Goal: Task Accomplishment & Management: Manage account settings

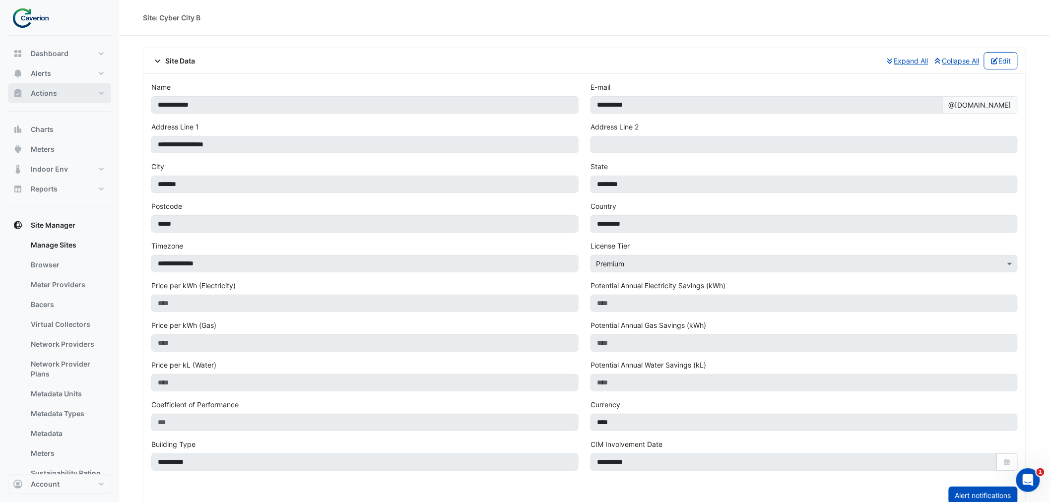
click at [55, 93] on span "Actions" at bounding box center [44, 93] width 26 height 10
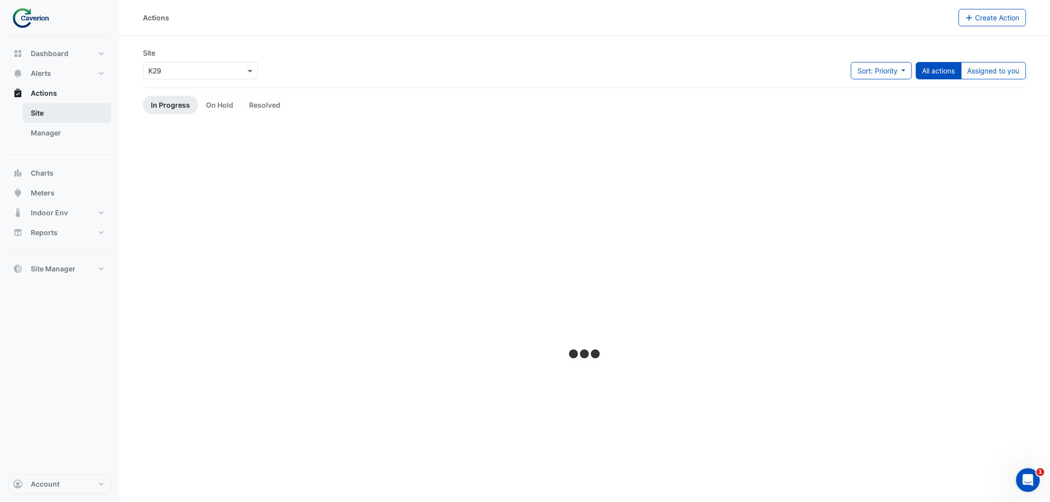
click at [63, 117] on link "Site" at bounding box center [67, 113] width 88 height 20
click at [60, 132] on link "Manager" at bounding box center [67, 133] width 88 height 20
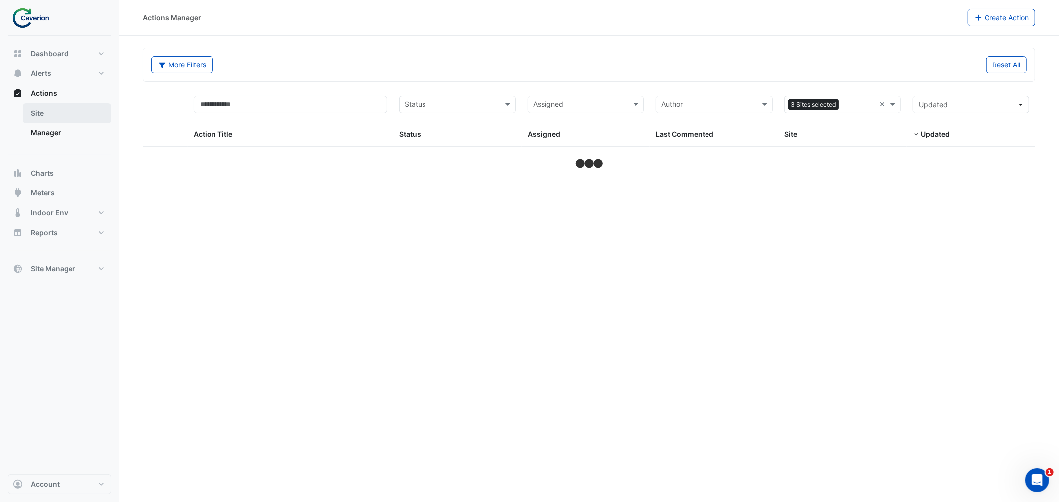
click at [44, 111] on link "Site" at bounding box center [67, 113] width 88 height 20
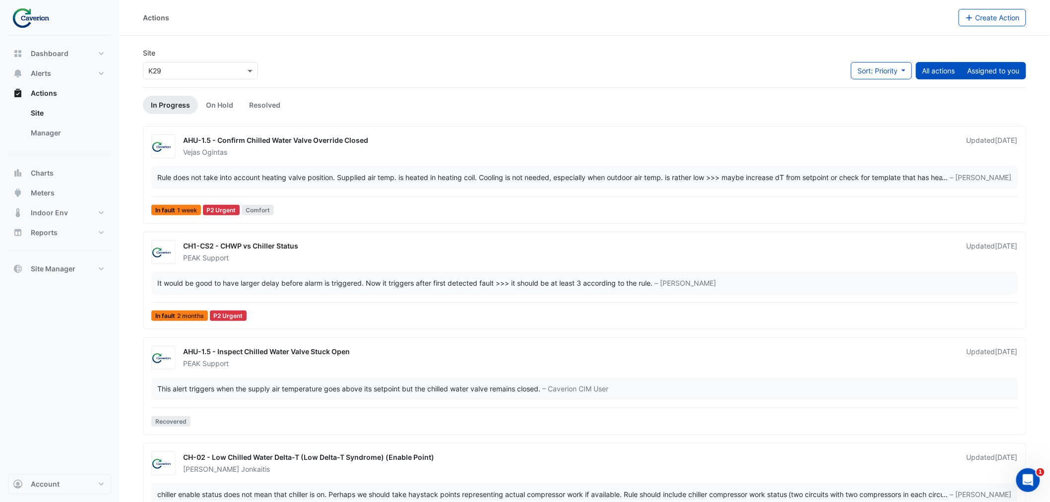
click at [1014, 78] on button "Assigned to you" at bounding box center [993, 70] width 65 height 17
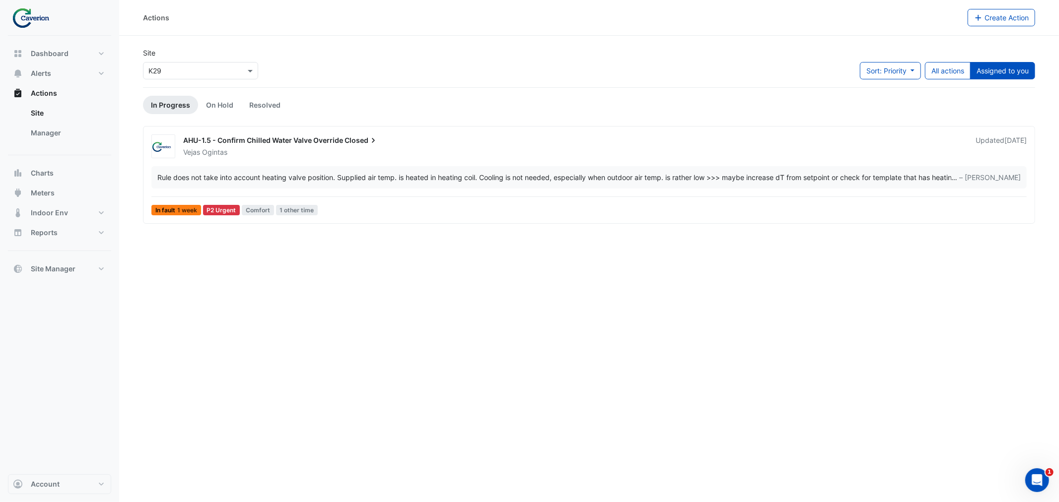
click at [207, 185] on div "Rule does not take into account heating valve position. Supplied air temp. is h…" at bounding box center [588, 177] width 875 height 22
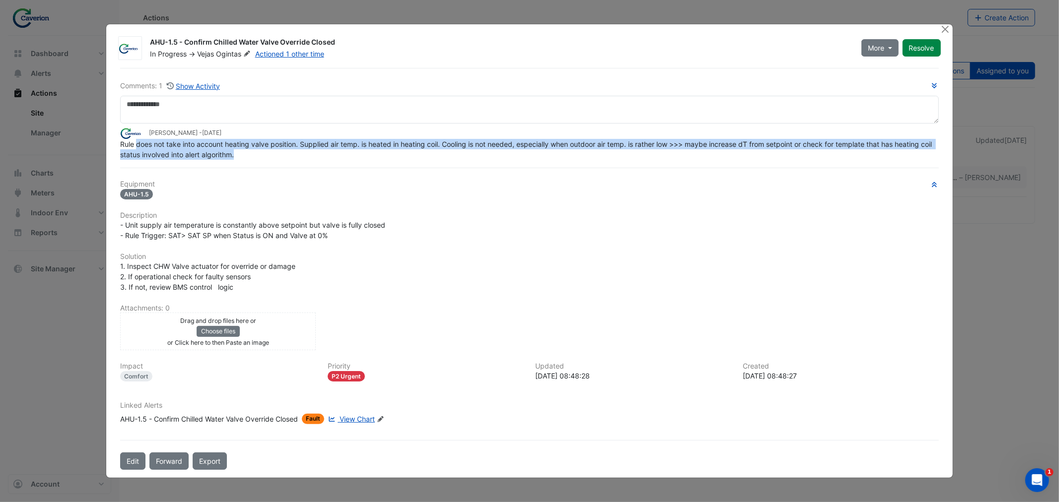
drag, startPoint x: 138, startPoint y: 147, endPoint x: 442, endPoint y: 151, distance: 303.8
click at [442, 151] on div "Rule does not take into account heating valve position. Supplied air temp. is h…" at bounding box center [529, 149] width 818 height 21
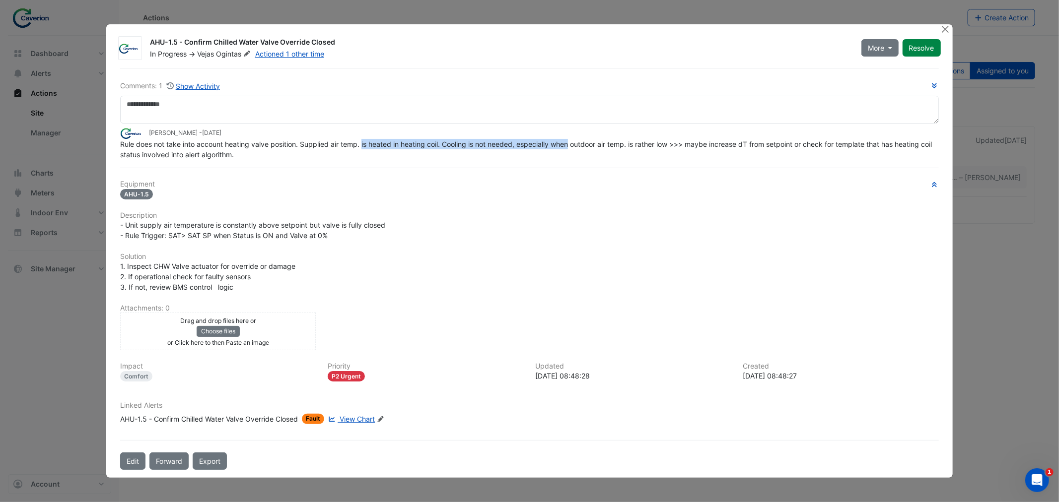
drag, startPoint x: 362, startPoint y: 147, endPoint x: 573, endPoint y: 146, distance: 210.9
click at [573, 146] on span "Rule does not take into account heating valve position. Supplied air temp. is h…" at bounding box center [526, 149] width 813 height 19
drag, startPoint x: 498, startPoint y: 145, endPoint x: 639, endPoint y: 145, distance: 140.9
click at [637, 145] on span "Rule does not take into account heating valve position. Supplied air temp. is h…" at bounding box center [526, 149] width 813 height 19
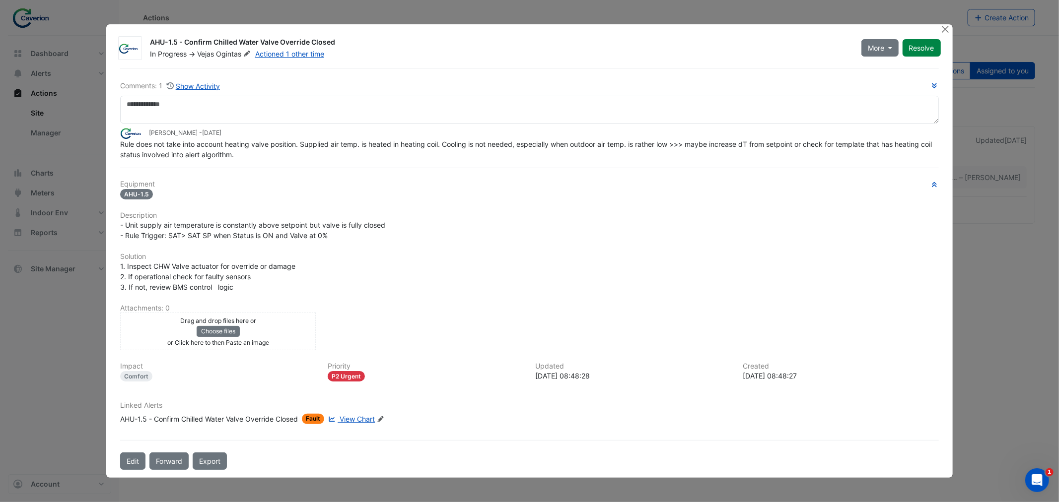
click at [639, 145] on span "Rule does not take into account heating valve position. Supplied air temp. is h…" at bounding box center [526, 149] width 813 height 19
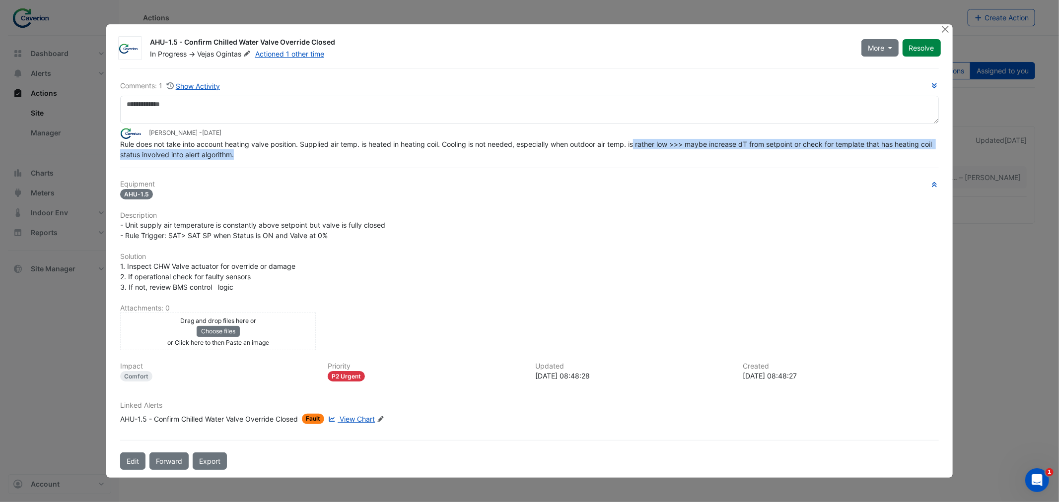
drag, startPoint x: 506, startPoint y: 150, endPoint x: 645, endPoint y: 149, distance: 139.0
click at [643, 149] on div "Rule does not take into account heating valve position. Supplied air temp. is h…" at bounding box center [529, 149] width 818 height 21
click at [645, 149] on div "Rule does not take into account heating valve position. Supplied air temp. is h…" at bounding box center [529, 149] width 818 height 21
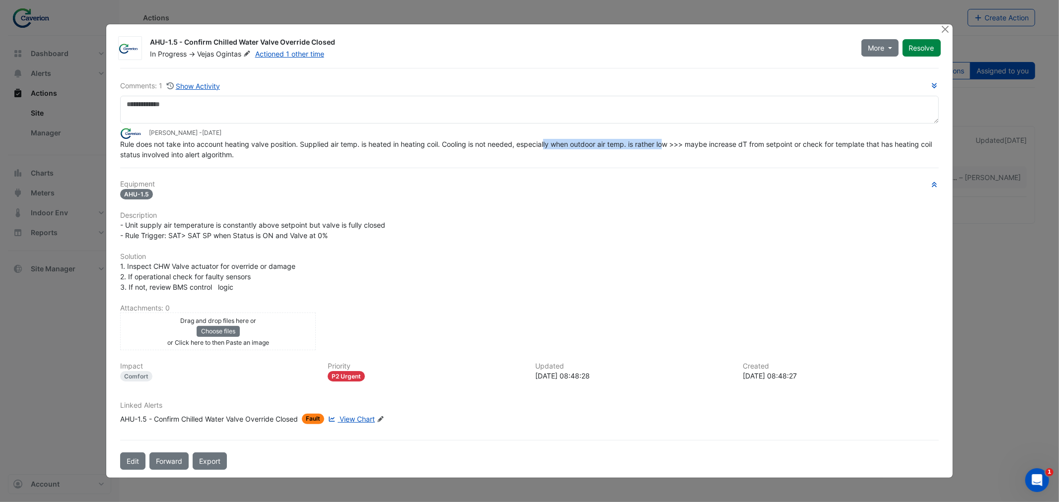
drag, startPoint x: 546, startPoint y: 149, endPoint x: 683, endPoint y: 149, distance: 137.5
click at [683, 149] on div "Rule does not take into account heating valve position. Supplied air temp. is h…" at bounding box center [529, 149] width 818 height 21
drag, startPoint x: 618, startPoint y: 148, endPoint x: 799, endPoint y: 146, distance: 180.7
click at [799, 146] on div "Rule does not take into account heating valve position. Supplied air temp. is h…" at bounding box center [529, 149] width 818 height 21
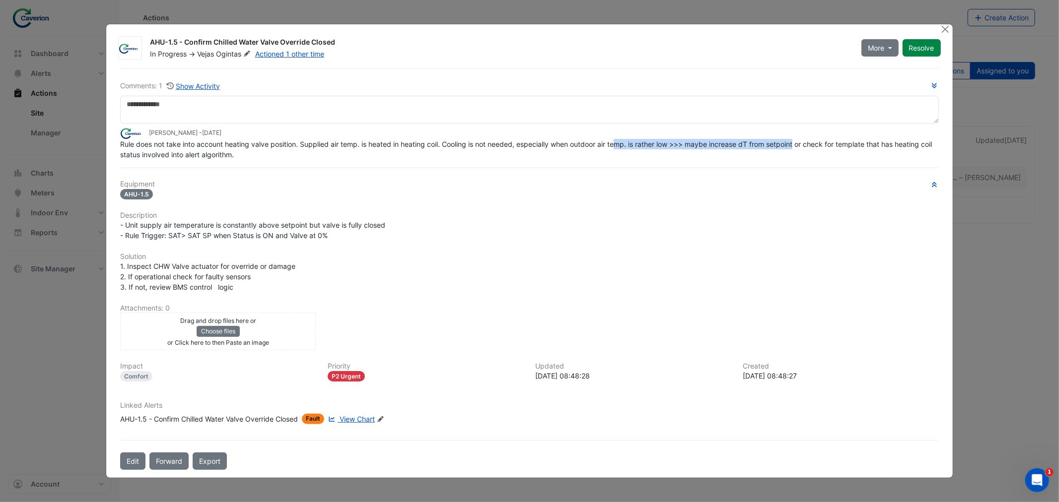
click at [800, 146] on span "Rule does not take into account heating valve position. Supplied air temp. is h…" at bounding box center [526, 149] width 813 height 19
click at [787, 146] on span "Rule does not take into account heating valve position. Supplied air temp. is h…" at bounding box center [526, 149] width 813 height 19
click at [745, 147] on span "Rule does not take into account heating valve position. Supplied air temp. is h…" at bounding box center [526, 149] width 813 height 19
drag, startPoint x: 742, startPoint y: 149, endPoint x: 837, endPoint y: 151, distance: 95.3
click at [837, 151] on div "Rule does not take into account heating valve position. Supplied air temp. is h…" at bounding box center [529, 149] width 818 height 21
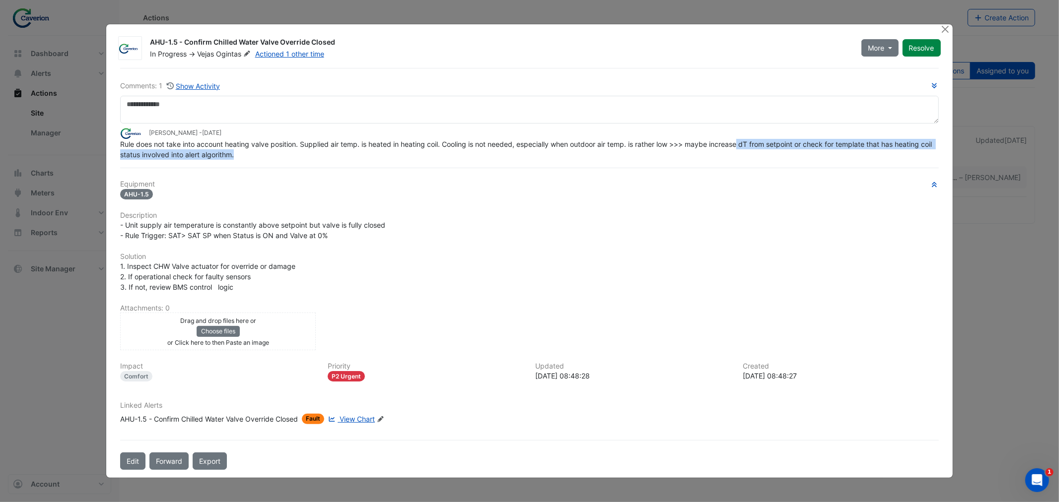
click at [837, 151] on div "Rule does not take into account heating valve position. Supplied air temp. is h…" at bounding box center [529, 149] width 818 height 21
click at [819, 155] on div "Rule does not take into account heating valve position. Supplied air temp. is h…" at bounding box center [529, 149] width 818 height 21
click at [47, 315] on ngb-modal-window "AHU-1.5 - Confirm Chilled Water Valve Override Closed In Progress -> Vejas Ogin…" at bounding box center [529, 251] width 1059 height 502
click at [187, 144] on span "Rule does not take into account heating valve position. Supplied air temp. is h…" at bounding box center [526, 149] width 813 height 19
click at [626, 125] on div "Comments: 1 Show Activity Tomas Jonkaitis - 2 weeks and 5 days ago Rule does no…" at bounding box center [529, 119] width 818 height 79
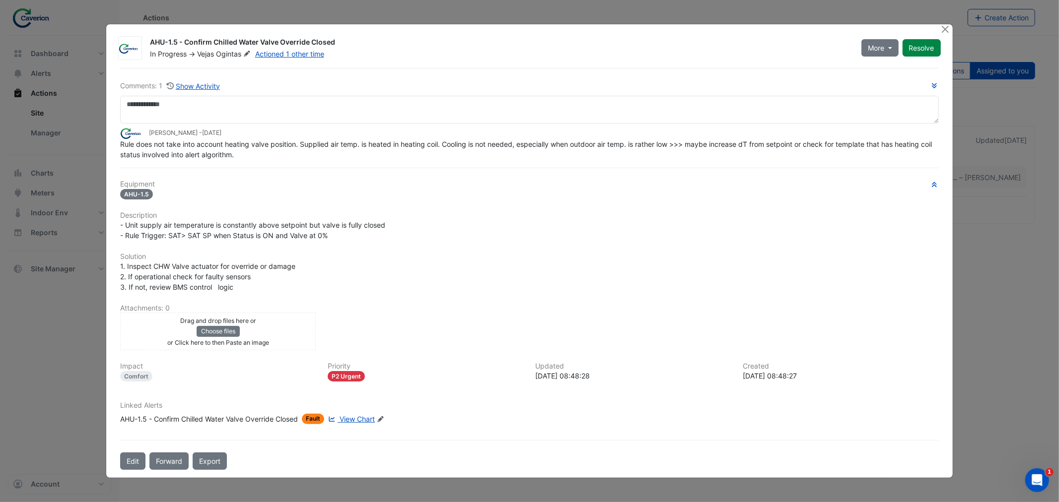
click at [408, 140] on span "Rule does not take into account heating valve position. Supplied air temp. is h…" at bounding box center [526, 149] width 813 height 19
click at [334, 145] on span "Rule does not take into account heating valve position. Supplied air temp. is h…" at bounding box center [526, 149] width 813 height 19
click at [807, 145] on span "Rule does not take into account heating valve position. Supplied air temp. is h…" at bounding box center [526, 149] width 813 height 19
drag, startPoint x: 172, startPoint y: 153, endPoint x: 404, endPoint y: 155, distance: 231.8
click at [392, 155] on div "Rule does not take into account heating valve position. Supplied air temp. is h…" at bounding box center [529, 149] width 818 height 21
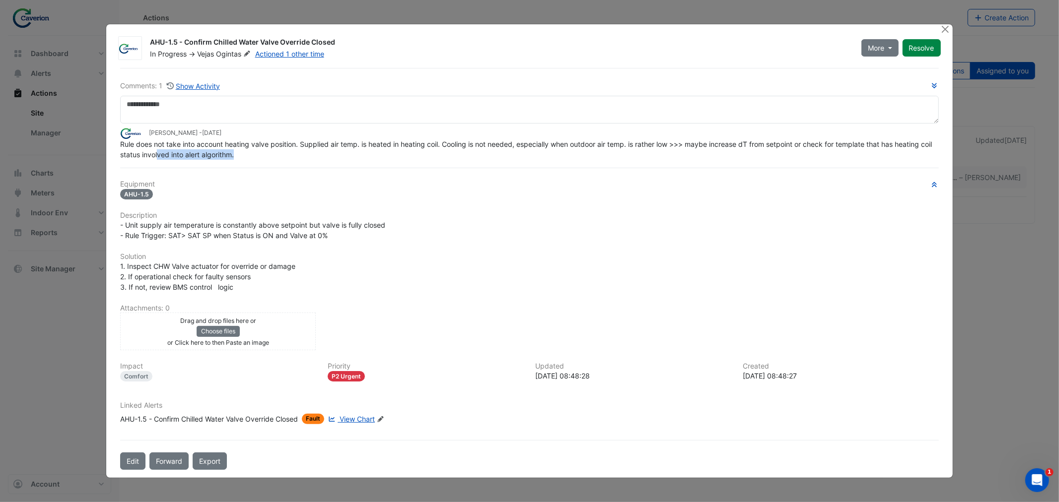
click at [415, 155] on div "Rule does not take into account heating valve position. Supplied air temp. is h…" at bounding box center [529, 149] width 818 height 21
drag, startPoint x: 152, startPoint y: 154, endPoint x: 331, endPoint y: 158, distance: 179.2
click at [331, 159] on div "Rule does not take into account heating valve position. Supplied air temp. is h…" at bounding box center [529, 149] width 818 height 21
click at [331, 158] on div "Rule does not take into account heating valve position. Supplied air temp. is h…" at bounding box center [529, 149] width 818 height 21
drag, startPoint x: 261, startPoint y: 148, endPoint x: 414, endPoint y: 139, distance: 153.1
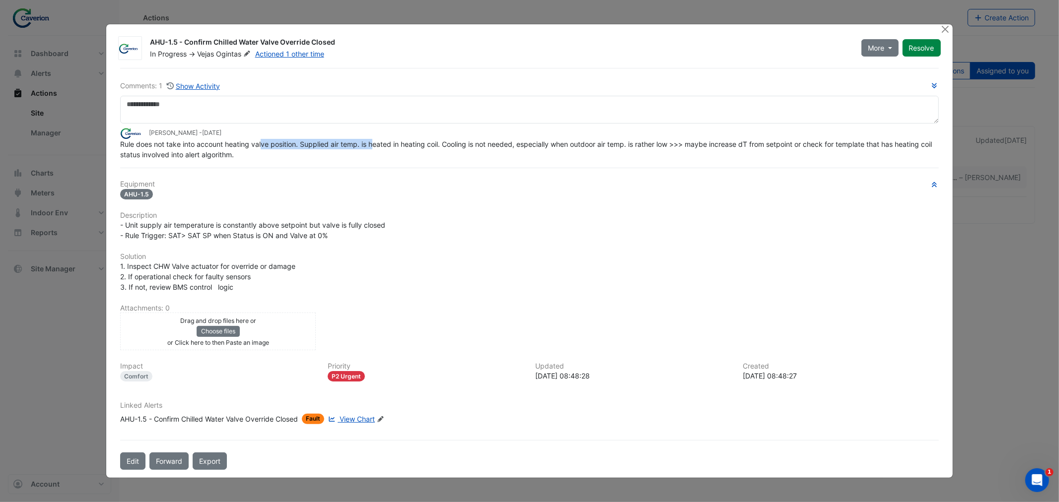
click at [414, 139] on div "Rule does not take into account heating valve position. Supplied air temp. is h…" at bounding box center [529, 149] width 818 height 21
drag, startPoint x: 320, startPoint y: 146, endPoint x: 534, endPoint y: 146, distance: 213.9
click at [534, 146] on span "Rule does not take into account heating valve position. Supplied air temp. is h…" at bounding box center [526, 149] width 813 height 19
click at [535, 147] on span "Rule does not take into account heating valve position. Supplied air temp. is h…" at bounding box center [526, 149] width 813 height 19
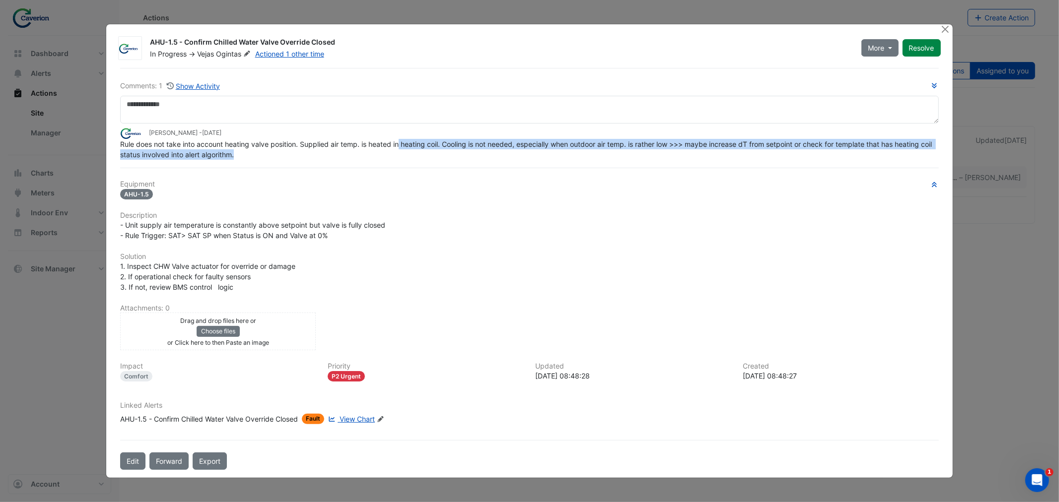
drag, startPoint x: 400, startPoint y: 149, endPoint x: 646, endPoint y: 152, distance: 246.2
click at [641, 152] on div "Rule does not take into account heating valve position. Supplied air temp. is h…" at bounding box center [529, 149] width 818 height 21
click at [651, 152] on div "Rule does not take into account heating valve position. Supplied air temp. is h…" at bounding box center [529, 149] width 818 height 21
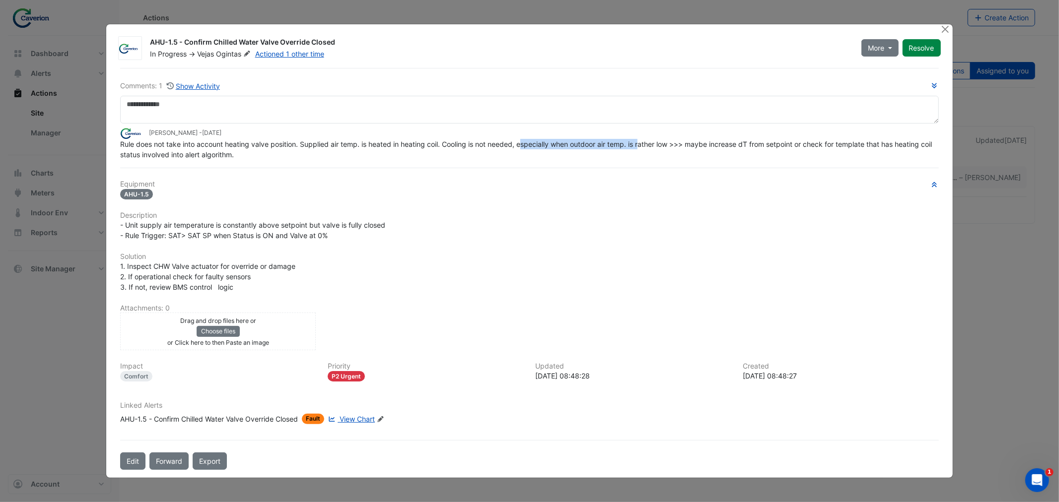
drag, startPoint x: 504, startPoint y: 145, endPoint x: 642, endPoint y: 149, distance: 138.0
click at [642, 149] on div "Rule does not take into account heating valve position. Supplied air temp. is h…" at bounding box center [529, 149] width 818 height 21
drag, startPoint x: 514, startPoint y: 148, endPoint x: 661, endPoint y: 148, distance: 146.9
click at [661, 148] on div "Rule does not take into account heating valve position. Supplied air temp. is h…" at bounding box center [529, 149] width 818 height 21
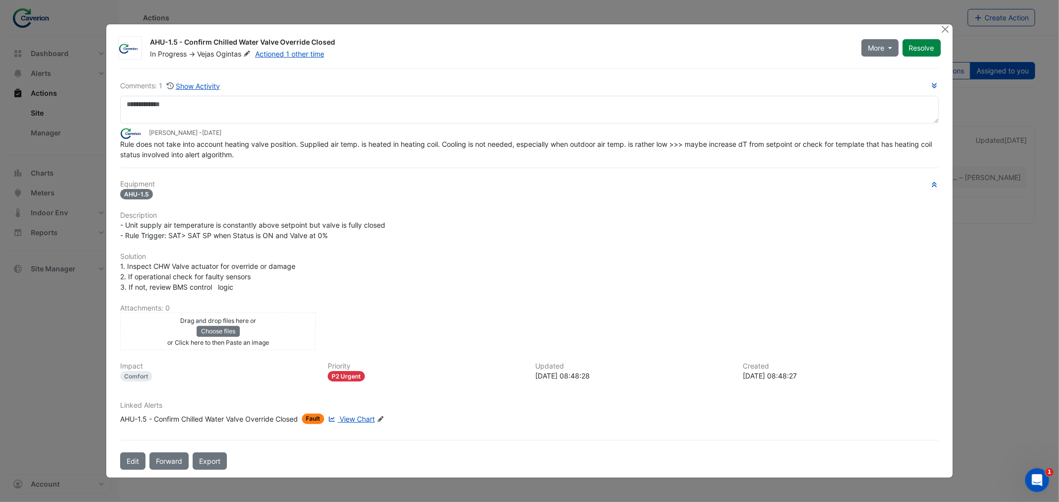
click at [661, 148] on div "Rule does not take into account heating valve position. Supplied air temp. is h…" at bounding box center [529, 149] width 818 height 21
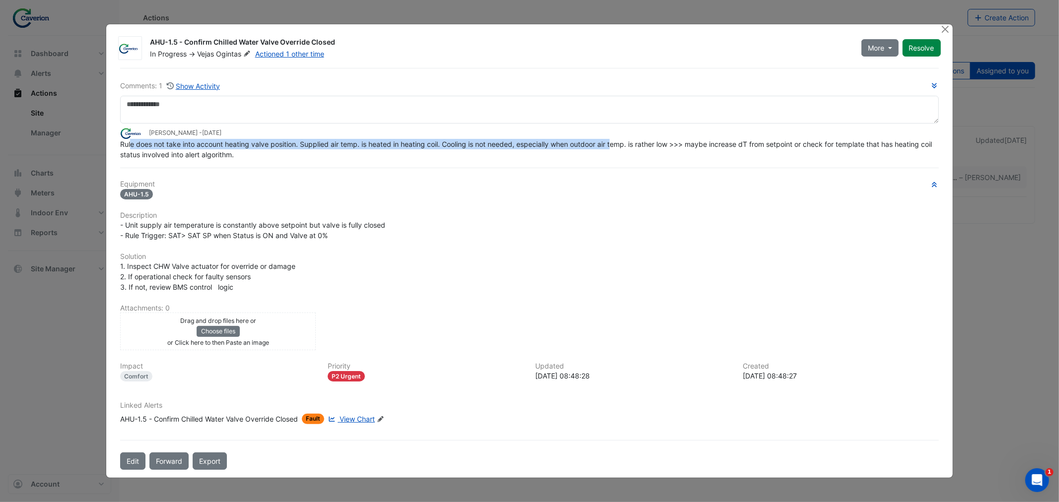
drag, startPoint x: 130, startPoint y: 145, endPoint x: 614, endPoint y: 139, distance: 483.9
click at [614, 139] on div "Rule does not take into account heating valve position. Supplied air temp. is h…" at bounding box center [529, 149] width 818 height 21
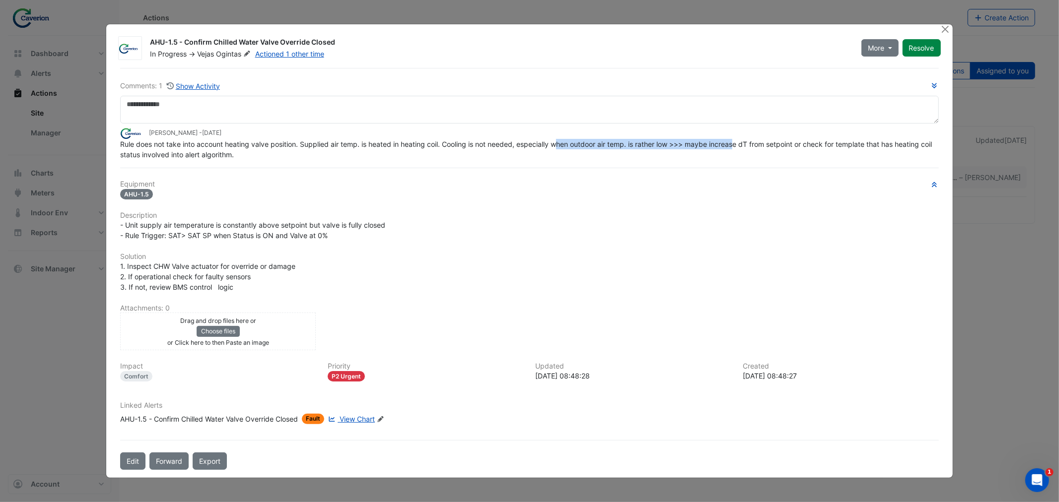
drag, startPoint x: 561, startPoint y: 142, endPoint x: 737, endPoint y: 144, distance: 176.2
click at [737, 144] on span "Rule does not take into account heating valve position. Supplied air temp. is h…" at bounding box center [526, 149] width 813 height 19
drag, startPoint x: 647, startPoint y: 144, endPoint x: 791, endPoint y: 145, distance: 144.4
click at [791, 145] on span "Rule does not take into account heating valve position. Supplied air temp. is h…" at bounding box center [526, 149] width 813 height 19
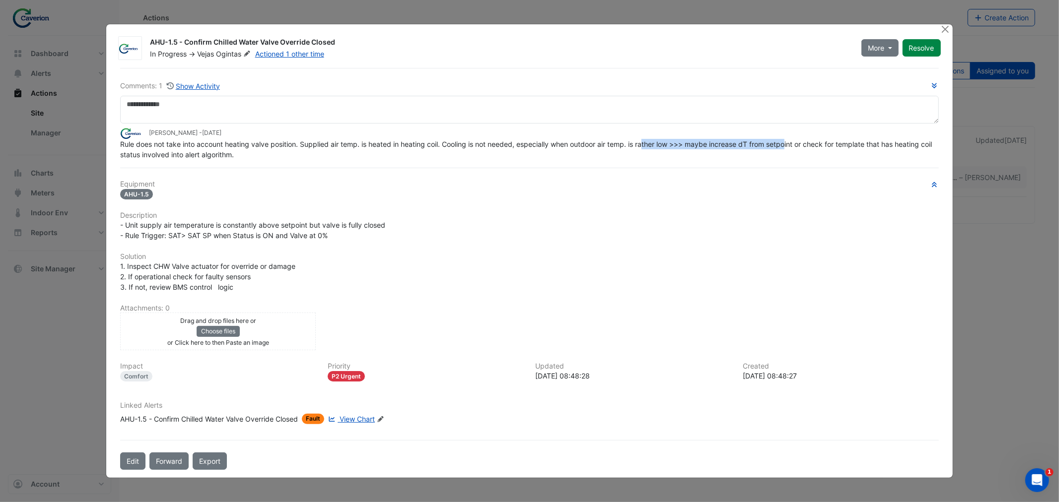
click at [791, 145] on span "Rule does not take into account heating valve position. Supplied air temp. is h…" at bounding box center [526, 149] width 813 height 19
drag, startPoint x: 727, startPoint y: 141, endPoint x: 864, endPoint y: 149, distance: 137.2
click at [863, 149] on div "Rule does not take into account heating valve position. Supplied air temp. is h…" at bounding box center [529, 149] width 818 height 21
click at [864, 149] on div "Rule does not take into account heating valve position. Supplied air temp. is h…" at bounding box center [529, 149] width 818 height 21
drag, startPoint x: 805, startPoint y: 151, endPoint x: 884, endPoint y: 149, distance: 79.4
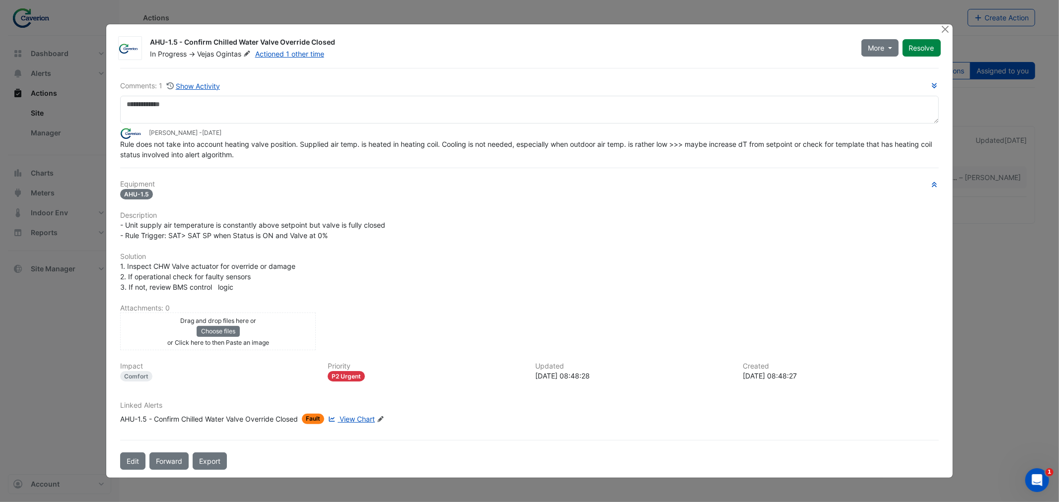
click at [884, 150] on div "Rule does not take into account heating valve position. Supplied air temp. is h…" at bounding box center [529, 149] width 818 height 21
click at [884, 149] on div "Rule does not take into account heating valve position. Supplied air temp. is h…" at bounding box center [529, 149] width 818 height 21
click at [880, 150] on div "Rule does not take into account heating valve position. Supplied air temp. is h…" at bounding box center [529, 149] width 818 height 21
click at [746, 152] on div "Rule does not take into account heating valve position. Supplied air temp. is h…" at bounding box center [529, 149] width 818 height 21
drag, startPoint x: 192, startPoint y: 150, endPoint x: 254, endPoint y: 158, distance: 62.5
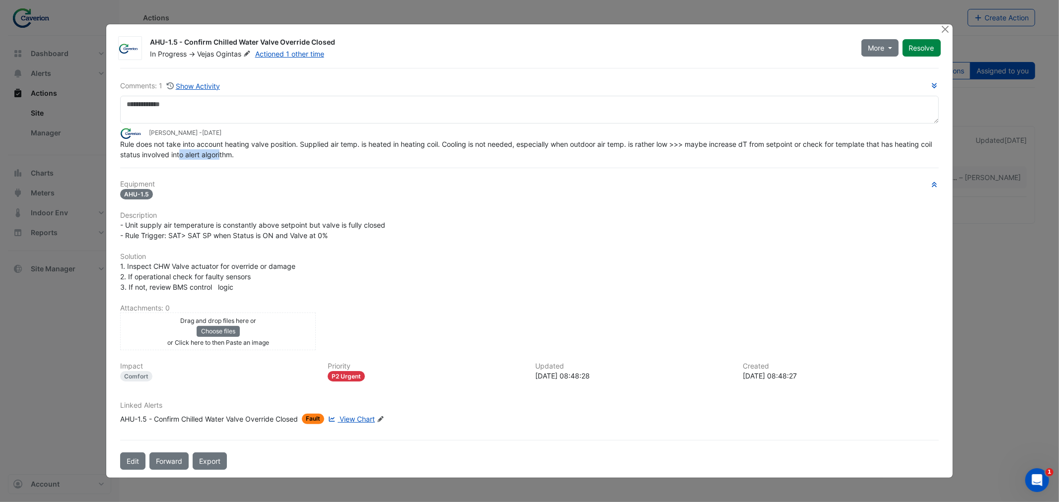
click at [237, 158] on span "Rule does not take into account heating valve position. Supplied air temp. is h…" at bounding box center [526, 149] width 813 height 19
click at [258, 158] on div "Rule does not take into account heating valve position. Supplied air temp. is h…" at bounding box center [529, 149] width 818 height 21
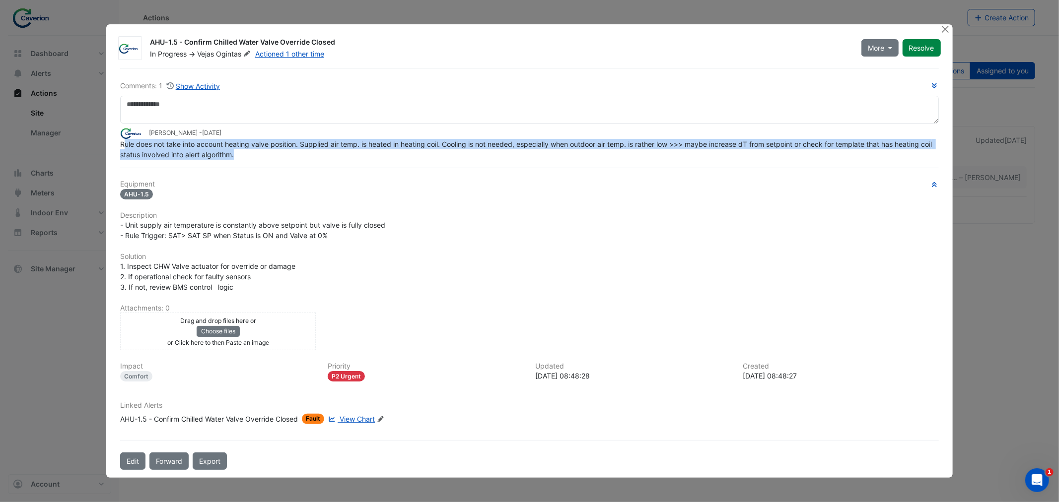
drag, startPoint x: 123, startPoint y: 143, endPoint x: 341, endPoint y: 155, distance: 218.7
click at [341, 155] on div "Rule does not take into account heating valve position. Supplied air temp. is h…" at bounding box center [529, 149] width 818 height 21
drag, startPoint x: 257, startPoint y: 150, endPoint x: 407, endPoint y: 149, distance: 149.9
click at [407, 149] on div "Rule does not take into account heating valve position. Supplied air temp. is h…" at bounding box center [529, 149] width 818 height 21
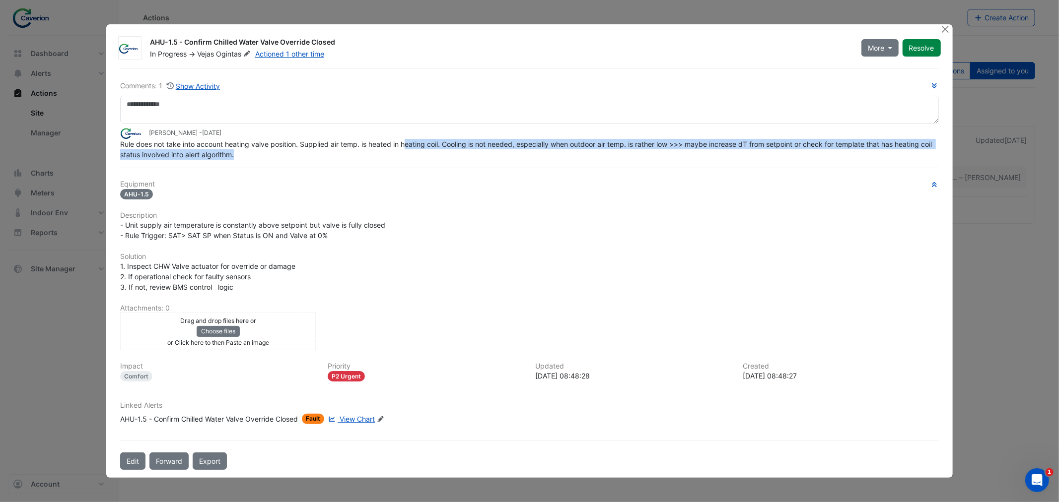
click at [410, 149] on div "Rule does not take into account heating valve position. Supplied air temp. is h…" at bounding box center [529, 149] width 818 height 21
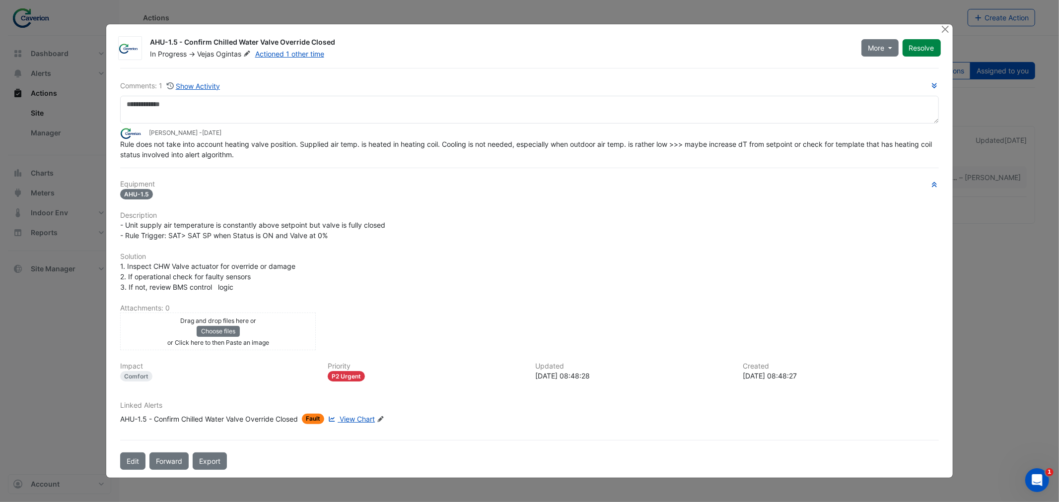
click at [388, 150] on div "Rule does not take into account heating valve position. Supplied air temp. is h…" at bounding box center [529, 149] width 818 height 21
click at [261, 417] on div "AHU-1.5 - Confirm Chilled Water Valve Override Closed" at bounding box center [209, 419] width 178 height 10
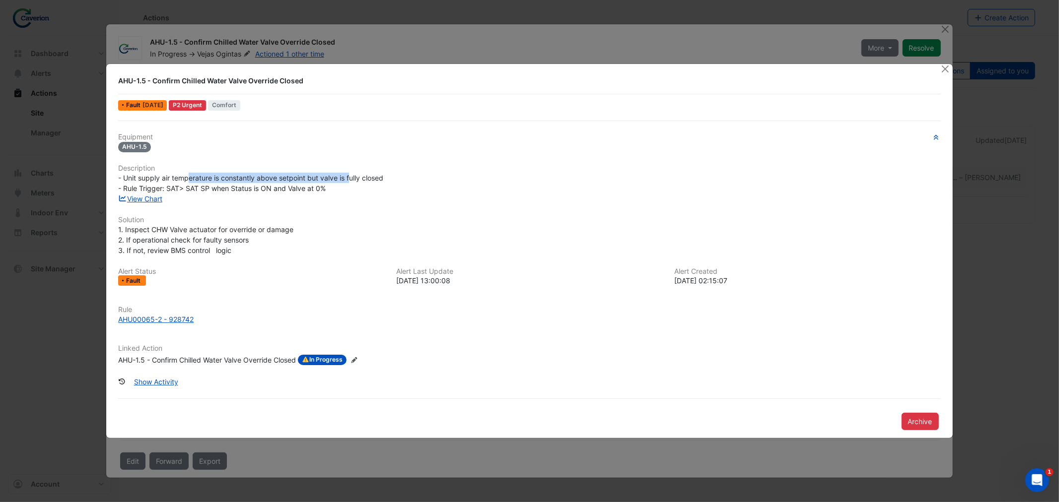
drag, startPoint x: 191, startPoint y: 179, endPoint x: 378, endPoint y: 171, distance: 186.8
click at [374, 171] on div "Equipment AHU-1.5 Description - Unit supply air temperature is constantly above…" at bounding box center [529, 253] width 822 height 241
click at [378, 171] on h6 "Description" at bounding box center [529, 168] width 822 height 8
drag, startPoint x: 260, startPoint y: 169, endPoint x: 383, endPoint y: 170, distance: 122.6
click at [381, 170] on h6 "Description" at bounding box center [529, 168] width 822 height 8
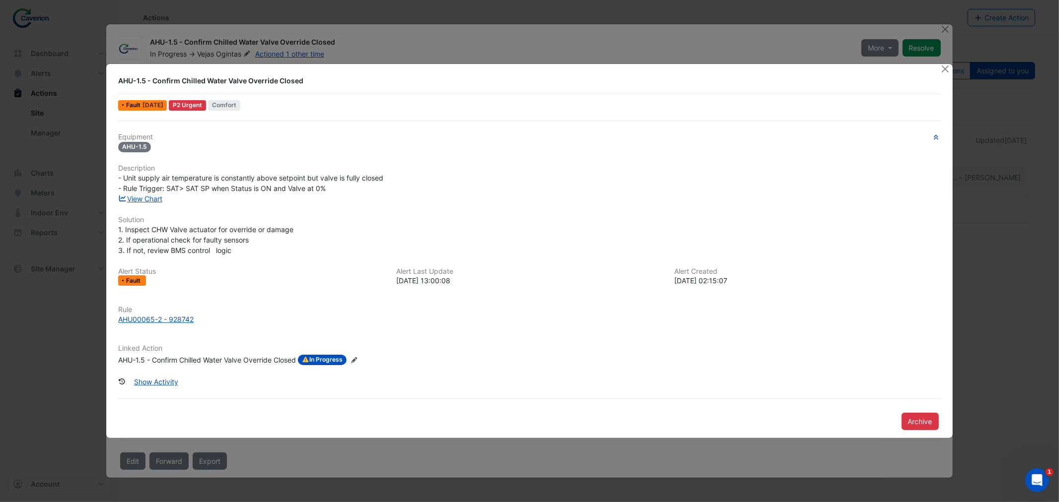
click at [384, 170] on h6 "Description" at bounding box center [529, 168] width 822 height 8
drag, startPoint x: 361, startPoint y: 181, endPoint x: 391, endPoint y: 181, distance: 29.3
click at [391, 181] on div "- Unit supply air temperature is constantly above setpoint but valve is fully c…" at bounding box center [529, 183] width 822 height 21
drag, startPoint x: 139, startPoint y: 183, endPoint x: 309, endPoint y: 180, distance: 169.8
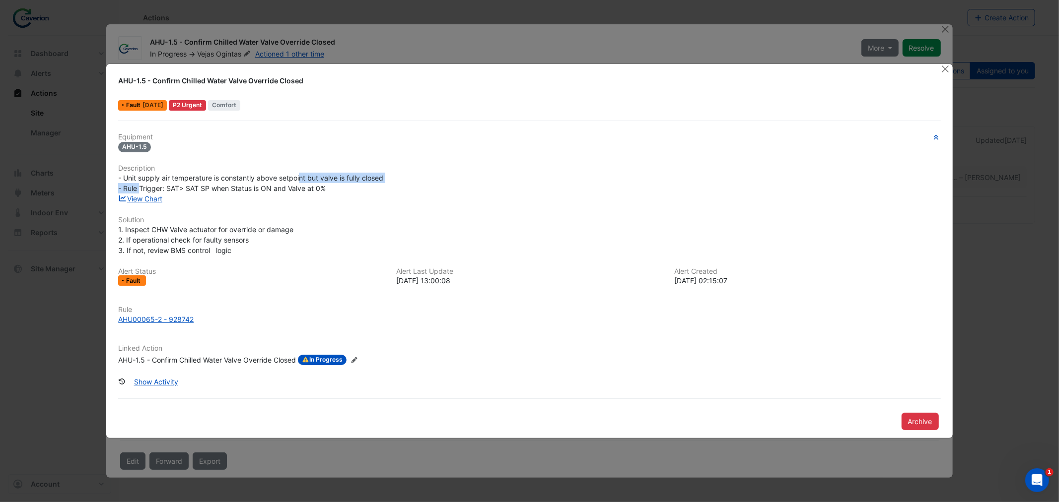
click at [309, 180] on span "- Unit supply air temperature is constantly above setpoint but valve is fully c…" at bounding box center [250, 183] width 265 height 19
click at [279, 186] on span "- Unit supply air temperature is constantly above setpoint but valve is fully c…" at bounding box center [250, 183] width 265 height 19
click at [247, 186] on span "- Unit supply air temperature is constantly above setpoint but valve is fully c…" at bounding box center [250, 183] width 265 height 19
click at [164, 246] on span "1. Inspect CHW Valve actuator for override or damage 2. If operational check fo…" at bounding box center [205, 239] width 175 height 29
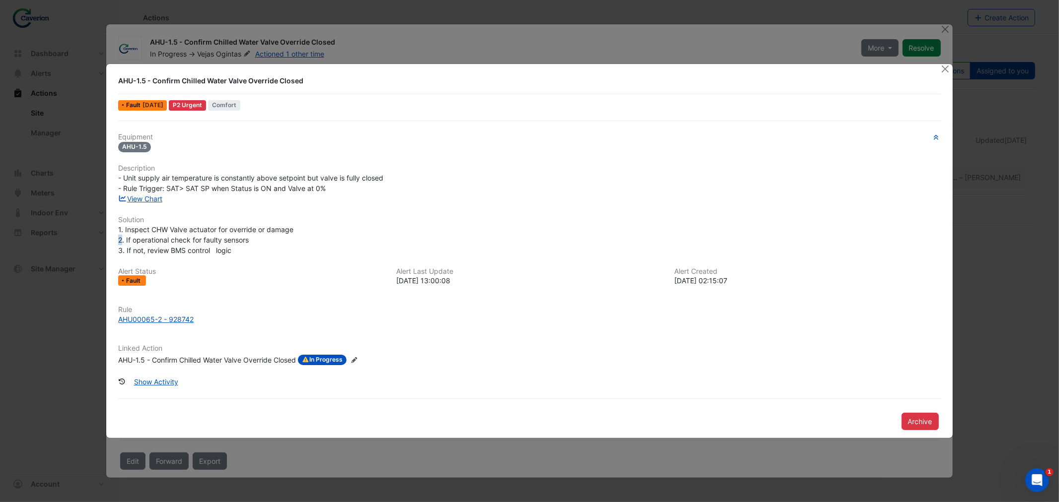
click at [121, 234] on div "1. Inspect CHW Valve actuator for override or damage 2. If operational check fo…" at bounding box center [529, 239] width 834 height 31
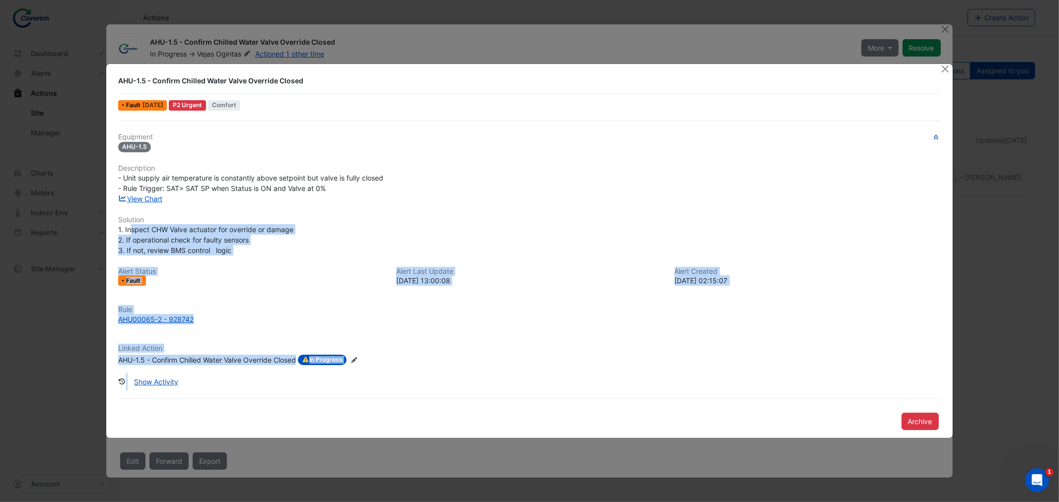
drag, startPoint x: 123, startPoint y: 232, endPoint x: 134, endPoint y: 232, distance: 11.9
click at [134, 232] on body "Actions Create Action Site × K29 Sort: Priority Priority Updated All actions As…" at bounding box center [529, 251] width 1059 height 502
click at [157, 229] on span "1. Inspect CHW Valve actuator for override or damage 2. If operational check fo…" at bounding box center [205, 239] width 175 height 29
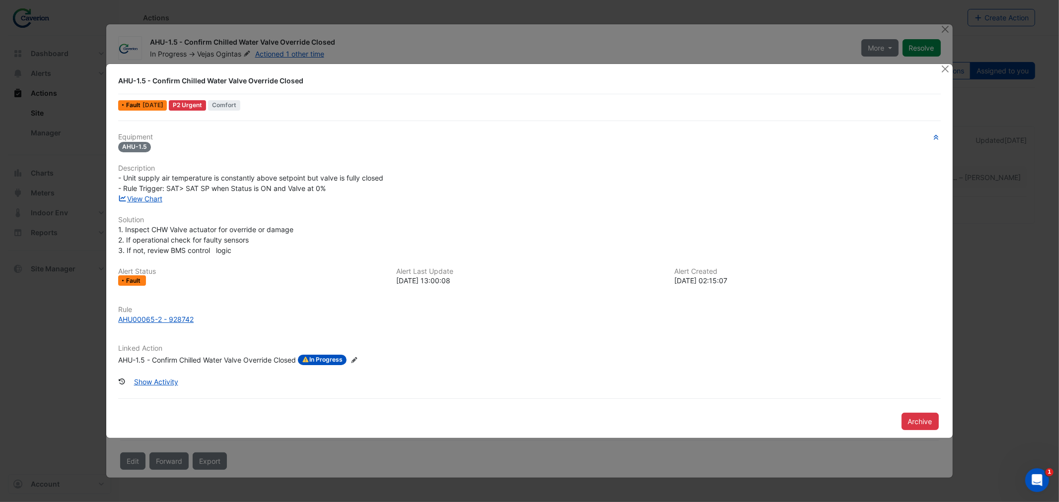
click at [176, 241] on span "1. Inspect CHW Valve actuator for override or damage 2. If operational check fo…" at bounding box center [205, 239] width 175 height 29
drag, startPoint x: 154, startPoint y: 247, endPoint x: 278, endPoint y: 249, distance: 124.6
click at [279, 249] on div "1. Inspect CHW Valve actuator for override or damage 2. If operational check fo…" at bounding box center [529, 239] width 822 height 31
click at [278, 250] on div "1. Inspect CHW Valve actuator for override or damage 2. If operational check fo…" at bounding box center [529, 239] width 822 height 31
click at [185, 249] on span "1. Inspect CHW Valve actuator for override or damage 2. If operational check fo…" at bounding box center [205, 239] width 175 height 29
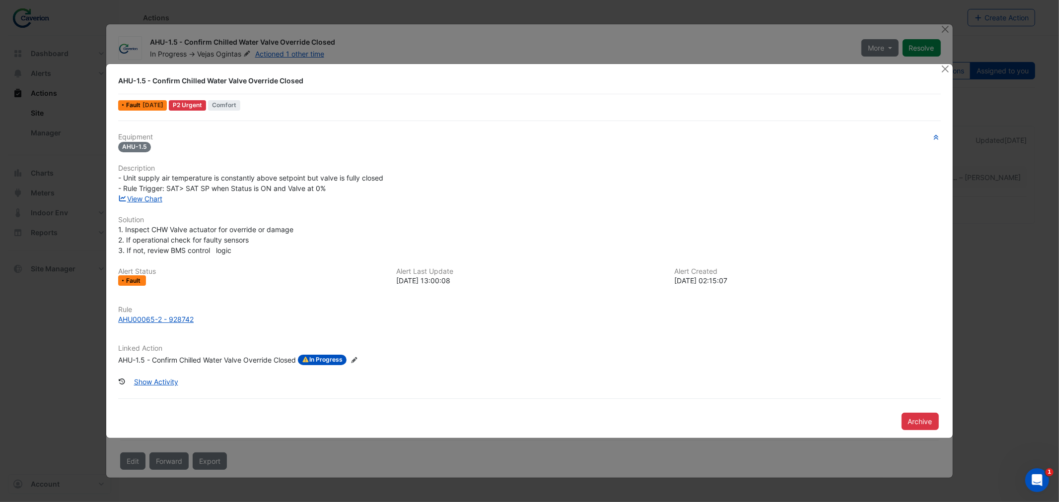
click at [189, 251] on span "1. Inspect CHW Valve actuator for override or damage 2. If operational check fo…" at bounding box center [205, 239] width 175 height 29
click at [253, 245] on div "1. Inspect CHW Valve actuator for override or damage 2. If operational check fo…" at bounding box center [529, 239] width 822 height 31
click at [943, 69] on button "Close" at bounding box center [945, 69] width 10 height 10
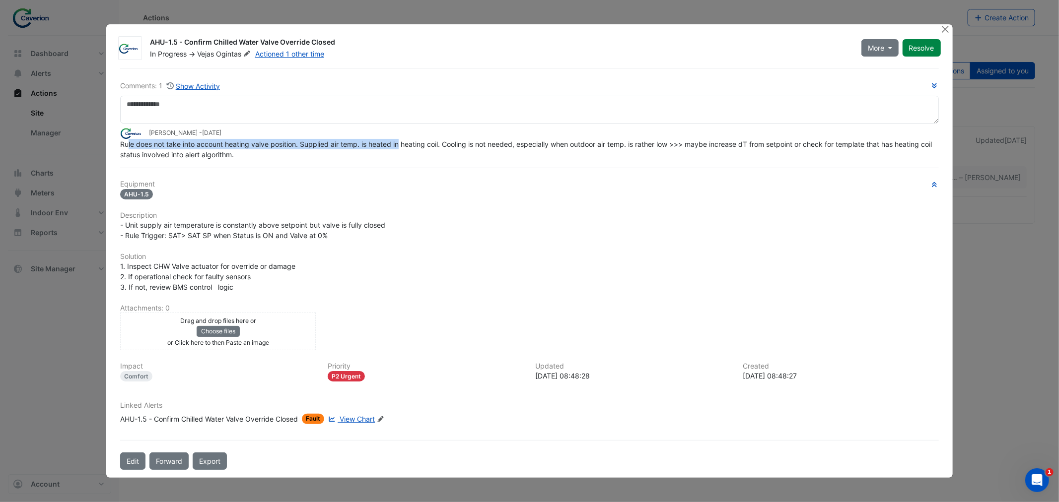
drag, startPoint x: 129, startPoint y: 141, endPoint x: 399, endPoint y: 147, distance: 270.0
click at [399, 147] on span "Rule does not take into account heating valve position. Supplied air temp. is h…" at bounding box center [526, 149] width 813 height 19
drag, startPoint x: 252, startPoint y: 149, endPoint x: 459, endPoint y: 145, distance: 207.0
click at [459, 145] on div "Rule does not take into account heating valve position. Supplied air temp. is h…" at bounding box center [529, 149] width 818 height 21
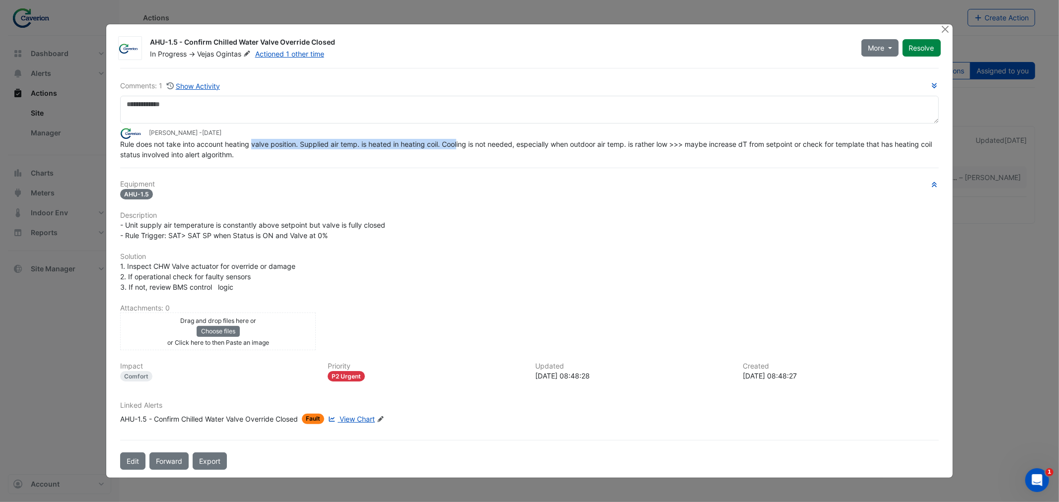
click at [459, 145] on span "Rule does not take into account heating valve position. Supplied air temp. is h…" at bounding box center [526, 149] width 813 height 19
drag, startPoint x: 263, startPoint y: 150, endPoint x: 472, endPoint y: 151, distance: 208.9
click at [472, 151] on div "Rule does not take into account heating valve position. Supplied air temp. is h…" at bounding box center [529, 149] width 818 height 21
click at [212, 416] on div "AHU-1.5 - Confirm Chilled Water Valve Override Closed" at bounding box center [209, 419] width 178 height 10
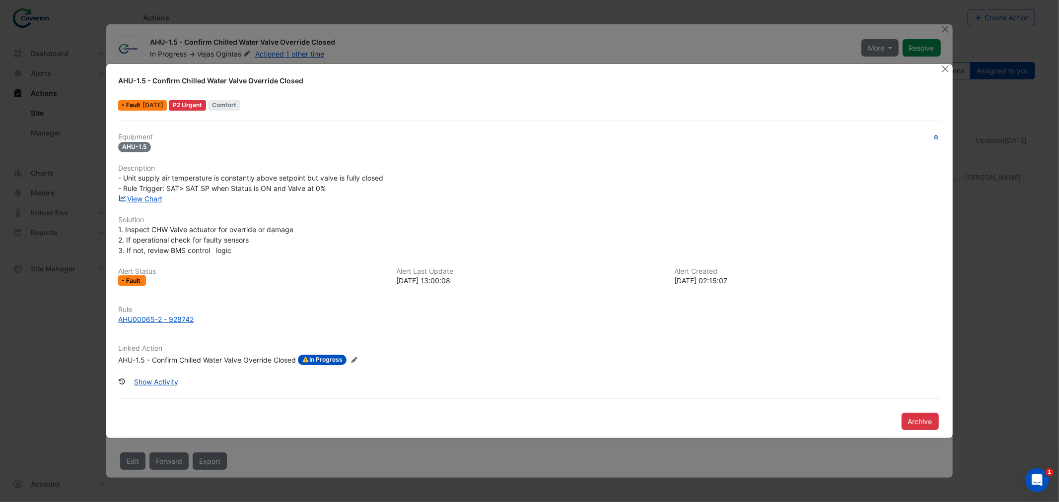
drag, startPoint x: 482, startPoint y: 78, endPoint x: 482, endPoint y: 72, distance: 5.5
click at [482, 76] on div "AHU-1.5 - Confirm Chilled Water Valve Override Closed" at bounding box center [523, 81] width 810 height 10
click at [494, 41] on ngb-modal-window "AHU-1.5 - Confirm Chilled Water Valve Override Closed Fault 1 week ago P2 Urgen…" at bounding box center [529, 251] width 1059 height 502
click at [475, 43] on ngb-modal-window "AHU-1.5 - Confirm Chilled Water Valve Override Closed Fault 1 week ago P2 Urgen…" at bounding box center [529, 251] width 1059 height 502
click at [943, 68] on button "Close" at bounding box center [945, 69] width 10 height 10
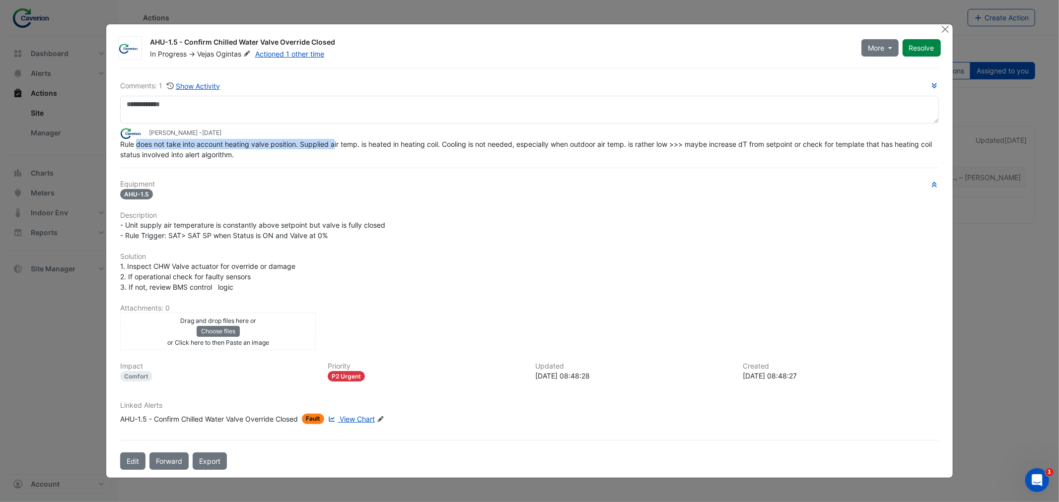
drag, startPoint x: 135, startPoint y: 143, endPoint x: 338, endPoint y: 146, distance: 202.5
click at [335, 146] on span "Rule does not take into account heating valve position. Supplied air temp. is h…" at bounding box center [526, 149] width 813 height 19
click at [338, 146] on span "Rule does not take into account heating valve position. Supplied air temp. is h…" at bounding box center [526, 149] width 813 height 19
drag, startPoint x: 293, startPoint y: 242, endPoint x: 289, endPoint y: 235, distance: 7.6
click at [293, 242] on div "Equipment AHU-1.5 Description - Unit supply air temperature is constantly above…" at bounding box center [529, 306] width 818 height 252
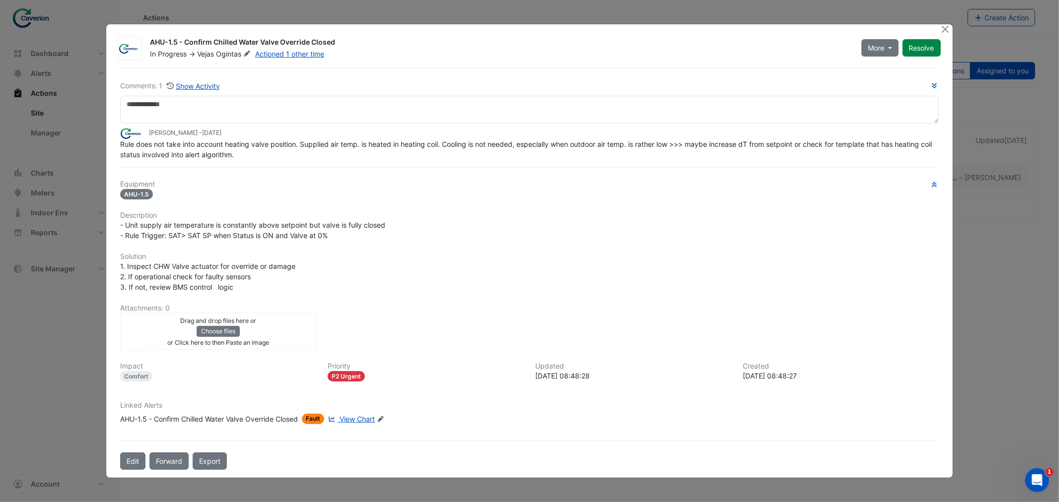
click at [162, 137] on small "Tomas Jonkaitis - 2 weeks and 5 days ago" at bounding box center [185, 133] width 72 height 9
click at [129, 152] on span "Rule does not take into account heating valve position. Supplied air temp. is h…" at bounding box center [526, 149] width 813 height 19
click at [275, 79] on div "Comments: 1 Show Activity Tomas Jonkaitis - 2 weeks and 5 days ago Rule does no…" at bounding box center [529, 269] width 830 height 402
drag, startPoint x: 151, startPoint y: 42, endPoint x: 351, endPoint y: 45, distance: 200.0
click at [351, 45] on div "AHU-1.5 - Confirm Chilled Water Valve Override Closed" at bounding box center [499, 43] width 699 height 12
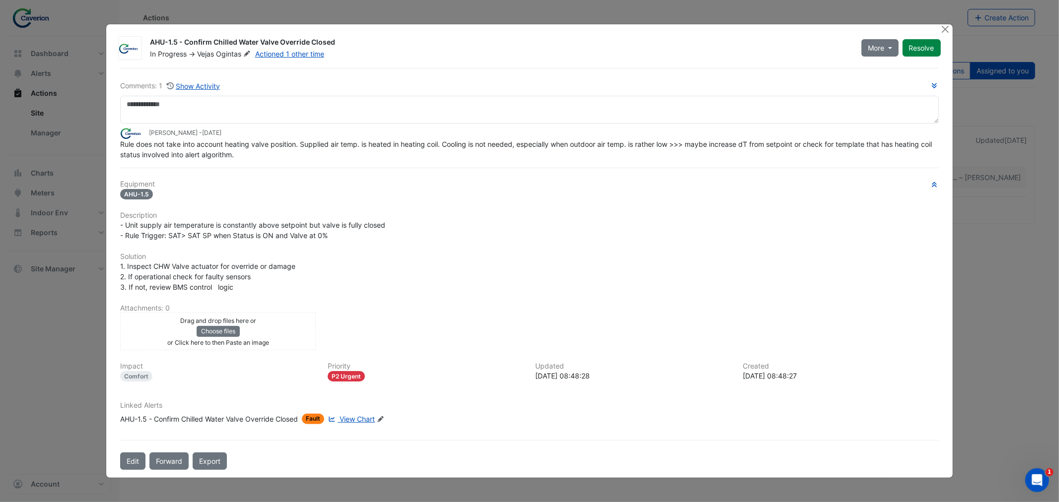
copy div "AHU-1.5 - Confirm Chilled Water Valve Override Closed"
click at [317, 178] on div "Comments: 1 Show Activity Tomas Jonkaitis - 2 weeks and 5 days ago Rule does no…" at bounding box center [529, 269] width 830 height 402
click at [220, 420] on div "AHU-1.5 - Confirm Chilled Water Valve Override Closed" at bounding box center [209, 419] width 178 height 10
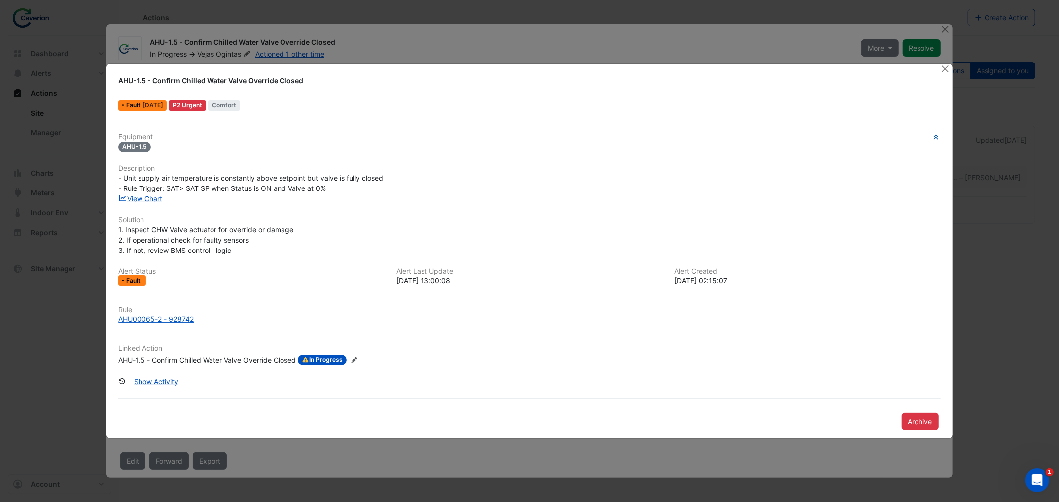
click at [693, 31] on ngb-modal-window "AHU-1.5 - Confirm Chilled Water Valve Override Closed Fault 1 week ago P2 Urgen…" at bounding box center [529, 251] width 1059 height 502
click at [938, 69] on div "AHU-1.5 - Confirm Chilled Water Valve Override Closed Fault 1 week ago P2 Urgen…" at bounding box center [529, 251] width 846 height 375
click at [939, 67] on div "AHU-1.5 - Confirm Chilled Water Valve Override Closed Fault 1 week ago P2 Urgen…" at bounding box center [529, 251] width 846 height 375
click at [941, 67] on button "Close" at bounding box center [945, 69] width 10 height 10
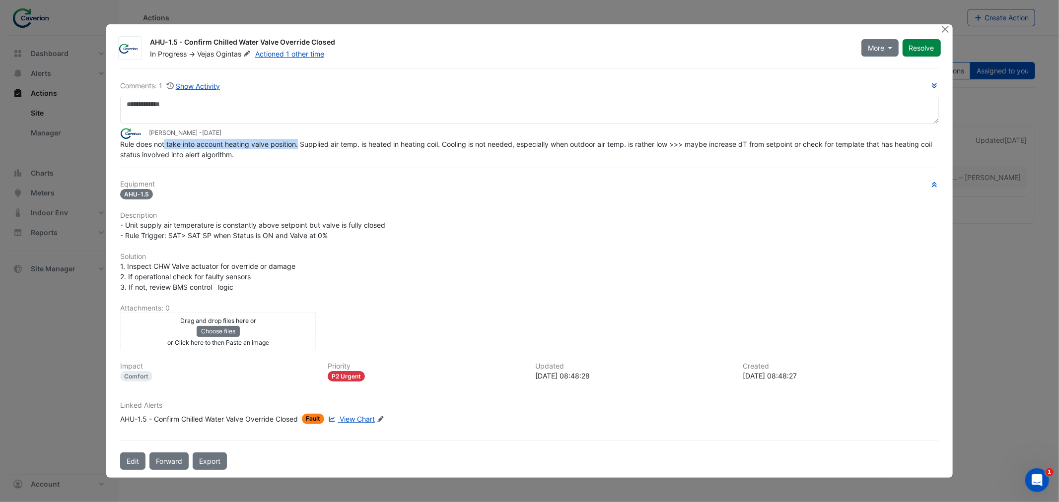
drag, startPoint x: 165, startPoint y: 148, endPoint x: 308, endPoint y: 147, distance: 142.4
click at [306, 147] on div "Rule does not take into account heating valve position. Supplied air temp. is h…" at bounding box center [529, 149] width 818 height 21
click at [308, 147] on span "Rule does not take into account heating valve position. Supplied air temp. is h…" at bounding box center [526, 149] width 813 height 19
drag, startPoint x: 194, startPoint y: 166, endPoint x: 416, endPoint y: 155, distance: 222.6
click at [416, 155] on div "Comments: 1 Show Activity Tomas Jonkaitis - 2 weeks and 5 days ago Rule does no…" at bounding box center [529, 269] width 830 height 402
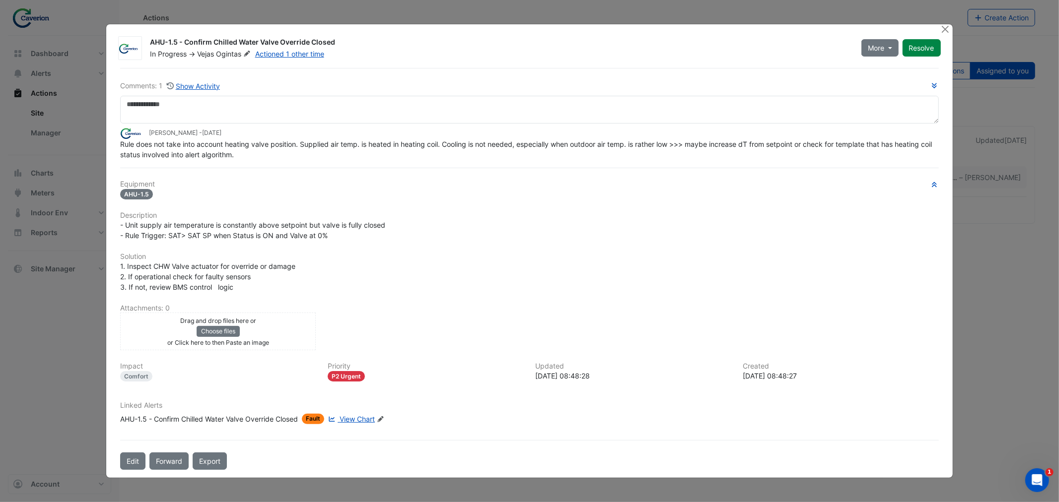
click at [416, 155] on div "Rule does not take into account heating valve position. Supplied air temp. is h…" at bounding box center [529, 149] width 818 height 21
drag, startPoint x: 208, startPoint y: 144, endPoint x: 519, endPoint y: 146, distance: 310.2
click at [519, 146] on span "Rule does not take into account heating valve position. Supplied air temp. is h…" at bounding box center [526, 149] width 813 height 19
drag, startPoint x: 370, startPoint y: 153, endPoint x: 458, endPoint y: 147, distance: 88.5
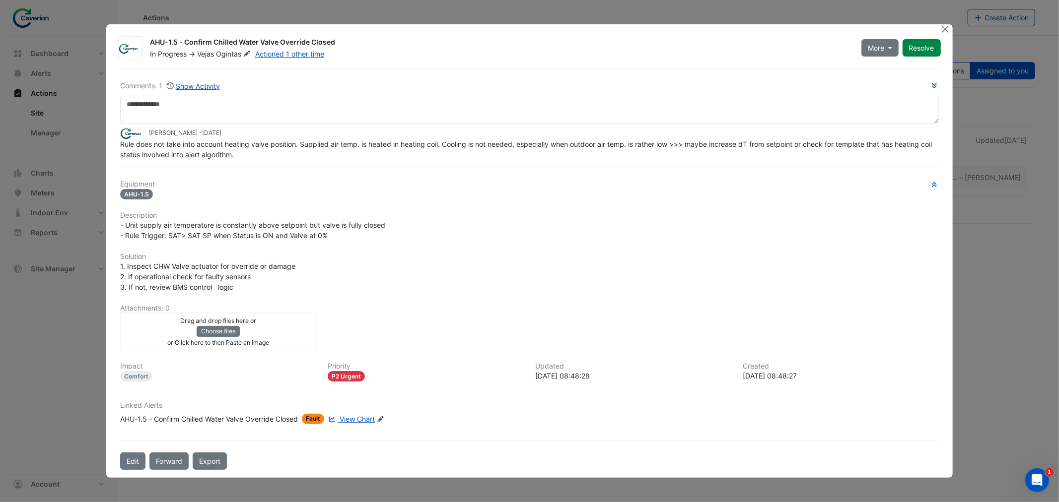
click at [435, 147] on div "Rule does not take into account heating valve position. Supplied air temp. is h…" at bounding box center [529, 149] width 818 height 21
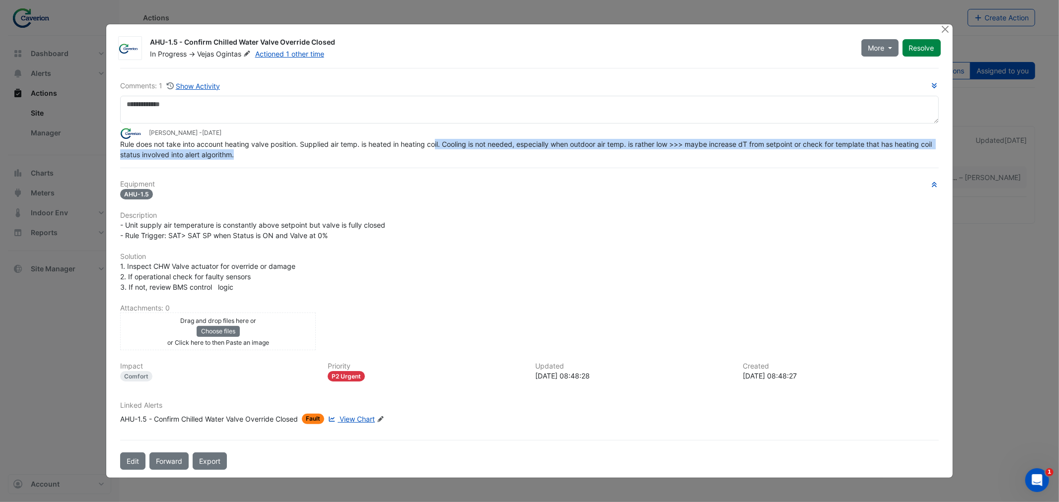
click at [459, 147] on span "Rule does not take into account heating valve position. Supplied air temp. is h…" at bounding box center [526, 149] width 813 height 19
drag, startPoint x: 419, startPoint y: 144, endPoint x: 564, endPoint y: 152, distance: 145.1
click at [564, 152] on div "Rule does not take into account heating valve position. Supplied air temp. is h…" at bounding box center [529, 149] width 818 height 21
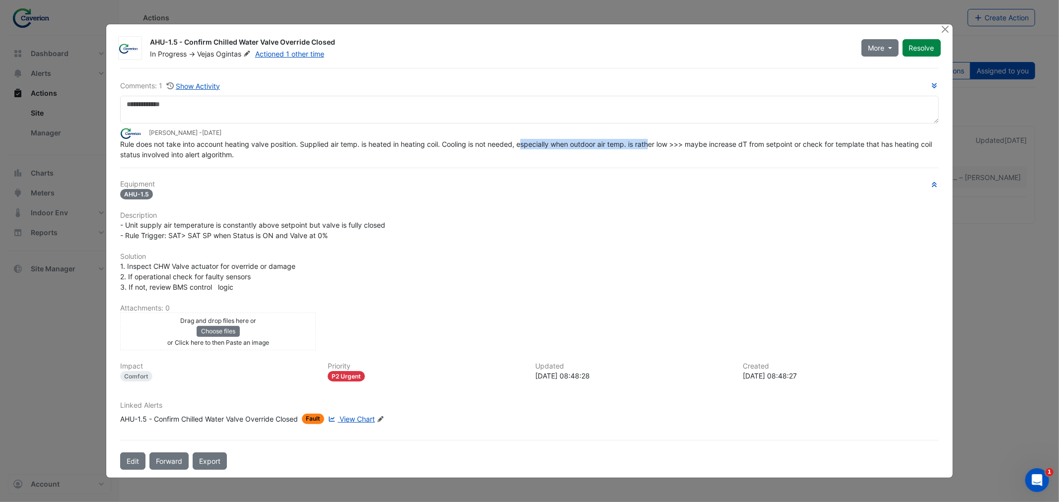
drag, startPoint x: 523, startPoint y: 144, endPoint x: 673, endPoint y: 144, distance: 150.4
click at [673, 144] on span "Rule does not take into account heating valve position. Supplied air temp. is h…" at bounding box center [526, 149] width 813 height 19
drag, startPoint x: 567, startPoint y: 145, endPoint x: 687, endPoint y: 145, distance: 120.6
click at [687, 145] on span "Rule does not take into account heating valve position. Supplied air temp. is h…" at bounding box center [526, 149] width 813 height 19
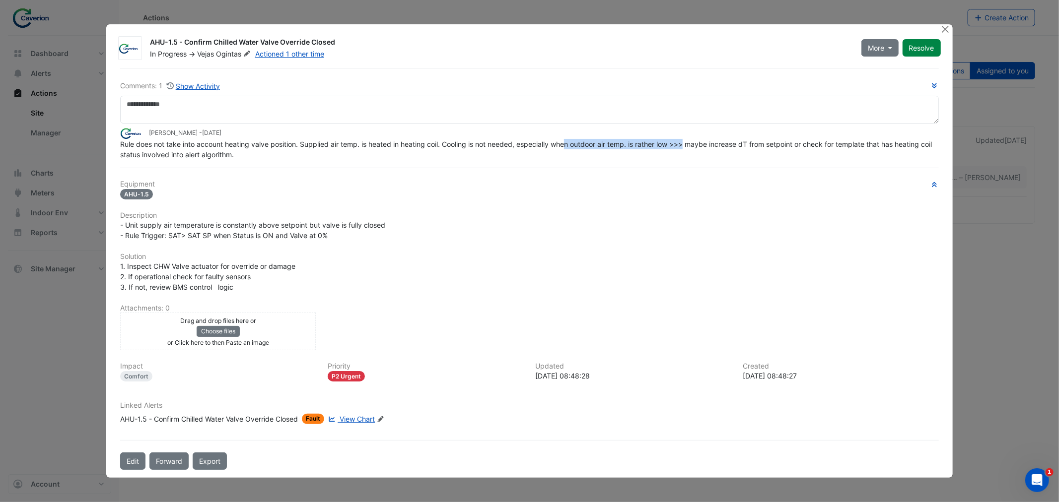
click at [687, 145] on span "Rule does not take into account heating valve position. Supplied air temp. is h…" at bounding box center [526, 149] width 813 height 19
click at [619, 143] on span "Rule does not take into account heating valve position. Supplied air temp. is h…" at bounding box center [526, 149] width 813 height 19
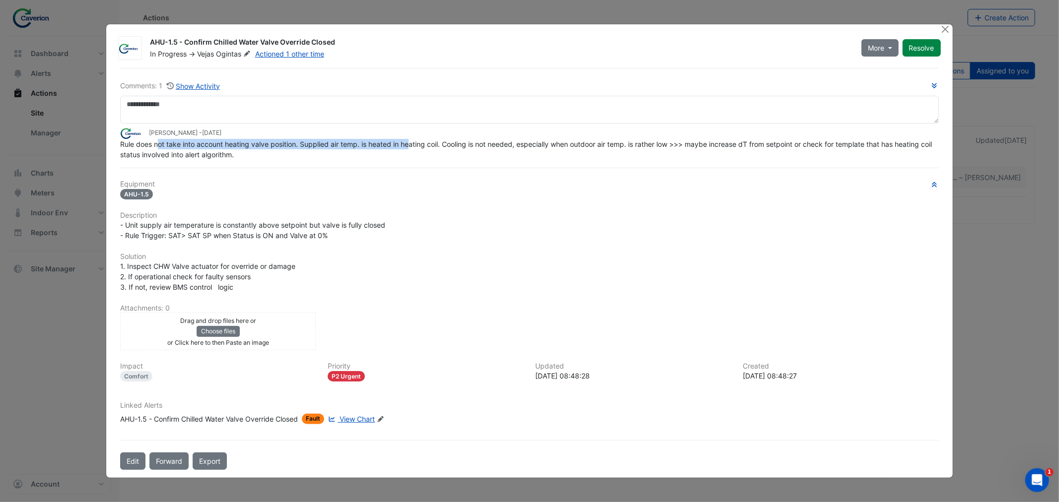
drag, startPoint x: 160, startPoint y: 146, endPoint x: 413, endPoint y: 144, distance: 253.6
click at [413, 144] on span "Rule does not take into account heating valve position. Supplied air temp. is h…" at bounding box center [526, 149] width 813 height 19
drag, startPoint x: 344, startPoint y: 149, endPoint x: 457, endPoint y: 145, distance: 112.7
click at [454, 145] on div "Rule does not take into account heating valve position. Supplied air temp. is h…" at bounding box center [529, 149] width 818 height 21
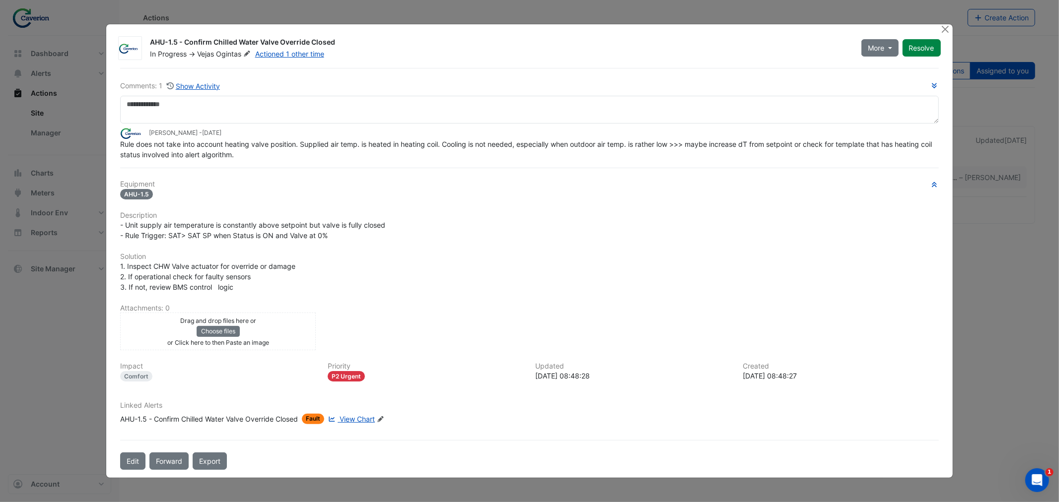
click at [458, 145] on span "Rule does not take into account heating valve position. Supplied air temp. is h…" at bounding box center [526, 149] width 813 height 19
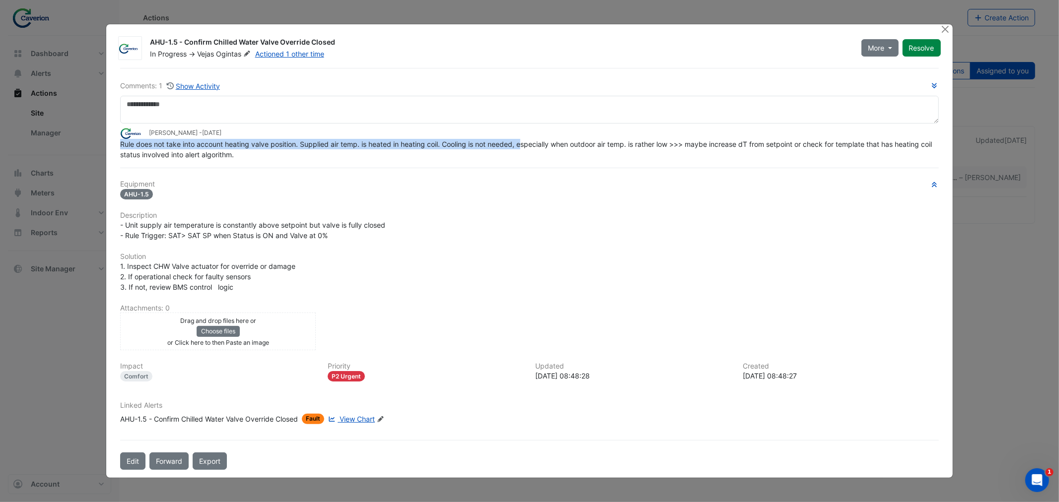
drag, startPoint x: 399, startPoint y: 135, endPoint x: 525, endPoint y: 147, distance: 126.6
click at [525, 147] on app-ticket-comment "Tomas Jonkaitis - 2 weeks and 5 days ago Rule does not take into account heatin…" at bounding box center [529, 144] width 818 height 32
click at [525, 147] on span "Rule does not take into account heating valve position. Supplied air temp. is h…" at bounding box center [526, 149] width 813 height 19
drag, startPoint x: 454, startPoint y: 142, endPoint x: 558, endPoint y: 139, distance: 104.7
click at [557, 140] on span "Rule does not take into account heating valve position. Supplied air temp. is h…" at bounding box center [526, 149] width 813 height 19
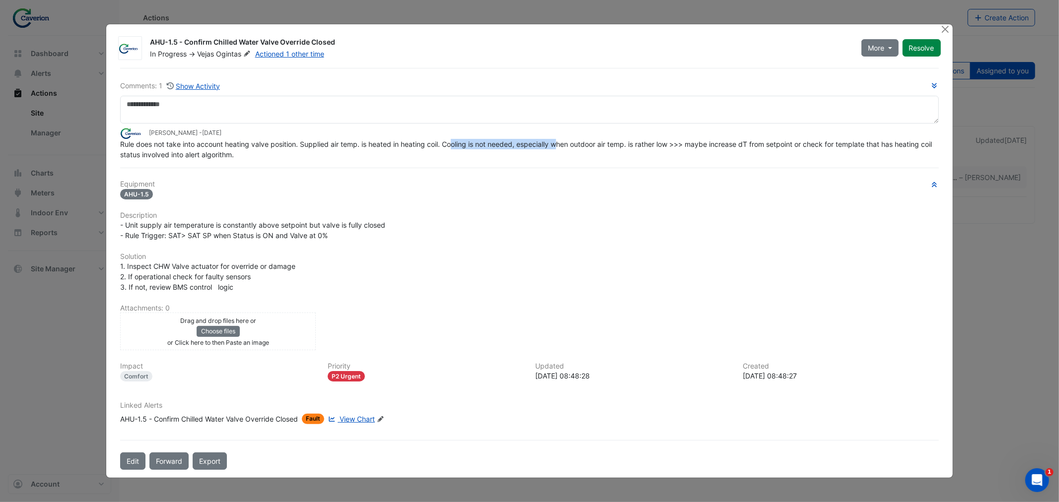
click at [558, 140] on span "Rule does not take into account heating valve position. Supplied air temp. is h…" at bounding box center [526, 149] width 813 height 19
drag, startPoint x: 506, startPoint y: 141, endPoint x: 625, endPoint y: 142, distance: 119.1
click at [624, 142] on span "Rule does not take into account heating valve position. Supplied air temp. is h…" at bounding box center [526, 149] width 813 height 19
click at [626, 141] on span "Rule does not take into account heating valve position. Supplied air temp. is h…" at bounding box center [526, 149] width 813 height 19
drag, startPoint x: 598, startPoint y: 137, endPoint x: 832, endPoint y: 135, distance: 234.3
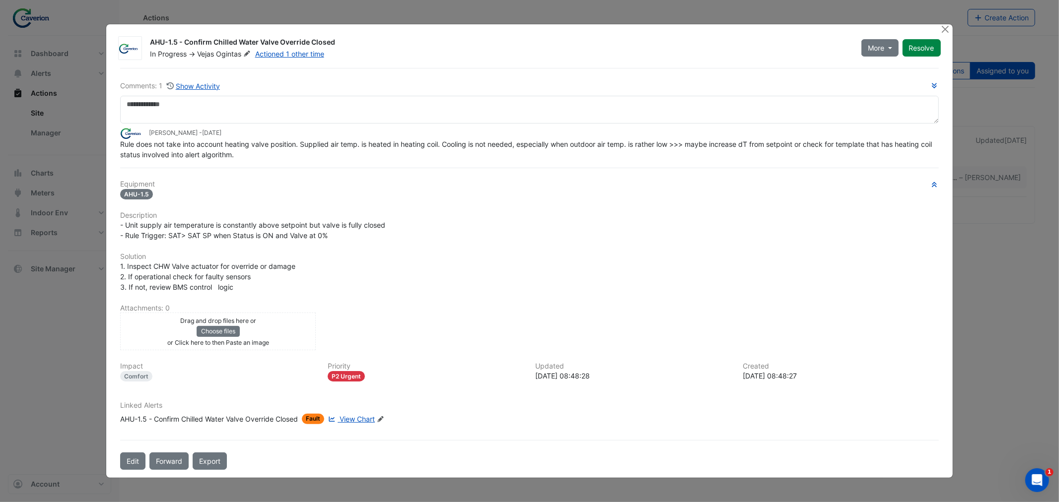
click at [832, 135] on div "Tomas Jonkaitis - 2 weeks and 5 days ago" at bounding box center [529, 133] width 818 height 11
drag, startPoint x: 763, startPoint y: 147, endPoint x: 870, endPoint y: 148, distance: 106.2
click at [870, 148] on div "Rule does not take into account heating valve position. Supplied air temp. is h…" at bounding box center [529, 149] width 818 height 21
drag, startPoint x: 711, startPoint y: 150, endPoint x: 870, endPoint y: 152, distance: 159.3
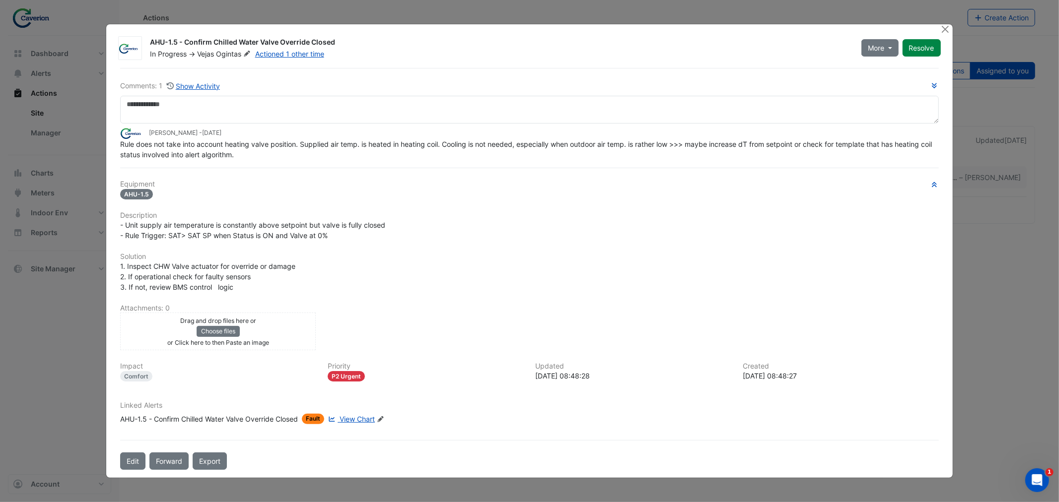
click at [870, 152] on div "Rule does not take into account heating valve position. Supplied air temp. is h…" at bounding box center [529, 149] width 818 height 21
click at [237, 414] on div "AHU-1.5 - Confirm Chilled Water Valve Override Closed" at bounding box center [209, 419] width 178 height 10
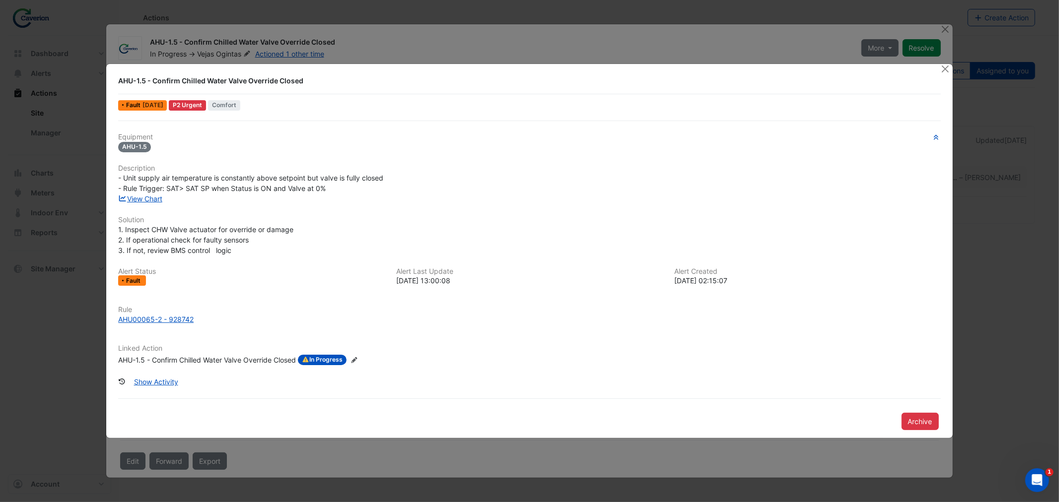
click at [452, 51] on ngb-modal-window "AHU-1.5 - Confirm Chilled Water Valve Override Closed Fault 1 week ago P2 Urgen…" at bounding box center [529, 251] width 1059 height 502
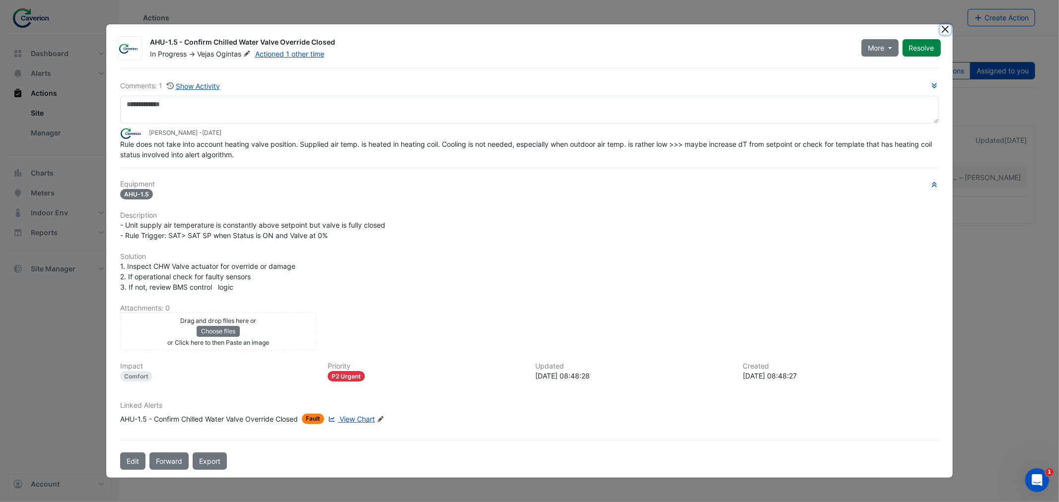
click at [947, 31] on button "Close" at bounding box center [945, 29] width 10 height 10
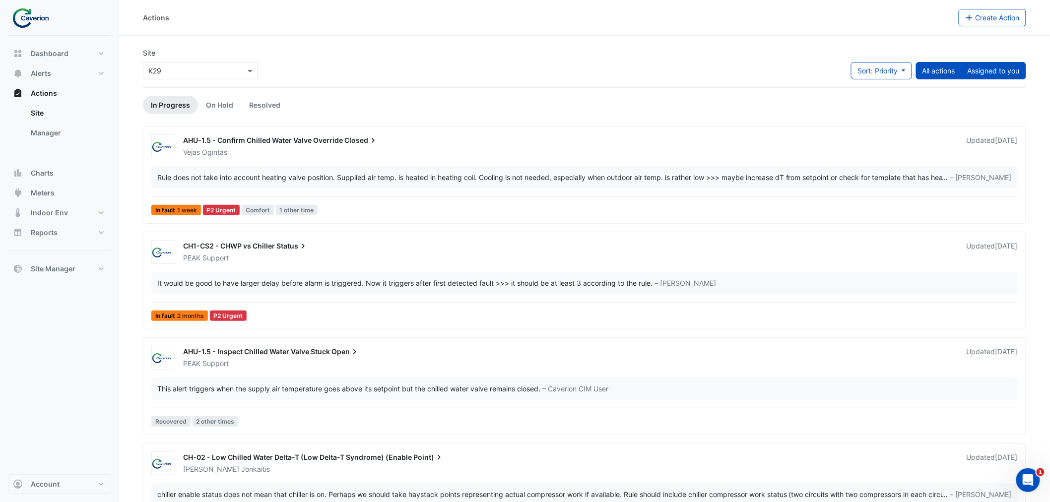
click at [1011, 63] on button "Assigned to you" at bounding box center [993, 70] width 65 height 17
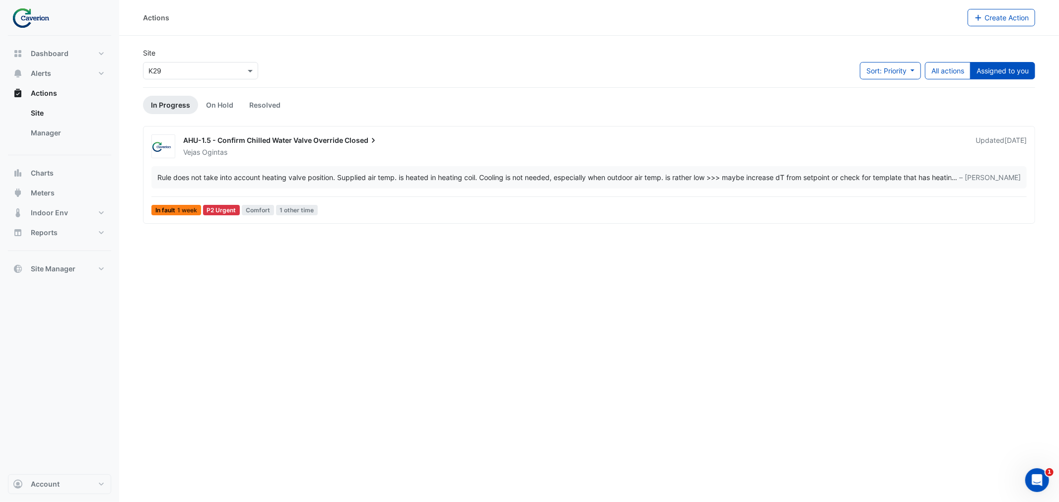
click at [262, 183] on div "Rule does not take into account heating valve position. Supplied air temp. is h…" at bounding box center [588, 177] width 875 height 22
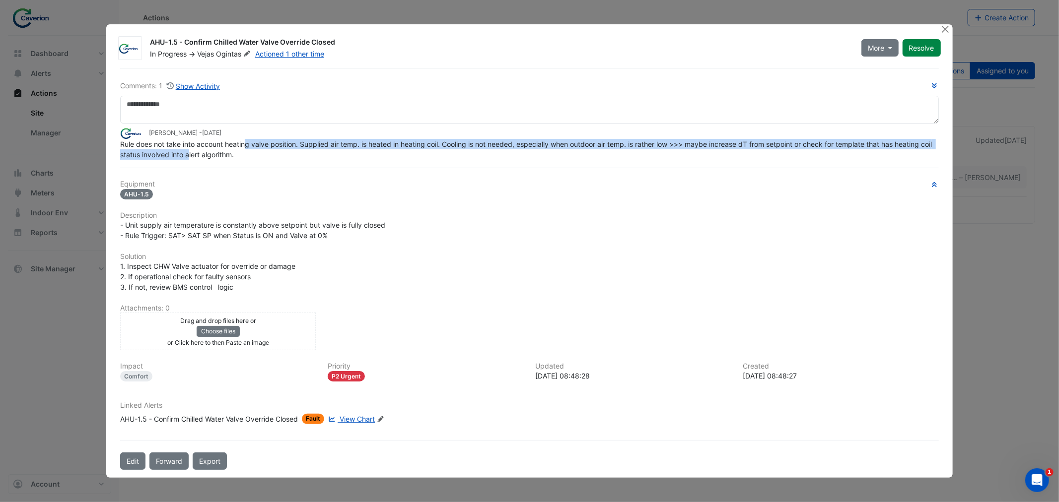
drag, startPoint x: 201, startPoint y: 151, endPoint x: 245, endPoint y: 149, distance: 43.7
click at [244, 149] on div "Rule does not take into account heating valve position. Supplied air temp. is h…" at bounding box center [529, 149] width 818 height 21
click at [246, 148] on div "Rule does not take into account heating valve position. Supplied air temp. is h…" at bounding box center [529, 149] width 818 height 21
drag, startPoint x: 246, startPoint y: 148, endPoint x: 377, endPoint y: 151, distance: 131.6
click at [377, 151] on div "Rule does not take into account heating valve position. Supplied air temp. is h…" at bounding box center [529, 149] width 818 height 21
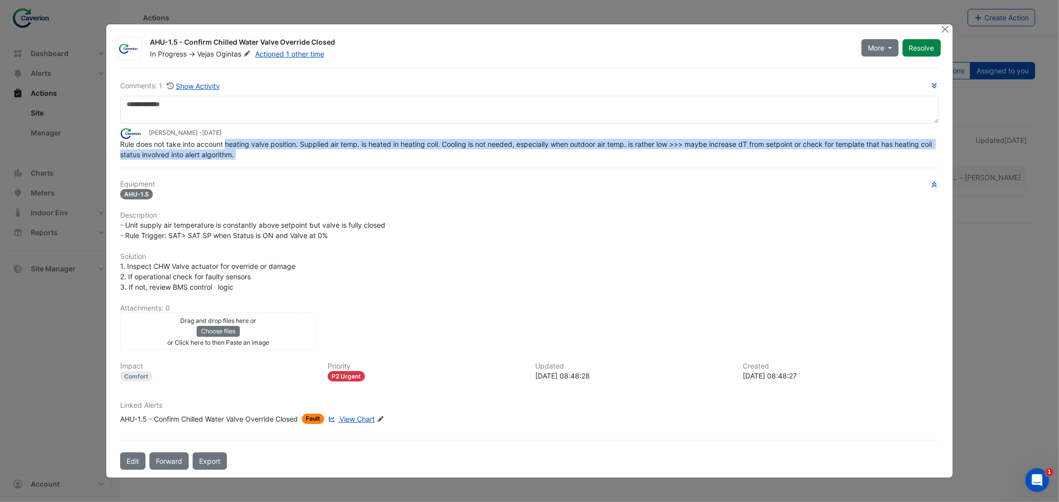
click at [377, 151] on div "Rule does not take into account heating valve position. Supplied air temp. is h…" at bounding box center [529, 149] width 818 height 21
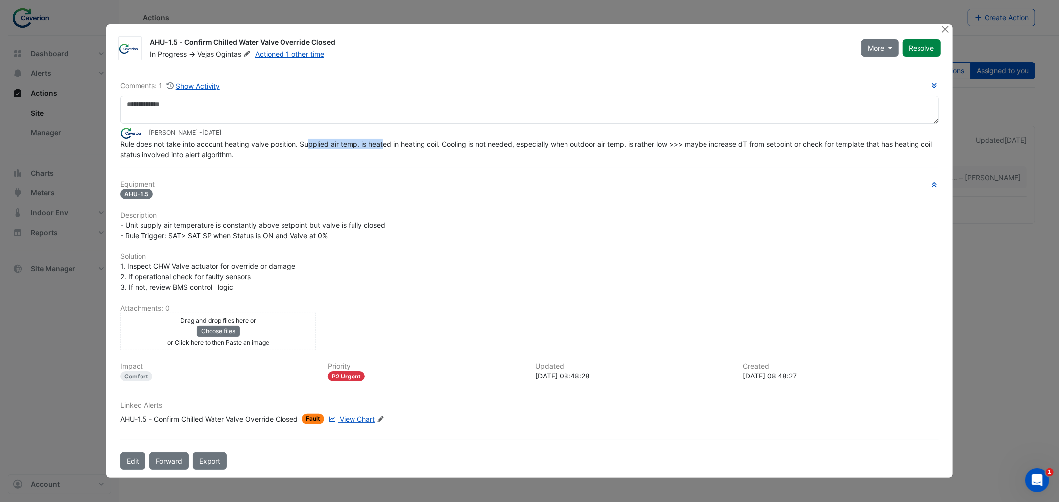
drag, startPoint x: 311, startPoint y: 141, endPoint x: 415, endPoint y: 145, distance: 104.3
click at [407, 145] on span "Rule does not take into account heating valve position. Supplied air temp. is h…" at bounding box center [526, 149] width 813 height 19
click at [415, 145] on span "Rule does not take into account heating valve position. Supplied air temp. is h…" at bounding box center [526, 149] width 813 height 19
drag, startPoint x: 389, startPoint y: 146, endPoint x: 488, endPoint y: 147, distance: 99.3
click at [488, 147] on span "Rule does not take into account heating valve position. Supplied air temp. is h…" at bounding box center [526, 149] width 813 height 19
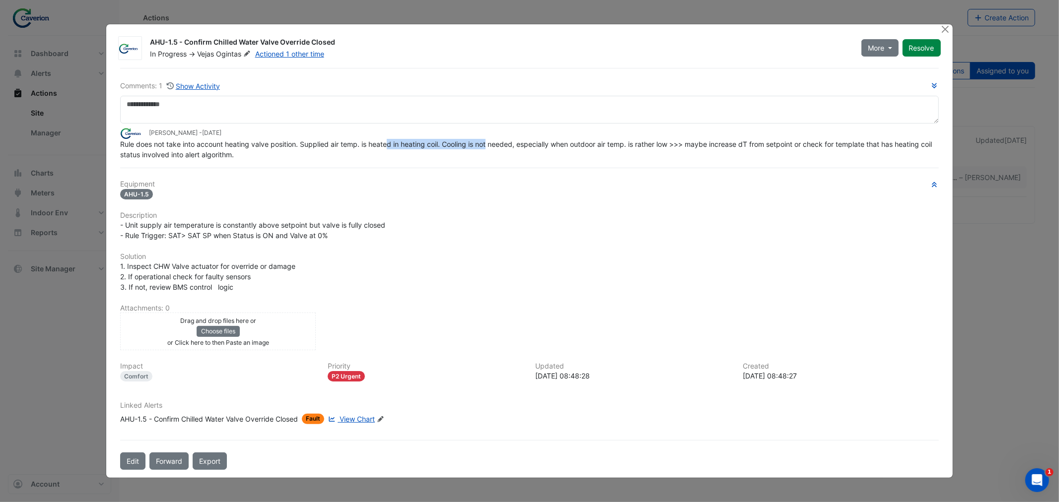
click at [488, 147] on span "Rule does not take into account heating valve position. Supplied air temp. is h…" at bounding box center [526, 149] width 813 height 19
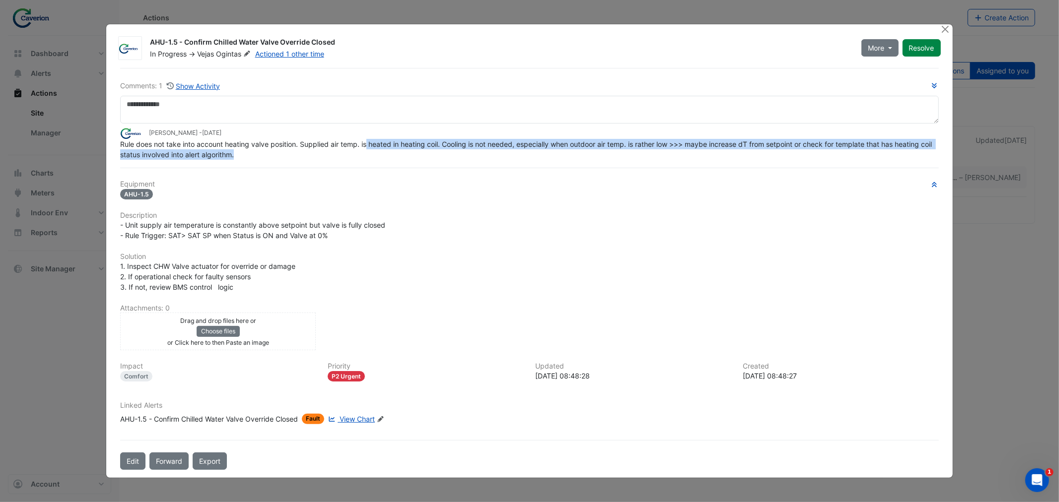
drag, startPoint x: 370, startPoint y: 147, endPoint x: 563, endPoint y: 158, distance: 193.4
click at [562, 158] on div "Rule does not take into account heating valve position. Supplied air temp. is h…" at bounding box center [529, 149] width 818 height 21
click at [563, 159] on div "Rule does not take into account heating valve position. Supplied air temp. is h…" at bounding box center [529, 149] width 818 height 21
click at [462, 151] on div "Rule does not take into account heating valve position. Supplied air temp. is h…" at bounding box center [529, 149] width 818 height 21
drag, startPoint x: 465, startPoint y: 145, endPoint x: 680, endPoint y: 155, distance: 215.6
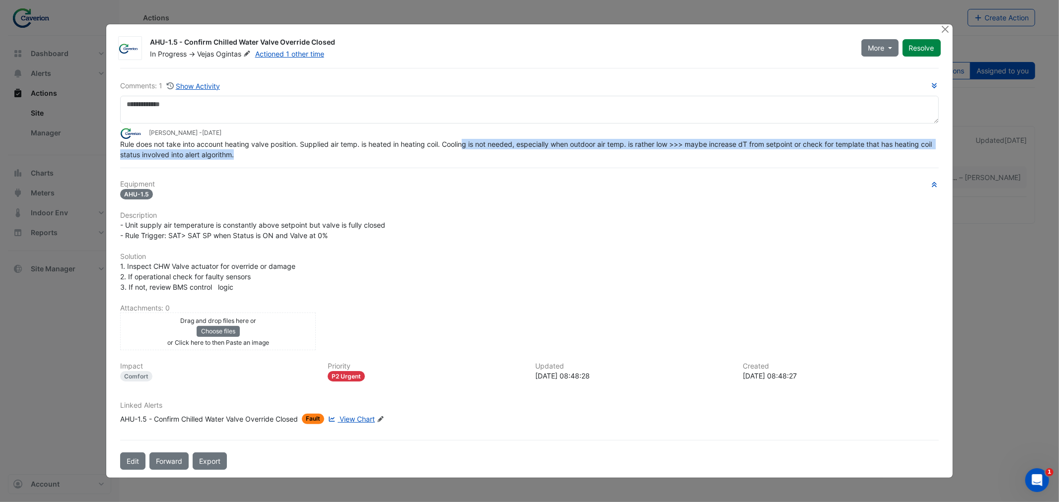
click at [680, 155] on div "Rule does not take into account heating valve position. Supplied air temp. is h…" at bounding box center [529, 149] width 818 height 21
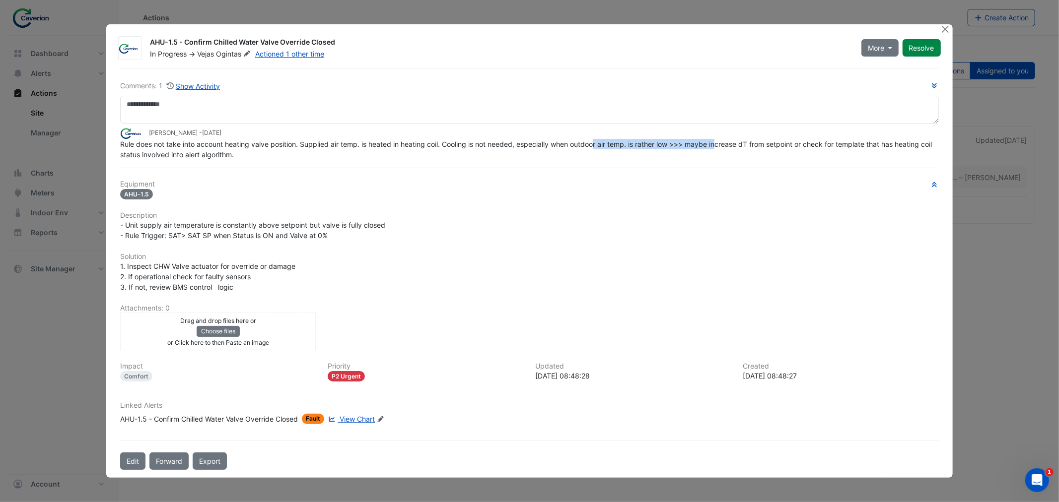
drag, startPoint x: 598, startPoint y: 142, endPoint x: 732, endPoint y: 144, distance: 134.0
click at [732, 144] on span "Rule does not take into account heating valve position. Supplied air temp. is h…" at bounding box center [526, 149] width 813 height 19
drag, startPoint x: 479, startPoint y: 150, endPoint x: 611, endPoint y: 150, distance: 132.5
click at [611, 150] on div "Rule does not take into account heating valve position. Supplied air temp. is h…" at bounding box center [529, 149] width 818 height 21
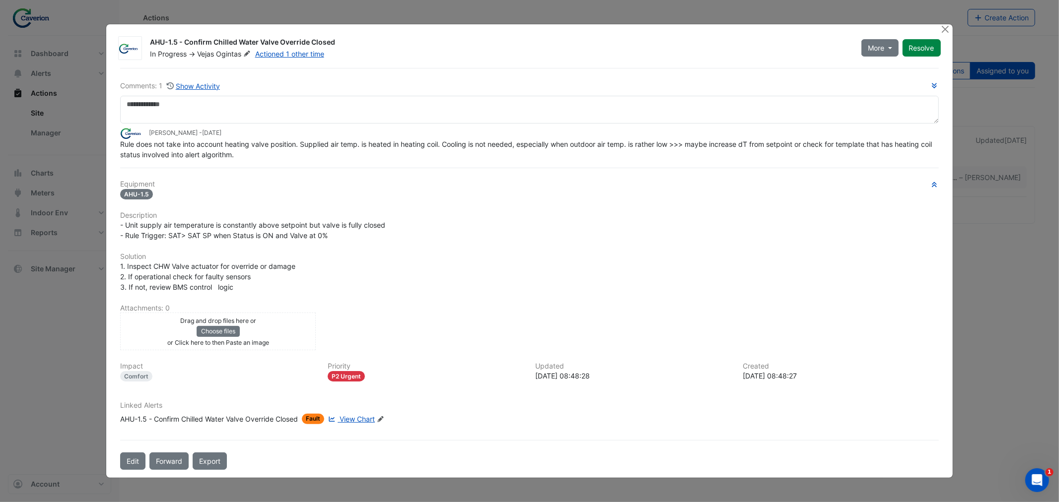
click at [612, 150] on div "Rule does not take into account heating valve position. Supplied air temp. is h…" at bounding box center [529, 149] width 818 height 21
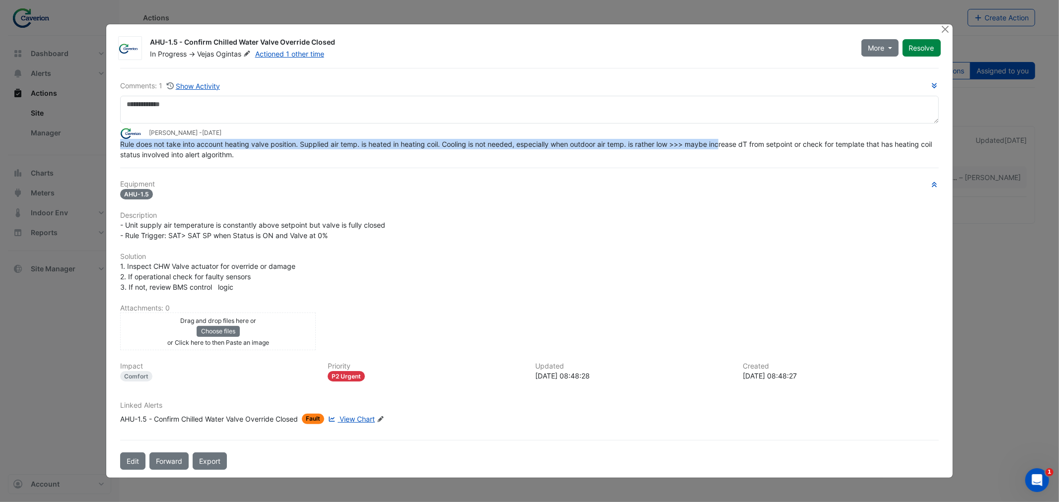
drag, startPoint x: 646, startPoint y: 141, endPoint x: 735, endPoint y: 145, distance: 88.4
click at [735, 145] on app-ticket-comment "Tomas Jonkaitis - 2 weeks and 5 days ago Rule does not take into account heatin…" at bounding box center [529, 144] width 818 height 32
click at [735, 145] on span "Rule does not take into account heating valve position. Supplied air temp. is h…" at bounding box center [526, 149] width 813 height 19
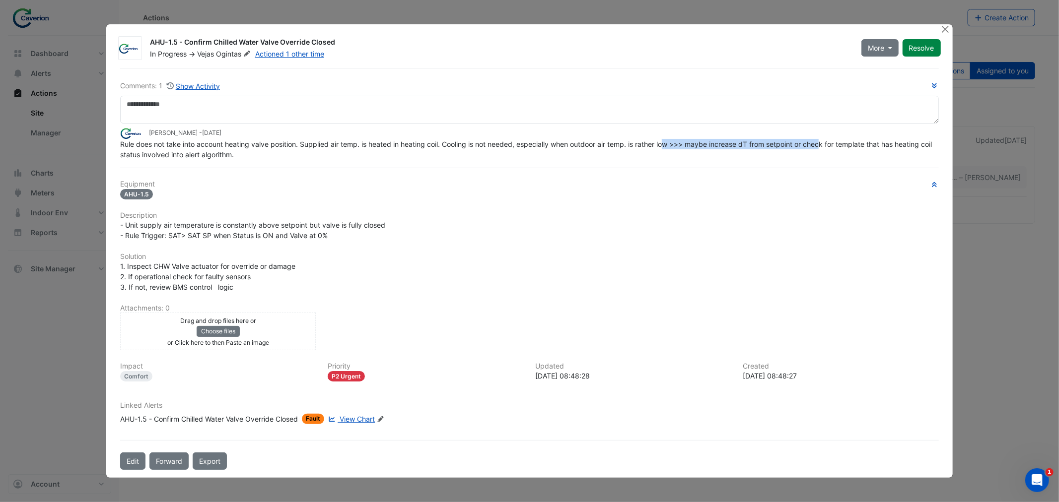
drag, startPoint x: 666, startPoint y: 144, endPoint x: 830, endPoint y: 146, distance: 164.3
click at [830, 146] on span "Rule does not take into account heating valve position. Supplied air temp. is h…" at bounding box center [526, 149] width 813 height 19
drag, startPoint x: 737, startPoint y: 144, endPoint x: 259, endPoint y: 156, distance: 478.6
click at [259, 156] on div "Rule does not take into account heating valve position. Supplied air temp. is h…" at bounding box center [529, 149] width 818 height 21
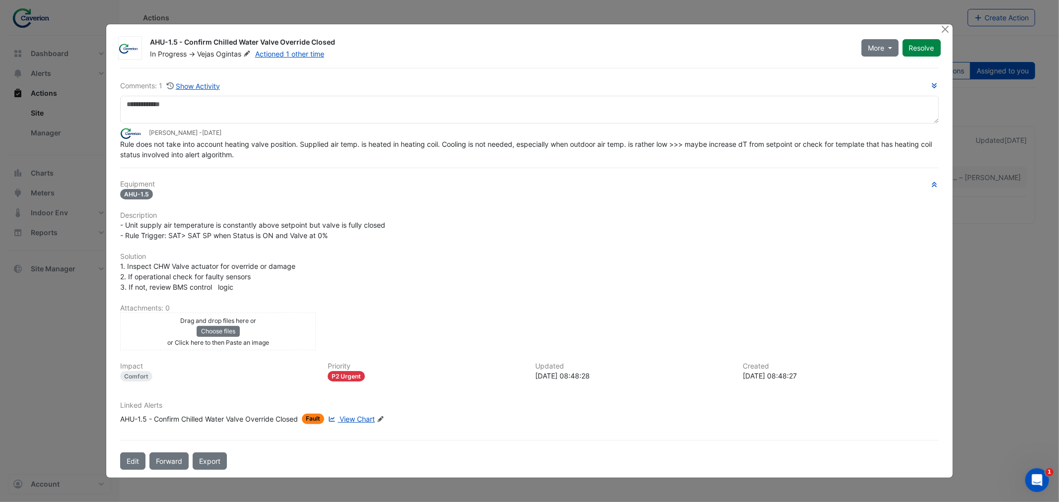
click at [245, 414] on div "AHU-1.5 - Confirm Chilled Water Valve Override Closed" at bounding box center [209, 419] width 178 height 10
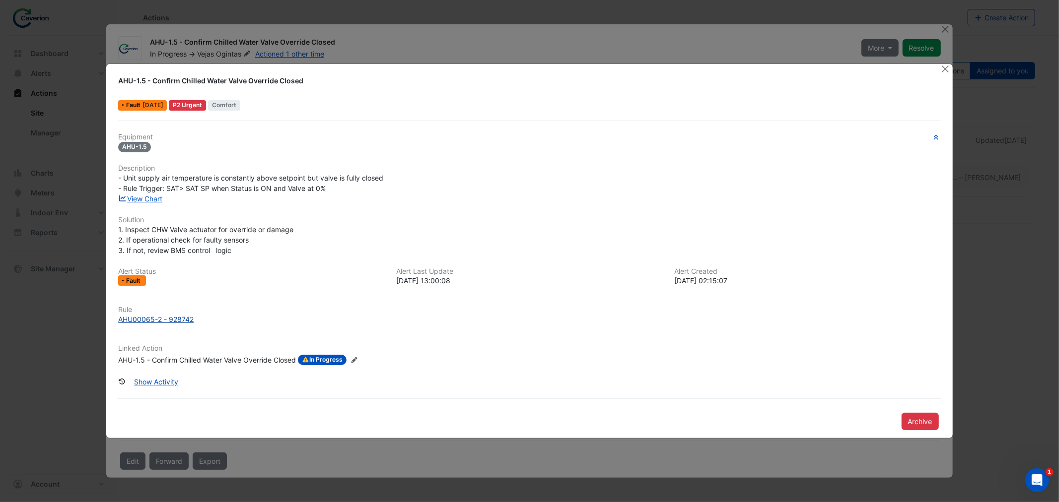
click at [166, 320] on div "AHU00065-2 - 928742" at bounding box center [155, 319] width 75 height 10
click at [943, 68] on button "Close" at bounding box center [945, 69] width 10 height 10
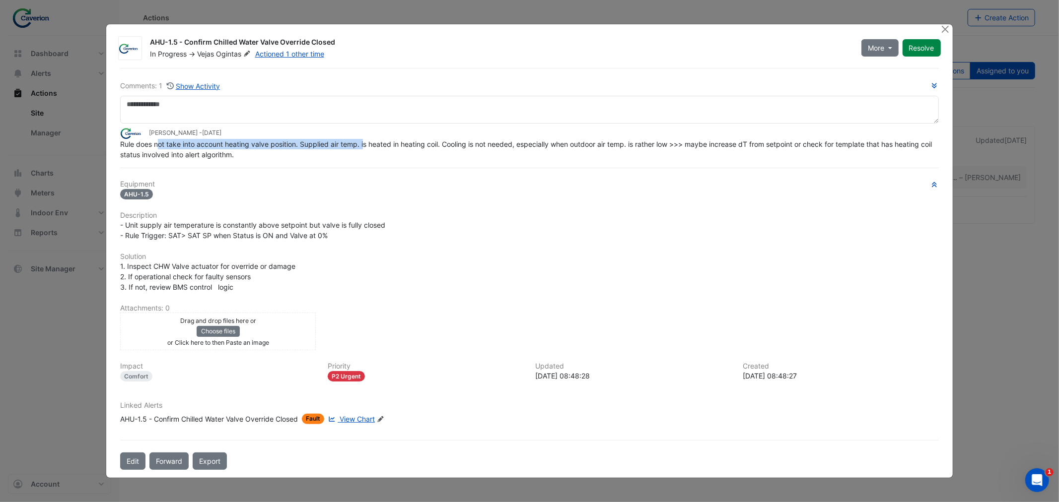
drag, startPoint x: 160, startPoint y: 146, endPoint x: 377, endPoint y: 144, distance: 217.4
click at [377, 144] on span "Rule does not take into account heating valve position. Supplied air temp. is h…" at bounding box center [526, 149] width 813 height 19
drag, startPoint x: 350, startPoint y: 140, endPoint x: 460, endPoint y: 140, distance: 109.7
click at [451, 141] on span "Rule does not take into account heating valve position. Supplied air temp. is h…" at bounding box center [526, 149] width 813 height 19
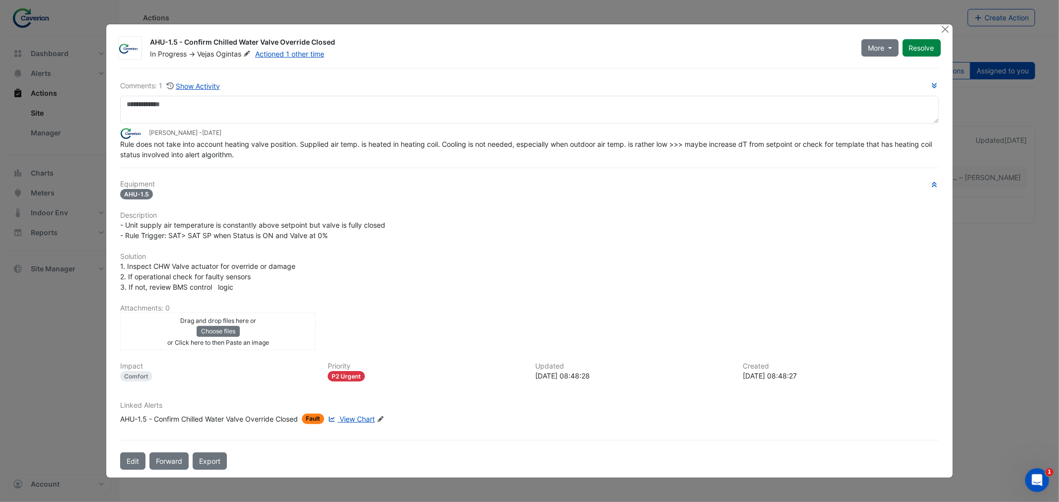
click at [460, 140] on span "Rule does not take into account heating valve position. Supplied air temp. is h…" at bounding box center [526, 149] width 813 height 19
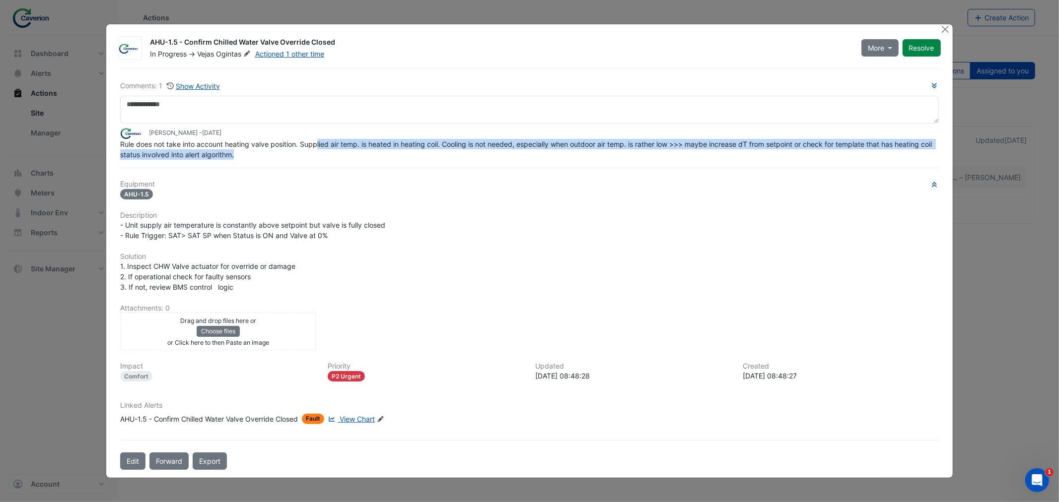
drag, startPoint x: 318, startPoint y: 144, endPoint x: 531, endPoint y: 144, distance: 213.4
click at [531, 144] on span "Rule does not take into account heating valve position. Supplied air temp. is h…" at bounding box center [526, 149] width 813 height 19
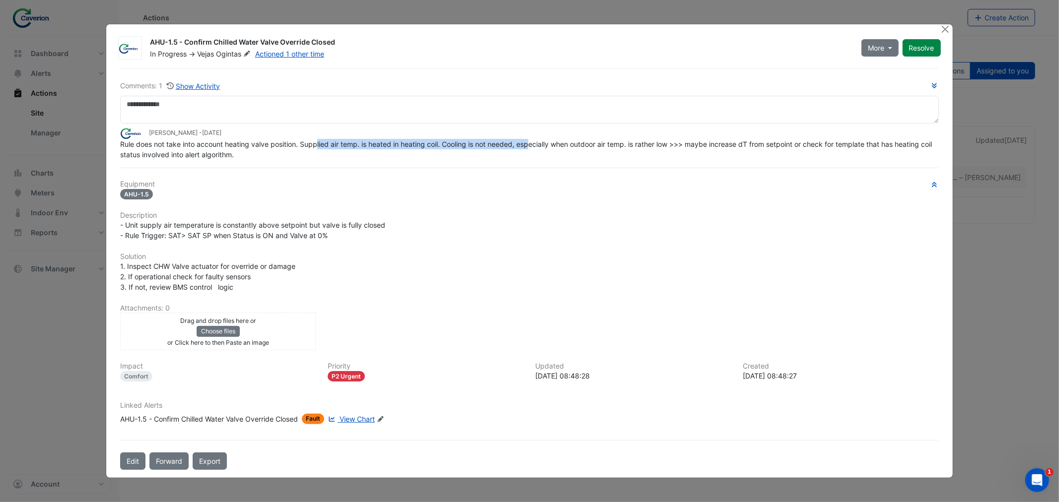
click at [532, 144] on span "Rule does not take into account heating valve position. Supplied air temp. is h…" at bounding box center [526, 149] width 813 height 19
drag, startPoint x: 406, startPoint y: 136, endPoint x: 579, endPoint y: 147, distance: 173.1
click at [578, 147] on app-ticket-comment "Tomas Jonkaitis - 2 weeks and 5 days ago Rule does not take into account heatin…" at bounding box center [529, 144] width 818 height 32
click at [579, 147] on span "Rule does not take into account heating valve position. Supplied air temp. is h…" at bounding box center [526, 149] width 813 height 19
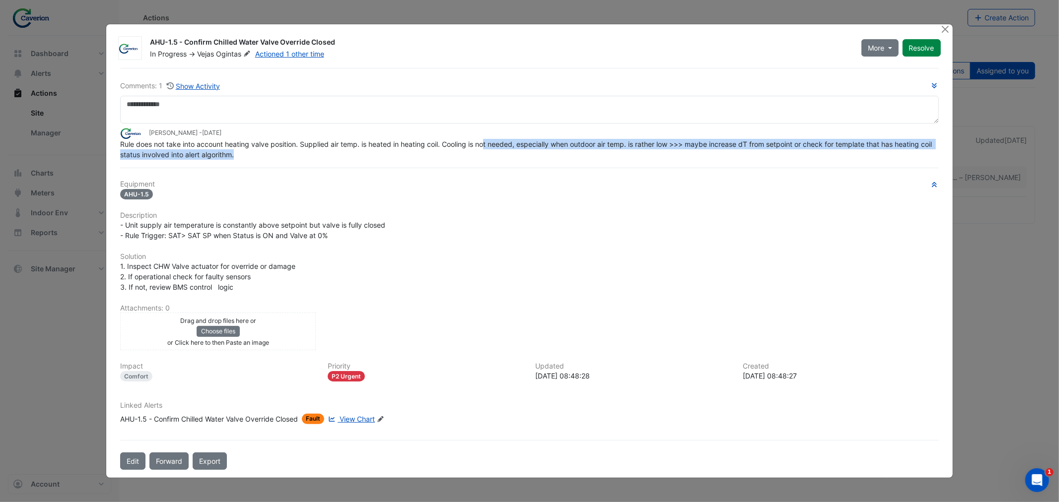
drag, startPoint x: 484, startPoint y: 146, endPoint x: 642, endPoint y: 155, distance: 157.6
click at [642, 155] on div "Rule does not take into account heating valve position. Supplied air temp. is h…" at bounding box center [529, 149] width 818 height 21
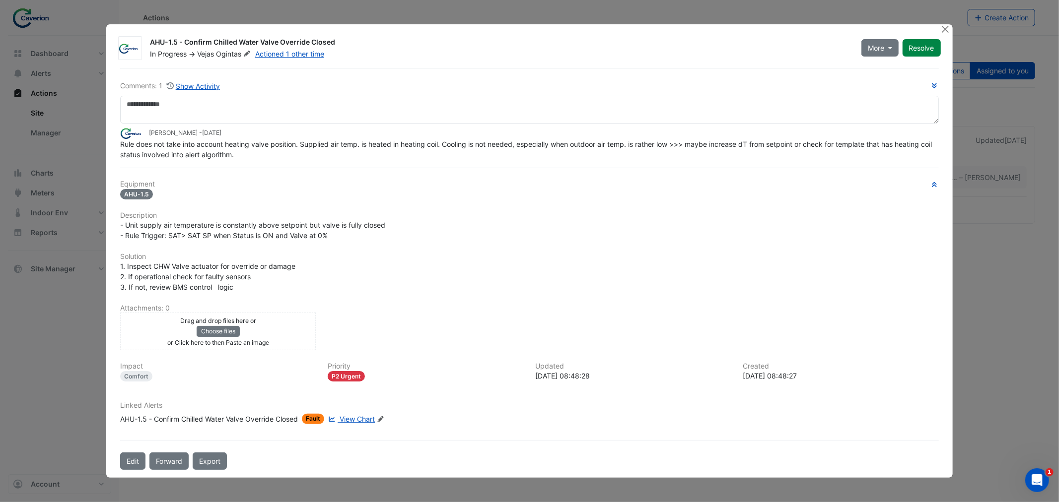
drag, startPoint x: 567, startPoint y: 150, endPoint x: 671, endPoint y: 152, distance: 103.7
click at [671, 152] on div "Rule does not take into account heating valve position. Supplied air temp. is h…" at bounding box center [529, 149] width 818 height 21
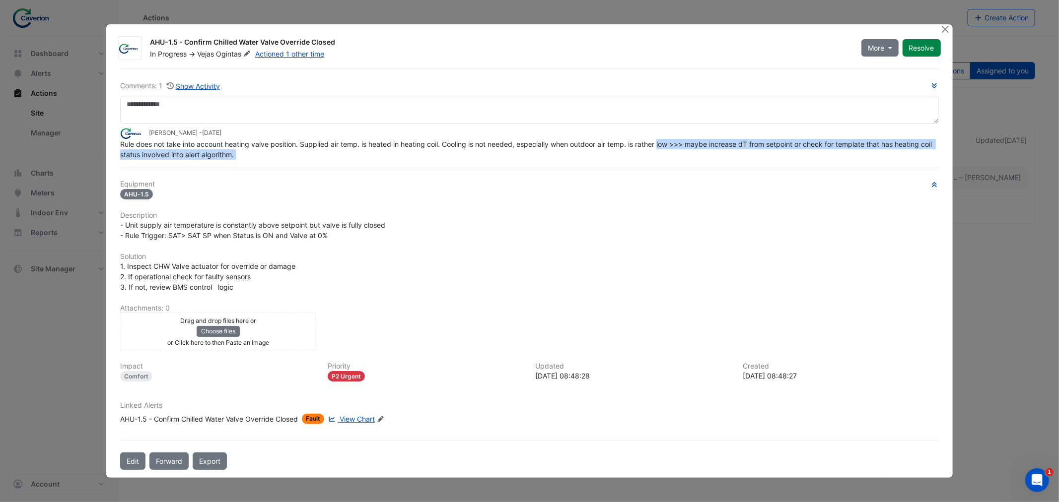
drag, startPoint x: 662, startPoint y: 142, endPoint x: 788, endPoint y: 162, distance: 127.6
click at [788, 162] on div "Comments: 1 Show Activity Tomas Jonkaitis - 2 weeks and 5 days ago Rule does no…" at bounding box center [529, 269] width 830 height 402
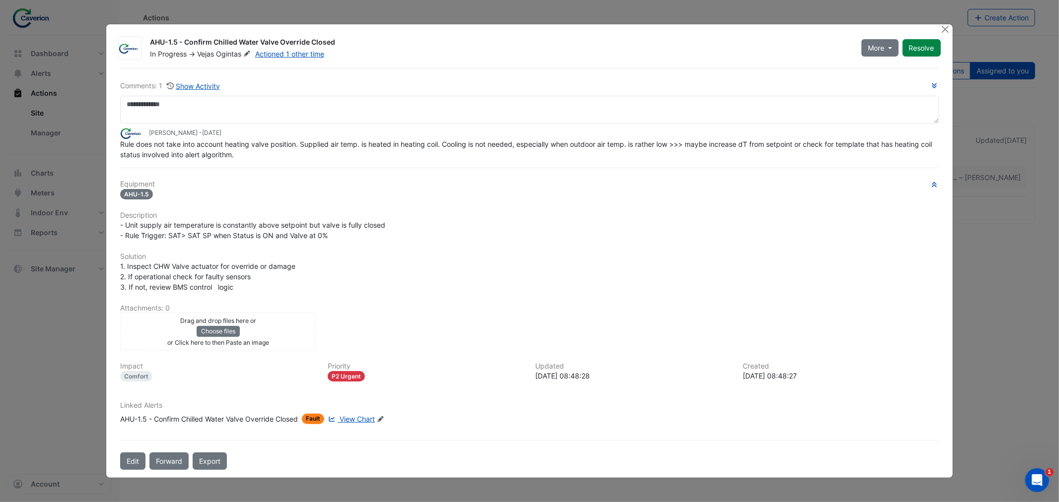
click at [788, 162] on div "Comments: 1 Show Activity Tomas Jonkaitis - 2 weeks and 5 days ago Rule does no…" at bounding box center [529, 269] width 830 height 402
drag, startPoint x: 674, startPoint y: 158, endPoint x: 770, endPoint y: 157, distance: 96.3
click at [768, 157] on div "Rule does not take into account heating valve position. Supplied air temp. is h…" at bounding box center [529, 149] width 818 height 21
click at [771, 156] on div "Rule does not take into account heating valve position. Supplied air temp. is h…" at bounding box center [529, 149] width 818 height 21
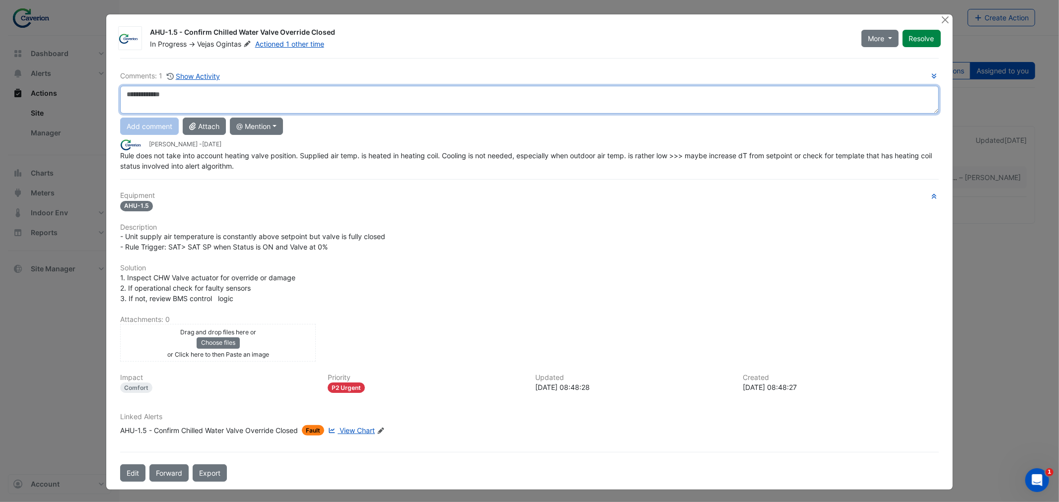
drag, startPoint x: 563, startPoint y: 124, endPoint x: 730, endPoint y: 156, distance: 169.4
click at [730, 156] on div "Comments: 1 Show Activity Add comment Attach @ Mention Caverion BACER Notificat…" at bounding box center [529, 120] width 818 height 101
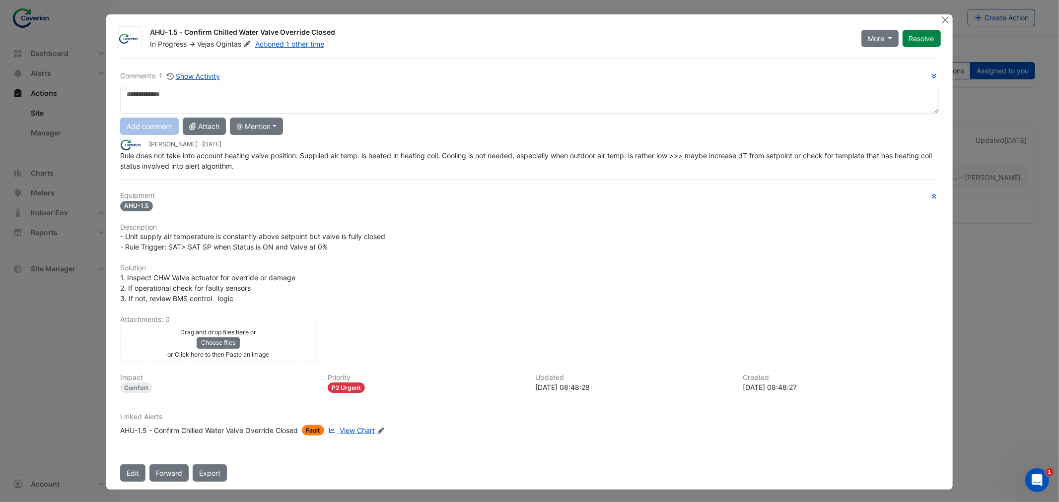
click at [730, 156] on span "Rule does not take into account heating valve position. Supplied air temp. is h…" at bounding box center [526, 160] width 813 height 19
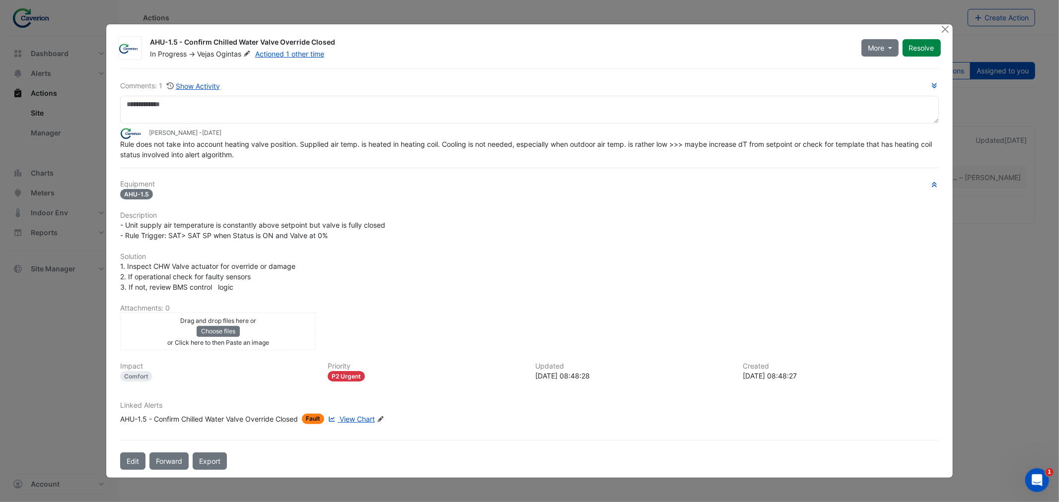
click at [730, 156] on div "Rule does not take into account heating valve position. Supplied air temp. is h…" at bounding box center [529, 149] width 818 height 21
drag, startPoint x: 726, startPoint y: 152, endPoint x: 874, endPoint y: 156, distance: 148.4
click at [874, 156] on div "Rule does not take into account heating valve position. Supplied air temp. is h…" at bounding box center [529, 149] width 818 height 21
click at [871, 157] on div "Rule does not take into account heating valve position. Supplied air temp. is h…" at bounding box center [529, 149] width 818 height 21
drag, startPoint x: 134, startPoint y: 153, endPoint x: 297, endPoint y: 161, distance: 162.5
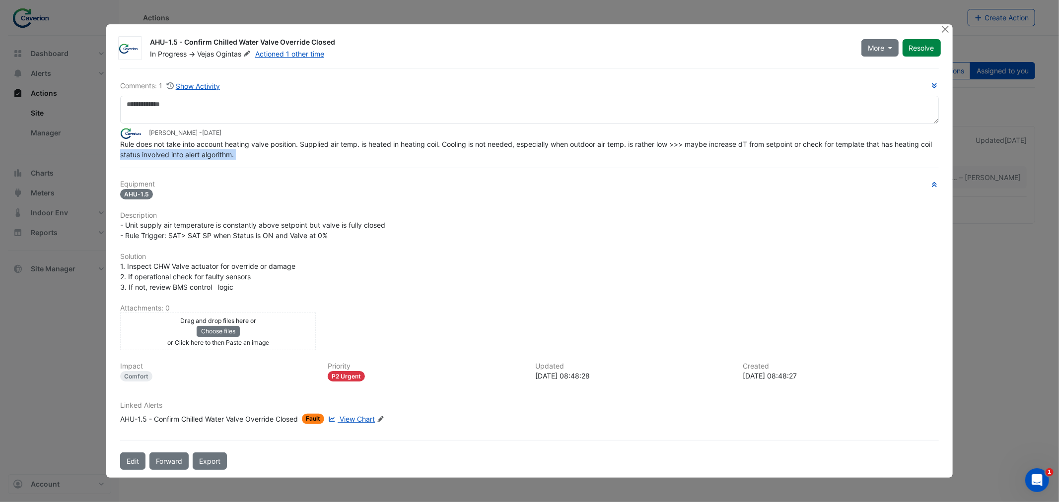
click at [297, 161] on div "Comments: 1 Show Activity Tomas Jonkaitis - 2 weeks and 5 days ago Rule does no…" at bounding box center [529, 269] width 830 height 402
drag, startPoint x: 249, startPoint y: 157, endPoint x: 115, endPoint y: 151, distance: 134.1
click at [115, 151] on div "Comments: 1 Show Activity Tomas Jonkaitis - 2 weeks and 5 days ago Rule does no…" at bounding box center [529, 269] width 830 height 402
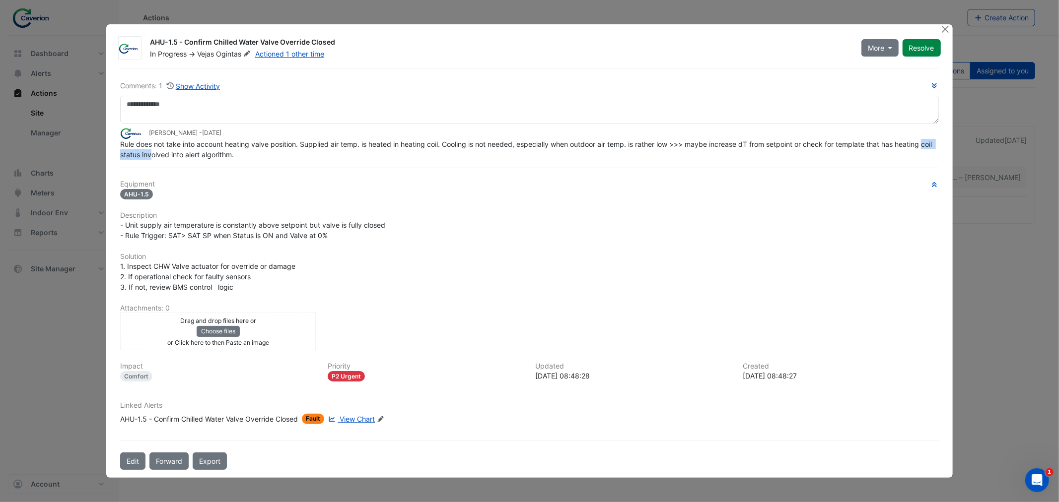
drag, startPoint x: 115, startPoint y: 151, endPoint x: 165, endPoint y: 151, distance: 49.6
click at [165, 151] on div "Comments: 1 Show Activity Tomas Jonkaitis - 2 weeks and 5 days ago Rule does no…" at bounding box center [529, 269] width 830 height 402
click at [165, 151] on span "Rule does not take into account heating valve position. Supplied air temp. is h…" at bounding box center [526, 149] width 813 height 19
drag, startPoint x: 162, startPoint y: 154, endPoint x: 227, endPoint y: 152, distance: 65.5
click at [227, 152] on span "Rule does not take into account heating valve position. Supplied air temp. is h…" at bounding box center [526, 149] width 813 height 19
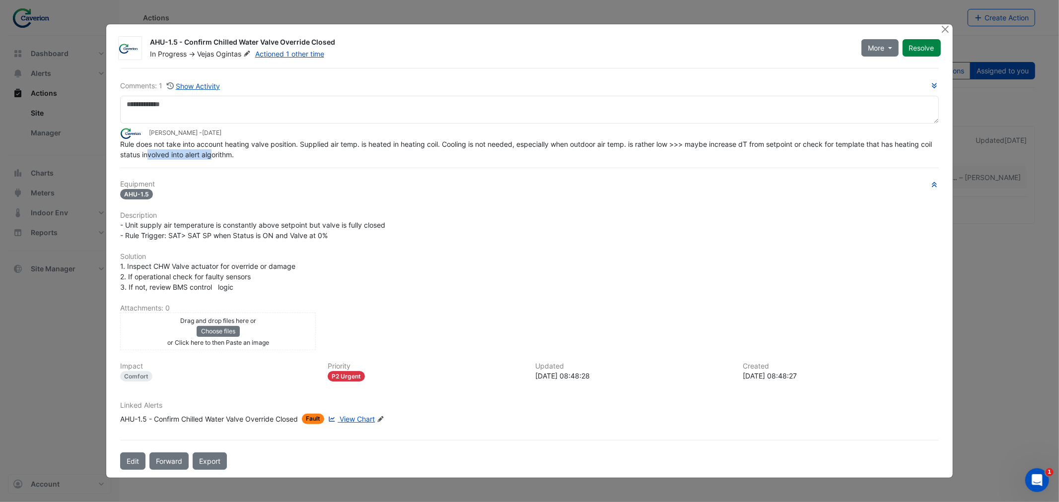
click at [228, 152] on span "Rule does not take into account heating valve position. Supplied air temp. is h…" at bounding box center [526, 149] width 813 height 19
click at [234, 414] on div "AHU-1.5 - Confirm Chilled Water Valve Override Closed" at bounding box center [209, 419] width 178 height 10
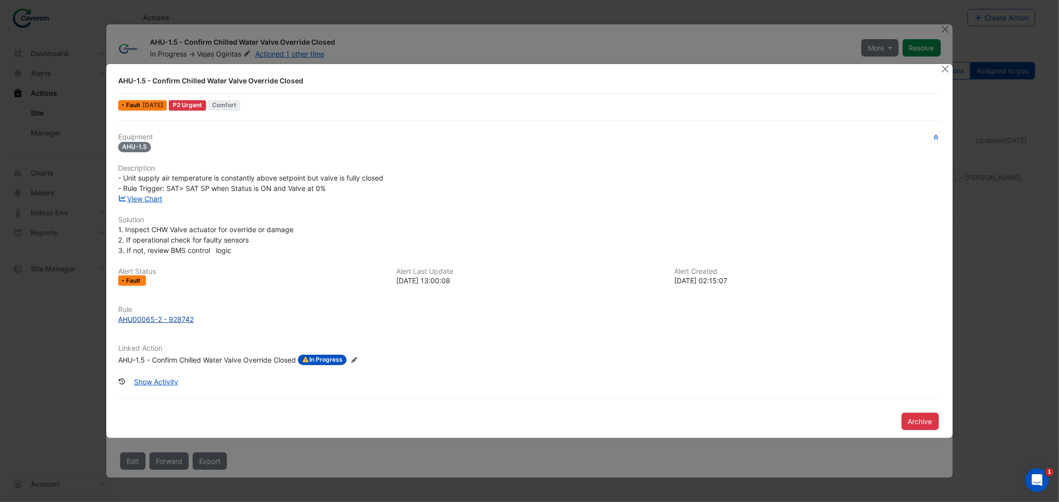
click at [175, 319] on div "AHU00065-2 - 928742" at bounding box center [155, 319] width 75 height 10
click at [430, 43] on ngb-modal-window "AHU-1.5 - Confirm Chilled Water Valve Override Closed Fault 1 week ago P2 Urgen…" at bounding box center [529, 251] width 1059 height 502
click at [946, 73] on button "Close" at bounding box center [945, 69] width 10 height 10
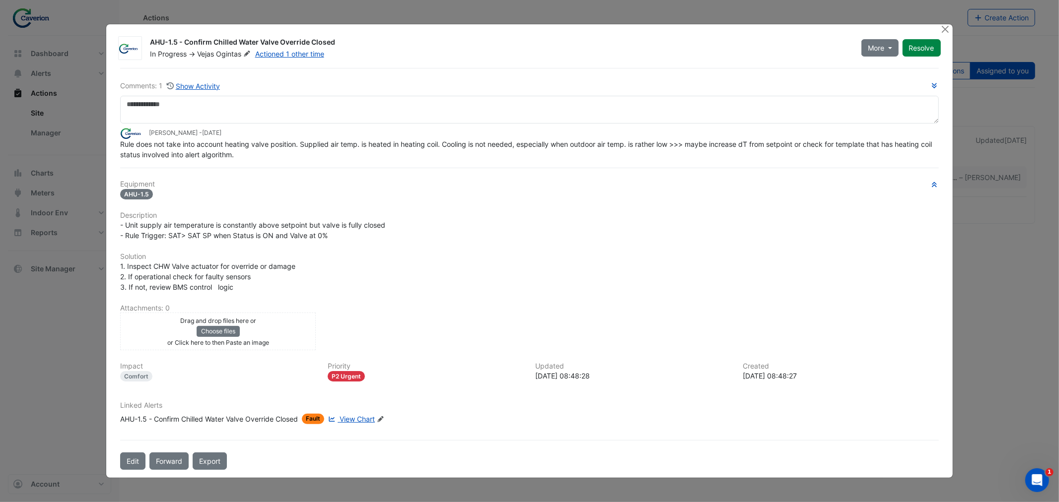
click at [278, 410] on div "Linked Alerts AHU-1.5 - Confirm Chilled Water Valve Override Closed Fault View …" at bounding box center [529, 413] width 830 height 23
click at [270, 418] on div "AHU-1.5 - Confirm Chilled Water Valve Override Closed" at bounding box center [209, 419] width 178 height 10
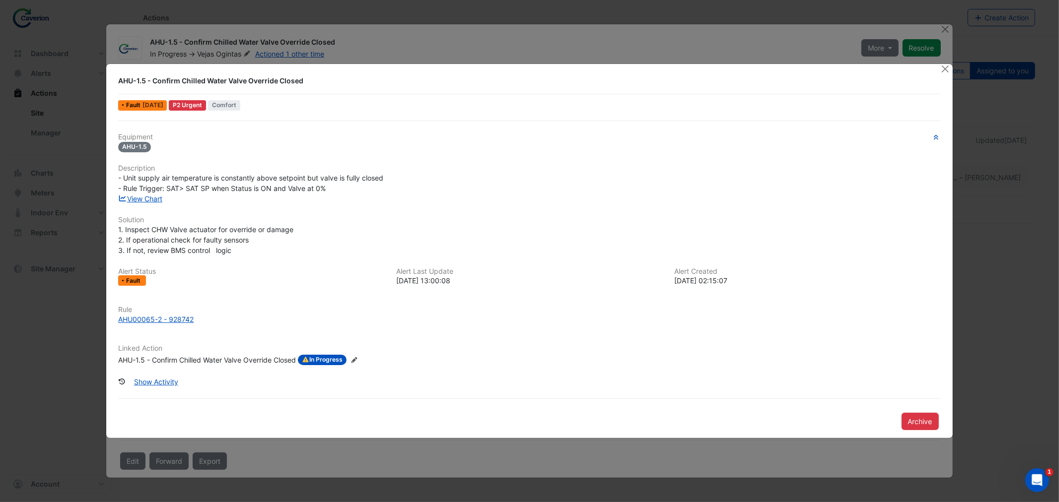
click at [450, 56] on ngb-modal-window "AHU-1.5 - Confirm Chilled Water Valve Override Closed Fault 1 week ago P2 Urgen…" at bounding box center [529, 251] width 1059 height 502
click at [946, 73] on button "Close" at bounding box center [945, 69] width 10 height 10
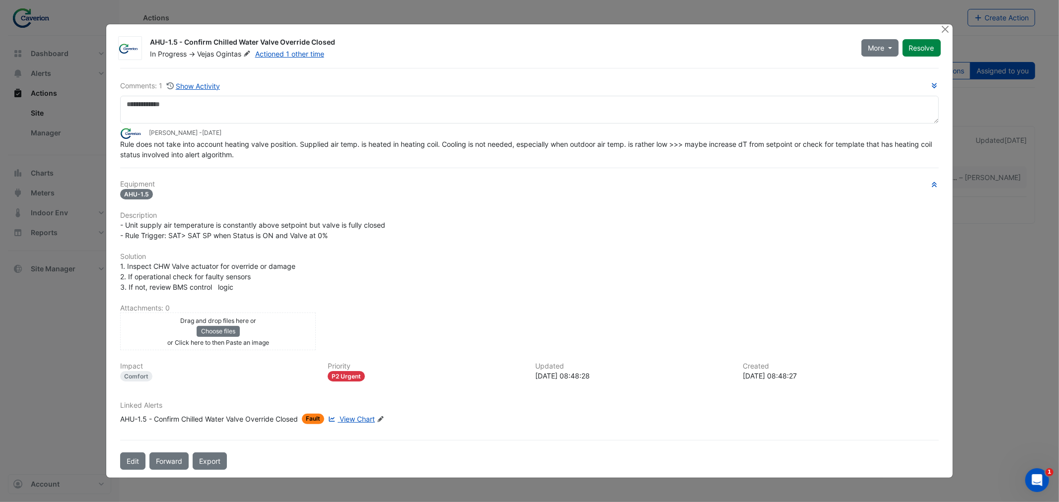
click at [354, 418] on span "View Chart" at bounding box center [356, 419] width 35 height 8
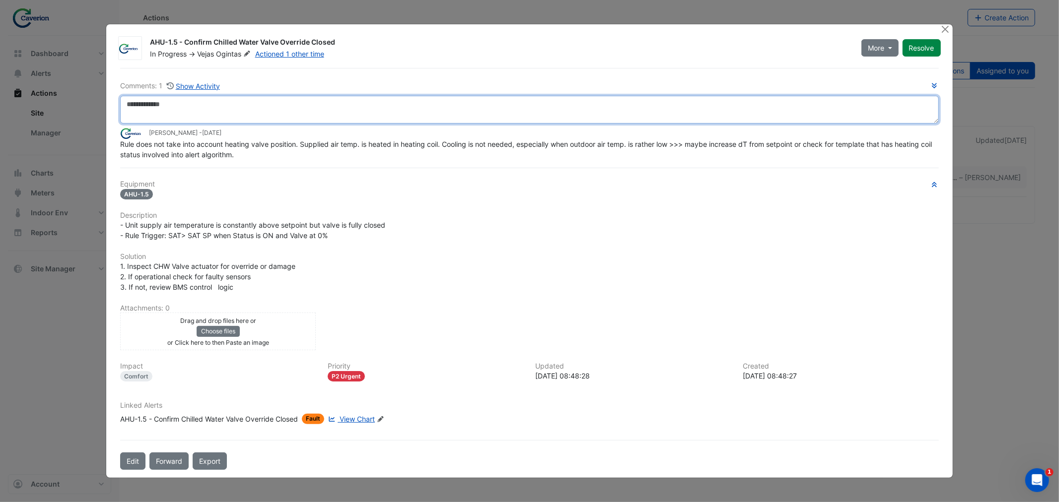
click at [194, 116] on textarea at bounding box center [529, 110] width 818 height 28
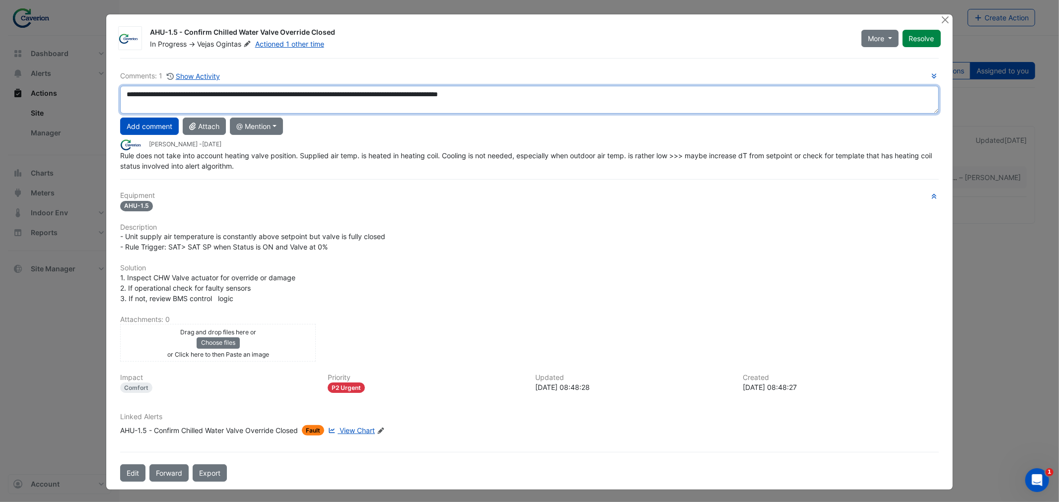
click at [129, 96] on textarea "**********" at bounding box center [529, 100] width 818 height 28
click at [143, 94] on textarea "**********" at bounding box center [529, 100] width 818 height 28
drag, startPoint x: 173, startPoint y: 95, endPoint x: 243, endPoint y: 95, distance: 70.5
click at [243, 95] on textarea "**********" at bounding box center [529, 100] width 818 height 28
click at [265, 95] on textarea "**********" at bounding box center [529, 100] width 818 height 28
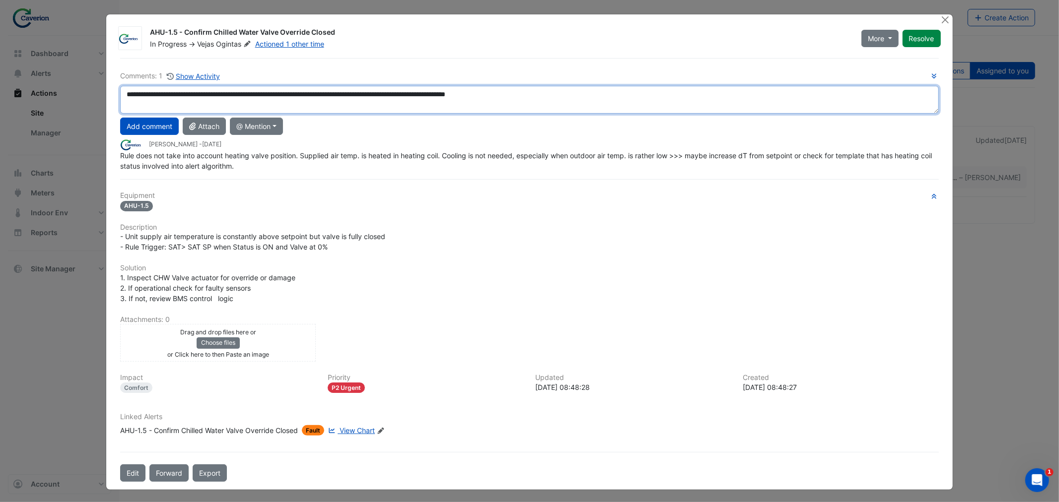
click at [162, 96] on textarea "**********" at bounding box center [529, 100] width 818 height 28
drag, startPoint x: 136, startPoint y: 95, endPoint x: 174, endPoint y: 93, distance: 38.3
click at [174, 93] on textarea "**********" at bounding box center [529, 100] width 818 height 28
click at [139, 95] on textarea "**********" at bounding box center [529, 100] width 818 height 28
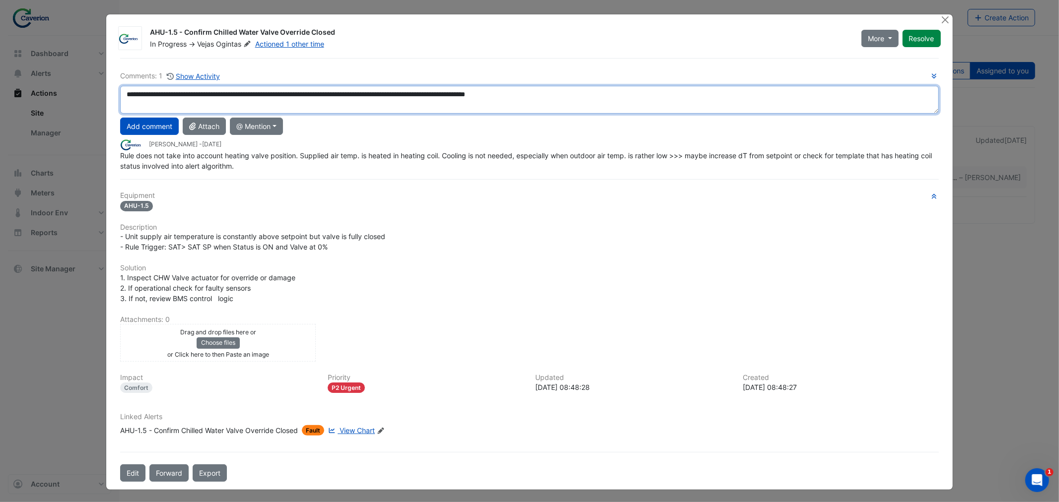
drag, startPoint x: 164, startPoint y: 92, endPoint x: 212, endPoint y: 93, distance: 48.1
click at [212, 93] on textarea "**********" at bounding box center [529, 100] width 818 height 28
click at [182, 98] on textarea "**********" at bounding box center [529, 100] width 818 height 28
click at [195, 96] on textarea "**********" at bounding box center [529, 100] width 818 height 28
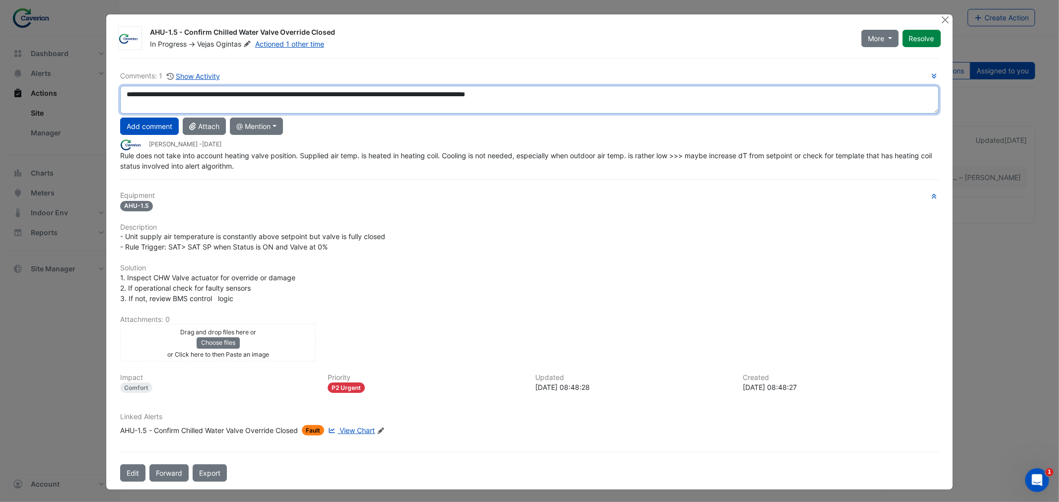
click at [263, 92] on textarea "**********" at bounding box center [529, 100] width 818 height 28
click at [450, 98] on textarea "**********" at bounding box center [529, 100] width 818 height 28
click at [444, 98] on textarea "**********" at bounding box center [529, 100] width 818 height 28
click at [653, 96] on textarea "**********" at bounding box center [529, 100] width 818 height 28
click at [552, 92] on textarea "**********" at bounding box center [529, 100] width 818 height 28
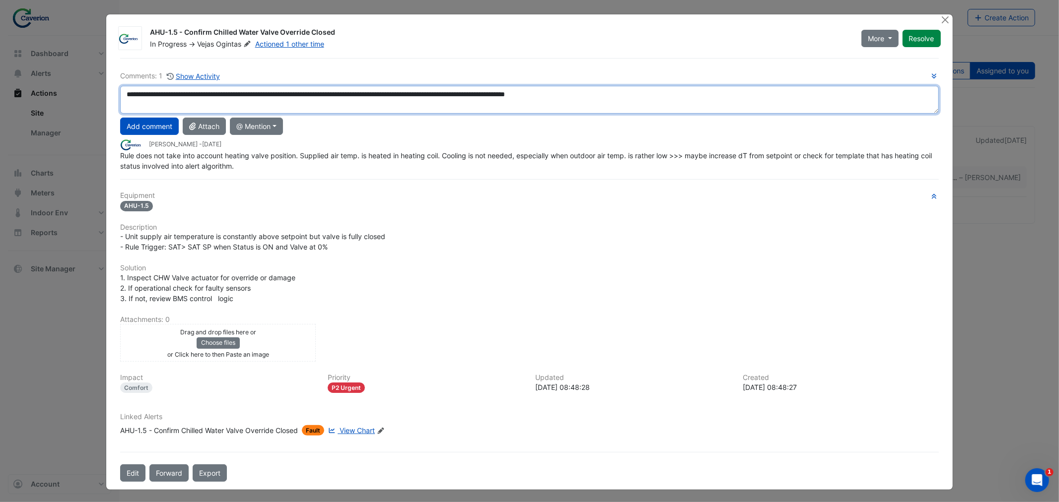
click at [553, 91] on textarea "**********" at bounding box center [529, 100] width 818 height 28
click at [553, 92] on textarea "**********" at bounding box center [529, 100] width 818 height 28
drag, startPoint x: 553, startPoint y: 92, endPoint x: 547, endPoint y: 97, distance: 7.4
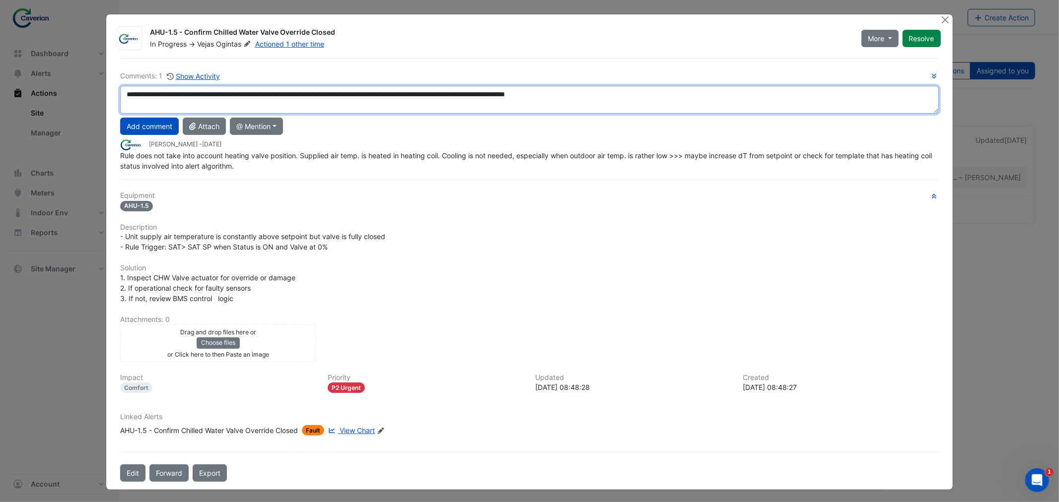
click at [547, 97] on textarea "**********" at bounding box center [529, 100] width 818 height 28
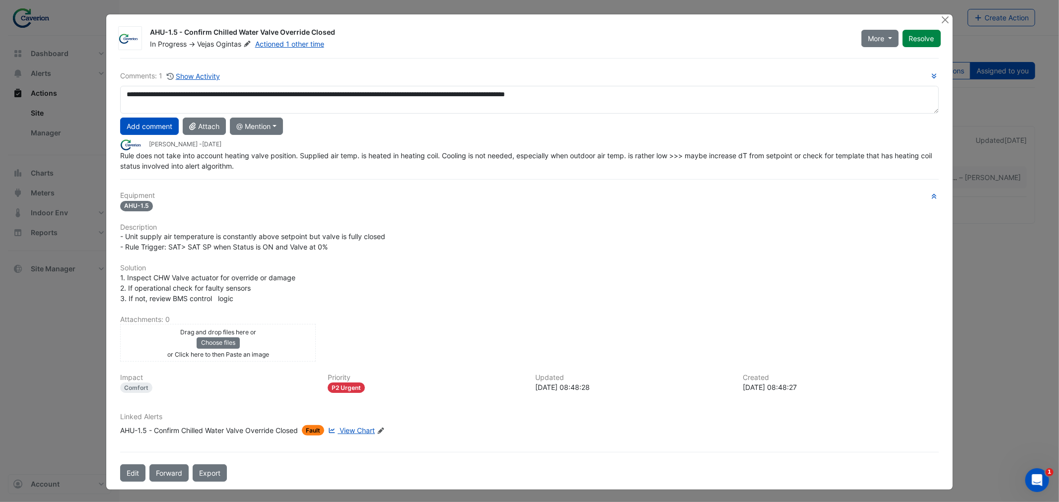
click at [654, 85] on div "**********" at bounding box center [529, 120] width 818 height 101
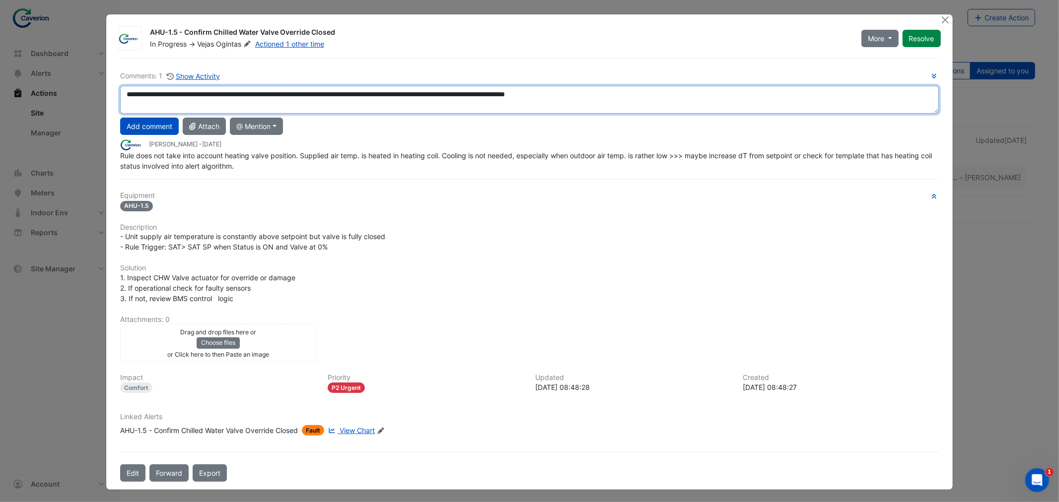
click at [649, 89] on textarea "**********" at bounding box center [529, 100] width 818 height 28
drag, startPoint x: 734, startPoint y: 107, endPoint x: 14, endPoint y: 123, distance: 719.8
click at [14, 123] on ngb-modal-window "AHU-1.5 - Confirm Chilled Water Valve Override Closed In Progress -> Vejas Ogin…" at bounding box center [529, 251] width 1059 height 502
click at [690, 106] on textarea "**********" at bounding box center [529, 100] width 818 height 28
drag, startPoint x: 695, startPoint y: 100, endPoint x: 636, endPoint y: 97, distance: 59.6
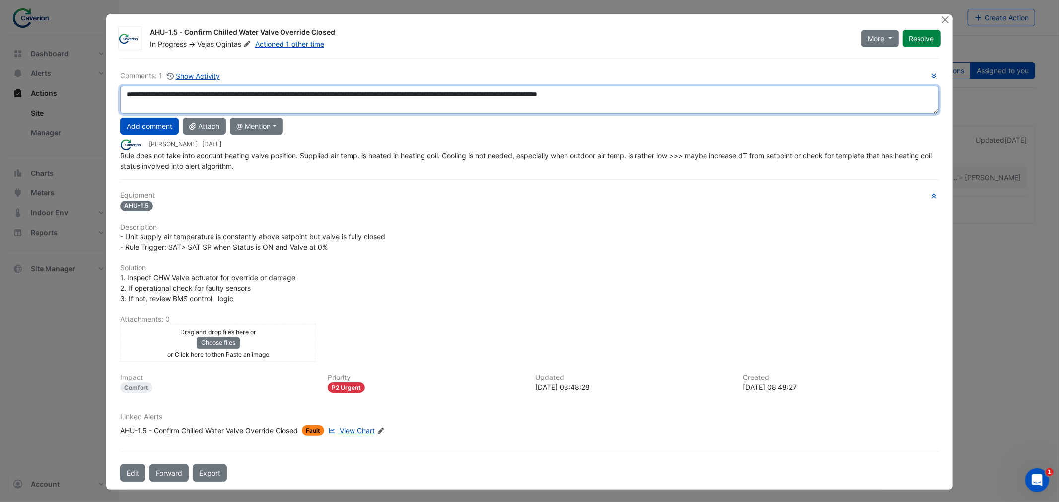
click at [636, 97] on textarea "**********" at bounding box center [529, 100] width 818 height 28
drag, startPoint x: 785, startPoint y: 95, endPoint x: 115, endPoint y: 106, distance: 670.6
click at [115, 106] on div "**********" at bounding box center [529, 100] width 830 height 28
click at [762, 98] on textarea "**********" at bounding box center [529, 100] width 818 height 28
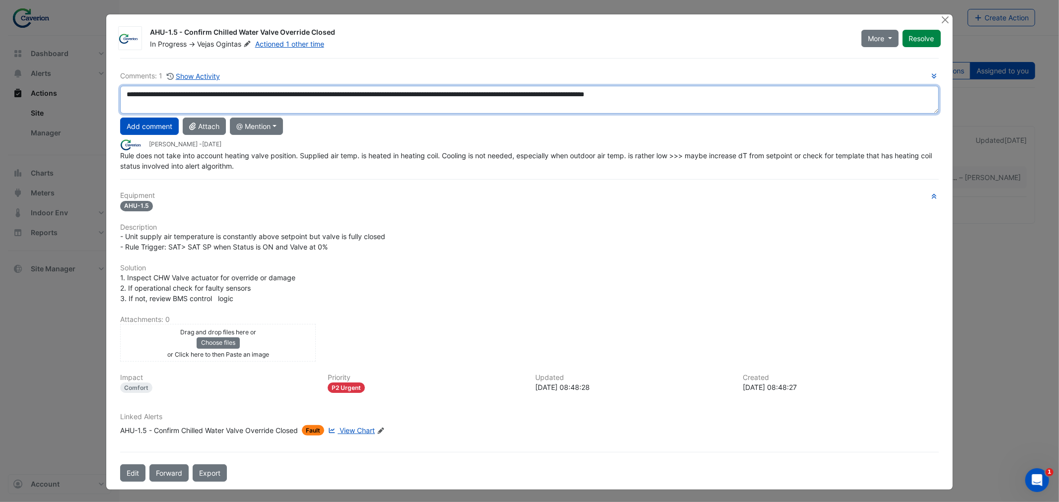
drag, startPoint x: 762, startPoint y: 95, endPoint x: 0, endPoint y: 85, distance: 761.9
click at [0, 85] on ngb-modal-window "AHU-1.5 - Confirm Chilled Water Valve Override Closed In Progress -> Vejas Ogin…" at bounding box center [529, 251] width 1059 height 502
paste textarea "********"
click at [537, 92] on textarea "**********" at bounding box center [529, 100] width 818 height 28
click at [628, 111] on textarea "**********" at bounding box center [529, 100] width 818 height 28
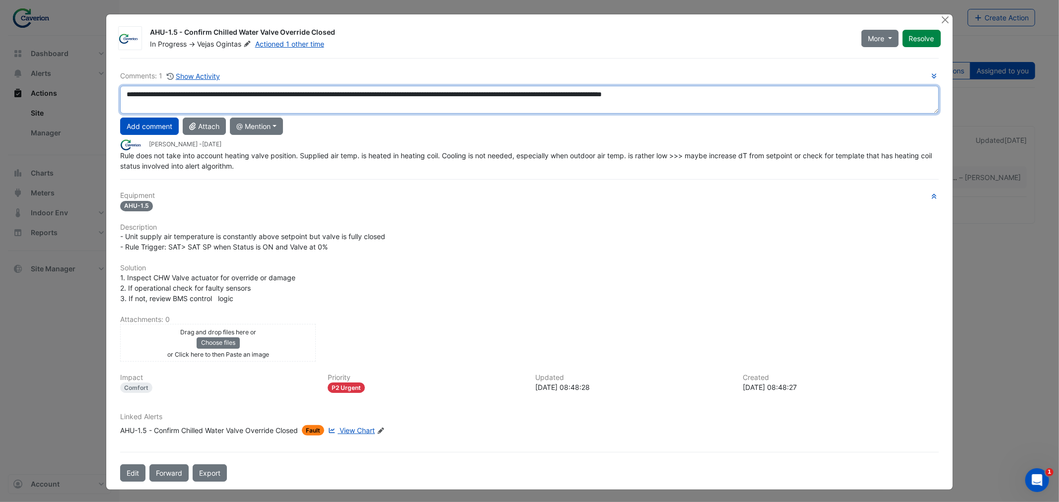
click at [527, 98] on textarea "**********" at bounding box center [529, 100] width 818 height 28
click at [531, 93] on textarea "**********" at bounding box center [529, 100] width 818 height 28
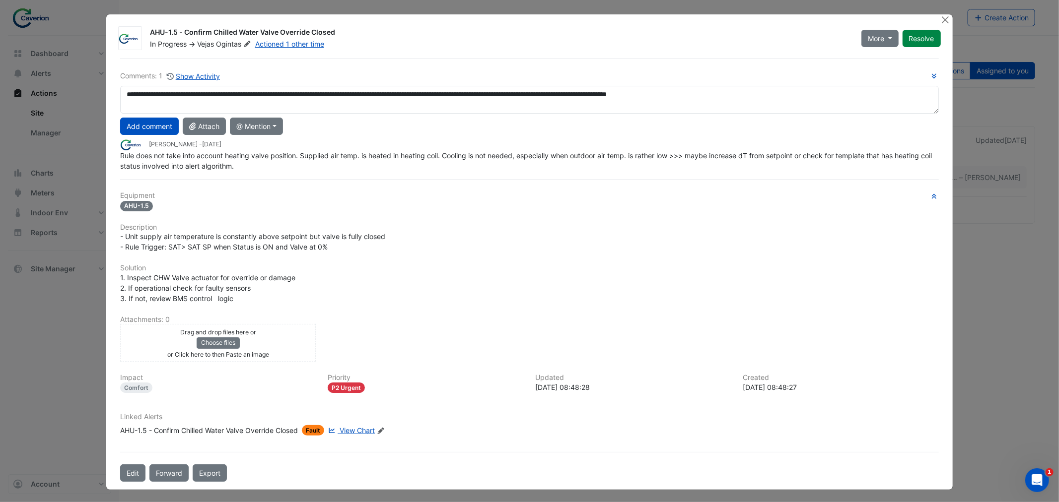
click at [567, 120] on div "Add comment Attach @ Mention Caverion BACER Notifications PEAK Support Tomas Jo…" at bounding box center [529, 126] width 830 height 17
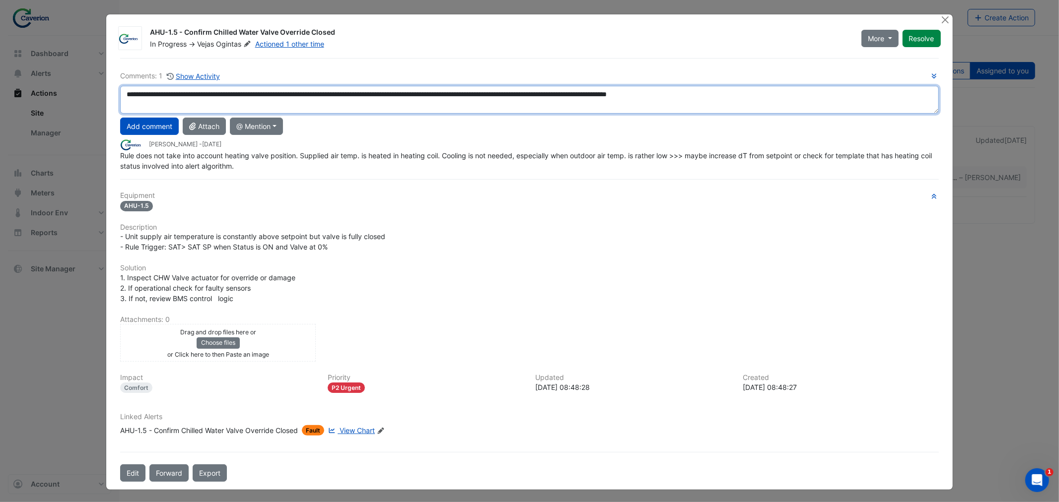
drag, startPoint x: 296, startPoint y: 97, endPoint x: 787, endPoint y: 96, distance: 490.8
click at [787, 96] on textarea "**********" at bounding box center [529, 100] width 818 height 28
click at [784, 97] on textarea "**********" at bounding box center [529, 100] width 818 height 28
click at [663, 91] on textarea "**********" at bounding box center [529, 100] width 818 height 28
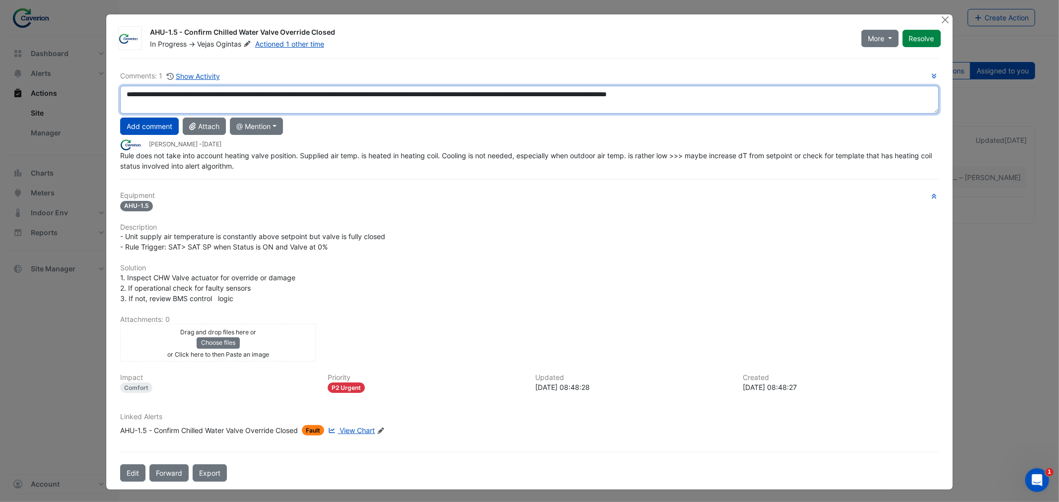
click at [668, 96] on textarea "**********" at bounding box center [529, 100] width 818 height 28
click at [802, 93] on textarea "**********" at bounding box center [529, 100] width 818 height 28
drag, startPoint x: 795, startPoint y: 97, endPoint x: 668, endPoint y: 91, distance: 126.7
click at [668, 91] on textarea "**********" at bounding box center [529, 100] width 818 height 28
type textarea "**********"
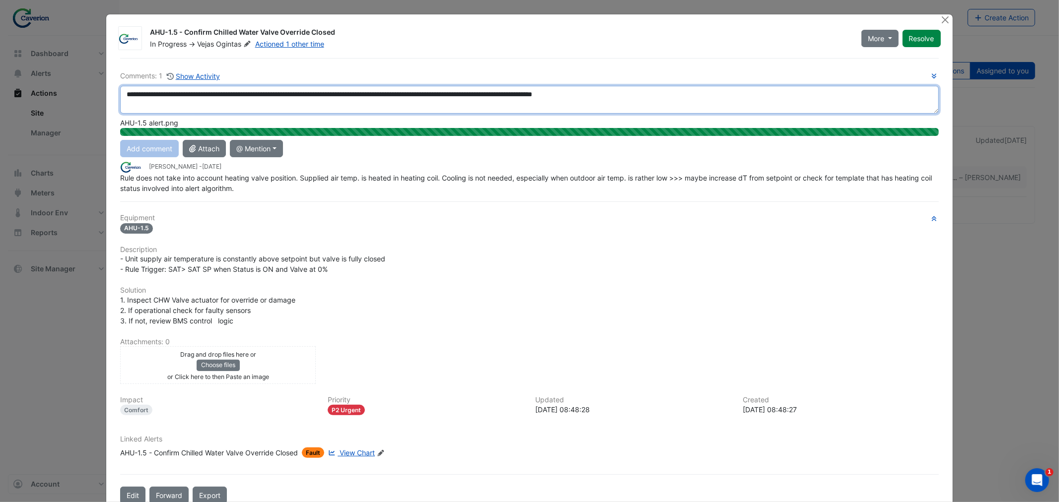
drag, startPoint x: 135, startPoint y: 96, endPoint x: 723, endPoint y: 99, distance: 587.1
click at [723, 99] on textarea "**********" at bounding box center [529, 100] width 818 height 28
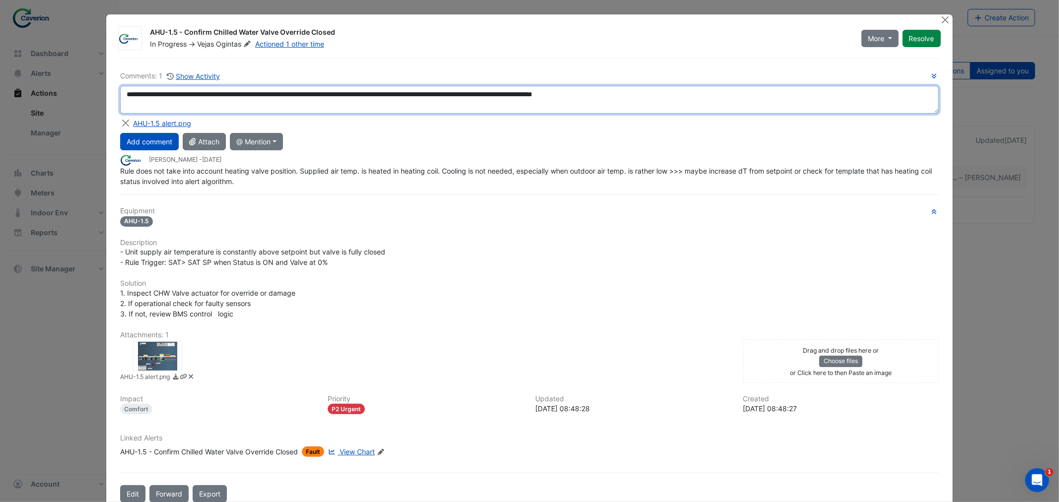
click at [657, 95] on textarea "**********" at bounding box center [529, 100] width 818 height 28
click at [728, 105] on textarea "**********" at bounding box center [529, 100] width 818 height 28
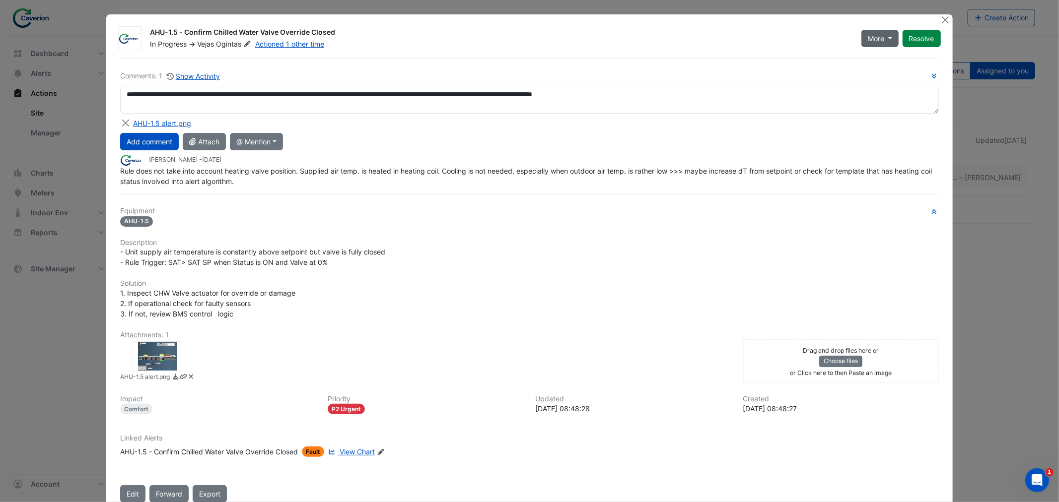
click at [882, 36] on button "More" at bounding box center [879, 38] width 37 height 17
click at [892, 58] on button "On Hold" at bounding box center [897, 60] width 78 height 14
click at [141, 144] on button "Add comment" at bounding box center [149, 141] width 59 height 17
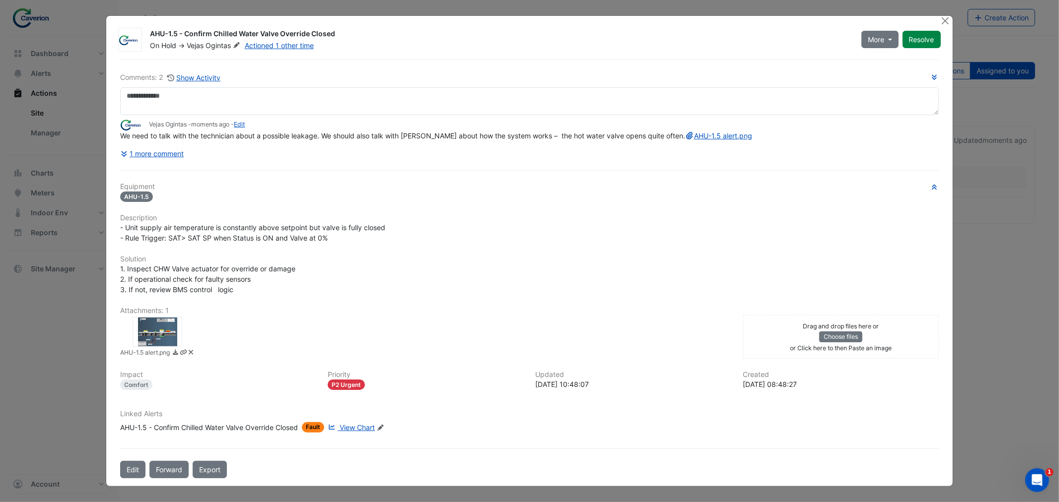
drag, startPoint x: 391, startPoint y: 151, endPoint x: 393, endPoint y: 162, distance: 11.2
click at [394, 153] on div "Comments: 2 Show Activity Vejas Ogintas - moments ago - Edit We need to talk wi…" at bounding box center [529, 117] width 818 height 90
click at [941, 20] on button "Close" at bounding box center [945, 21] width 10 height 10
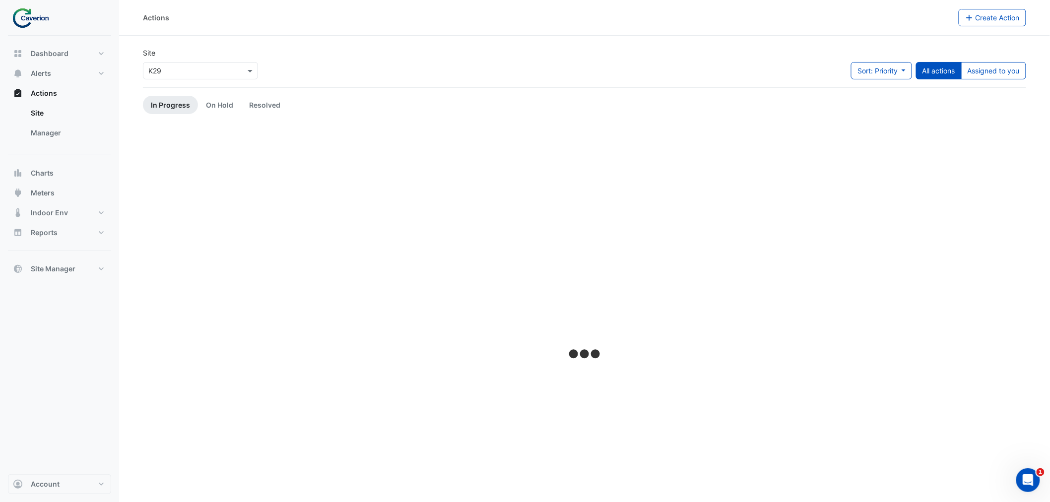
click at [340, 160] on div at bounding box center [584, 355] width 883 height 459
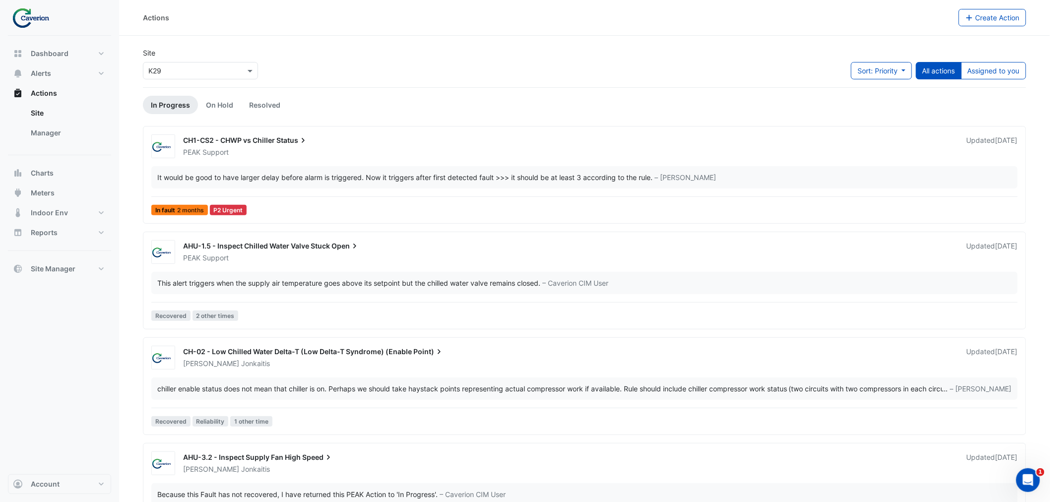
click at [217, 182] on div "It would be good to have larger delay before alarm is triggered. Now it trigger…" at bounding box center [404, 177] width 495 height 10
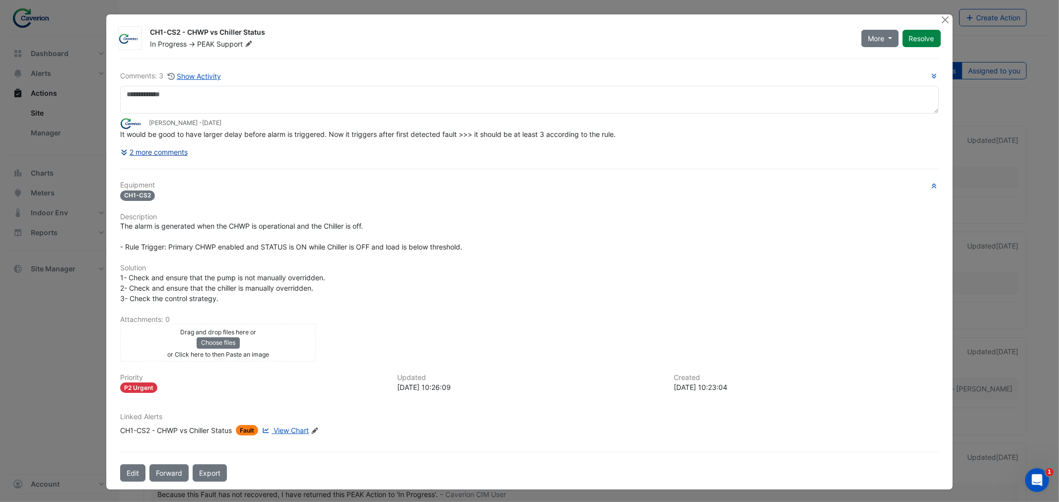
click at [169, 151] on button "2 more comments" at bounding box center [154, 151] width 68 height 17
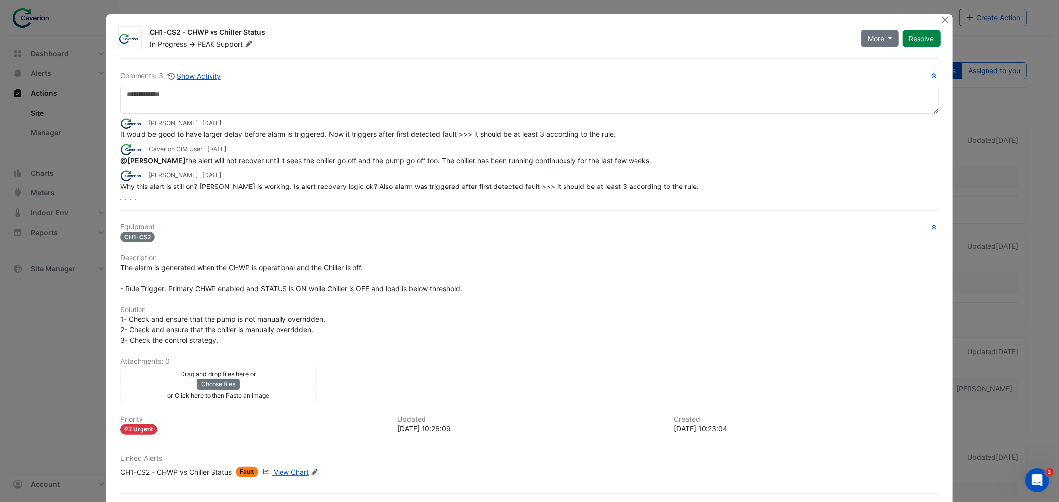
drag, startPoint x: 284, startPoint y: 162, endPoint x: 705, endPoint y: 161, distance: 421.4
click at [705, 161] on div "@Tomas Jonkaitis the alert will not recover until it sees the chiller go off an…" at bounding box center [529, 160] width 818 height 10
click at [30, 399] on ngb-modal-window "CH1-CS2 - CHWP vs Chiller Status In Progress -> PEAK Support More On Hold Not D…" at bounding box center [529, 251] width 1059 height 502
click at [935, 32] on button "Resolve" at bounding box center [921, 38] width 38 height 17
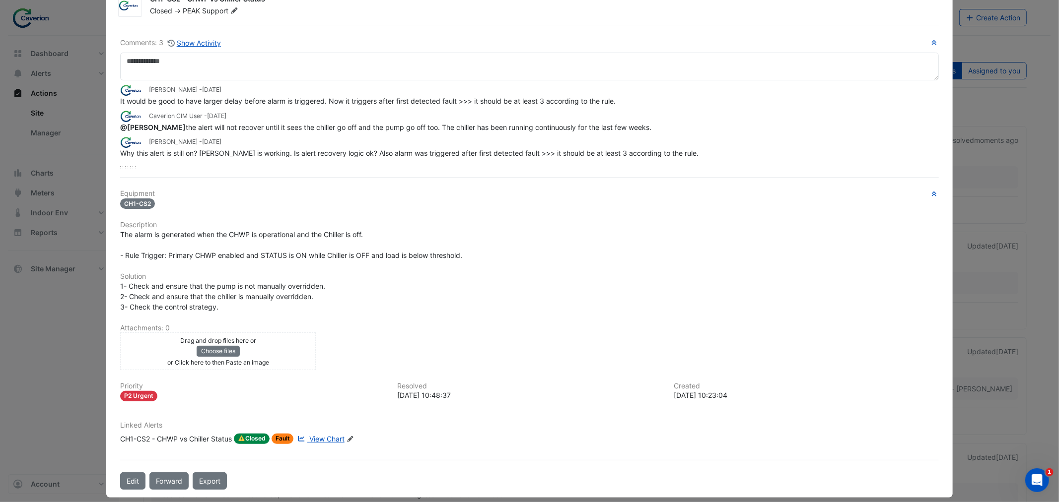
scroll to position [52, 0]
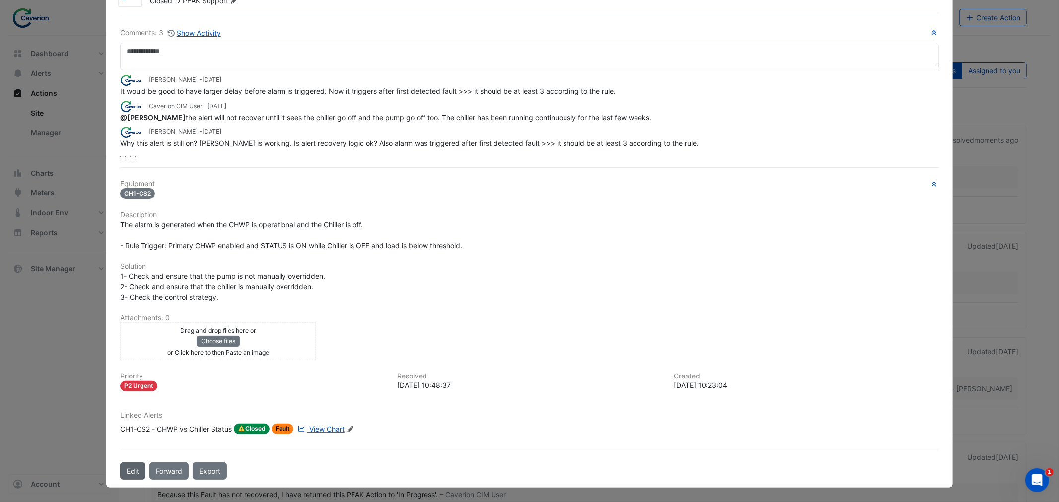
click at [132, 471] on button "Edit" at bounding box center [132, 471] width 25 height 17
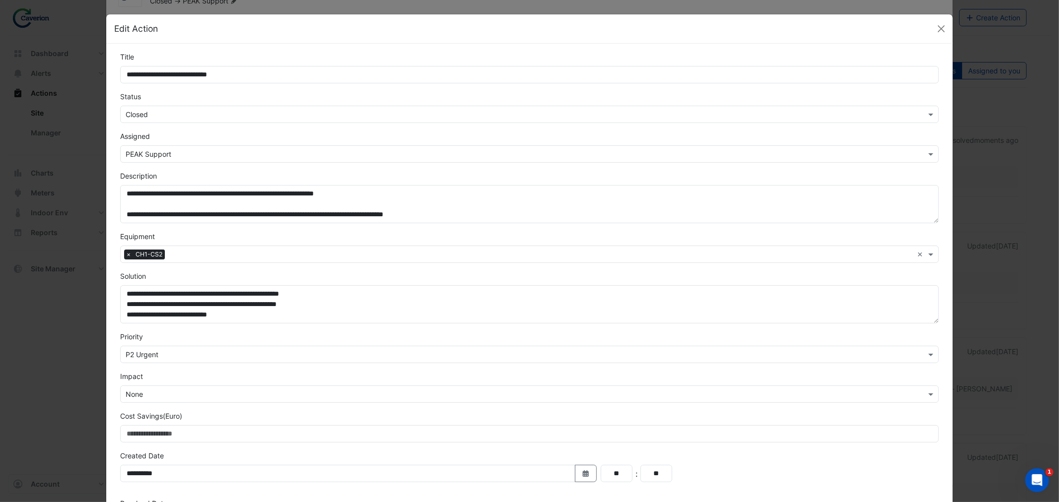
click at [227, 112] on input "text" at bounding box center [519, 115] width 787 height 10
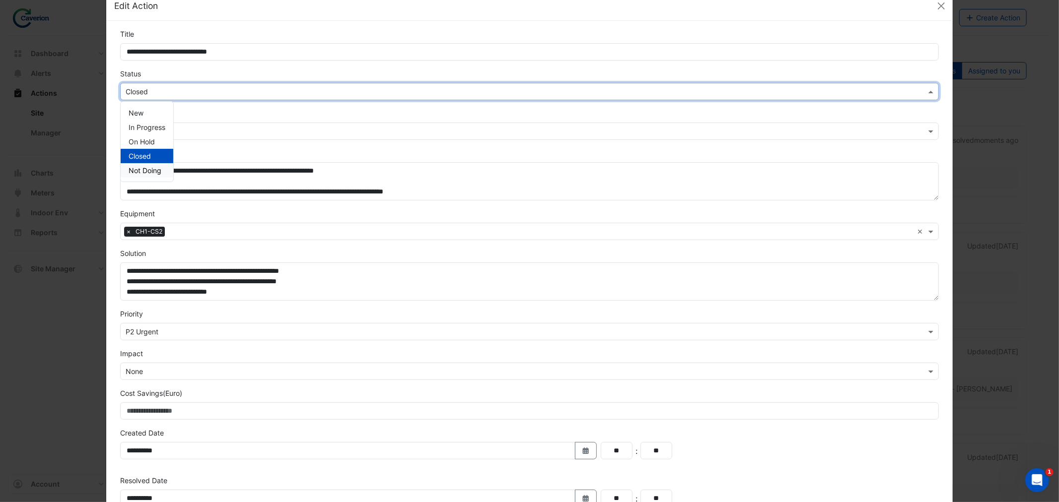
scroll to position [0, 0]
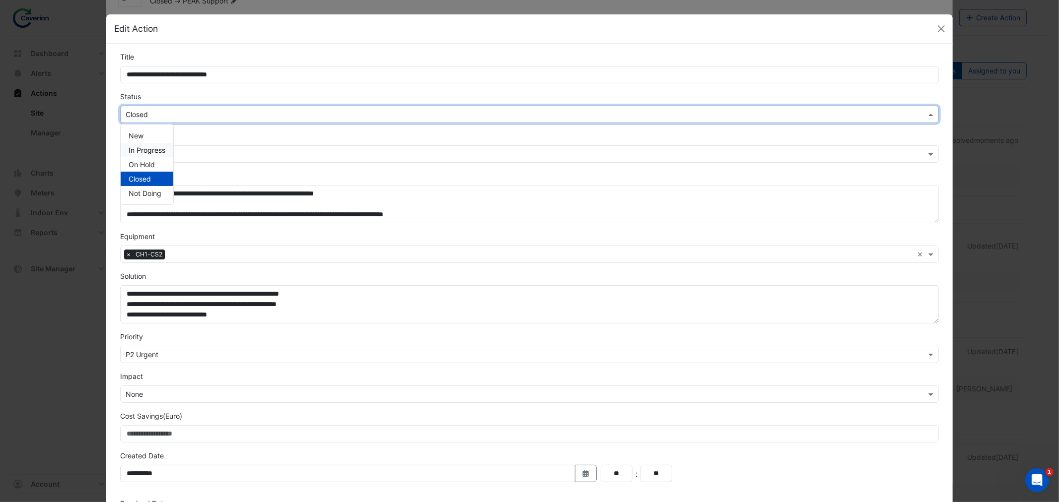
click at [162, 147] on div "In Progress" at bounding box center [147, 150] width 53 height 14
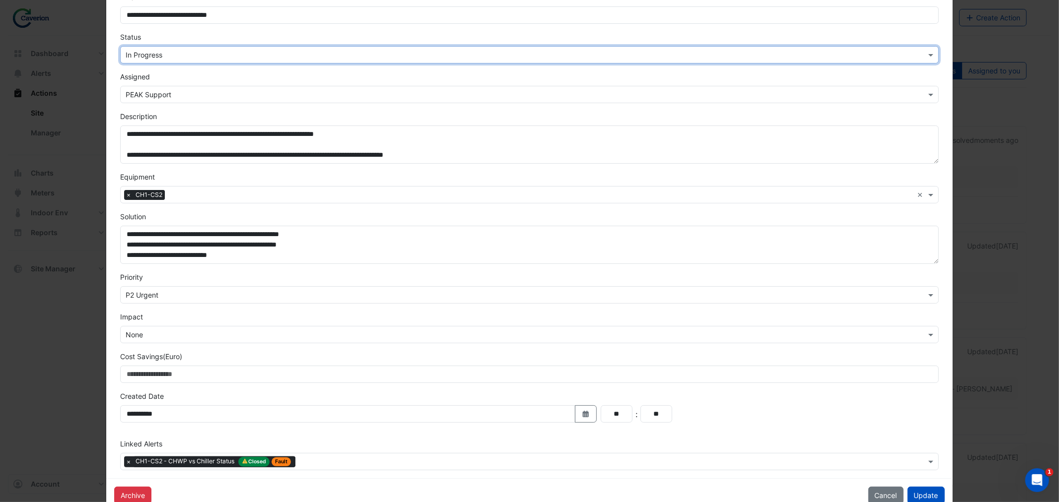
scroll to position [84, 0]
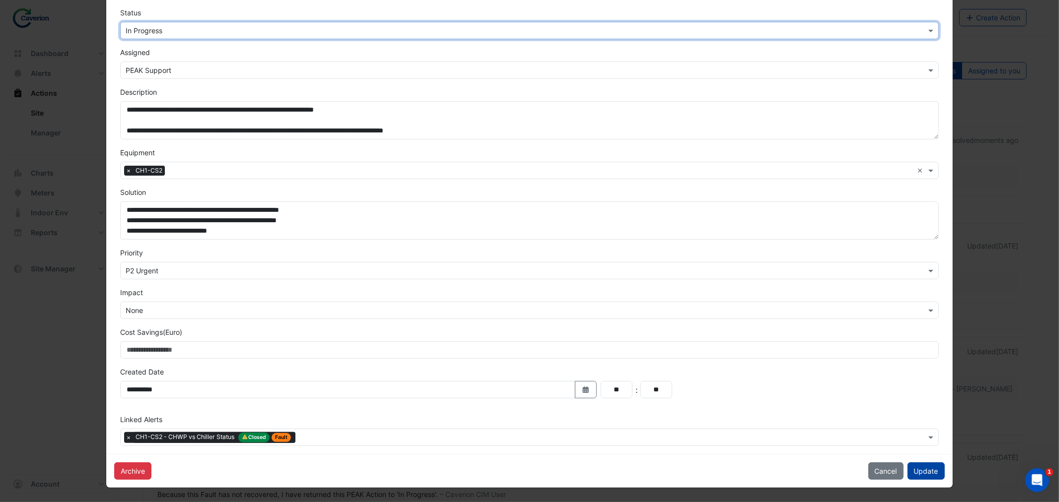
click at [918, 468] on button "Update" at bounding box center [925, 471] width 37 height 17
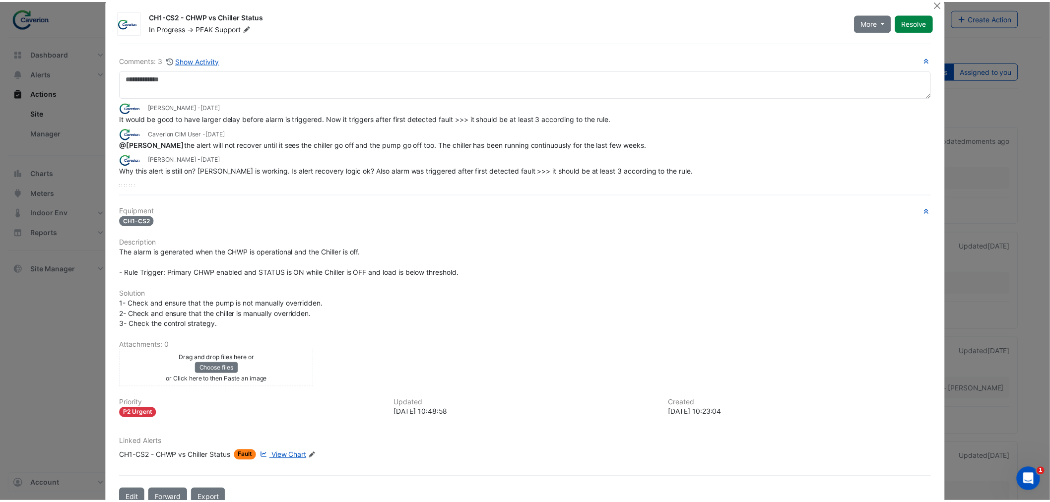
scroll to position [0, 0]
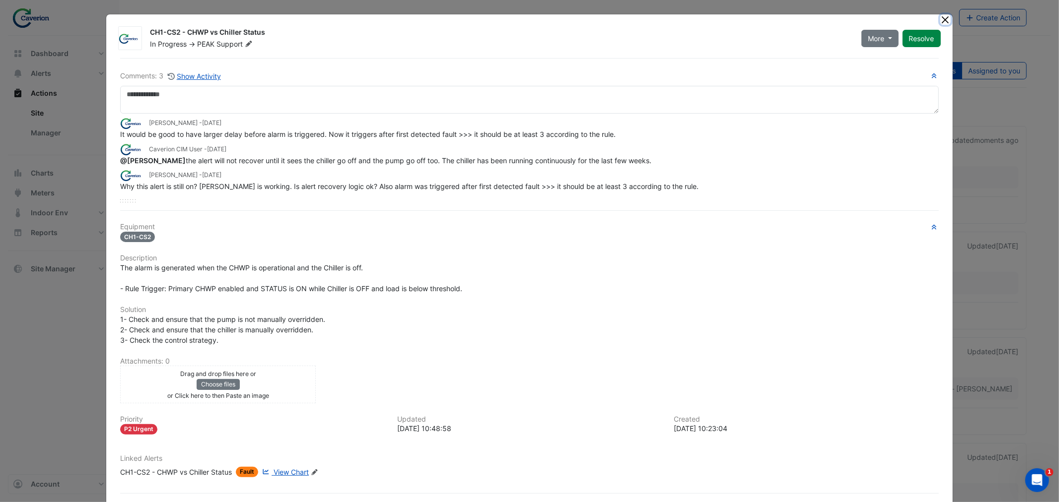
click at [940, 16] on button "Close" at bounding box center [945, 19] width 10 height 10
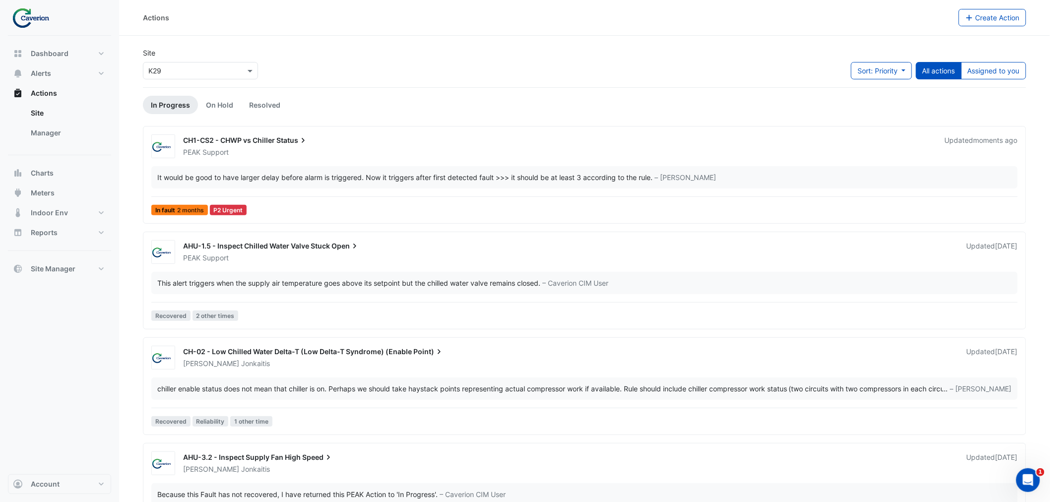
click at [976, 80] on div "Sort: Priority Priority Updated All actions Assigned to you" at bounding box center [938, 74] width 175 height 25
click at [976, 79] on div "Sort: Priority Priority Updated All actions Assigned to you" at bounding box center [938, 74] width 175 height 25
click at [250, 73] on span at bounding box center [251, 71] width 12 height 10
click at [995, 65] on button "Assigned to you" at bounding box center [993, 70] width 65 height 17
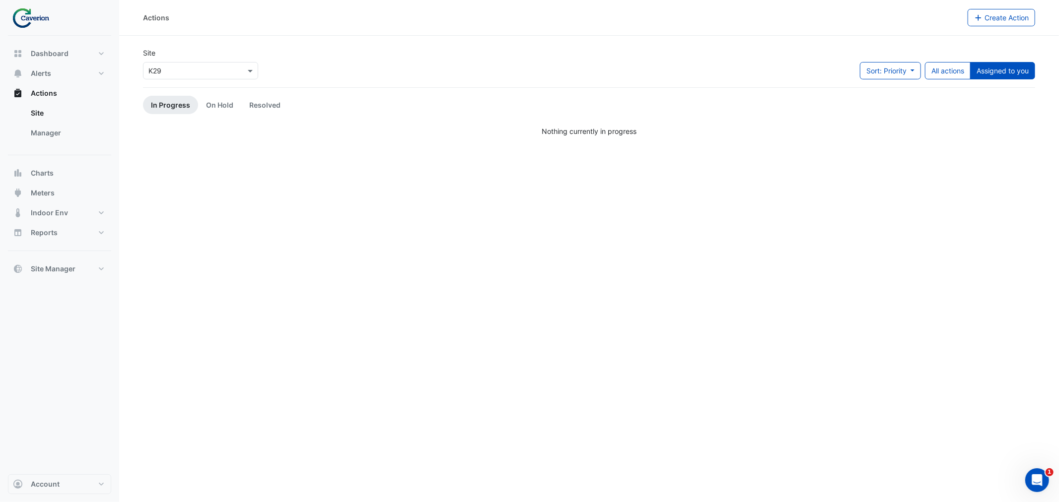
click at [451, 197] on div "Actions Create Action Site × K29 Sort: Priority Priority Updated All actions As…" at bounding box center [588, 251] width 939 height 502
click at [224, 109] on link "On Hold" at bounding box center [219, 105] width 43 height 18
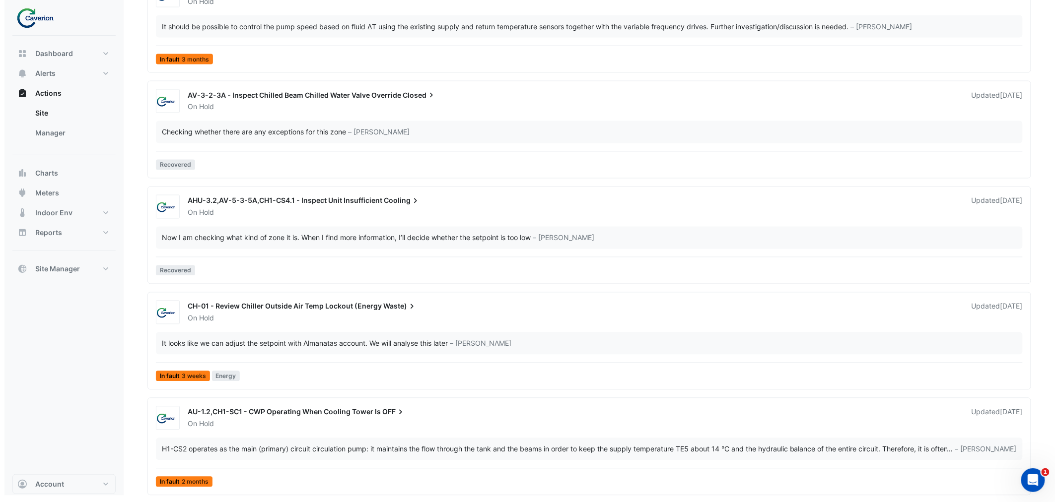
scroll to position [2267, 0]
click at [212, 449] on div "H1-CS2 operates as the main (primary) circuit circulation pump: it maintains th…" at bounding box center [549, 448] width 785 height 10
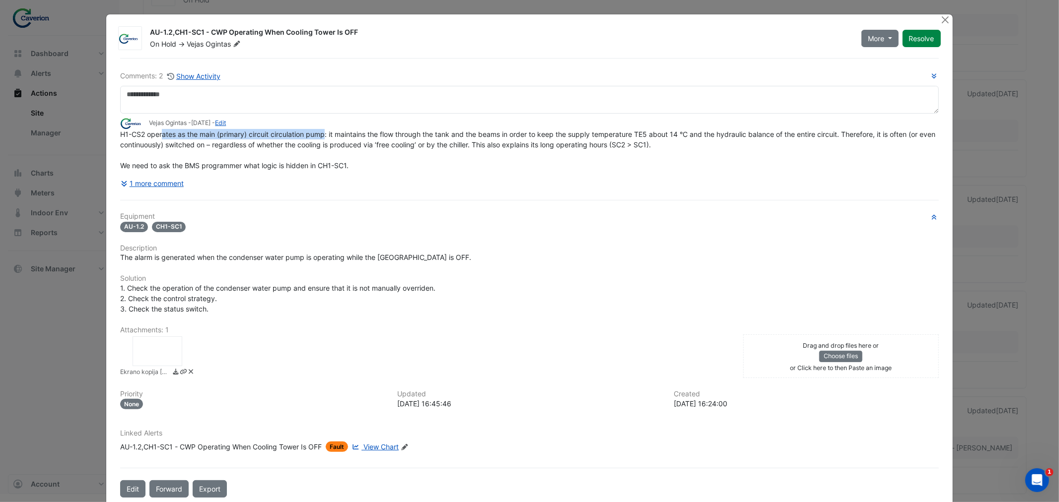
drag, startPoint x: 217, startPoint y: 133, endPoint x: 324, endPoint y: 131, distance: 106.2
click at [324, 131] on span "H1-CS2 operates as the main (primary) circuit circulation pump: it maintains th…" at bounding box center [528, 150] width 817 height 40
drag, startPoint x: 279, startPoint y: 133, endPoint x: 426, endPoint y: 133, distance: 146.4
click at [425, 133] on span "H1-CS2 operates as the main (primary) circuit circulation pump: it maintains th…" at bounding box center [528, 150] width 817 height 40
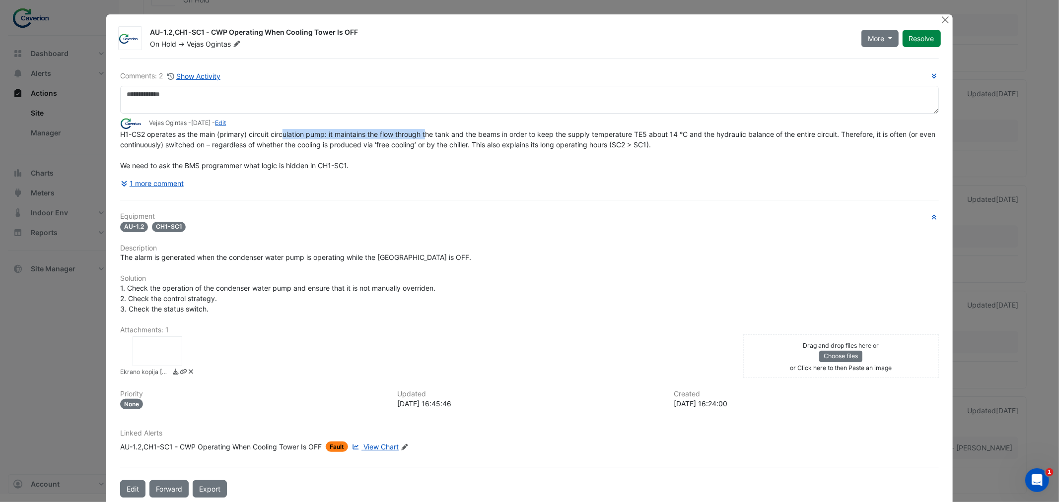
click at [426, 133] on span "H1-CS2 operates as the main (primary) circuit circulation pump: it maintains th…" at bounding box center [528, 150] width 817 height 40
click at [260, 161] on span "H1-CS2 operates as the main (primary) circuit circulation pump: it maintains th…" at bounding box center [528, 150] width 817 height 40
click at [206, 167] on span "H1-CS2 operates as the main (primary) circuit circulation pump: it maintains th…" at bounding box center [528, 150] width 817 height 40
drag, startPoint x: 191, startPoint y: 166, endPoint x: 390, endPoint y: 161, distance: 199.6
click at [390, 161] on div "H1-CS2 operates as the main (primary) circuit circulation pump: it maintains th…" at bounding box center [529, 150] width 818 height 42
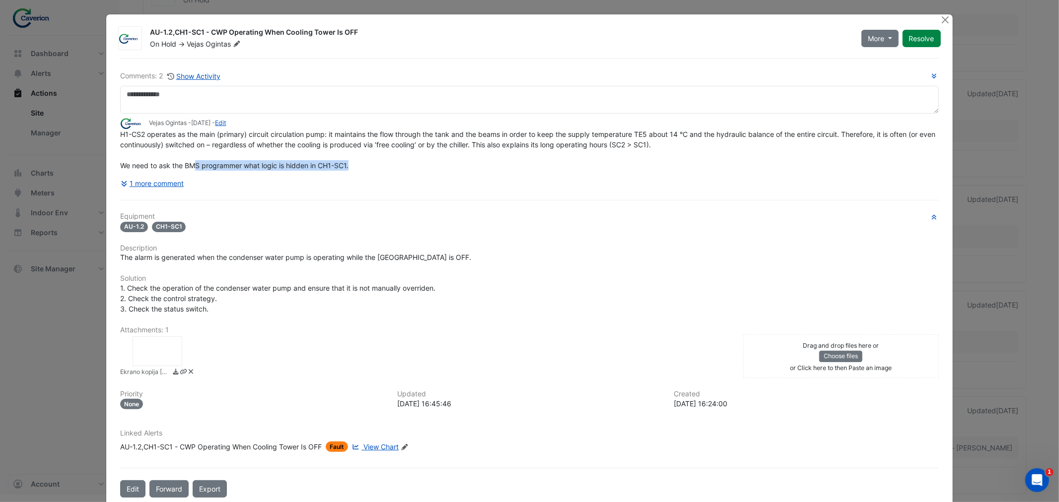
click at [391, 161] on div "H1-CS2 operates as the main (primary) circuit circulation pump: it maintains th…" at bounding box center [529, 150] width 818 height 42
click at [174, 180] on button "1 more comment" at bounding box center [152, 183] width 64 height 17
click at [513, 187] on div "1 more comment" at bounding box center [529, 183] width 818 height 17
click at [153, 180] on button "1 more comment" at bounding box center [152, 183] width 64 height 17
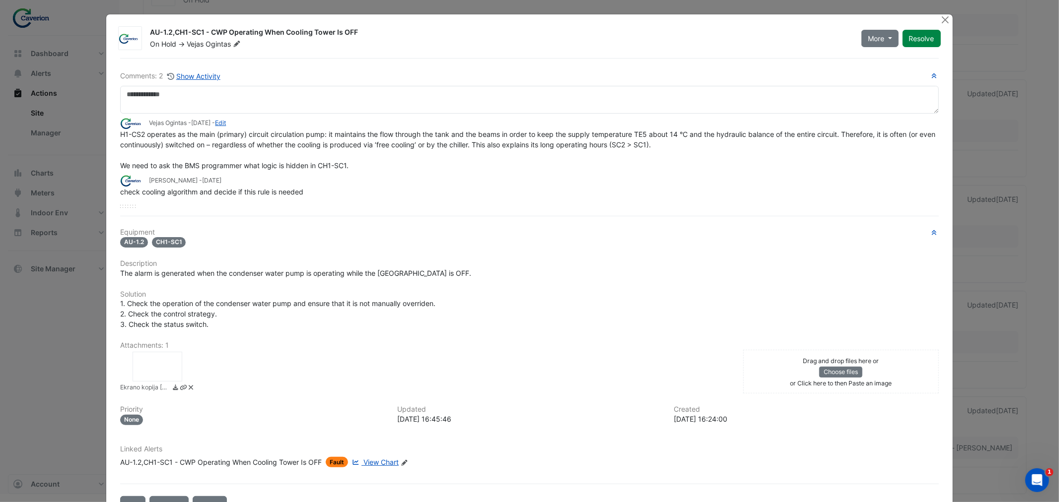
click at [175, 162] on span "H1-CS2 operates as the main (primary) circuit circulation pump: it maintains th…" at bounding box center [528, 150] width 817 height 40
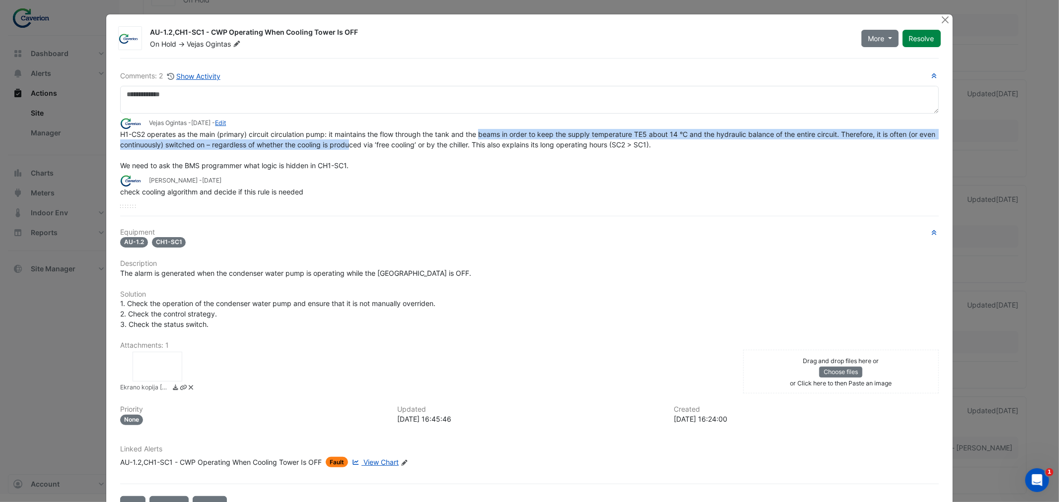
drag, startPoint x: 366, startPoint y: 144, endPoint x: 522, endPoint y: 127, distance: 156.8
click at [514, 127] on app-ticket-comment "Vejas Ogintas - 1 week and 4 days ago - Edit H1-CS2 operates as the main (prima…" at bounding box center [529, 144] width 818 height 53
click at [522, 127] on div "Vejas Ogintas - 1 week and 4 days ago - Edit" at bounding box center [529, 123] width 818 height 11
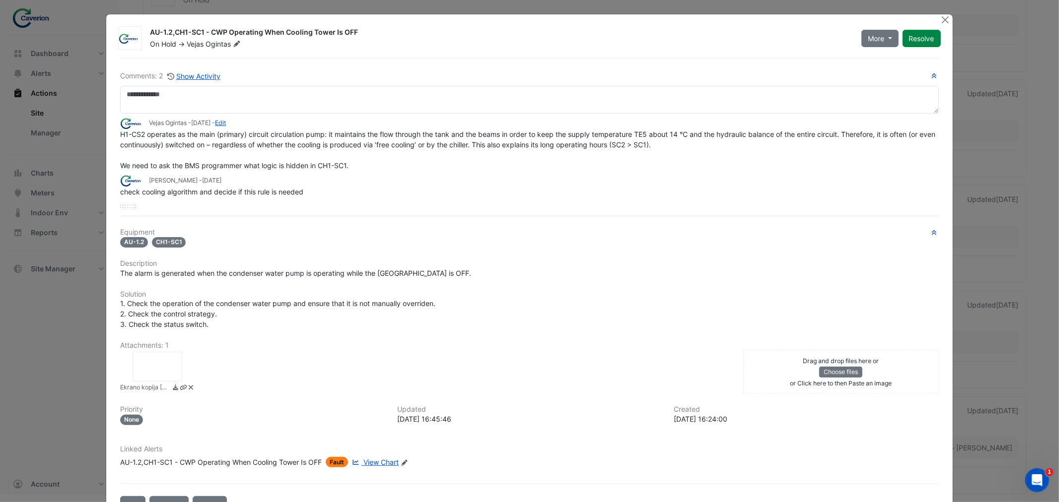
click at [519, 151] on div "H1-CS2 operates as the main (primary) circuit circulation pump: it maintains th…" at bounding box center [529, 150] width 818 height 42
drag, startPoint x: 512, startPoint y: 143, endPoint x: 606, endPoint y: 144, distance: 94.3
click at [600, 144] on span "H1-CS2 operates as the main (primary) circuit circulation pump: it maintains th…" at bounding box center [528, 150] width 817 height 40
click at [606, 146] on span "H1-CS2 operates as the main (primary) circuit circulation pump: it maintains th…" at bounding box center [528, 150] width 817 height 40
drag, startPoint x: 574, startPoint y: 135, endPoint x: 672, endPoint y: 134, distance: 98.3
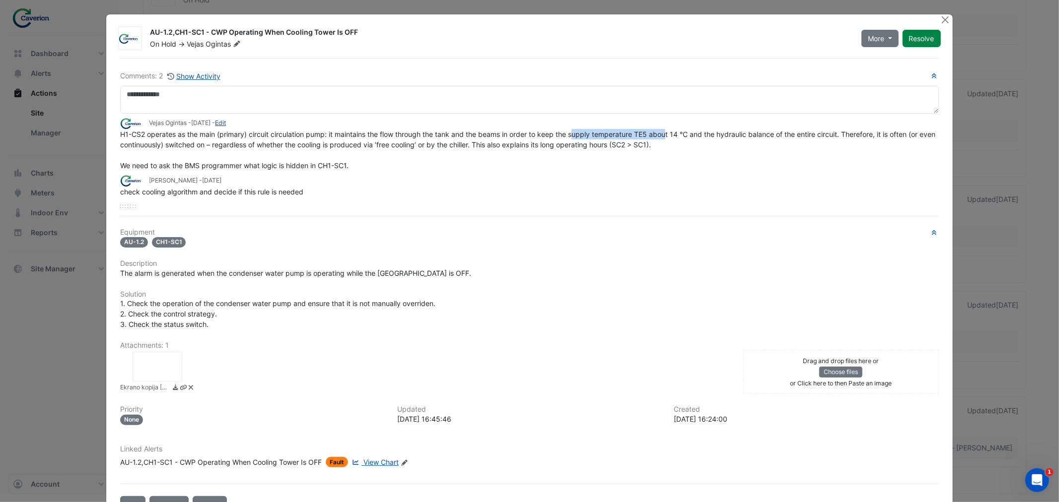
click at [672, 134] on span "H1-CS2 operates as the main (primary) circuit circulation pump: it maintains th…" at bounding box center [528, 150] width 817 height 40
drag, startPoint x: 643, startPoint y: 133, endPoint x: 760, endPoint y: 137, distance: 116.7
click at [760, 137] on span "H1-CS2 operates as the main (primary) circuit circulation pump: it maintains th…" at bounding box center [528, 150] width 817 height 40
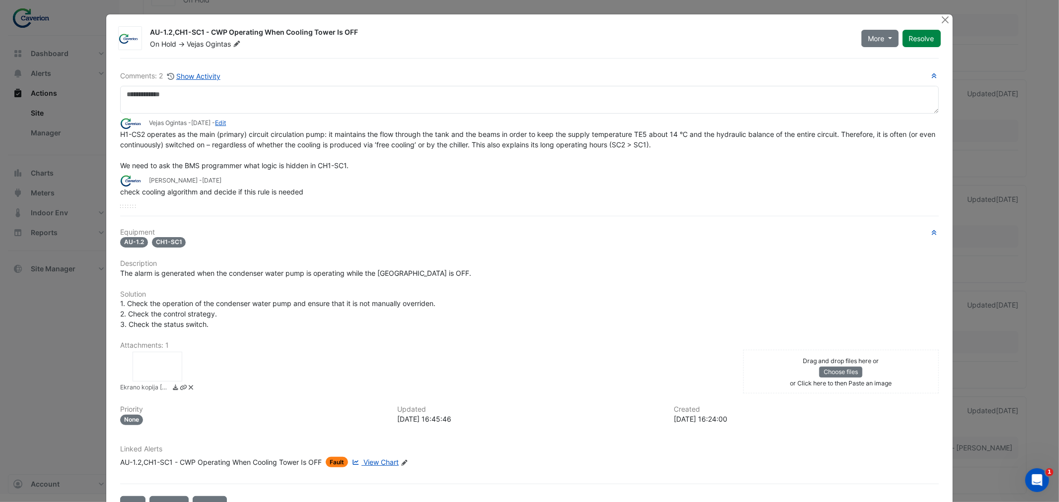
click at [720, 140] on div "H1-CS2 operates as the main (primary) circuit circulation pump: it maintains th…" at bounding box center [529, 150] width 818 height 42
drag, startPoint x: 136, startPoint y: 144, endPoint x: 230, endPoint y: 151, distance: 94.1
click at [172, 150] on div "H1-CS2 operates as the main (primary) circuit circulation pump: it maintains th…" at bounding box center [529, 150] width 818 height 42
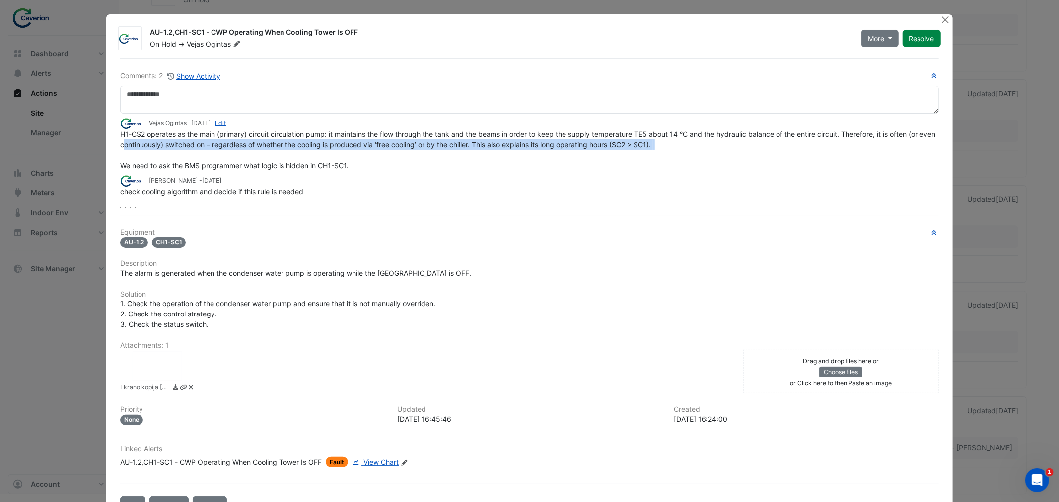
click at [230, 151] on div "H1-CS2 operates as the main (primary) circuit circulation pump: it maintains th…" at bounding box center [529, 150] width 818 height 42
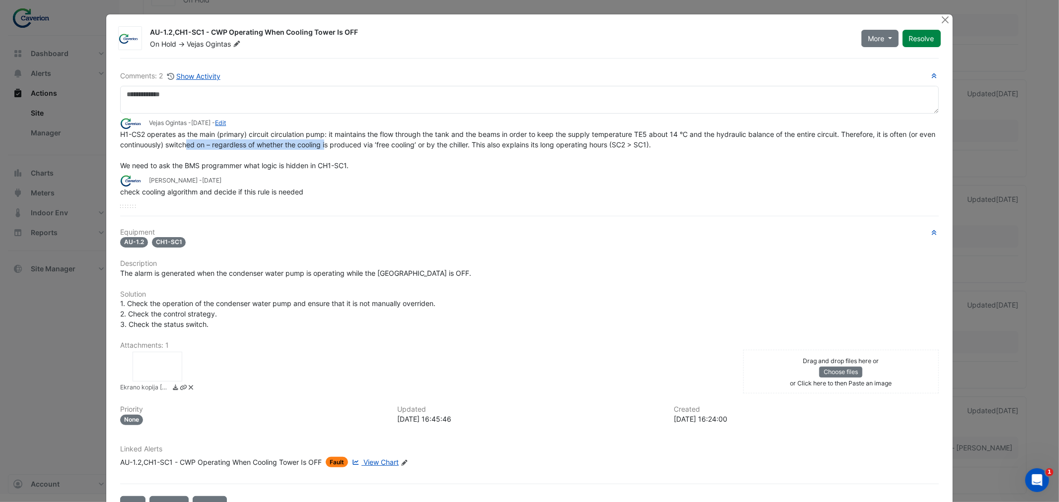
drag, startPoint x: 202, startPoint y: 145, endPoint x: 344, endPoint y: 146, distance: 141.9
click at [344, 146] on span "H1-CS2 operates as the main (primary) circuit circulation pump: it maintains th…" at bounding box center [528, 150] width 817 height 40
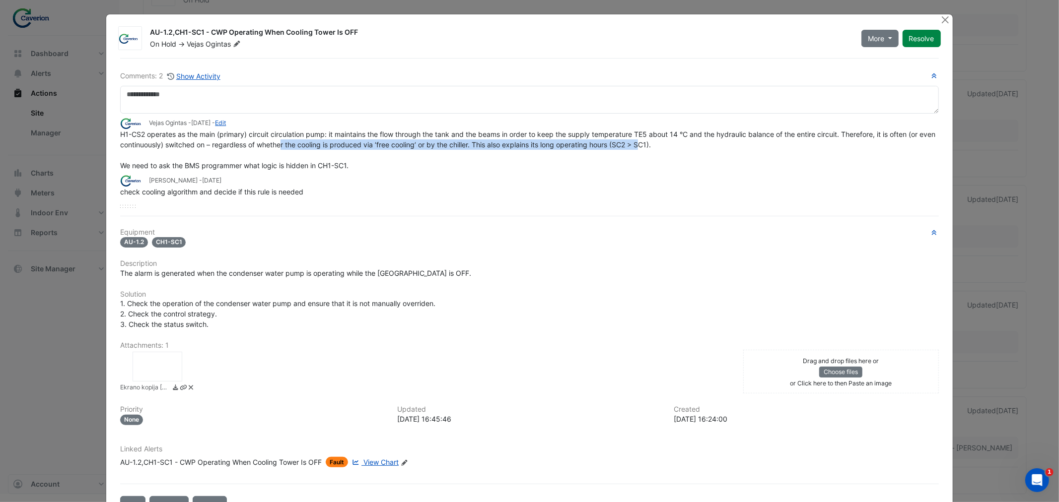
drag, startPoint x: 297, startPoint y: 145, endPoint x: 660, endPoint y: 143, distance: 363.3
click at [660, 143] on span "H1-CS2 operates as the main (primary) circuit circulation pump: it maintains th…" at bounding box center [528, 150] width 817 height 40
drag, startPoint x: 554, startPoint y: 140, endPoint x: 651, endPoint y: 142, distance: 96.3
click at [651, 142] on span "H1-CS2 operates as the main (primary) circuit circulation pump: it maintains th…" at bounding box center [528, 150] width 817 height 40
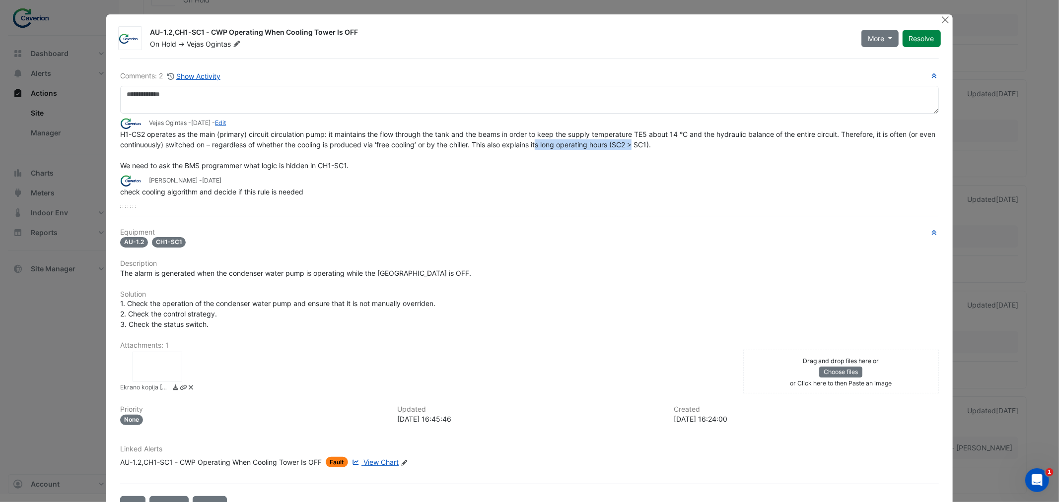
click at [651, 142] on span "H1-CS2 operates as the main (primary) circuit circulation pump: it maintains th…" at bounding box center [528, 150] width 817 height 40
drag, startPoint x: 165, startPoint y: 156, endPoint x: 338, endPoint y: 161, distance: 173.3
click at [338, 161] on div "H1-CS2 operates as the main (primary) circuit circulation pump: it maintains th…" at bounding box center [529, 150] width 818 height 42
click at [339, 161] on span "H1-CS2 operates as the main (primary) circuit circulation pump: it maintains th…" at bounding box center [528, 150] width 817 height 40
click at [378, 164] on div "H1-CS2 operates as the main (primary) circuit circulation pump: it maintains th…" at bounding box center [529, 150] width 818 height 42
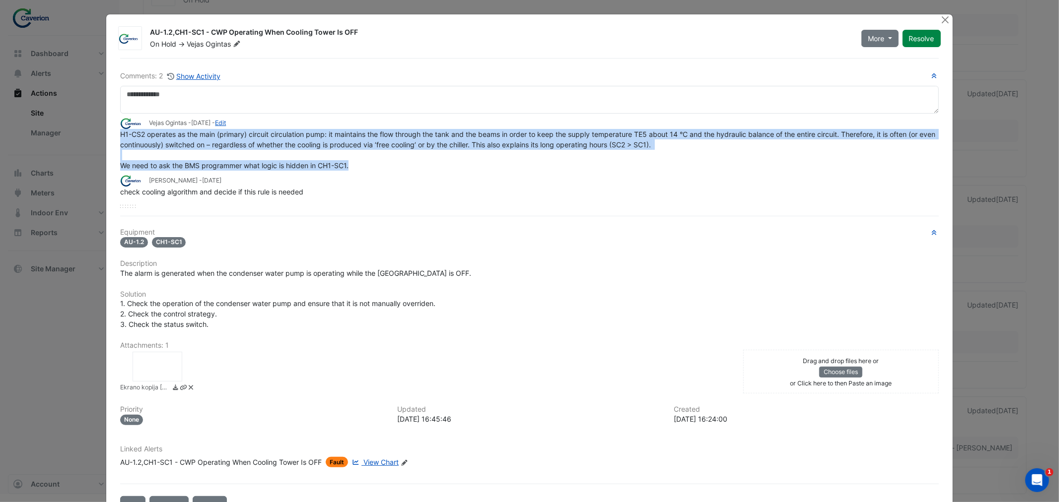
drag, startPoint x: 349, startPoint y: 167, endPoint x: 112, endPoint y: 135, distance: 239.3
click at [114, 135] on div "Comments: 2 Show Activity Vejas Ogintas - 1 week and 4 days ago - Edit H1-CS2 o…" at bounding box center [529, 286] width 830 height 456
click at [513, 140] on span "H1-CS2 operates as the main (primary) circuit circulation pump: it maintains th…" at bounding box center [528, 150] width 817 height 40
drag, startPoint x: 362, startPoint y: 35, endPoint x: 147, endPoint y: 26, distance: 215.1
click at [147, 26] on div "AU-1.2,CH1-SC1 - CWP Operating When Cooling Tower Is OFF On Hold -> Vejas Ogint…" at bounding box center [545, 36] width 802 height 26
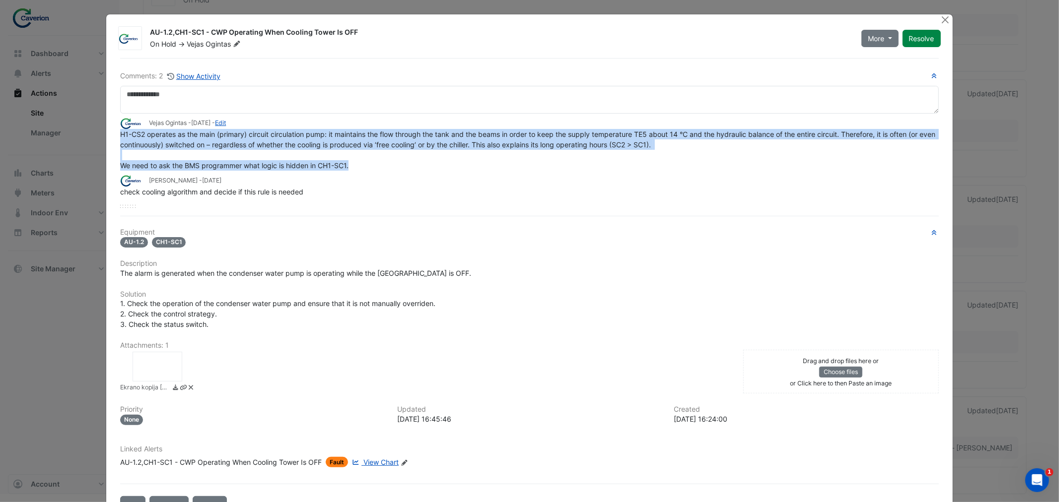
copy div "AU-1.2,CH1-SC1 - CWP Operating When Cooling Tower Is OFF"
click at [940, 18] on button "Close" at bounding box center [945, 19] width 10 height 10
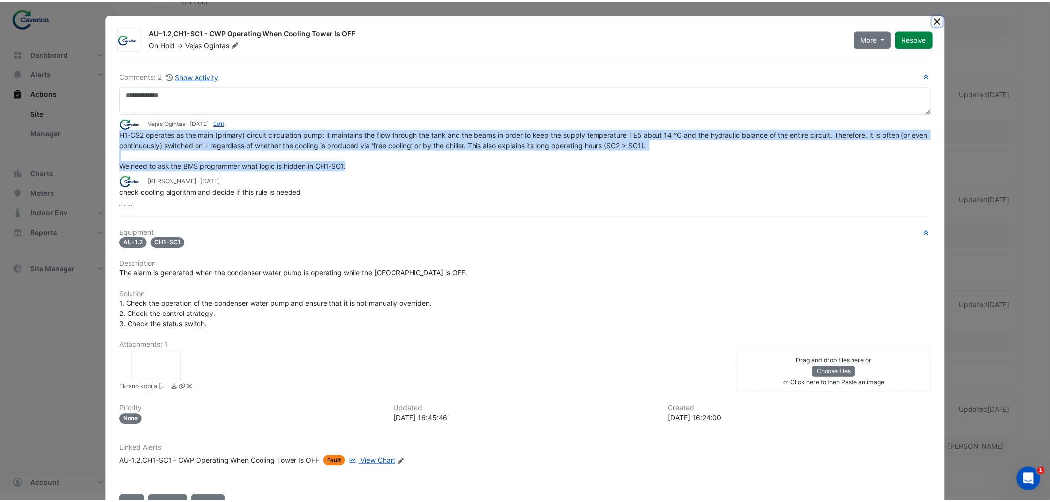
scroll to position [82, 0]
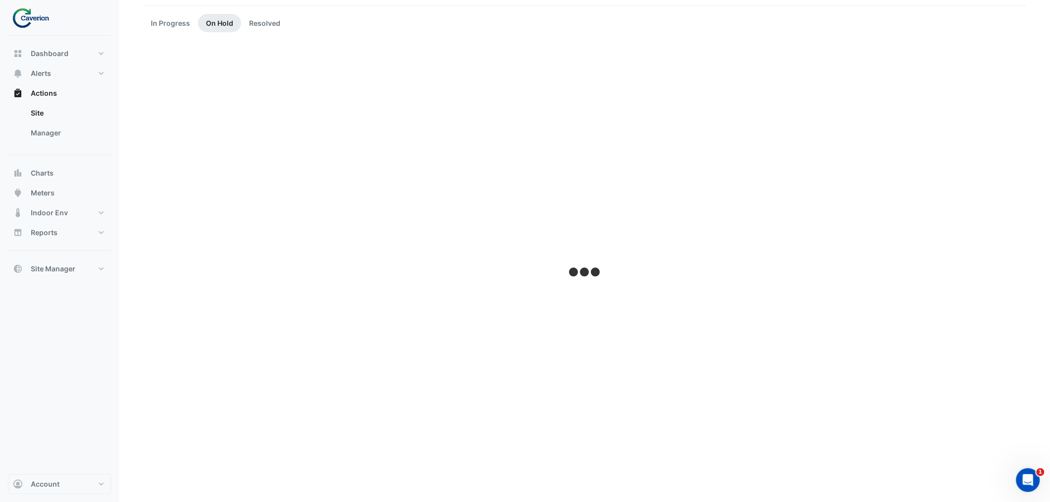
click at [230, 31] on link "On Hold" at bounding box center [219, 23] width 43 height 18
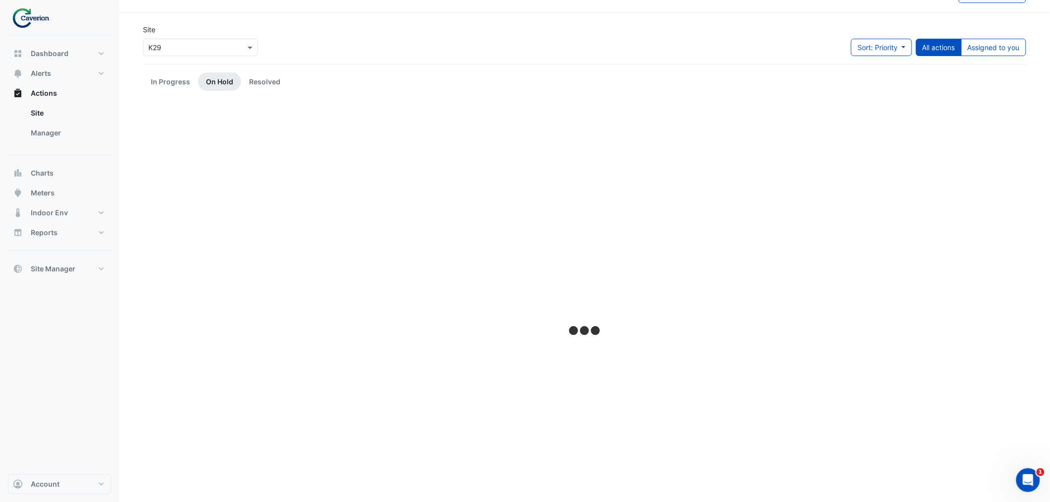
scroll to position [0, 0]
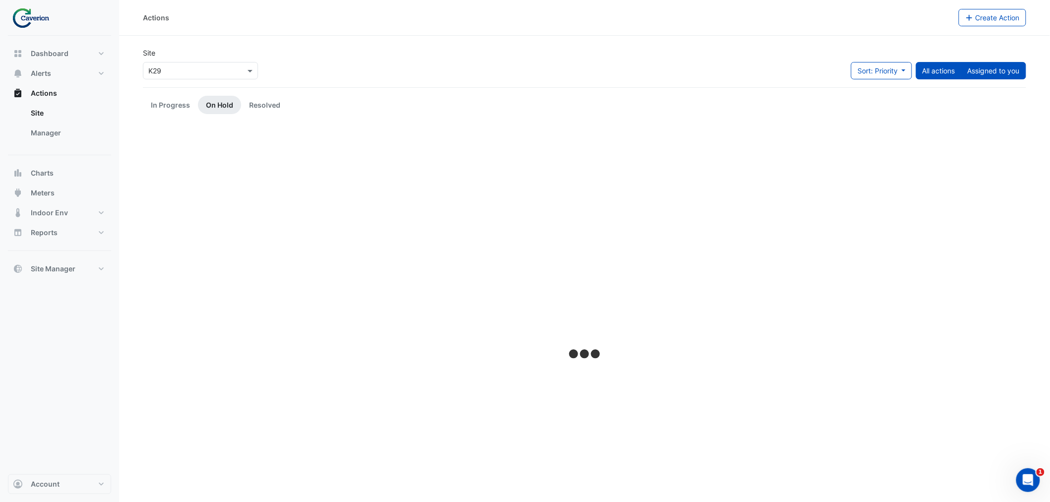
click at [1013, 72] on button "Assigned to you" at bounding box center [993, 70] width 65 height 17
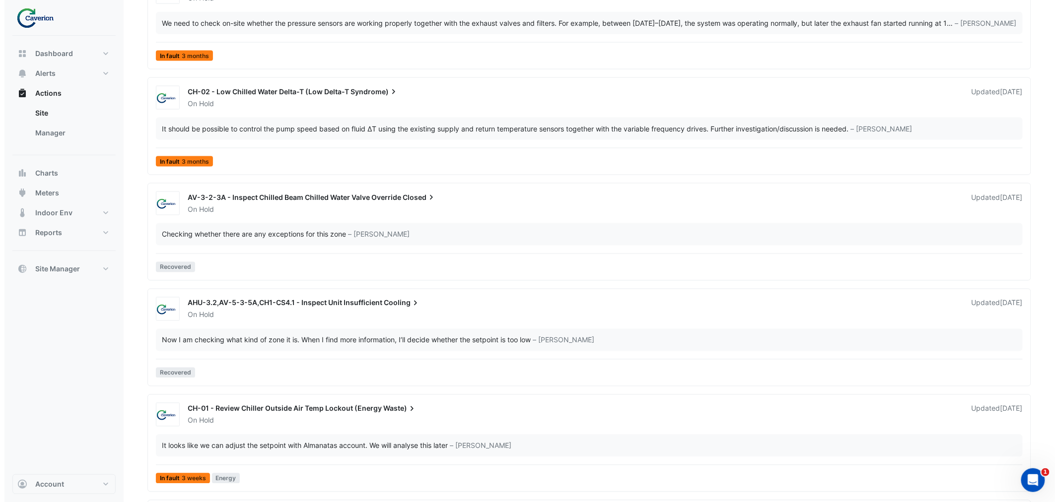
scroll to position [2235, 0]
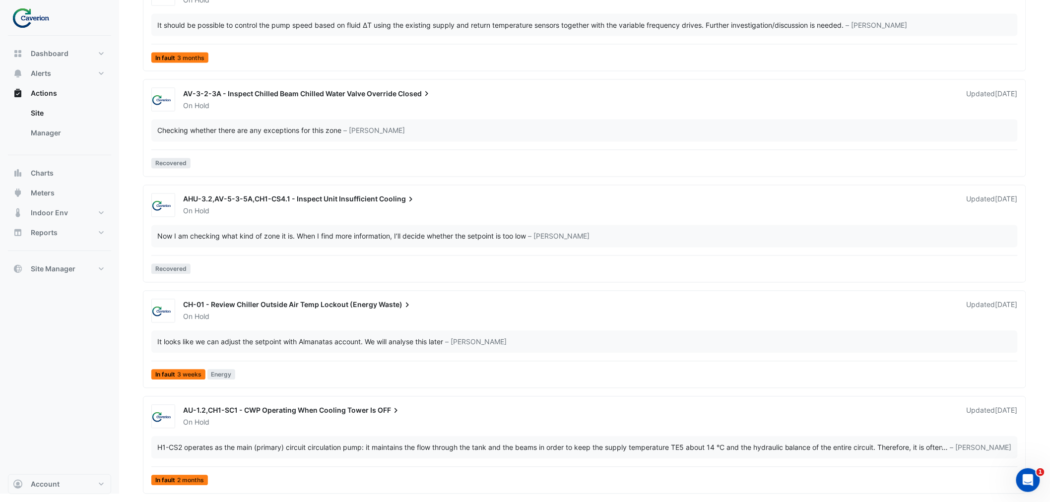
click at [221, 342] on div "It looks like we can adjust the setpoint with Almanatas account. We will analys…" at bounding box center [300, 342] width 286 height 10
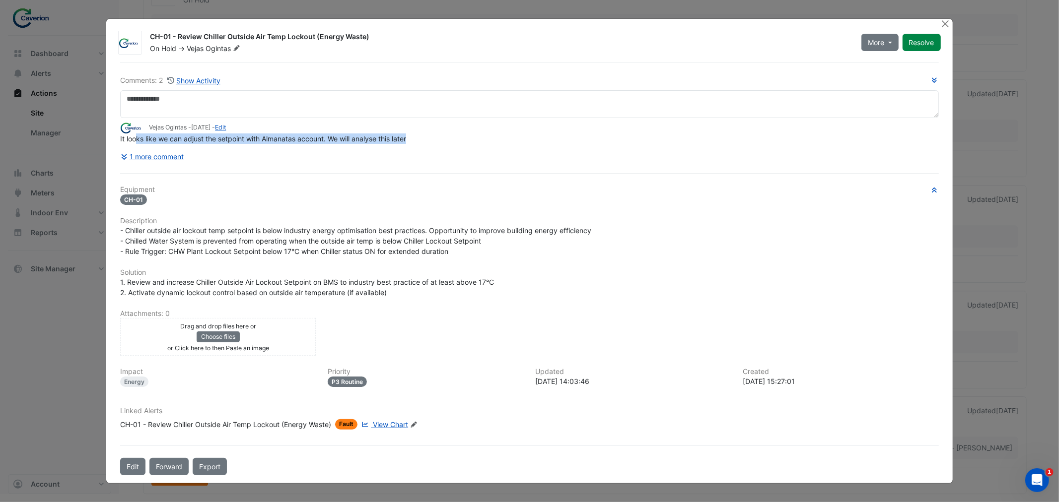
drag, startPoint x: 137, startPoint y: 135, endPoint x: 434, endPoint y: 137, distance: 296.3
click at [434, 137] on div "It looks like we can adjust the setpoint with Almanatas account. We will analys…" at bounding box center [529, 139] width 818 height 10
drag, startPoint x: 383, startPoint y: 38, endPoint x: 149, endPoint y: 33, distance: 233.8
click at [149, 33] on div "CH-01 - Review Chiller Outside Air Temp Lockout (Energy Waste) On Hold -> Vejas…" at bounding box center [499, 43] width 711 height 22
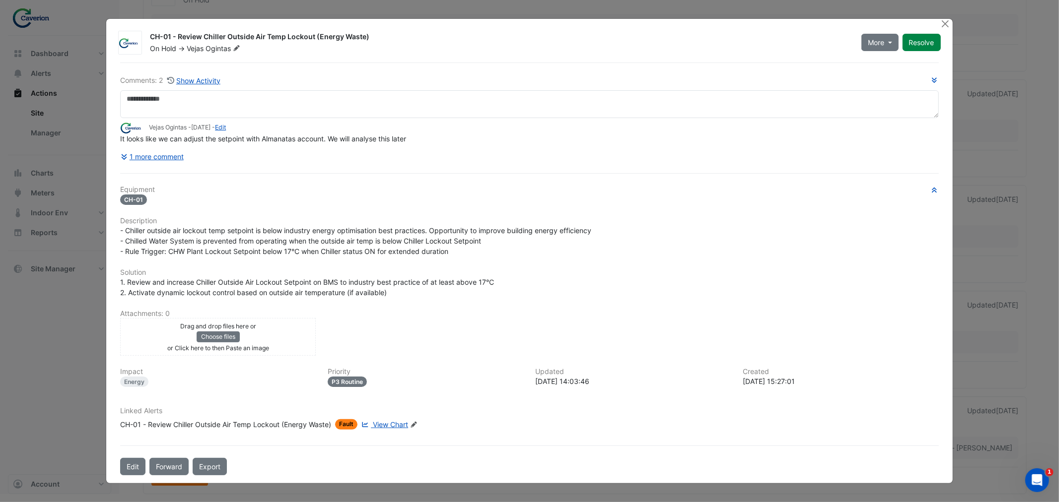
copy div "CH-01 - Review Chiller Outside Air Temp Lockout (Energy Waste)"
click at [182, 154] on button "1 more comment" at bounding box center [152, 156] width 64 height 17
click at [181, 155] on button "1 more comment" at bounding box center [152, 156] width 64 height 17
click at [179, 155] on button "1 more comment" at bounding box center [152, 156] width 64 height 17
click at [226, 129] on link "Edit" at bounding box center [220, 127] width 11 height 7
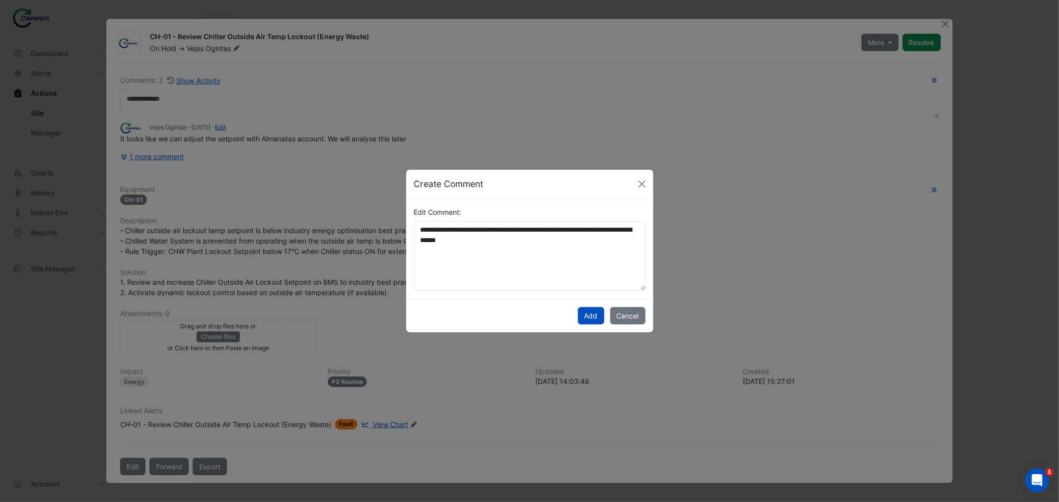
scroll to position [82, 0]
click at [632, 183] on div "Create Comment" at bounding box center [529, 184] width 247 height 29
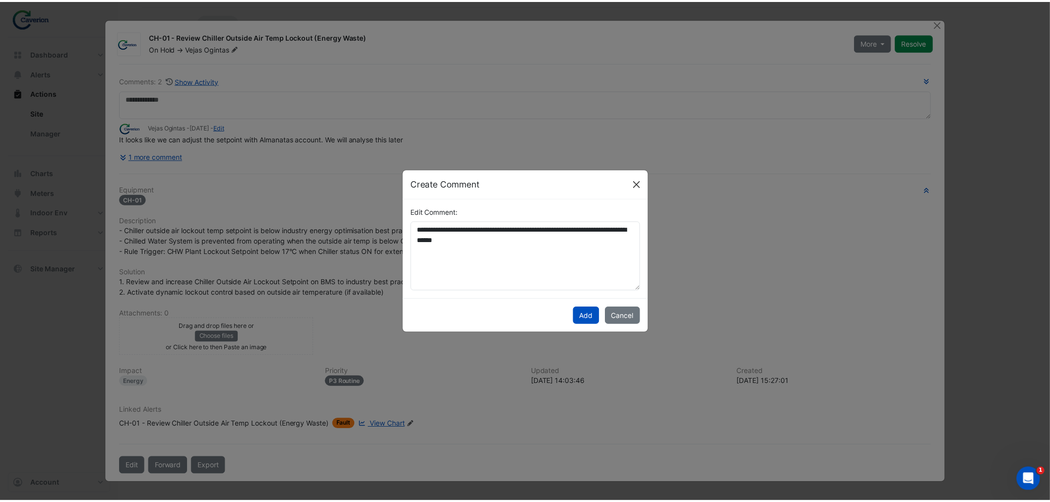
scroll to position [0, 0]
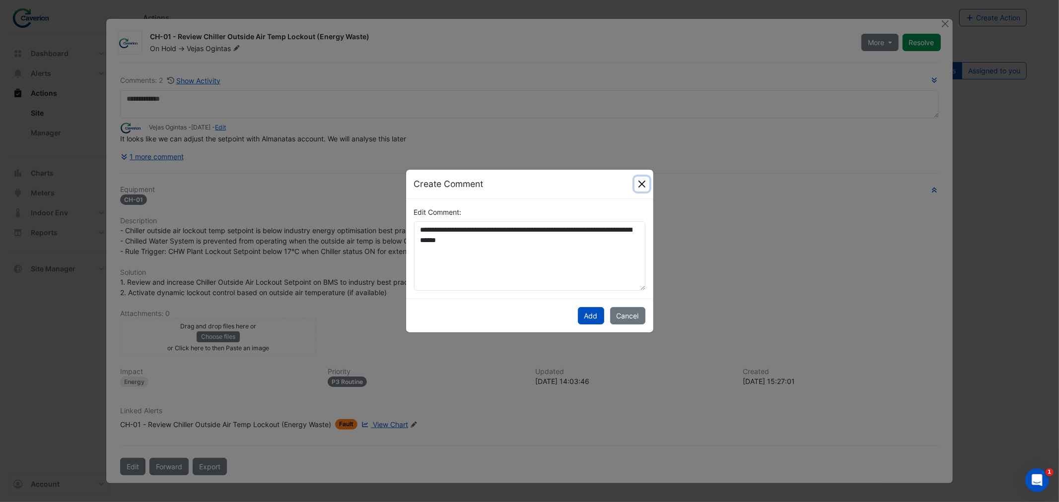
click at [636, 180] on button "Close" at bounding box center [641, 184] width 15 height 15
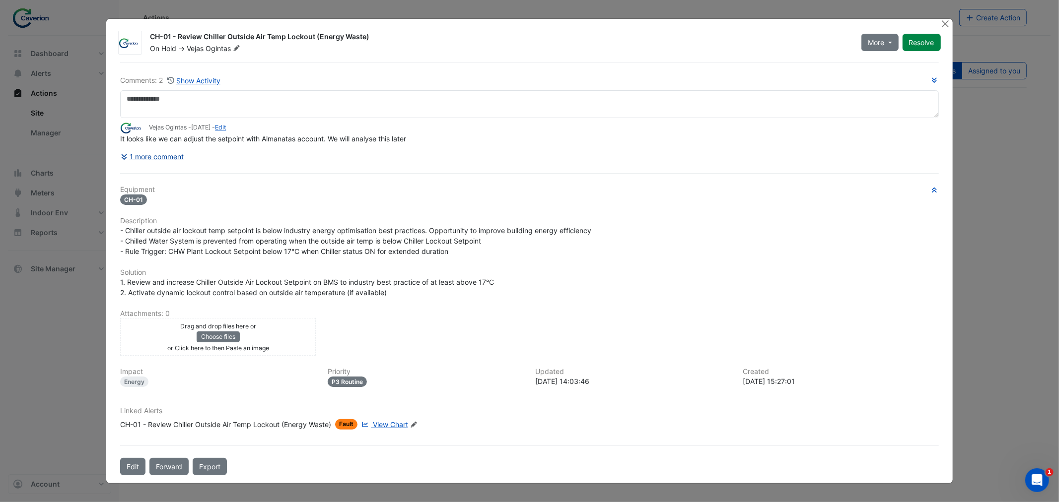
click at [138, 155] on button "1 more comment" at bounding box center [152, 156] width 64 height 17
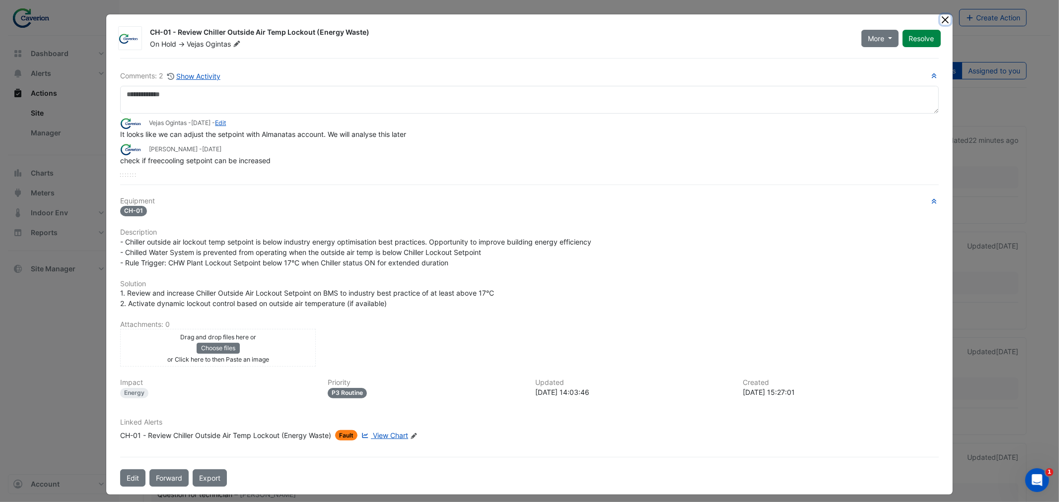
click at [940, 18] on button "Close" at bounding box center [945, 19] width 10 height 10
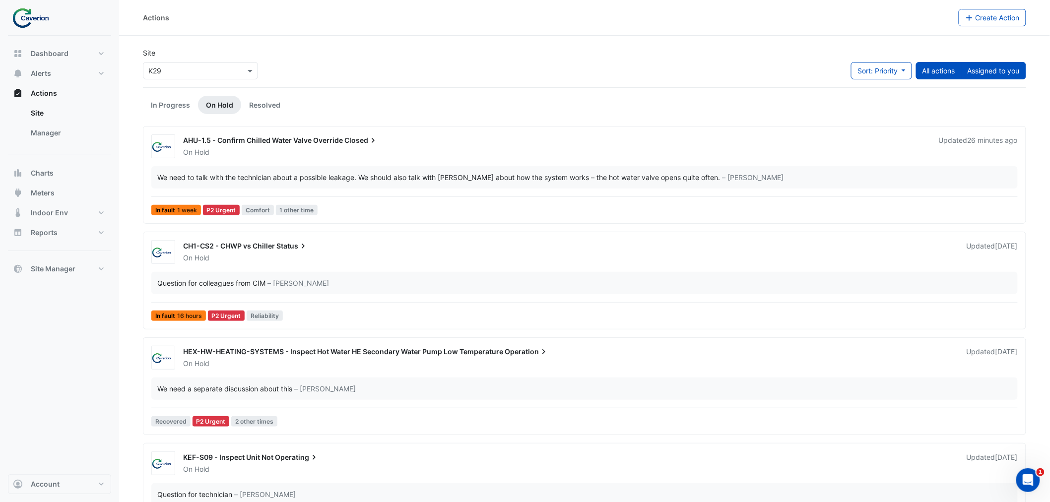
click at [986, 80] on div "Sort: Priority Priority Updated All actions Assigned to you" at bounding box center [938, 74] width 175 height 25
click at [993, 71] on button "Assigned to you" at bounding box center [993, 70] width 65 height 17
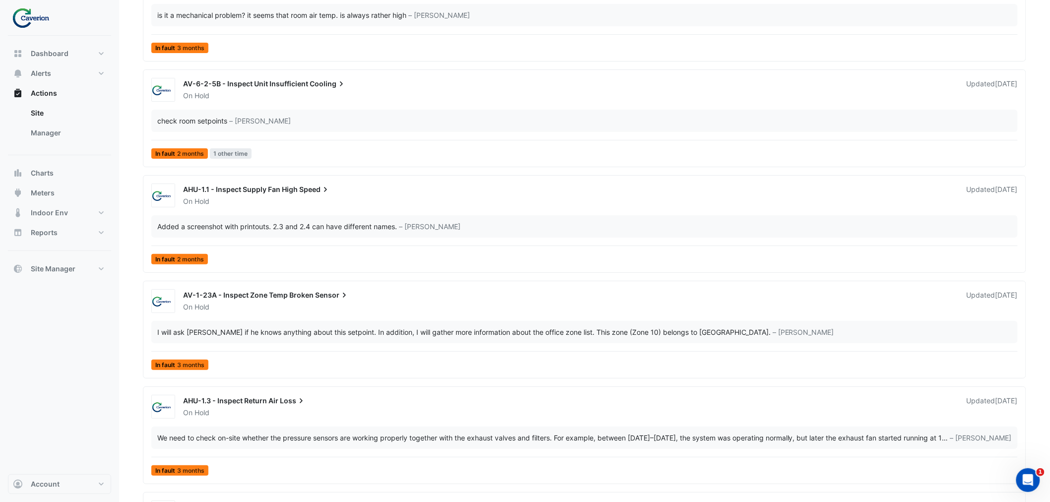
scroll to position [1877, 0]
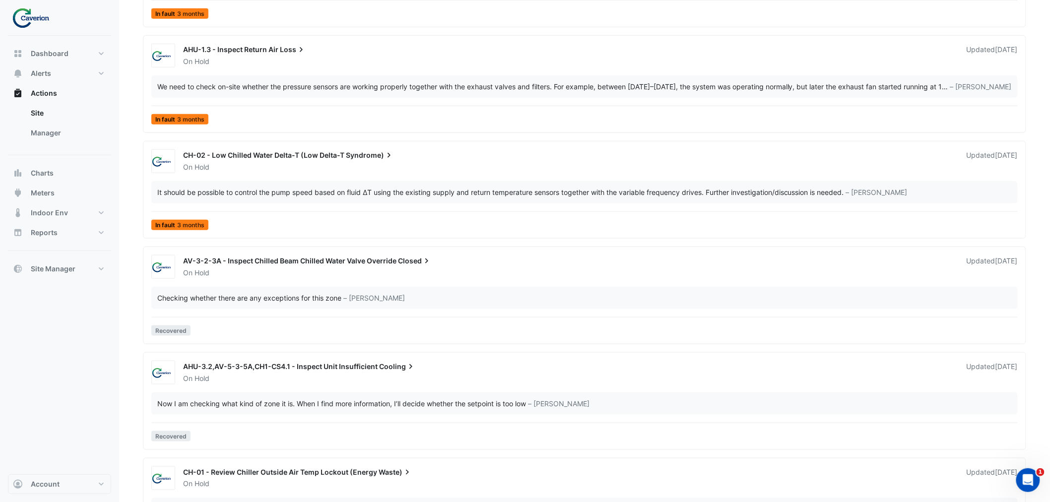
click at [37, 358] on div "Dashboard Portfolio Ratings Performance Alerts Site Rules Templates Actions Sit…" at bounding box center [59, 255] width 103 height 439
click at [78, 374] on div "Dashboard Portfolio Ratings Performance Alerts Site Rules Templates Actions Sit…" at bounding box center [59, 255] width 103 height 439
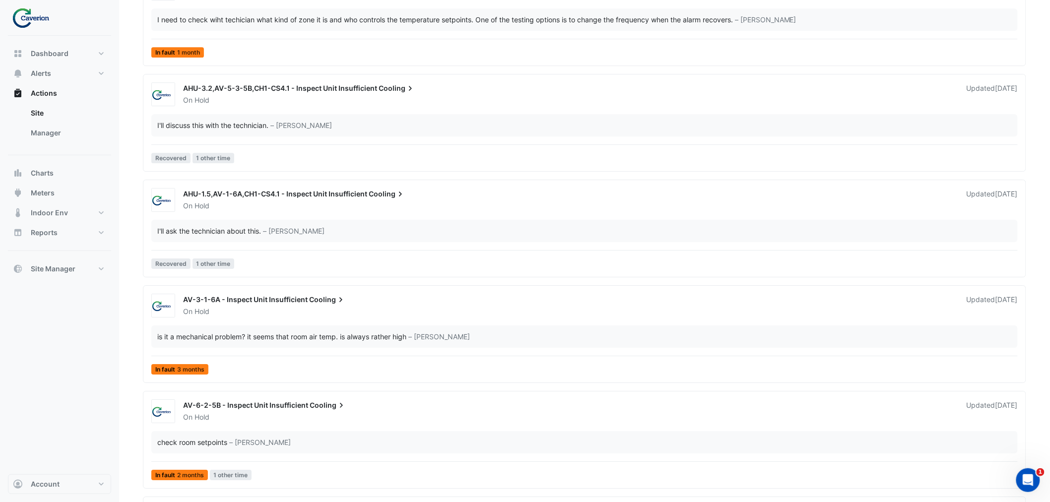
scroll to position [0, 0]
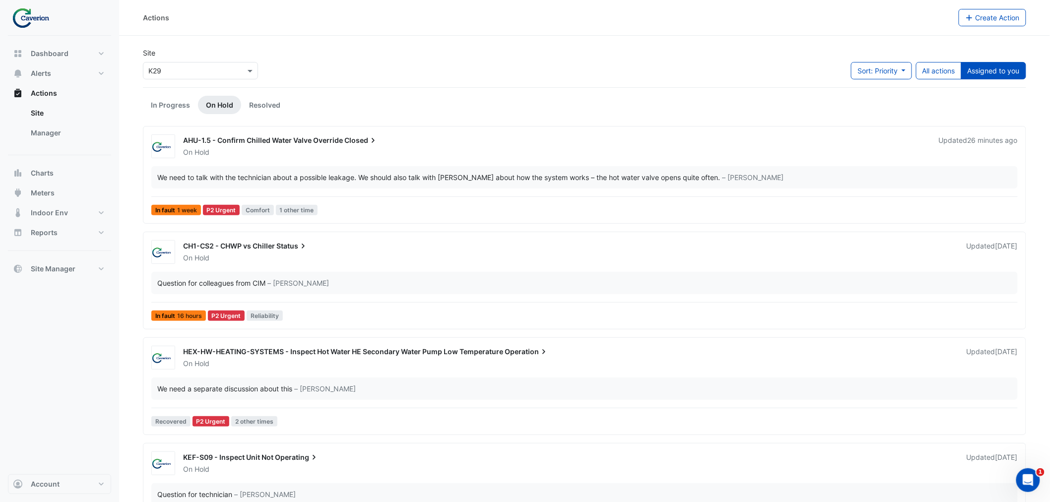
click at [487, 70] on div "Site × K29 Sort: Priority Priority Updated All actions Assigned to you" at bounding box center [584, 68] width 895 height 40
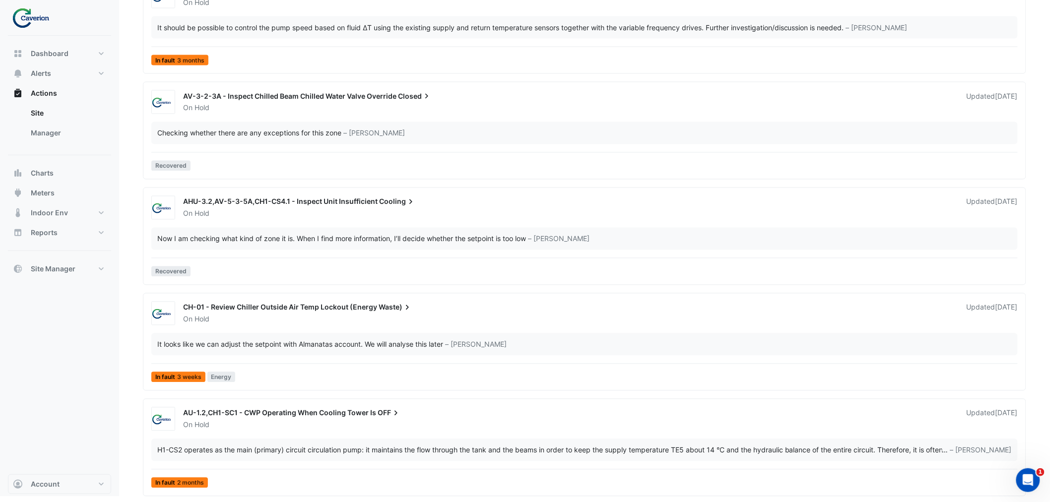
scroll to position [2267, 0]
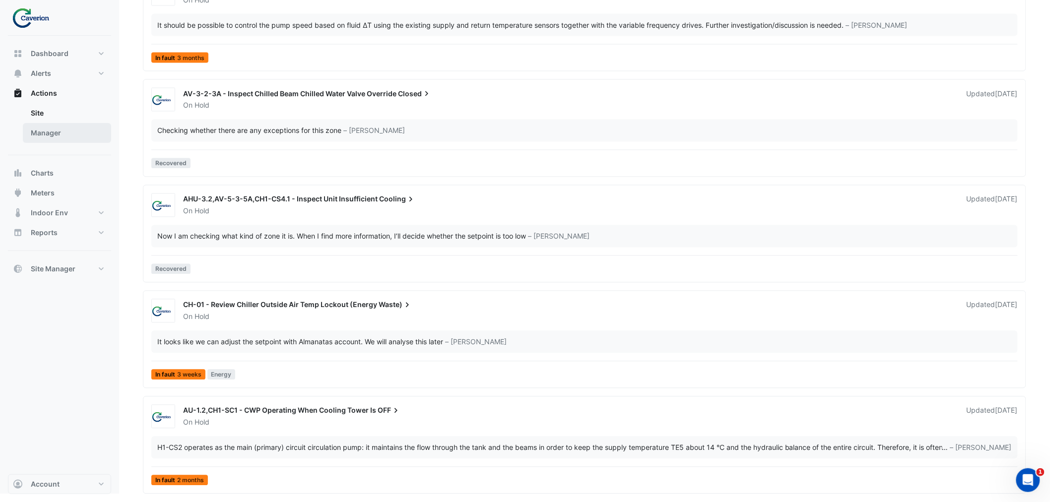
click at [85, 125] on link "Manager" at bounding box center [67, 133] width 88 height 20
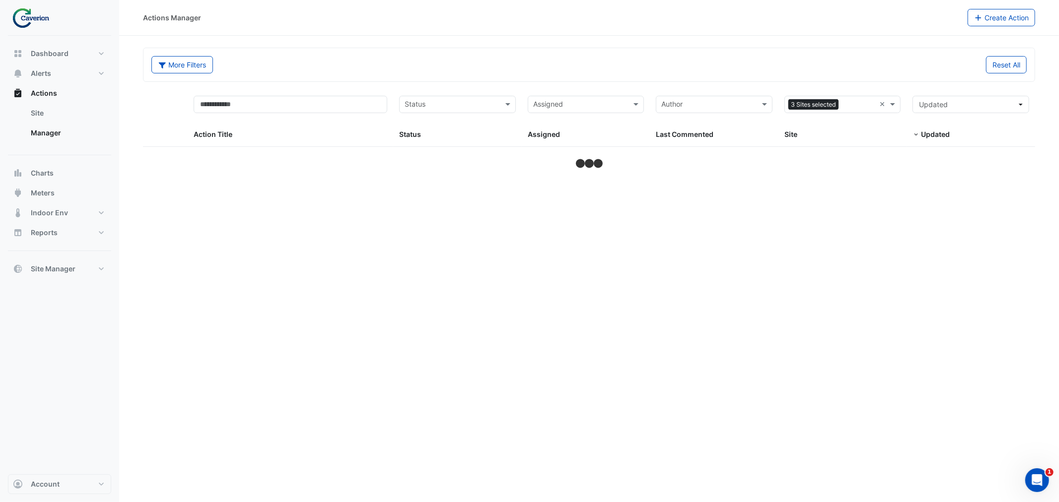
select select "***"
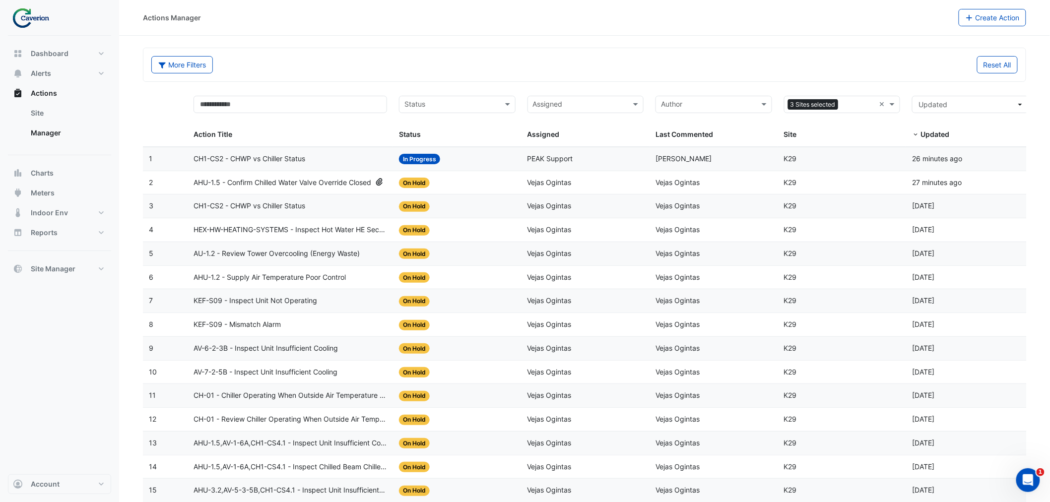
click at [857, 107] on input "text" at bounding box center [858, 105] width 33 height 11
click at [830, 127] on span "Cyber City B" at bounding box center [813, 126] width 41 height 8
click at [558, 100] on input "text" at bounding box center [580, 105] width 94 height 11
click at [442, 102] on input "text" at bounding box center [451, 105] width 94 height 11
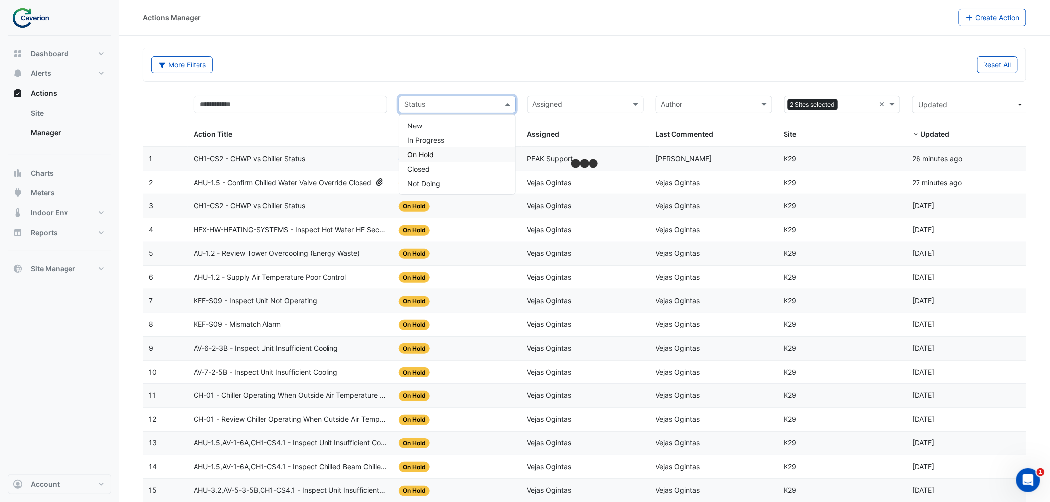
click at [438, 155] on div "On Hold" at bounding box center [458, 154] width 116 height 14
click at [237, 51] on div "More Filters Reset All" at bounding box center [584, 64] width 882 height 33
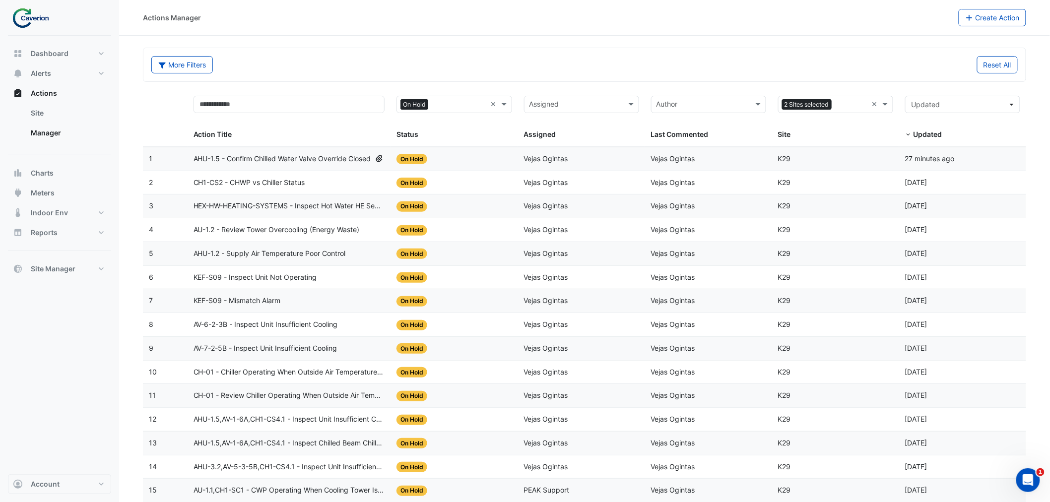
click at [688, 106] on input "text" at bounding box center [703, 105] width 93 height 11
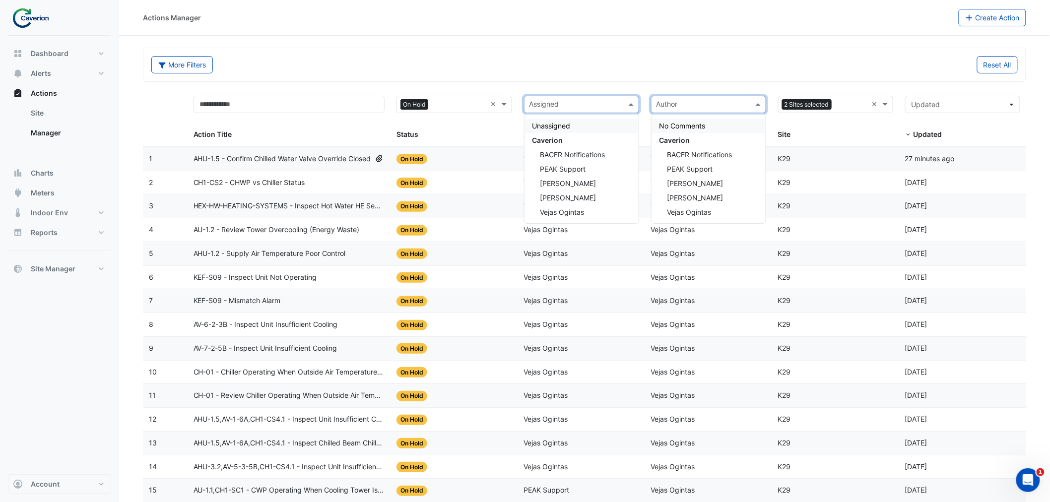
click at [602, 104] on input "text" at bounding box center [576, 105] width 93 height 11
click at [576, 212] on span "Vejas Ogintas" at bounding box center [562, 212] width 44 height 8
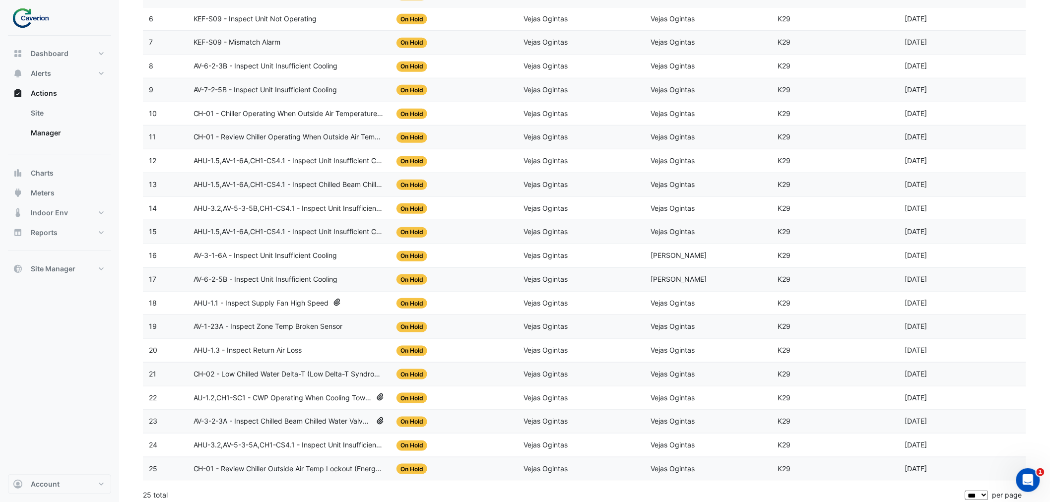
scroll to position [271, 0]
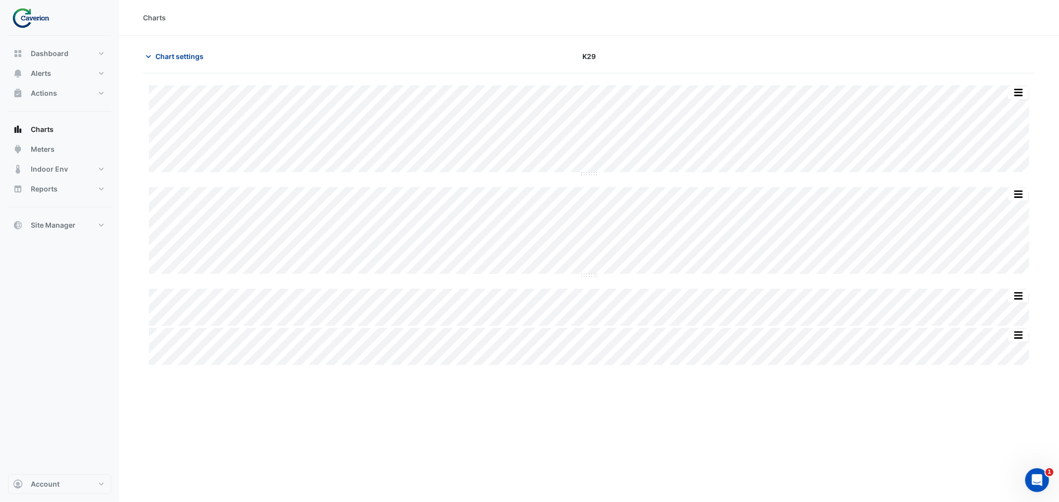
click at [151, 55] on icon "button" at bounding box center [148, 57] width 10 height 10
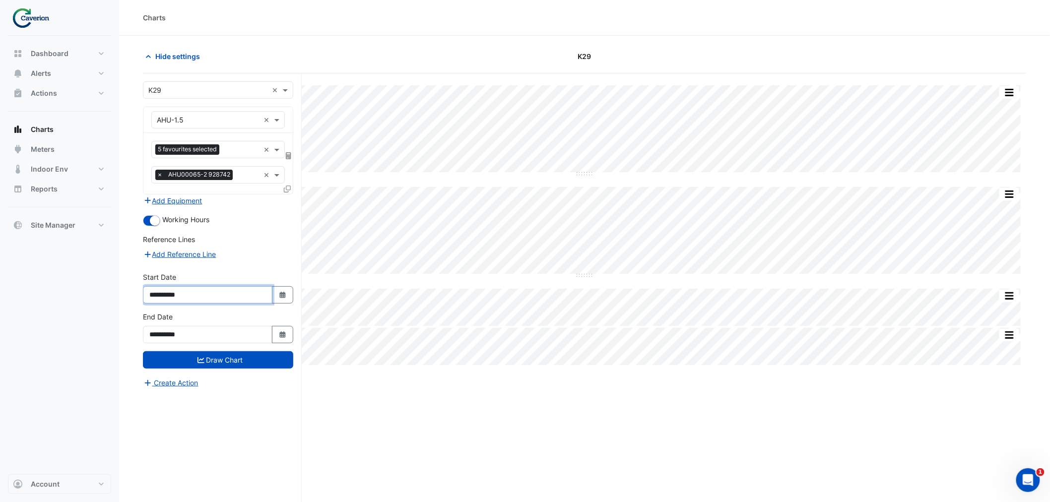
click at [245, 297] on input "**********" at bounding box center [208, 294] width 130 height 17
click at [282, 300] on button "Select Date" at bounding box center [283, 294] width 22 height 17
select select "*"
select select "****"
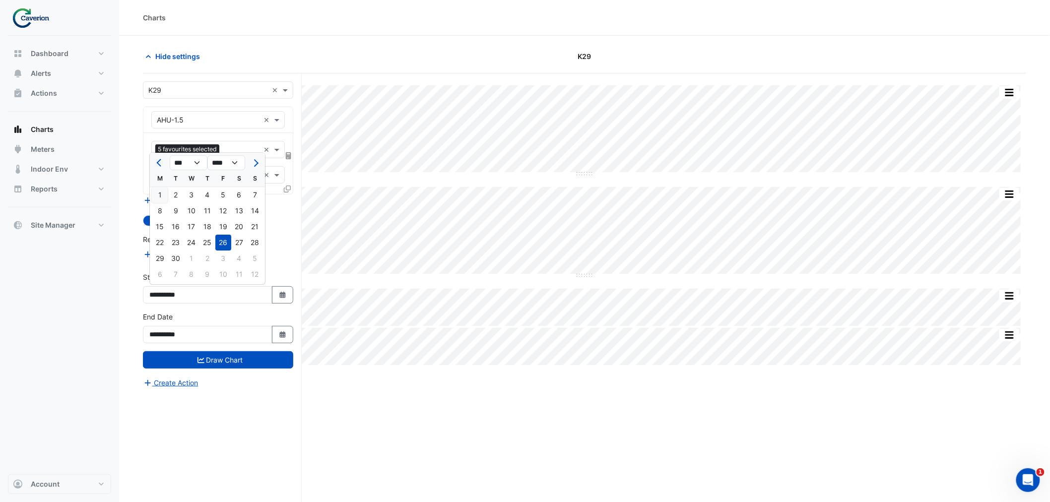
click at [161, 190] on div "1" at bounding box center [160, 195] width 16 height 16
type input "**********"
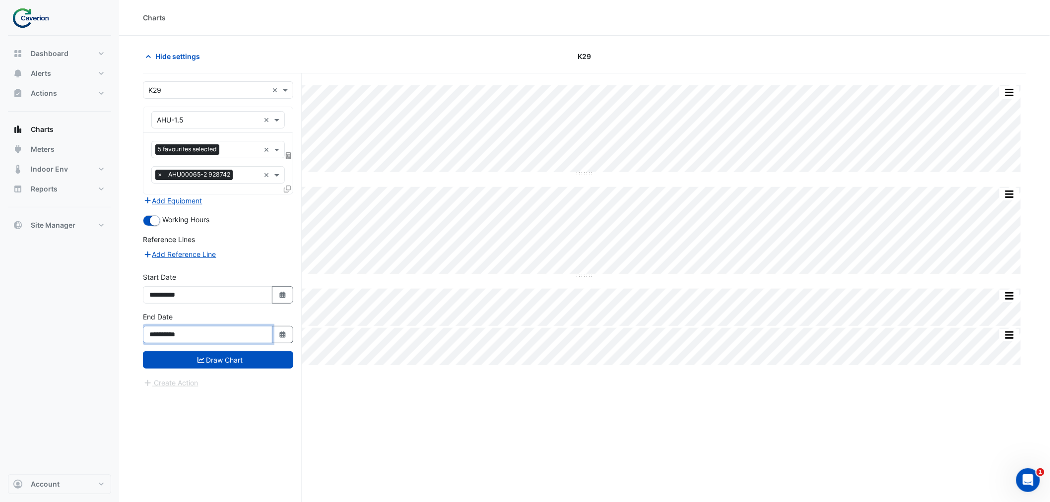
click at [249, 341] on input "**********" at bounding box center [208, 334] width 130 height 17
click at [277, 300] on button "Select Date" at bounding box center [283, 294] width 22 height 17
select select "*"
select select "****"
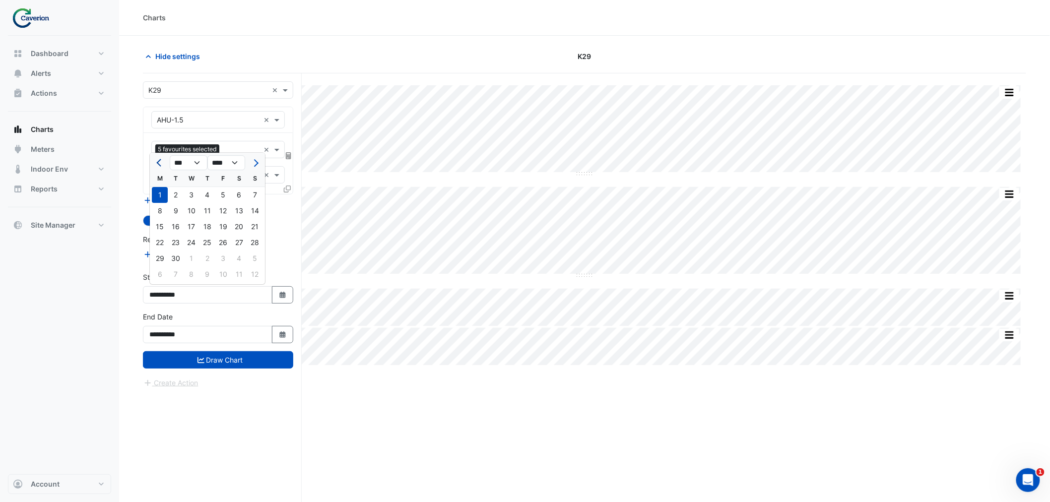
click at [160, 164] on span "Previous month" at bounding box center [159, 162] width 7 height 7
select select "*"
click at [222, 229] on div "15" at bounding box center [223, 227] width 16 height 16
type input "**********"
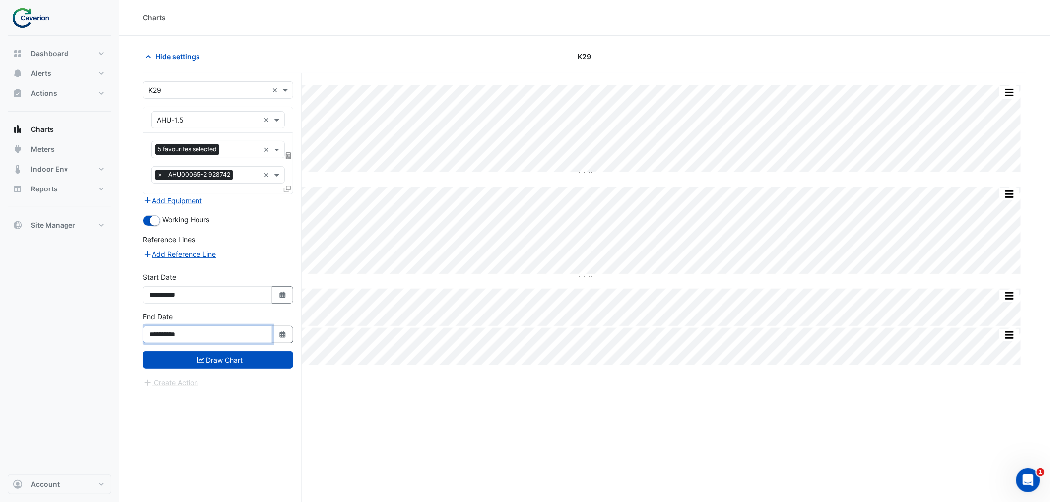
click at [255, 335] on input "**********" at bounding box center [208, 334] width 130 height 17
click at [280, 335] on icon "button" at bounding box center [282, 335] width 6 height 6
select select "**"
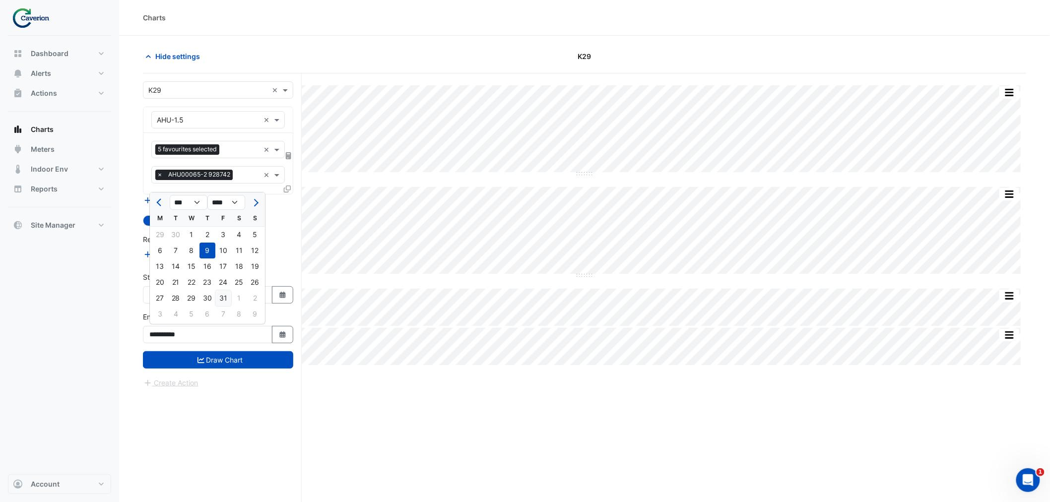
click at [225, 295] on div "31" at bounding box center [223, 298] width 16 height 16
type input "**********"
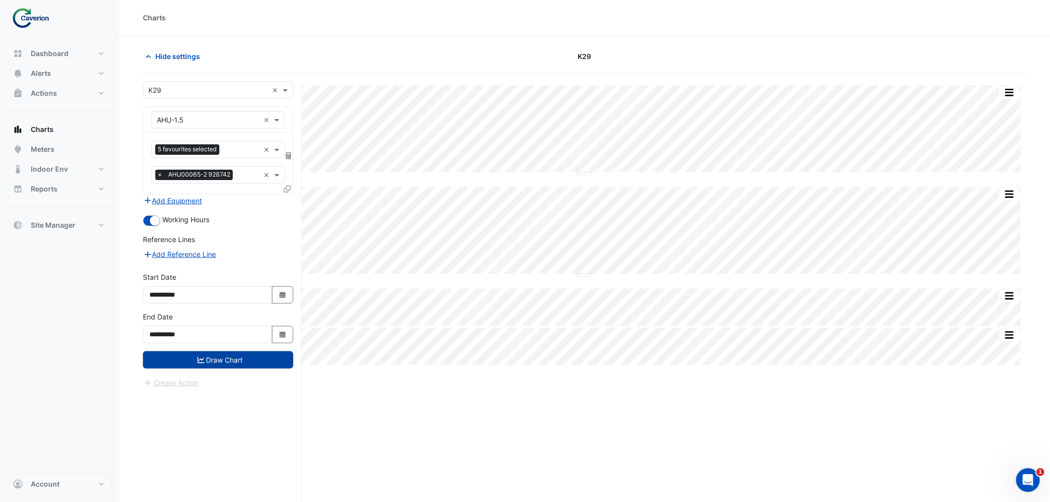
click at [231, 367] on button "Draw Chart" at bounding box center [218, 359] width 150 height 17
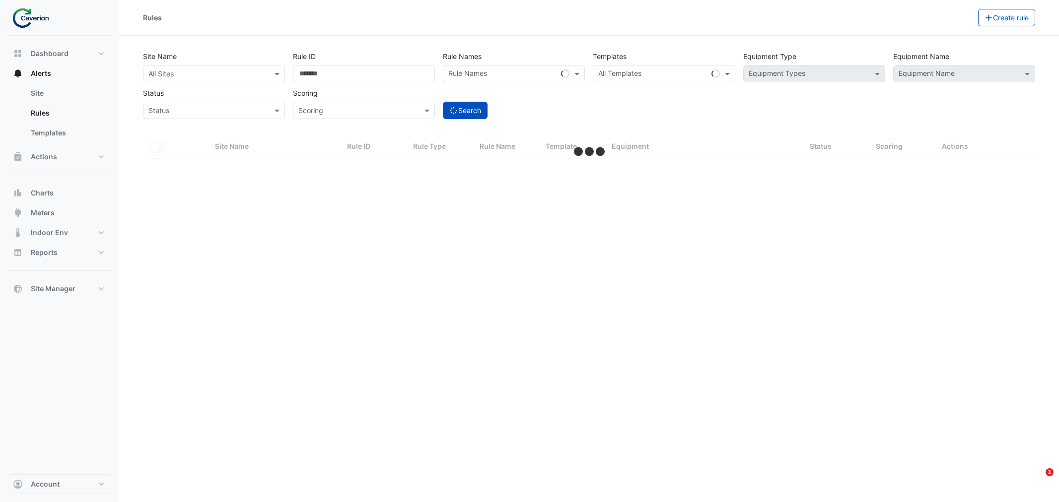
select select "***"
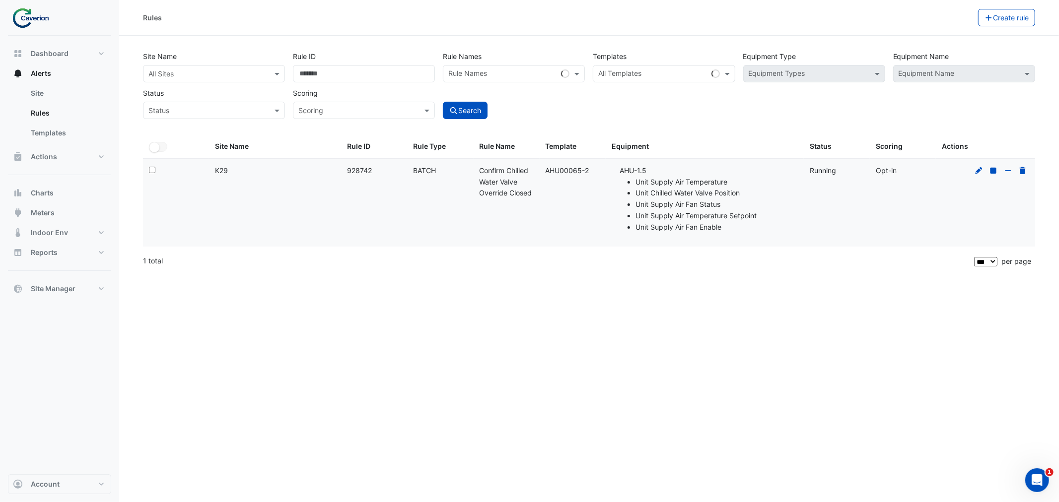
click at [421, 209] on datatable-body-cell "Rule Type: BATCH" at bounding box center [440, 203] width 66 height 88
click at [991, 176] on div at bounding box center [1000, 170] width 57 height 11
click at [980, 176] on div at bounding box center [1000, 170] width 57 height 11
click at [979, 175] on div at bounding box center [1000, 170] width 57 height 11
click at [979, 172] on icon at bounding box center [978, 170] width 9 height 7
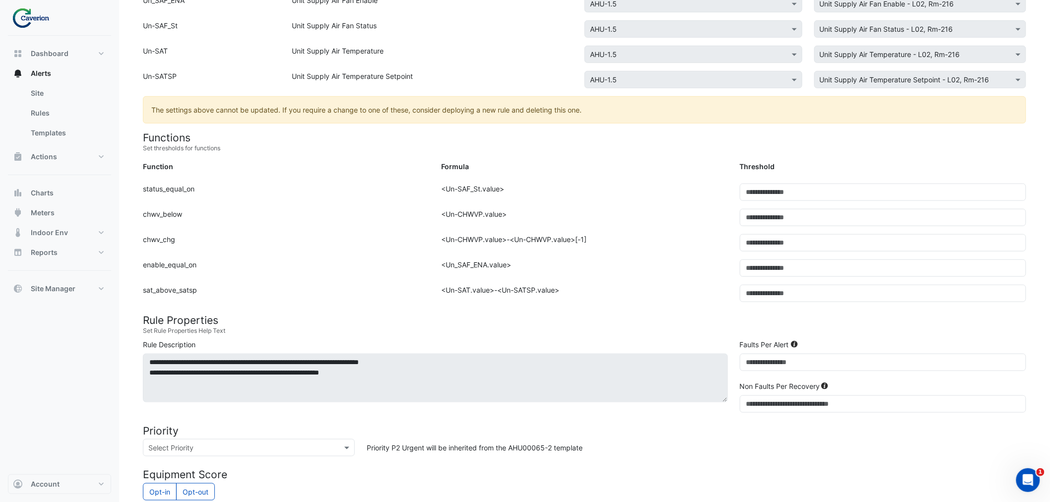
scroll to position [331, 0]
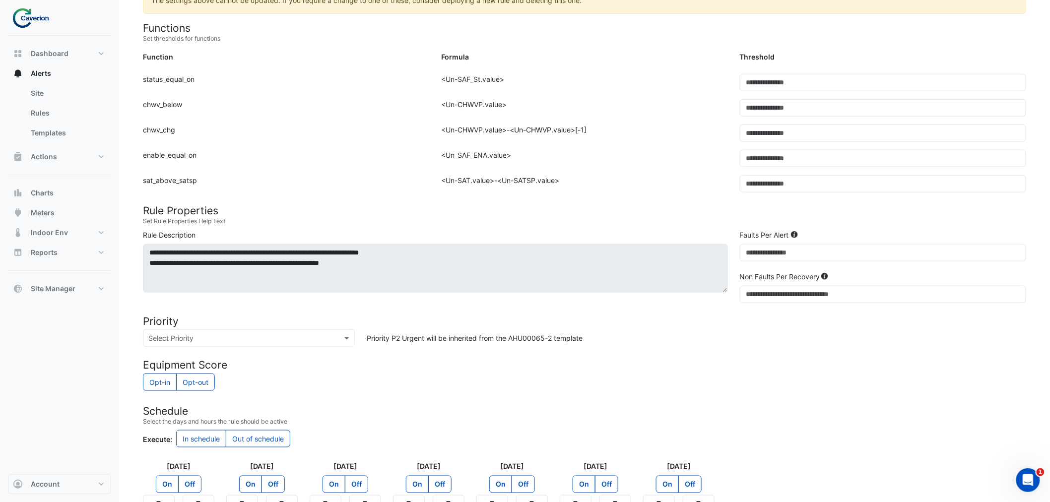
drag, startPoint x: 472, startPoint y: 153, endPoint x: 542, endPoint y: 156, distance: 69.5
click at [526, 154] on div "Formula: <Un_SAF_ENA.value>" at bounding box center [584, 162] width 298 height 25
click at [542, 156] on div "Formula: <Un_SAF_ENA.value>" at bounding box center [584, 162] width 298 height 25
click at [508, 173] on div "Formula: <Un_SAF_ENA.value>" at bounding box center [584, 162] width 298 height 25
drag, startPoint x: 492, startPoint y: 179, endPoint x: 599, endPoint y: 186, distance: 107.0
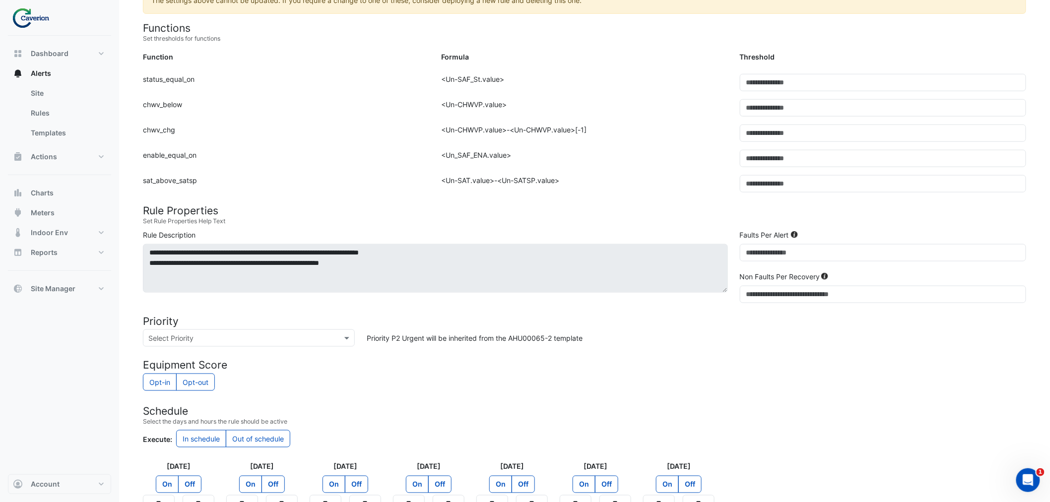
click at [592, 187] on div "Formula: <Un-SAT.value>-<Un-SATSP.value>" at bounding box center [584, 187] width 298 height 25
click at [599, 186] on div "Formula: <Un-SAT.value>-<Un-SATSP.value>" at bounding box center [584, 187] width 298 height 25
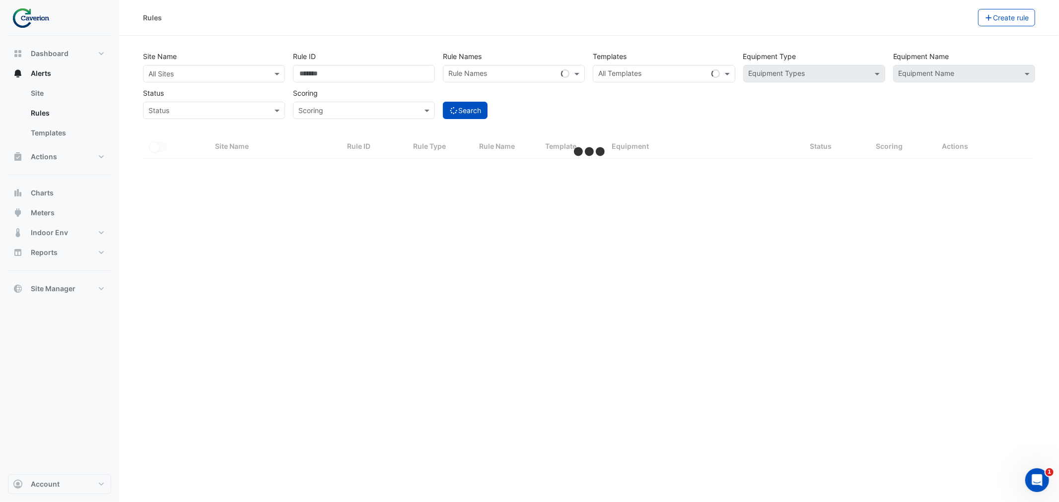
select select "***"
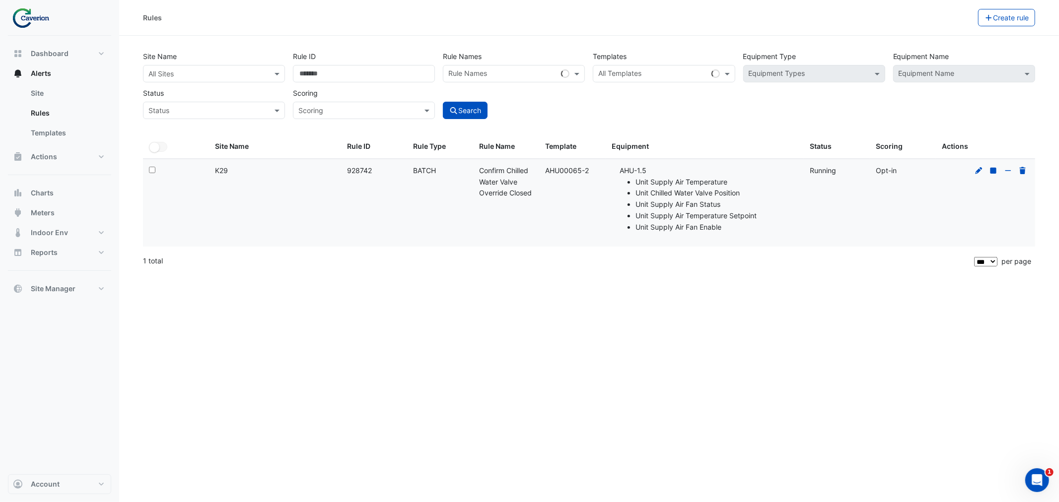
click at [751, 197] on li "Unit Chilled Water Valve Position" at bounding box center [716, 193] width 162 height 11
click at [985, 170] on div at bounding box center [1000, 170] width 57 height 11
click at [982, 171] on icon at bounding box center [978, 170] width 9 height 7
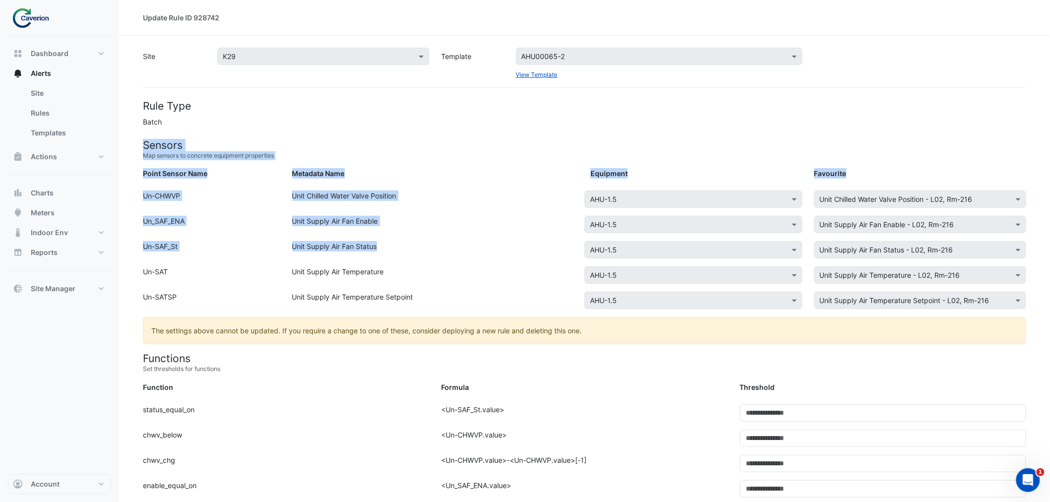
drag, startPoint x: 143, startPoint y: 142, endPoint x: 427, endPoint y: 259, distance: 307.2
click at [427, 259] on div "Unit Supply Air Fan Status" at bounding box center [435, 251] width 298 height 21
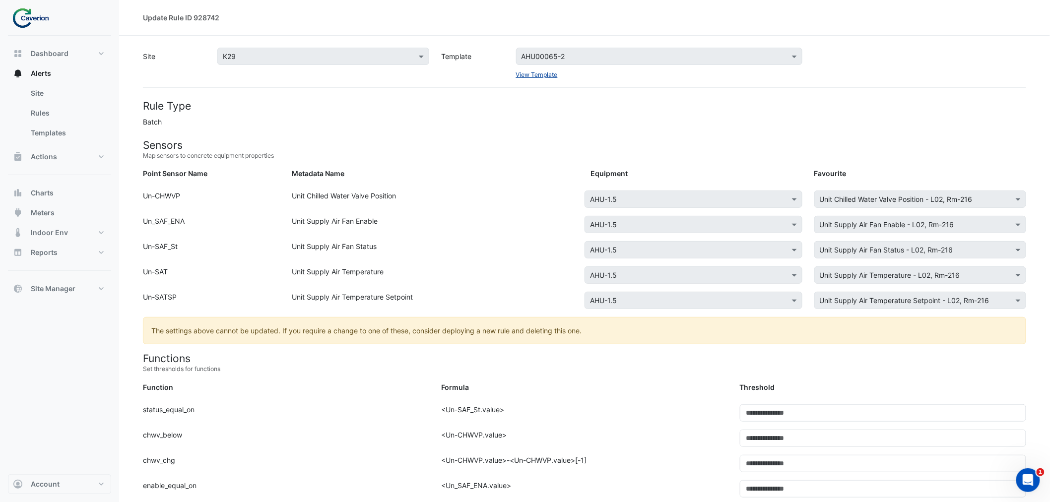
click at [534, 71] on link "View Template" at bounding box center [537, 74] width 42 height 7
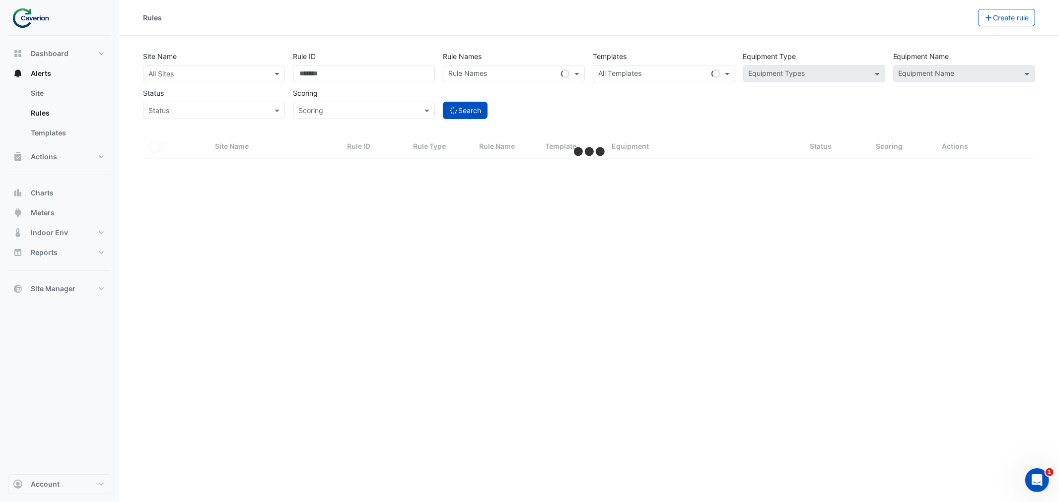
select select "***"
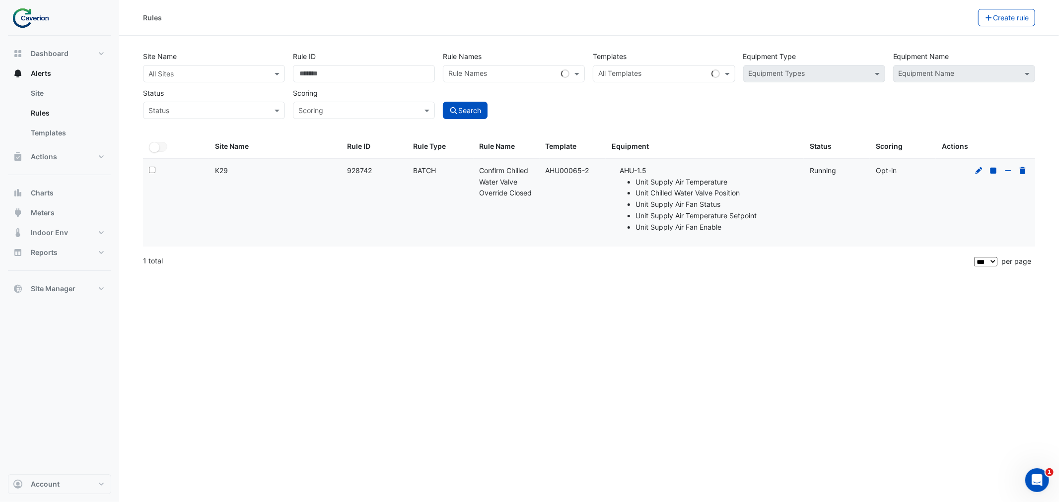
click at [591, 201] on datatable-body-cell "Template: AHU00065-2" at bounding box center [572, 203] width 66 height 88
click at [975, 172] on icon at bounding box center [978, 170] width 7 height 7
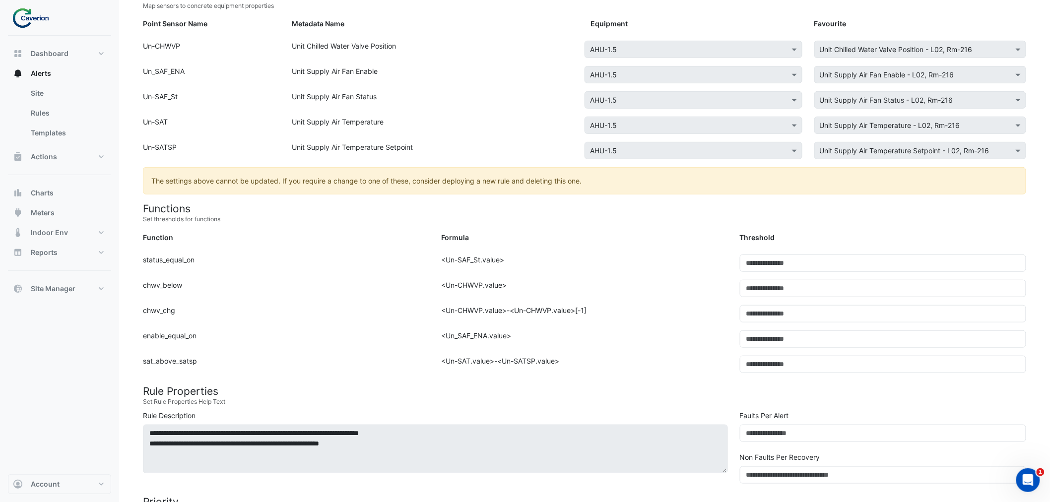
scroll to position [165, 0]
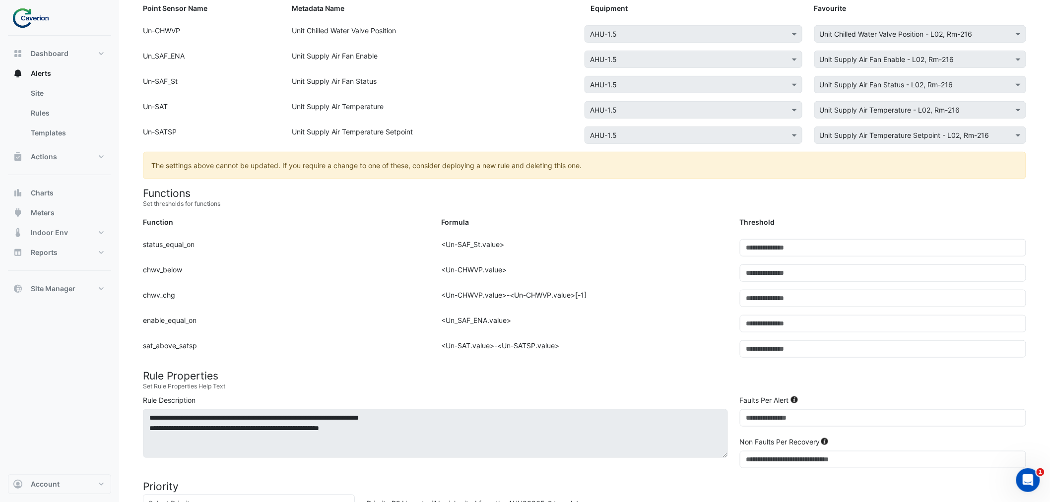
drag, startPoint x: 144, startPoint y: 249, endPoint x: 249, endPoint y: 240, distance: 105.6
click at [249, 240] on div "Function: status_equal_on" at bounding box center [286, 251] width 298 height 25
drag, startPoint x: 152, startPoint y: 271, endPoint x: 193, endPoint y: 273, distance: 40.2
click at [191, 272] on div "Function: chwv_below" at bounding box center [286, 277] width 298 height 25
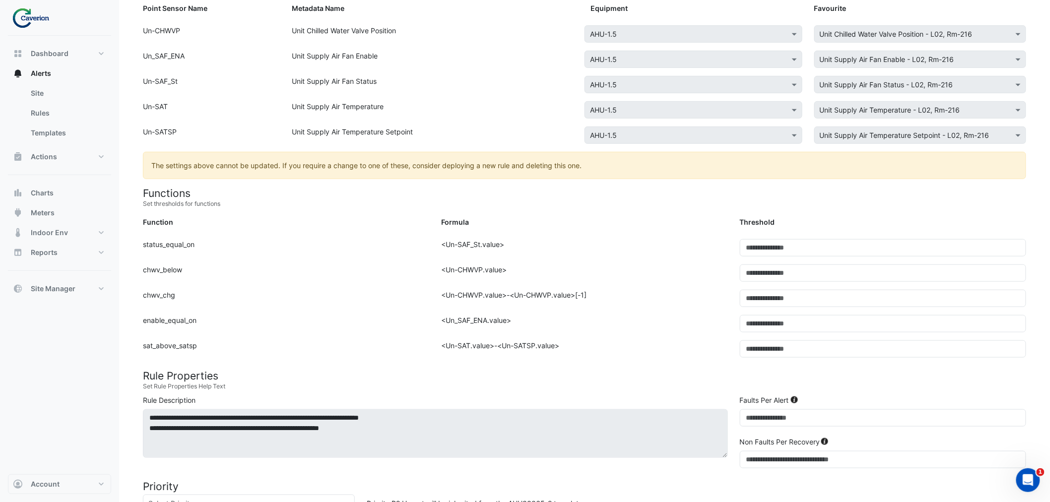
drag, startPoint x: 193, startPoint y: 273, endPoint x: 189, endPoint y: 285, distance: 12.9
click at [193, 274] on div "Function: chwv_below" at bounding box center [286, 277] width 298 height 25
click at [185, 306] on div "Function: chwv_chg" at bounding box center [286, 302] width 298 height 25
drag, startPoint x: 172, startPoint y: 330, endPoint x: 227, endPoint y: 342, distance: 56.1
click at [227, 342] on form "Rule Type Batch Sensors Map sensors to concrete equipment properties Point Sens…" at bounding box center [584, 352] width 883 height 837
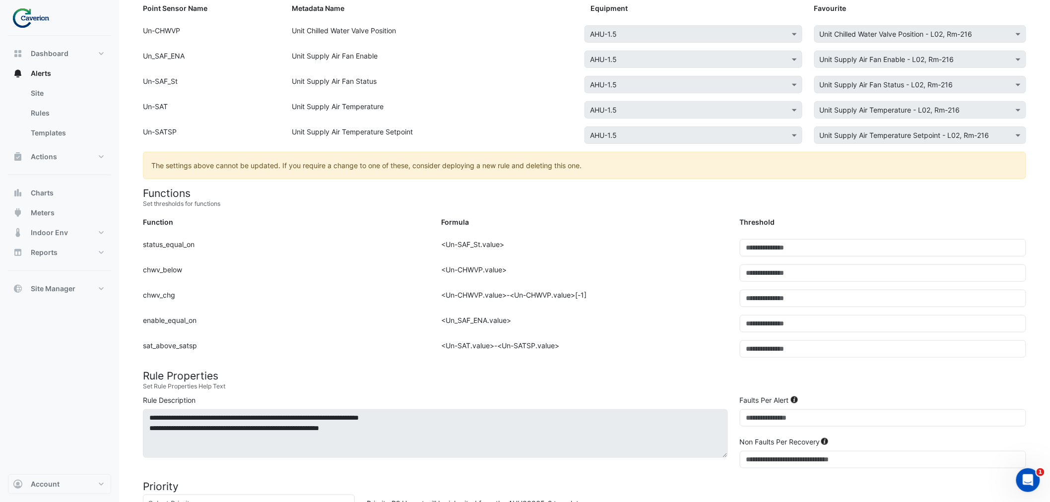
click at [227, 342] on div "Function: sat_above_satsp" at bounding box center [286, 352] width 298 height 25
drag, startPoint x: 178, startPoint y: 346, endPoint x: 413, endPoint y: 346, distance: 235.7
click at [413, 346] on div "Function: sat_above_satsp" at bounding box center [286, 352] width 298 height 25
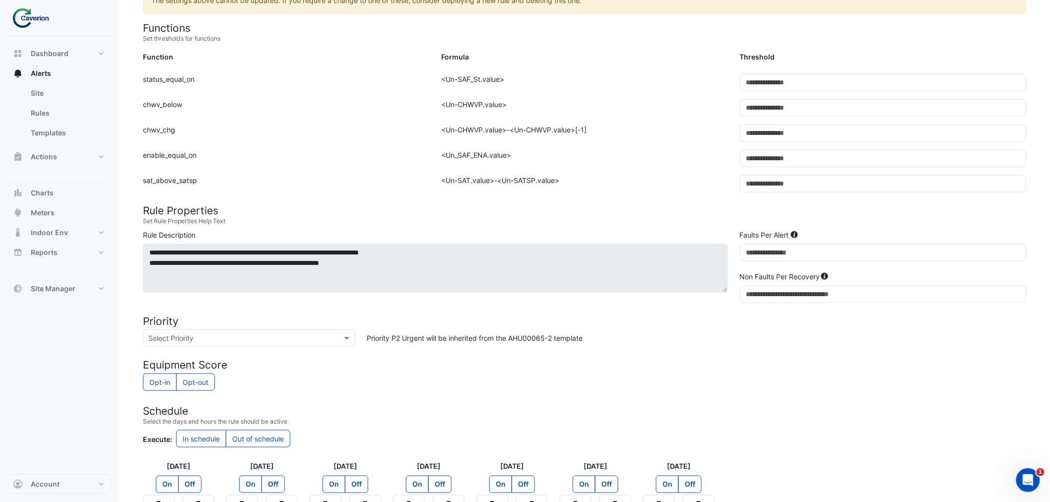
scroll to position [443, 0]
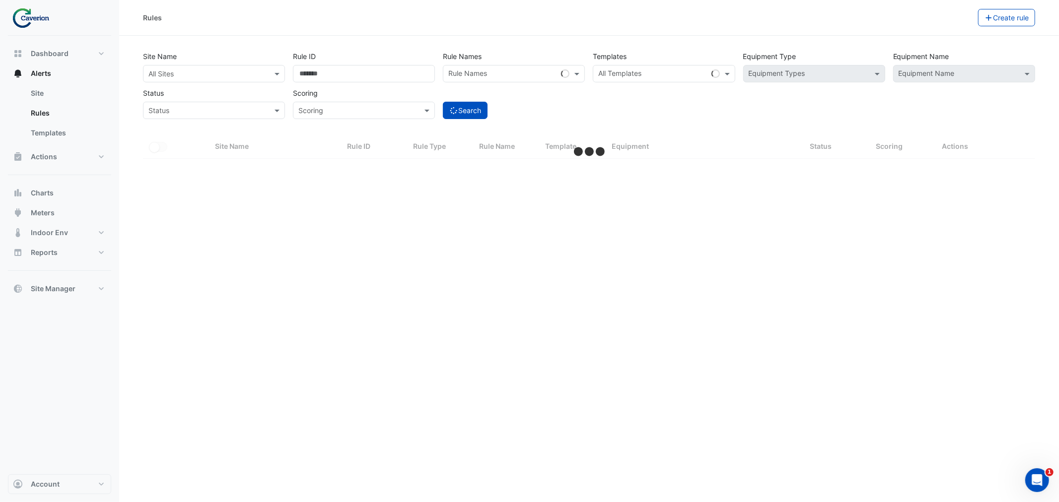
select select "***"
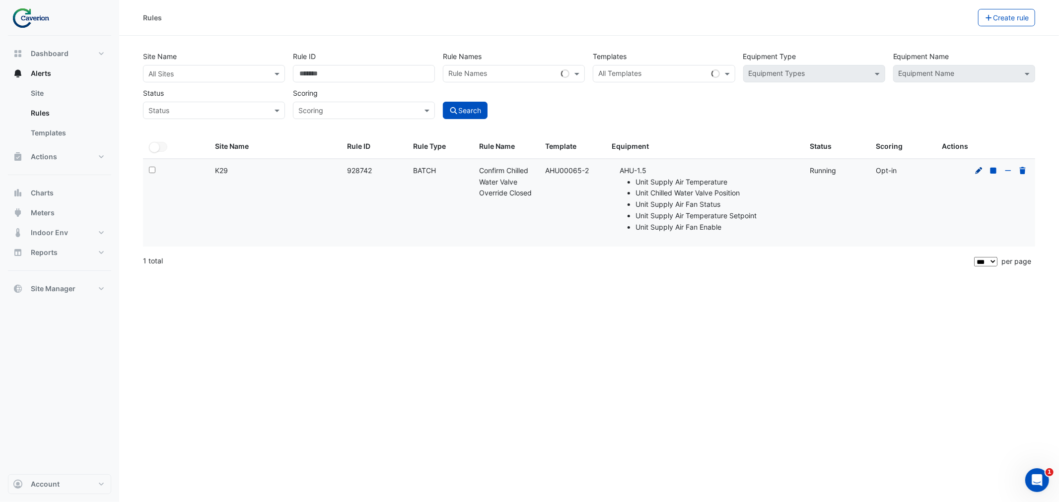
click at [978, 173] on icon at bounding box center [978, 170] width 7 height 7
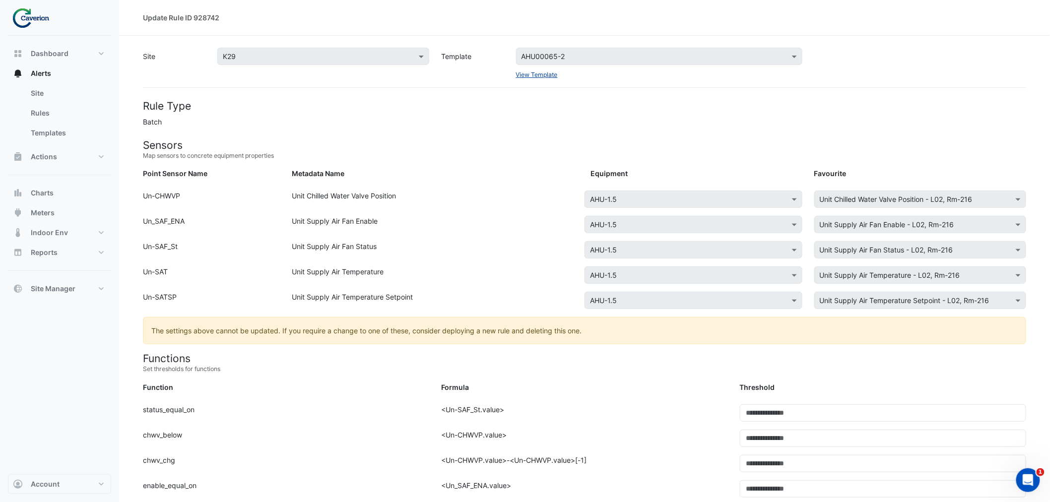
click at [527, 71] on link "View Template" at bounding box center [537, 74] width 42 height 7
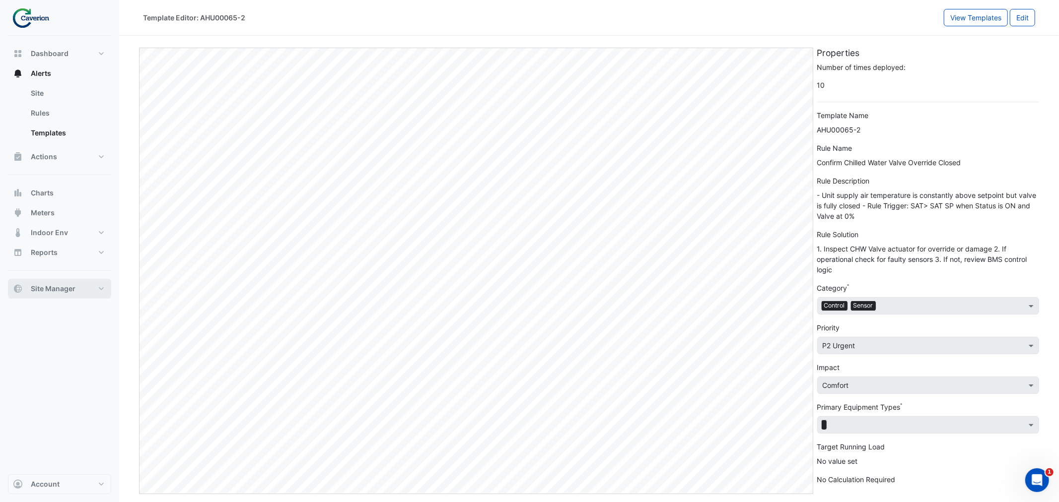
click at [66, 290] on span "Site Manager" at bounding box center [53, 289] width 45 height 10
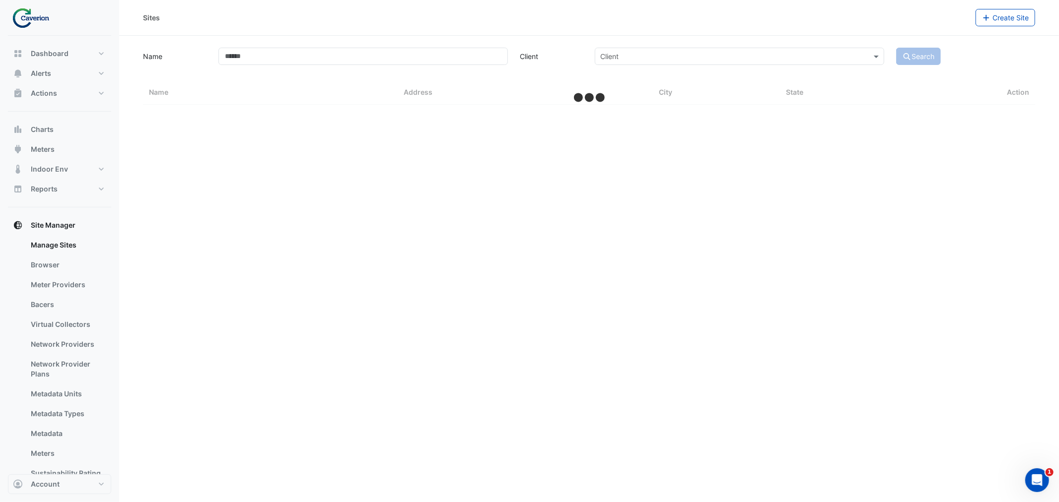
select select "***"
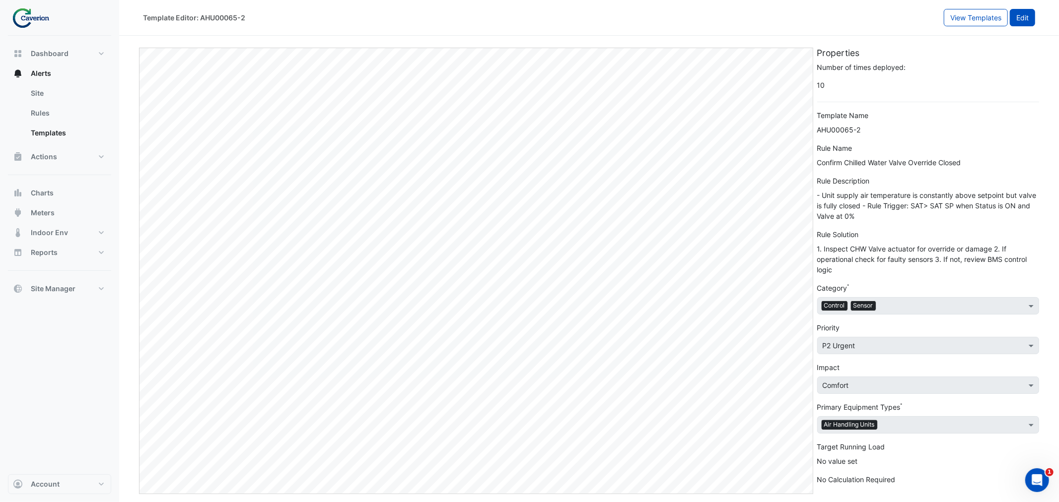
click at [1017, 17] on button "Edit" at bounding box center [1021, 17] width 25 height 17
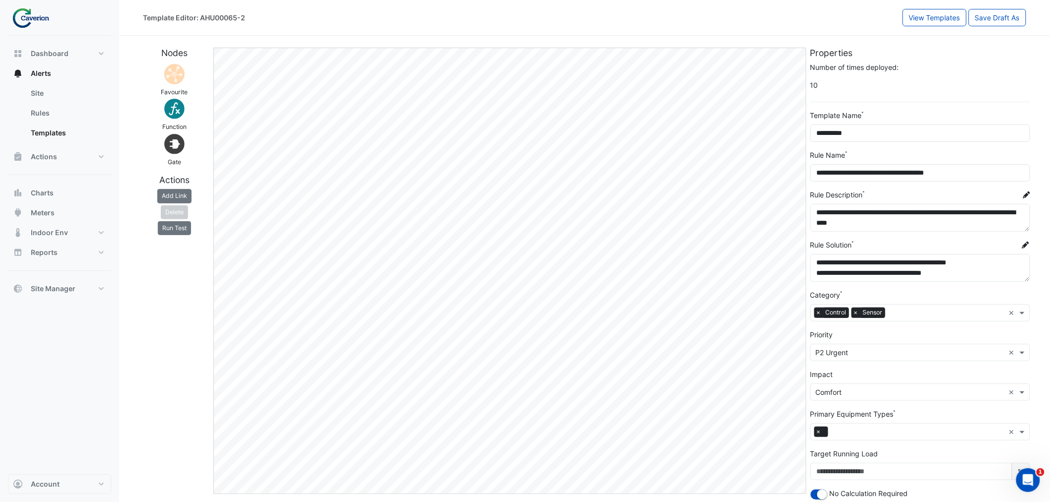
click at [180, 77] on img at bounding box center [174, 74] width 24 height 24
click at [174, 66] on img at bounding box center [174, 74] width 24 height 24
click at [172, 78] on img at bounding box center [174, 74] width 24 height 24
click at [179, 196] on button "Add Link" at bounding box center [174, 196] width 34 height 14
click at [169, 115] on img at bounding box center [174, 109] width 24 height 24
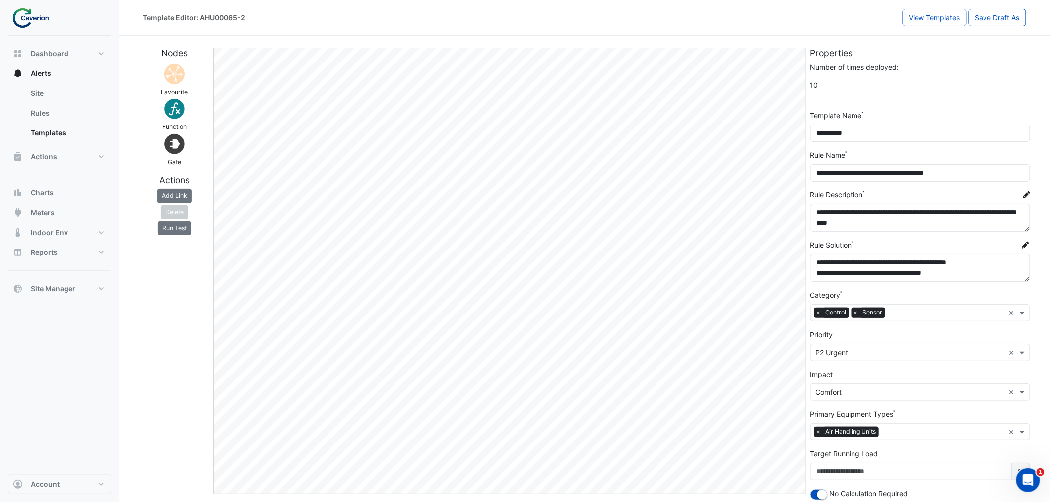
click at [175, 111] on img at bounding box center [174, 109] width 24 height 24
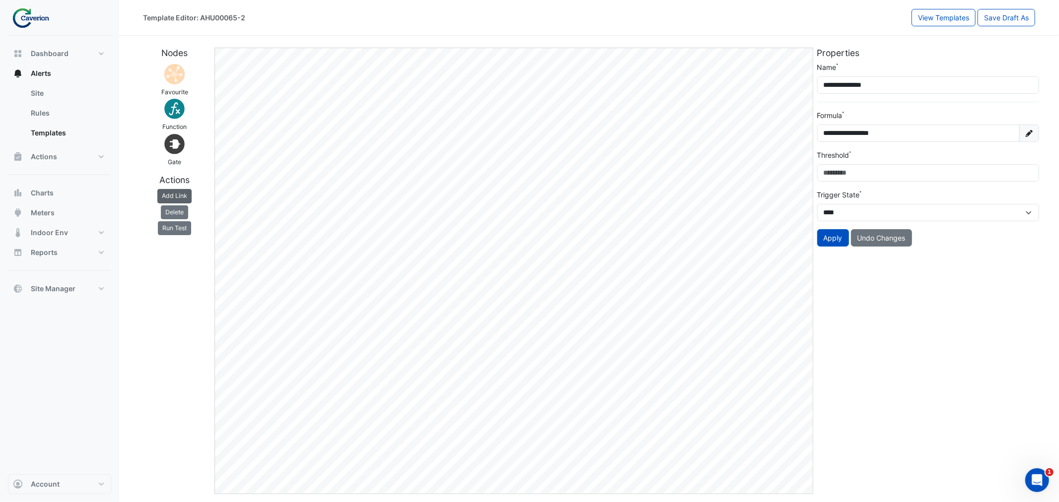
click at [169, 194] on button "Add Link" at bounding box center [174, 196] width 34 height 14
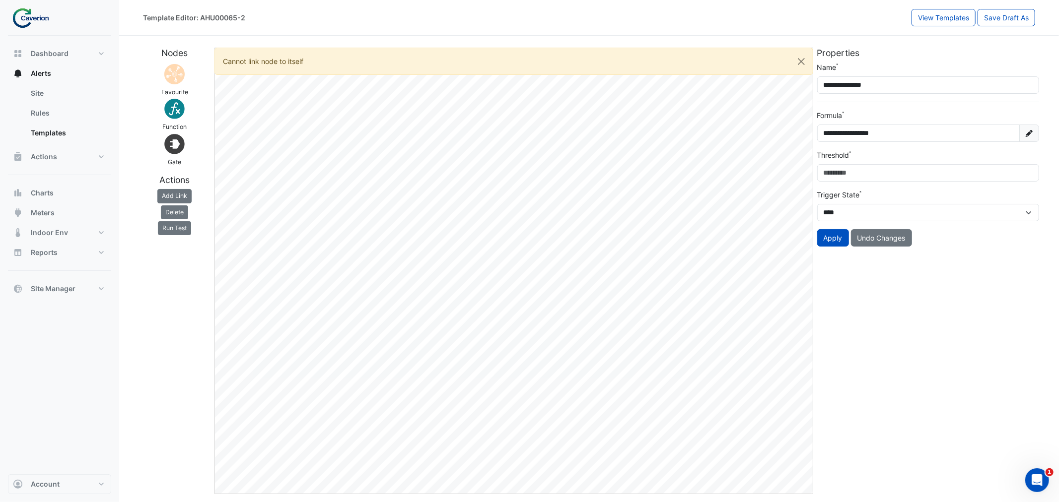
click at [174, 109] on img at bounding box center [174, 109] width 24 height 24
click at [167, 74] on img at bounding box center [174, 74] width 24 height 24
click at [173, 90] on small "Favourite" at bounding box center [174, 91] width 27 height 7
drag, startPoint x: 173, startPoint y: 95, endPoint x: 185, endPoint y: 94, distance: 12.4
click at [177, 95] on small "Favourite" at bounding box center [174, 91] width 27 height 7
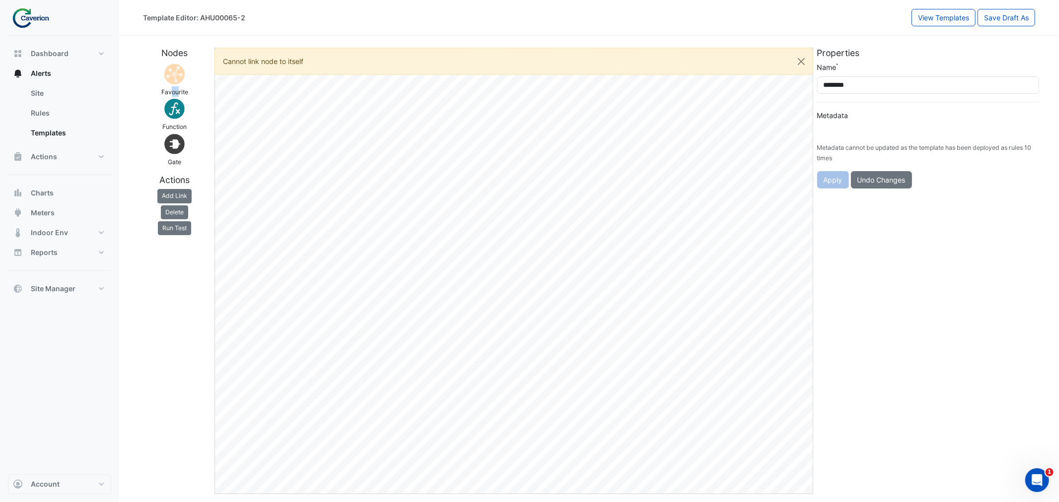
type input "**********"
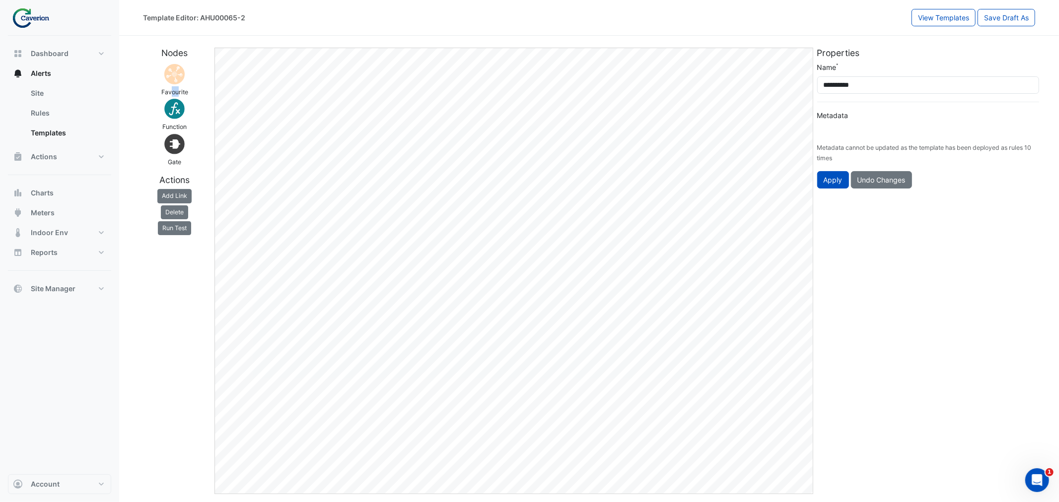
type input "**********"
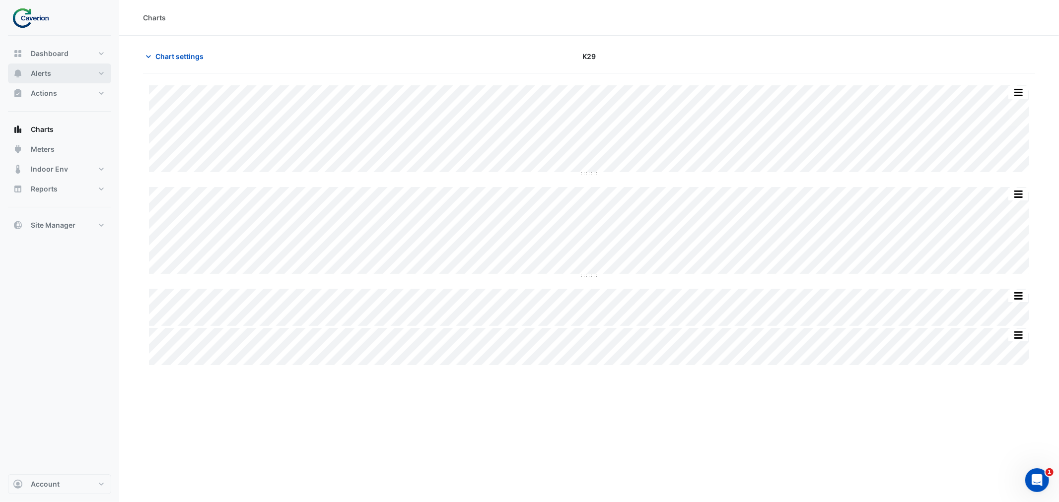
click at [60, 65] on button "Alerts" at bounding box center [59, 74] width 103 height 20
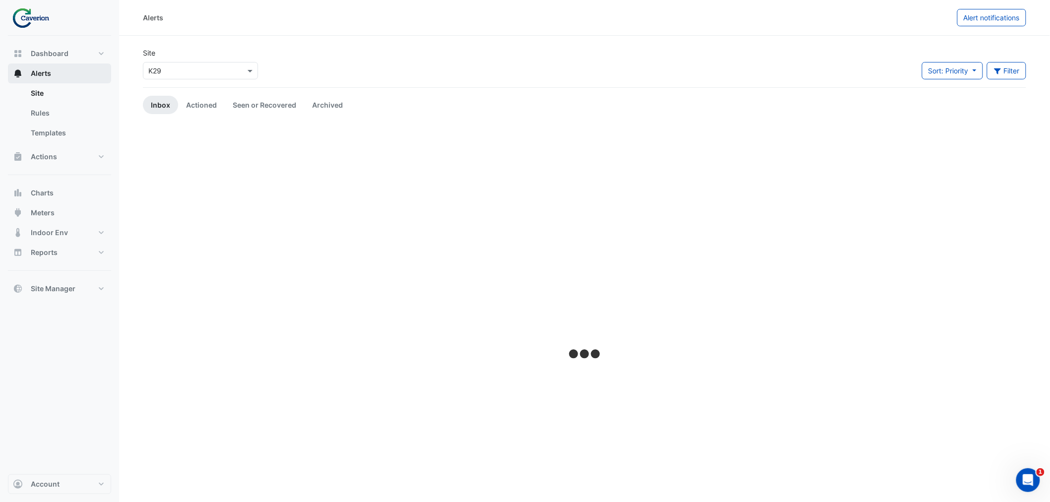
click at [50, 75] on span "Alerts" at bounding box center [41, 73] width 20 height 10
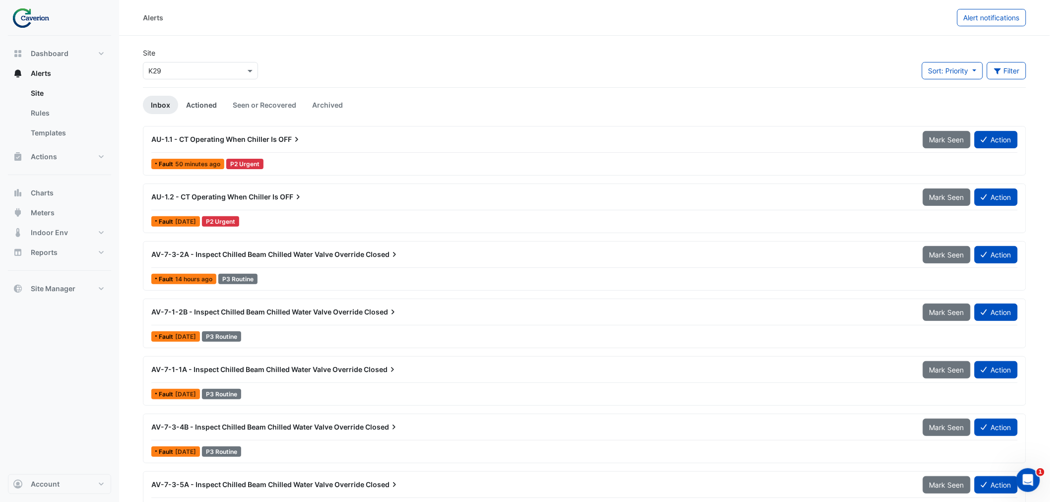
click at [206, 103] on link "Actioned" at bounding box center [201, 105] width 47 height 18
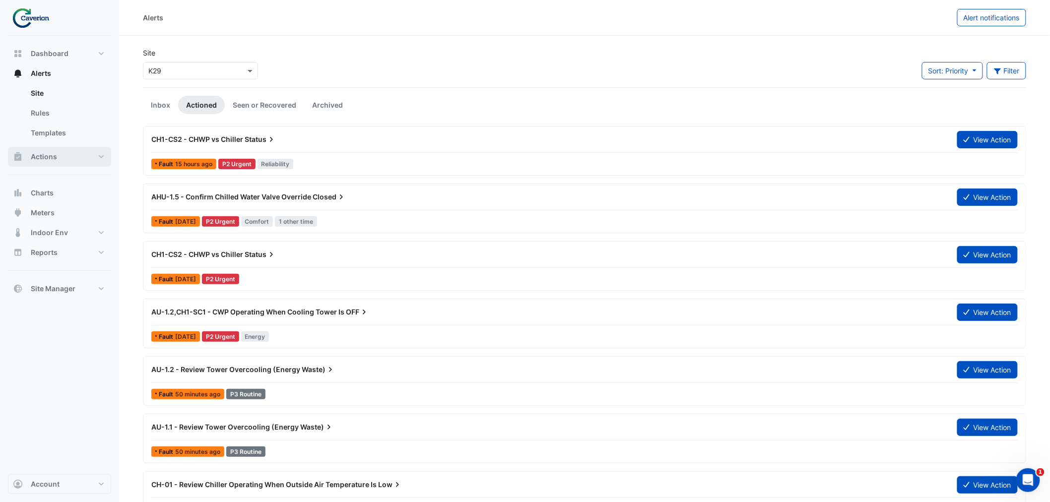
click at [57, 159] on button "Actions" at bounding box center [59, 157] width 103 height 20
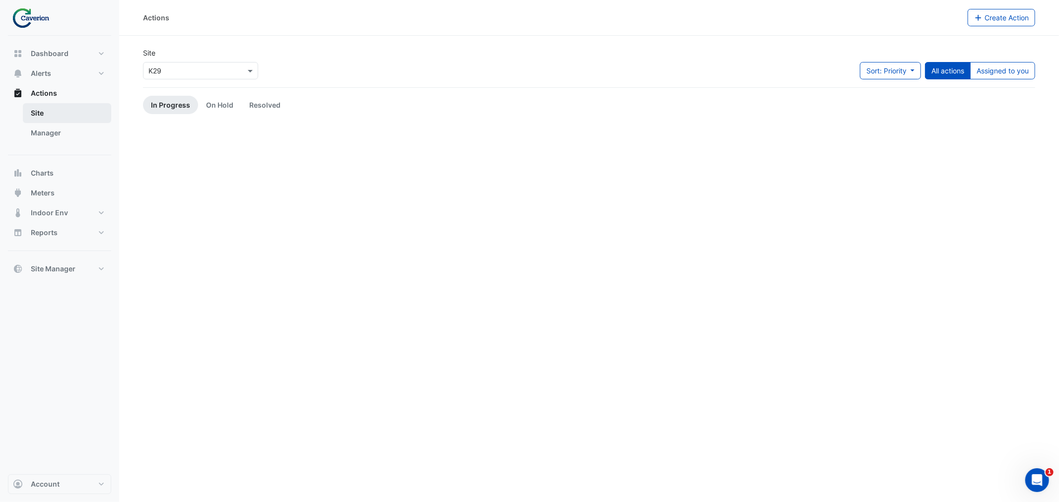
click at [41, 111] on link "Site" at bounding box center [67, 113] width 88 height 20
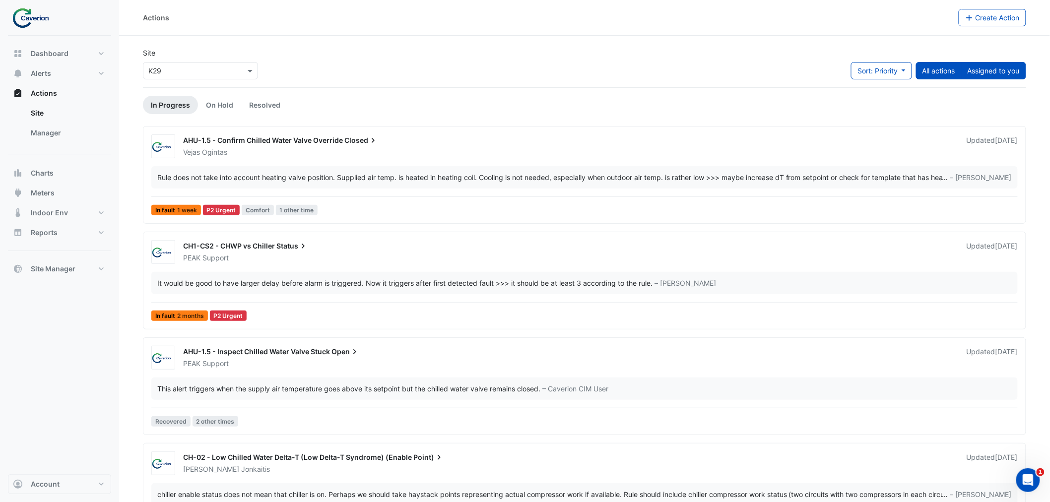
click at [980, 73] on button "Assigned to you" at bounding box center [993, 70] width 65 height 17
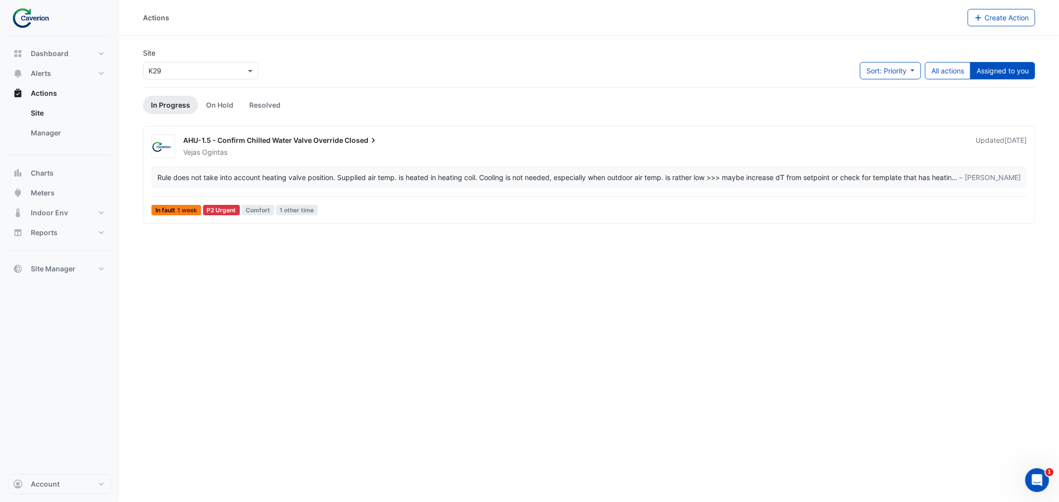
click at [726, 170] on div "Rule does not take into account heating valve position. Supplied air temp. is h…" at bounding box center [588, 177] width 875 height 22
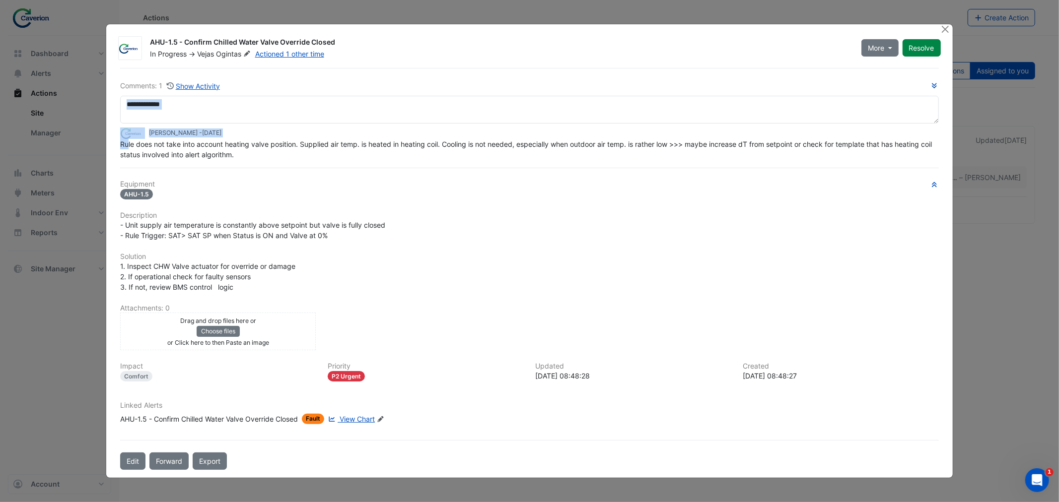
drag, startPoint x: 128, startPoint y: 146, endPoint x: 548, endPoint y: 121, distance: 421.2
click at [548, 121] on div "Comments: 1 Show Activity Tomas Jonkaitis - 2 weeks and 5 days ago Rule does no…" at bounding box center [529, 119] width 818 height 79
click at [548, 121] on textarea at bounding box center [529, 110] width 818 height 28
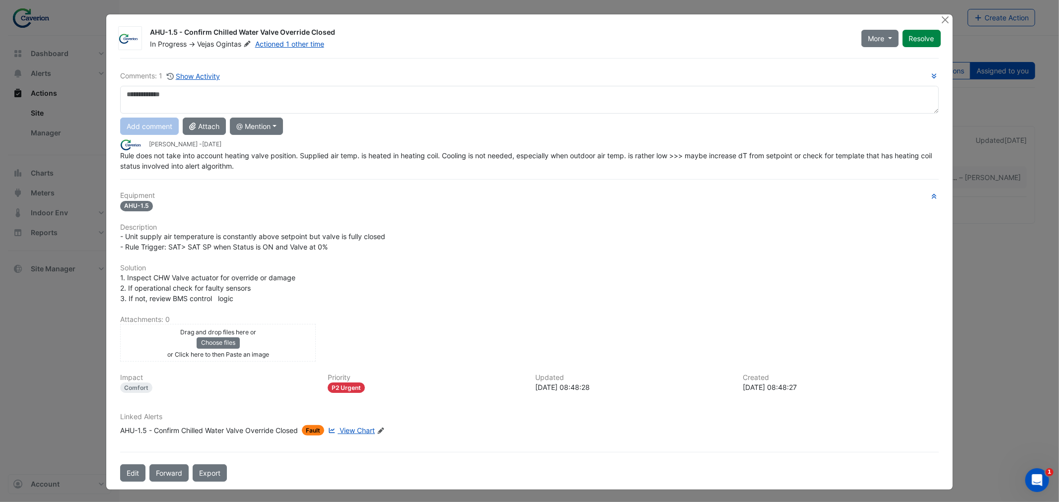
click at [464, 155] on span "Rule does not take into account heating valve position. Supplied air temp. is h…" at bounding box center [526, 160] width 813 height 19
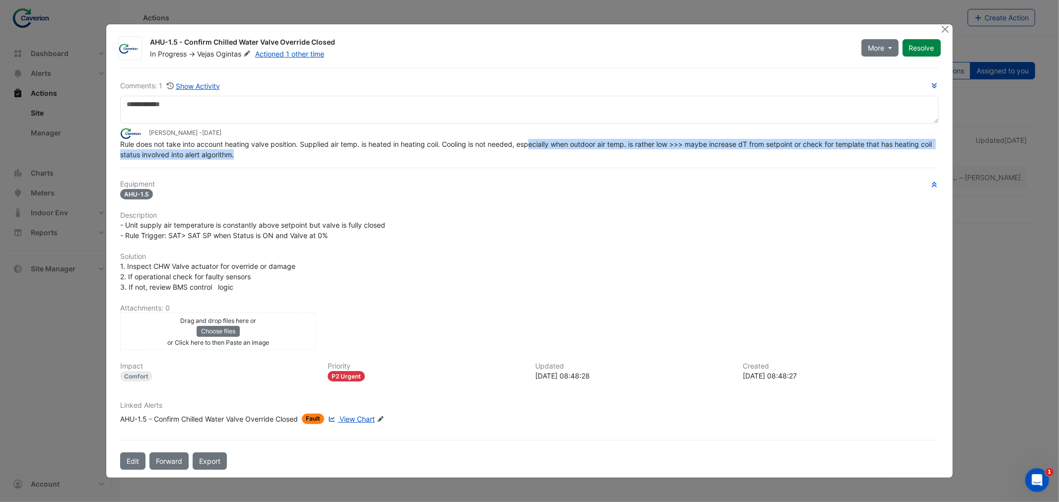
drag, startPoint x: 311, startPoint y: 152, endPoint x: 532, endPoint y: 140, distance: 220.6
click at [532, 140] on div "Rule does not take into account heating valve position. Supplied air temp. is h…" at bounding box center [529, 149] width 818 height 21
click at [532, 140] on span "Rule does not take into account heating valve position. Supplied air temp. is h…" at bounding box center [526, 149] width 813 height 19
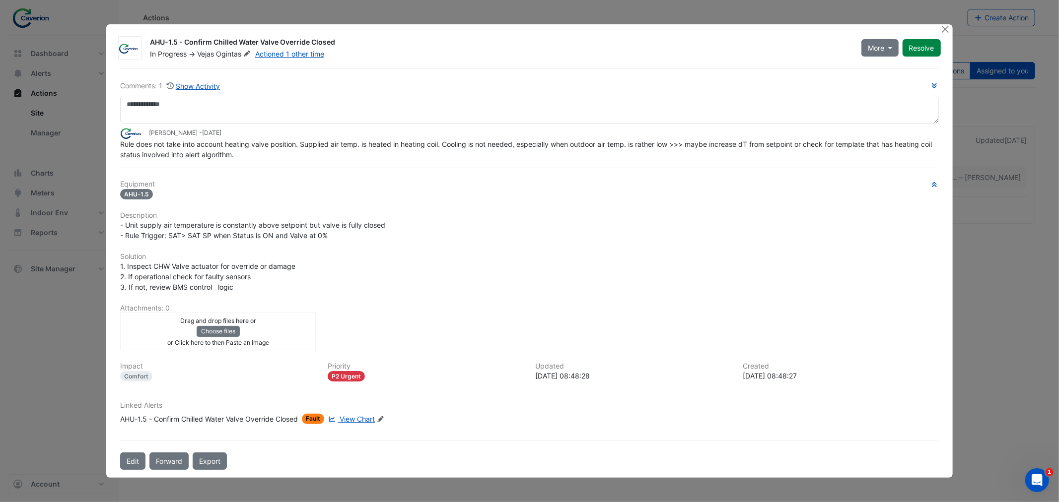
click at [223, 417] on div "AHU-1.5 - Confirm Chilled Water Valve Override Closed" at bounding box center [209, 419] width 178 height 10
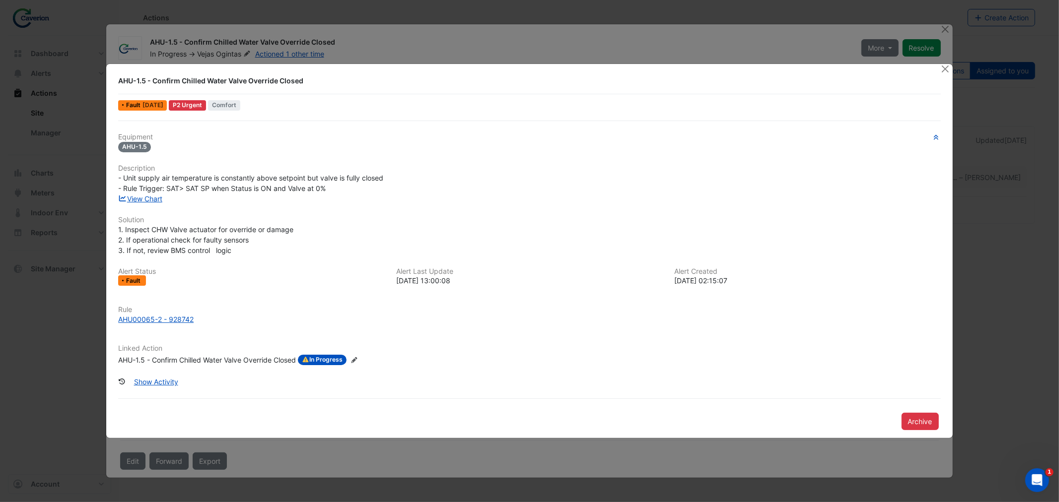
click at [78, 350] on ngb-modal-window "AHU-1.5 - Confirm Chilled Water Valve Override Closed Fault 1 week ago P2 Urgen…" at bounding box center [529, 251] width 1059 height 502
click at [718, 194] on div "View Chart" at bounding box center [529, 199] width 834 height 10
click at [940, 72] on div at bounding box center [946, 69] width 12 height 11
click at [940, 72] on button "Close" at bounding box center [945, 69] width 10 height 10
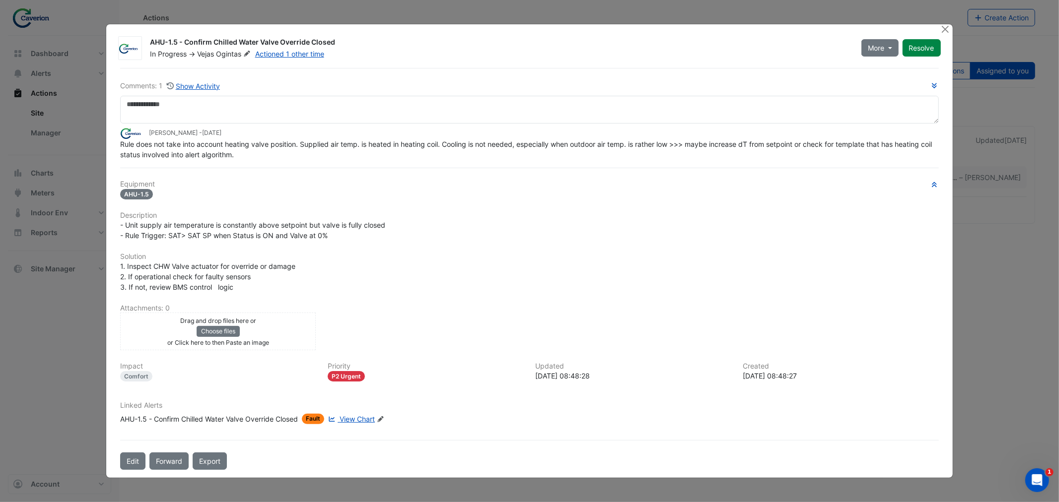
drag, startPoint x: 160, startPoint y: 40, endPoint x: 374, endPoint y: 37, distance: 213.9
click at [374, 37] on div "AHU-1.5 - Confirm Chilled Water Valve Override Closed In Progress -> Vejas Ogin…" at bounding box center [545, 46] width 802 height 26
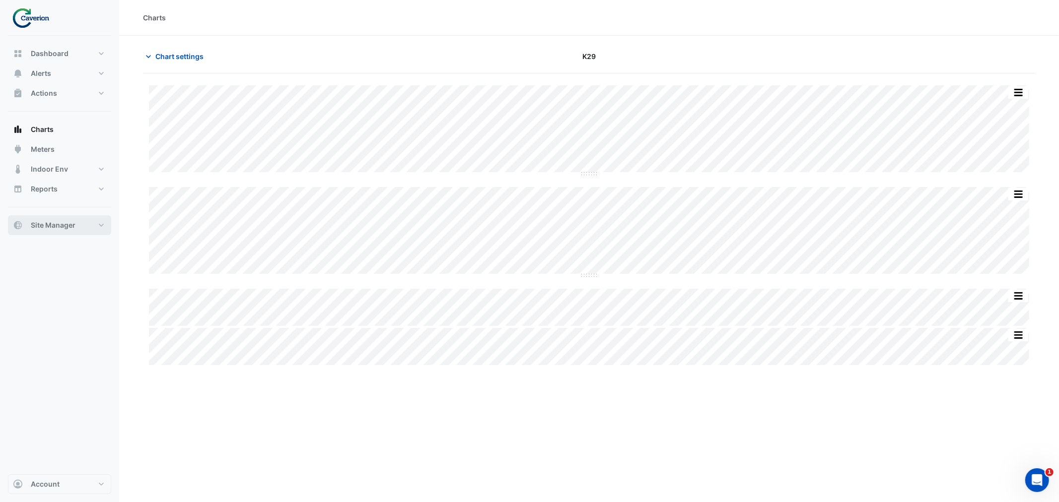
click at [62, 227] on span "Site Manager" at bounding box center [53, 225] width 45 height 10
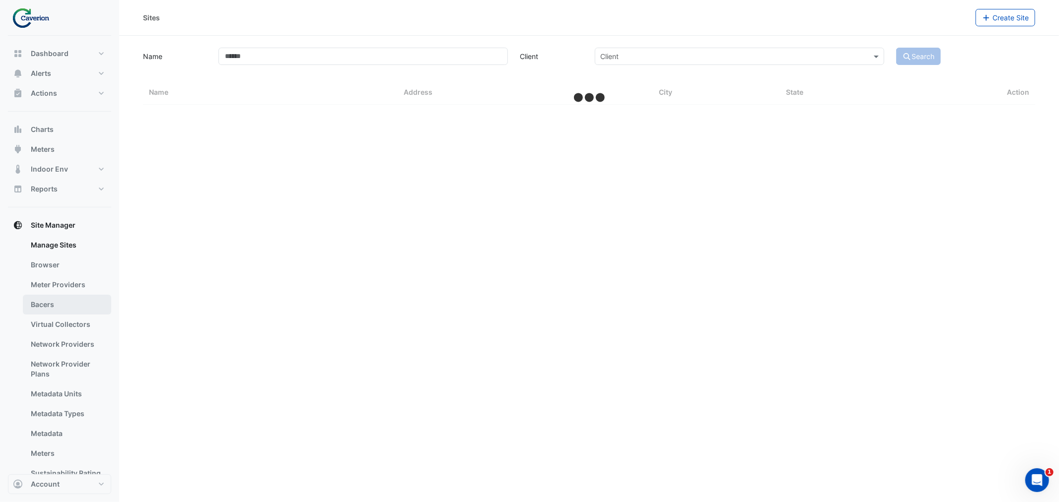
click at [37, 311] on link "Bacers" at bounding box center [67, 305] width 88 height 20
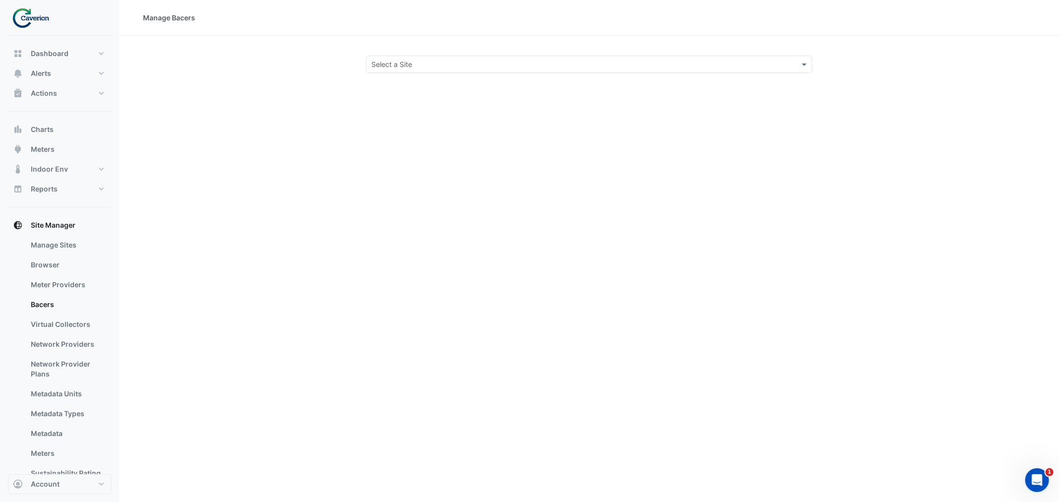
click at [422, 82] on div "Manage Bacers Select a Site" at bounding box center [588, 251] width 939 height 502
click at [422, 71] on div "Select a Site" at bounding box center [589, 64] width 446 height 17
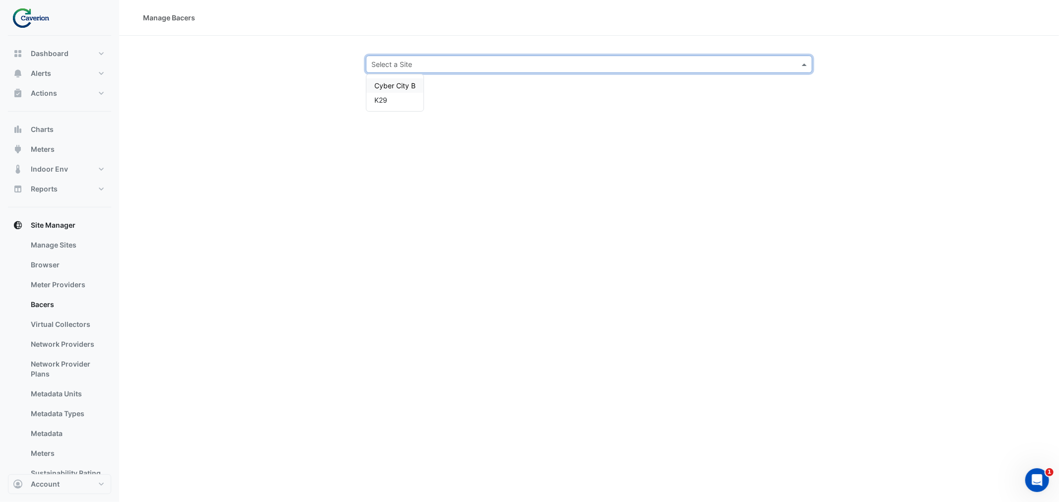
click at [396, 107] on div "K29" at bounding box center [394, 100] width 57 height 14
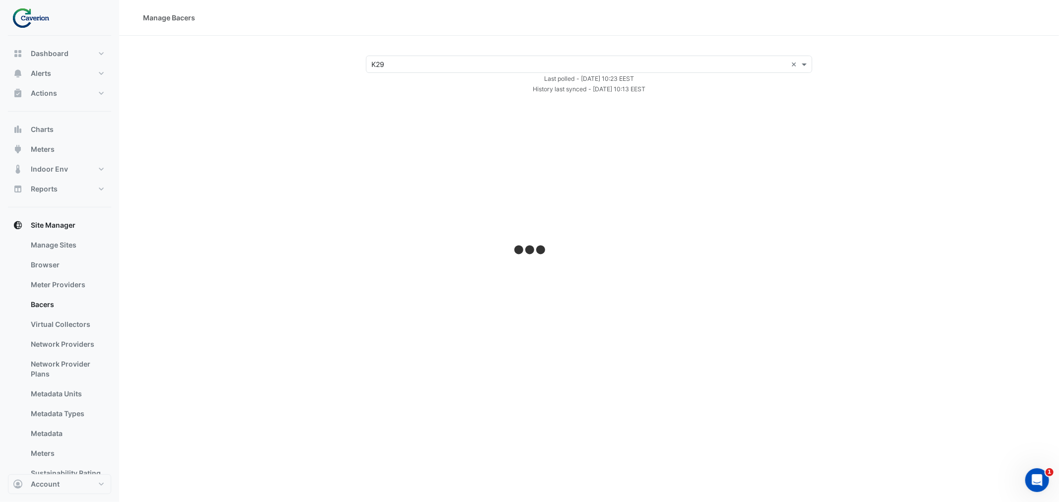
select select "***"
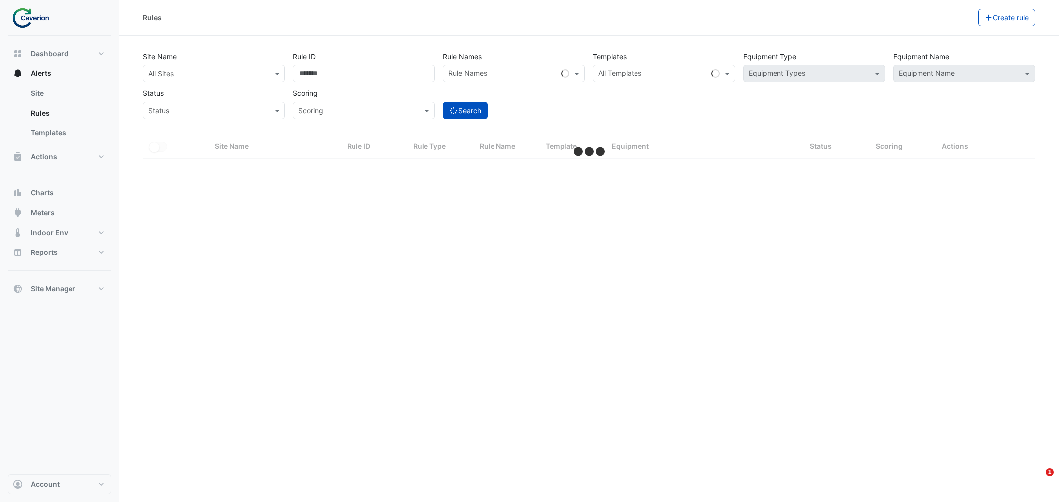
select select "***"
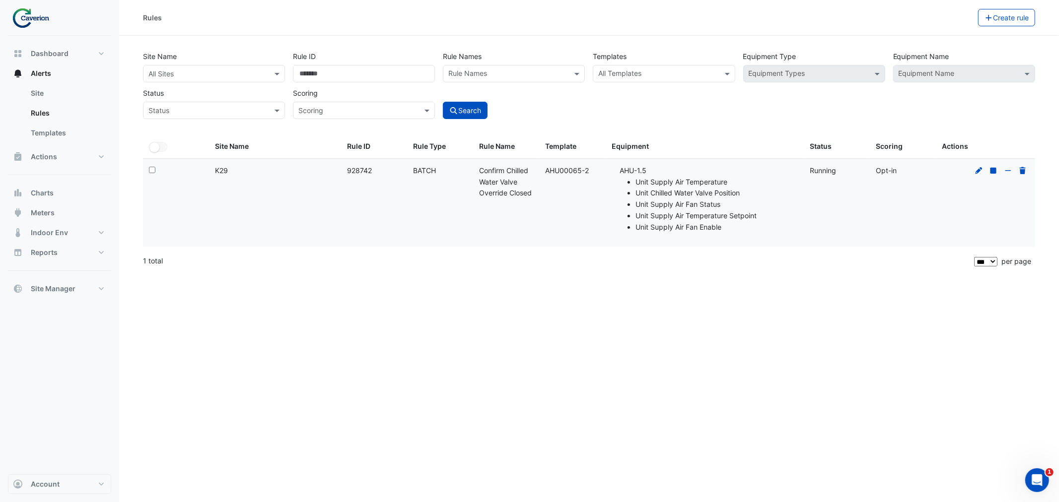
click at [748, 186] on li "Unit Supply Air Temperature" at bounding box center [716, 182] width 162 height 11
click at [417, 175] on div "Rule Type: BATCH" at bounding box center [440, 170] width 54 height 11
click at [374, 176] on div "Rule ID: 928742" at bounding box center [374, 170] width 54 height 11
click at [503, 162] on datatable-body-cell "Rule Name: Confirm Chilled Water Valve Override Closed" at bounding box center [506, 203] width 66 height 88
drag, startPoint x: 478, startPoint y: 165, endPoint x: 530, endPoint y: 194, distance: 58.9
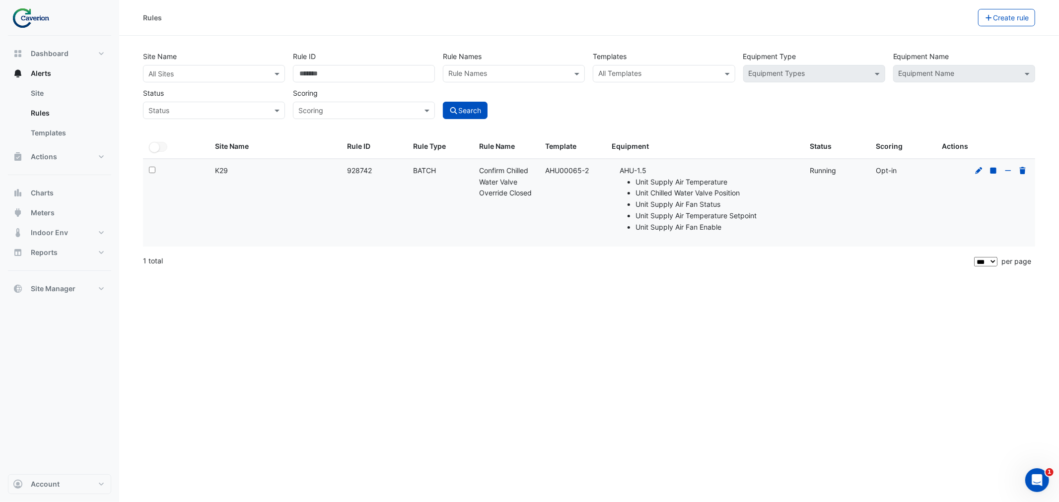
click at [530, 194] on datatable-body-cell "Rule Name: Confirm Chilled Water Valve Override Closed" at bounding box center [506, 203] width 66 height 88
copy div "Confirm Chilled Water Valve Override Close"
click at [527, 200] on datatable-body-cell "Rule Name: Confirm Chilled Water Valve Override Closed" at bounding box center [506, 203] width 66 height 88
drag, startPoint x: 534, startPoint y: 199, endPoint x: 479, endPoint y: 174, distance: 60.0
click at [479, 174] on datatable-body-cell "Rule Name: Confirm Chilled Water Valve Override Closed" at bounding box center [506, 203] width 66 height 88
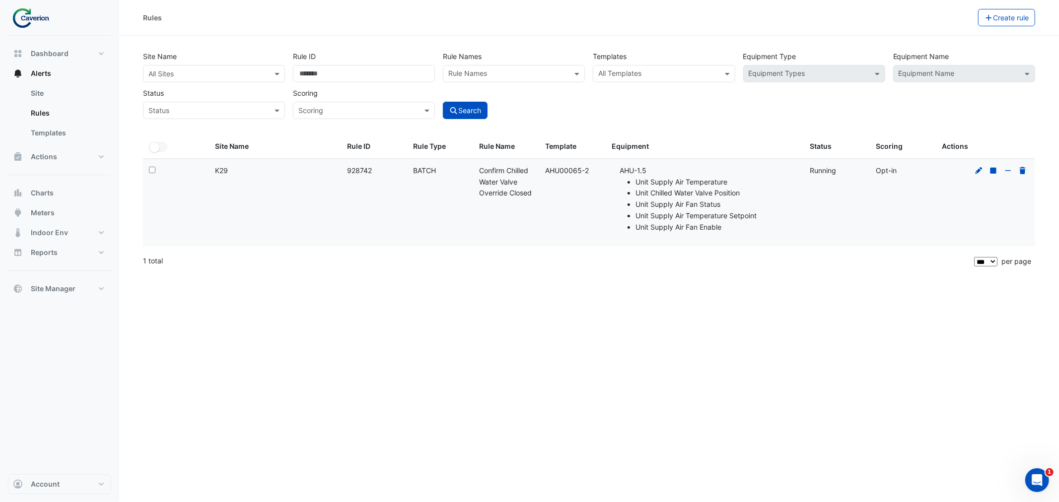
copy div "Confirm Chilled Water Valve Override Closed"
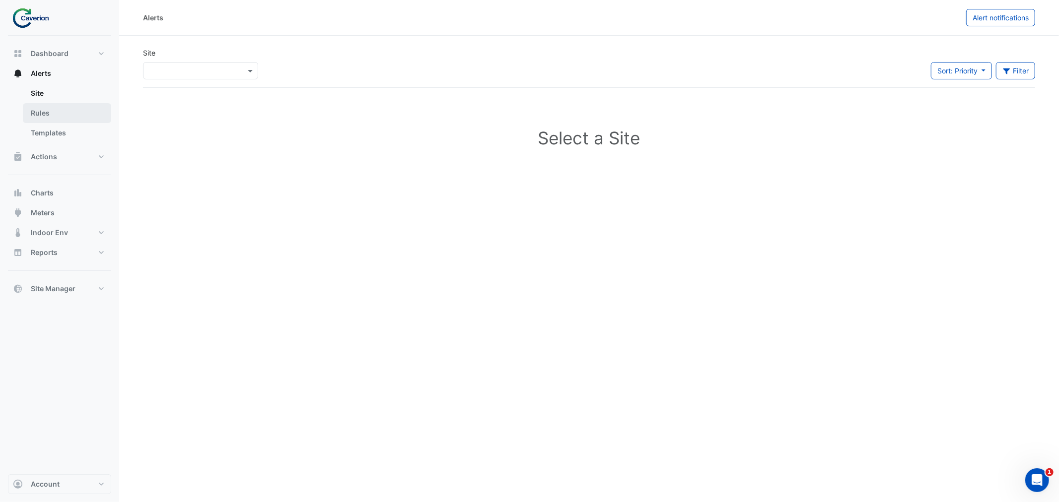
click at [67, 106] on link "Rules" at bounding box center [67, 113] width 88 height 20
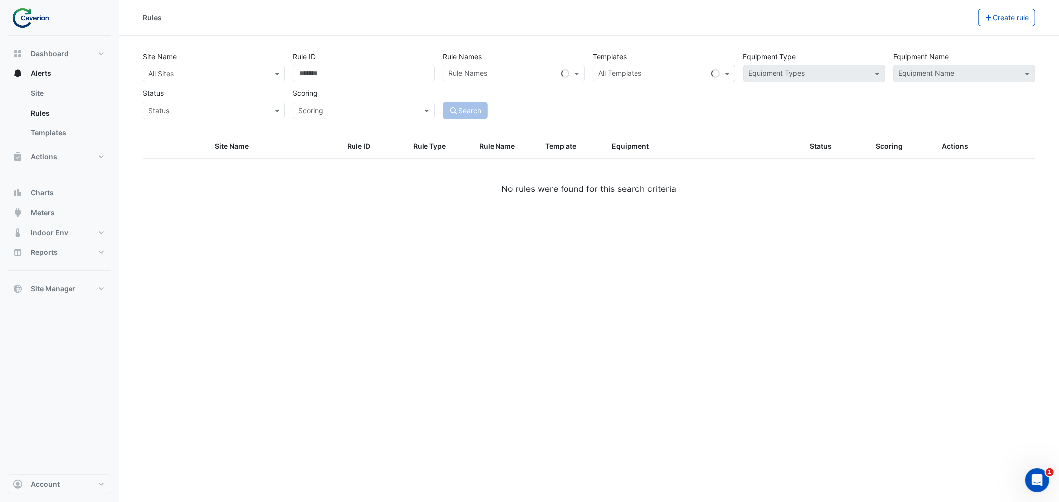
click at [473, 72] on input "text" at bounding box center [502, 74] width 109 height 10
paste input "**********"
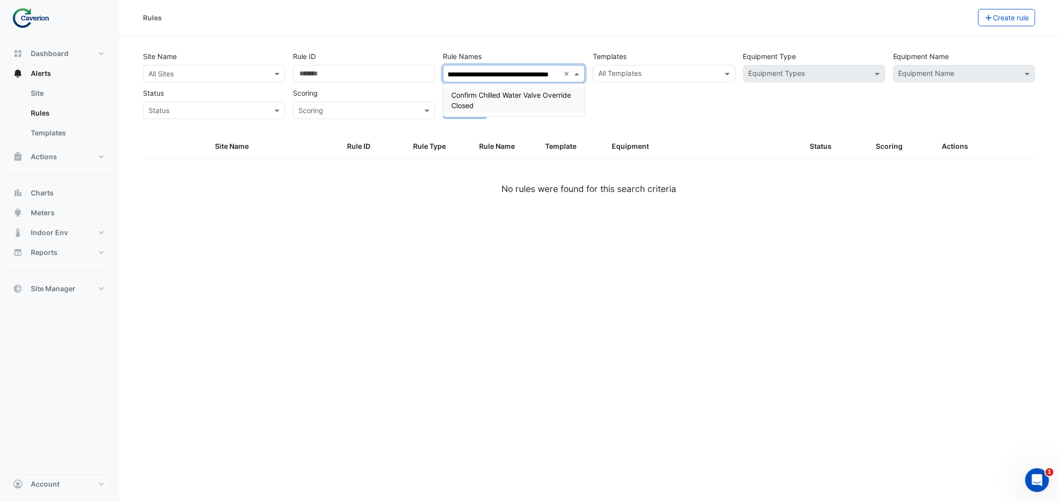
scroll to position [0, 35]
click at [537, 101] on div "Confirm Chilled Water Valve Override Closed" at bounding box center [513, 100] width 141 height 25
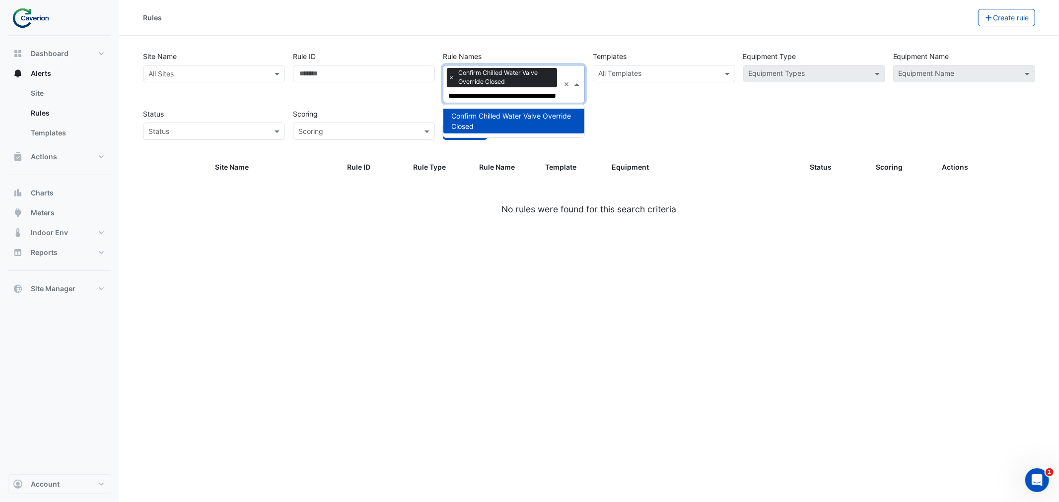
type input "**********"
click at [668, 117] on div "**********" at bounding box center [589, 93] width 900 height 94
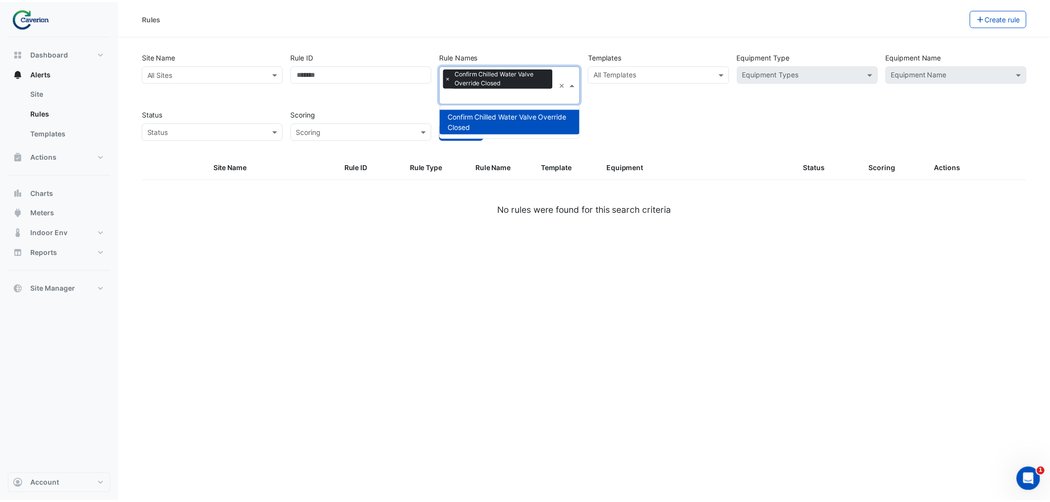
scroll to position [0, 0]
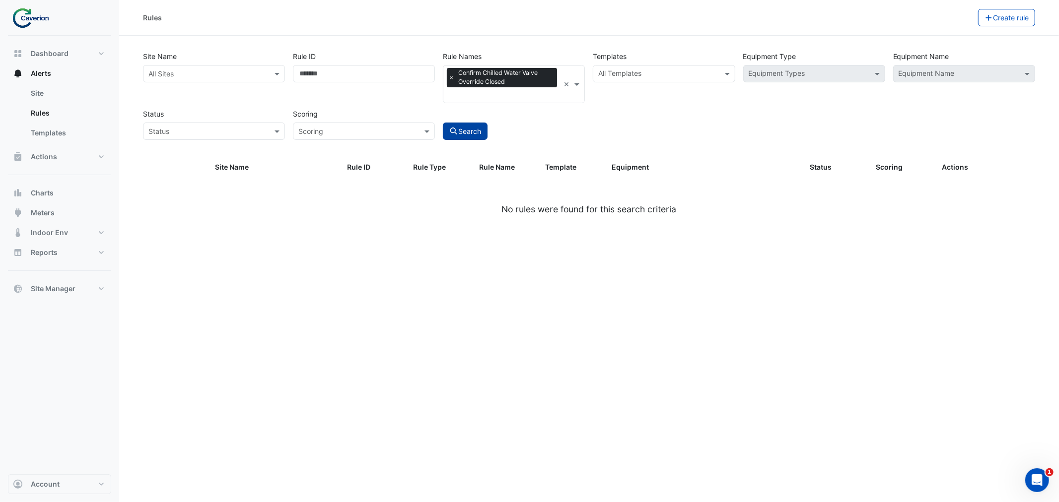
click at [469, 138] on div "Site Name All Sites Rule ID Rule Names × Confirm Chilled Water Valve Override C…" at bounding box center [589, 102] width 904 height 108
click at [469, 136] on button "Search" at bounding box center [465, 131] width 45 height 17
select select "***"
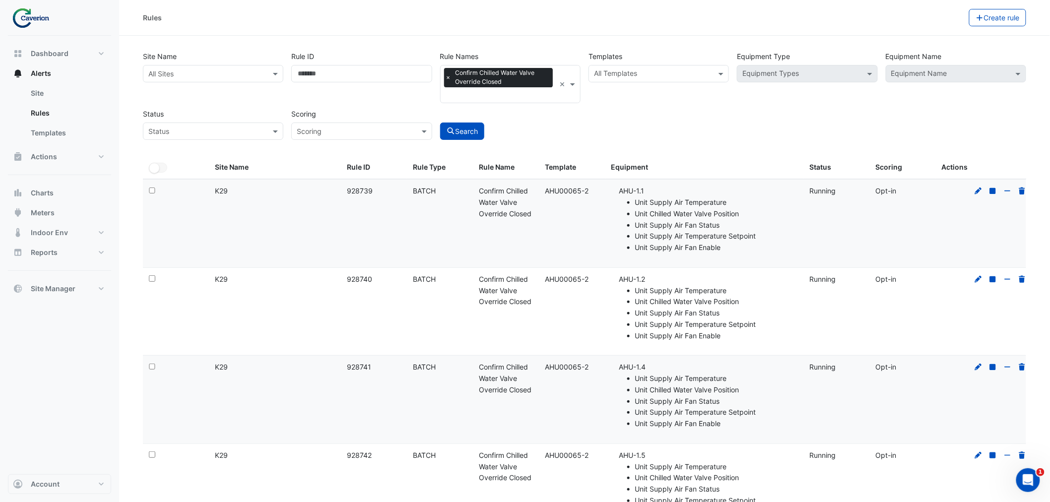
click at [686, 214] on li "Unit Chilled Water Valve Position" at bounding box center [716, 213] width 162 height 11
click at [507, 206] on div "Rule Name: Confirm Chilled Water Valve Override Closed" at bounding box center [506, 203] width 54 height 34
click at [448, 77] on span "×" at bounding box center [448, 77] width 9 height 10
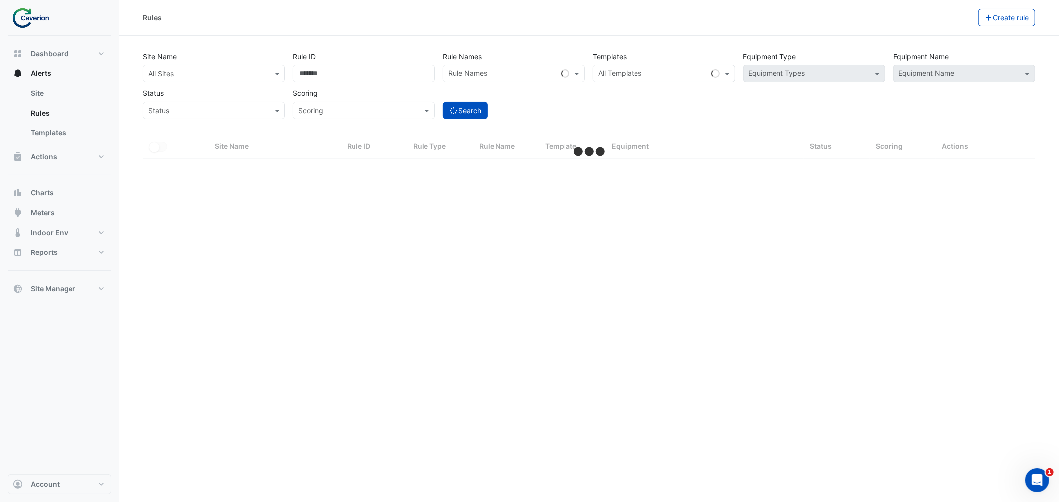
select select "***"
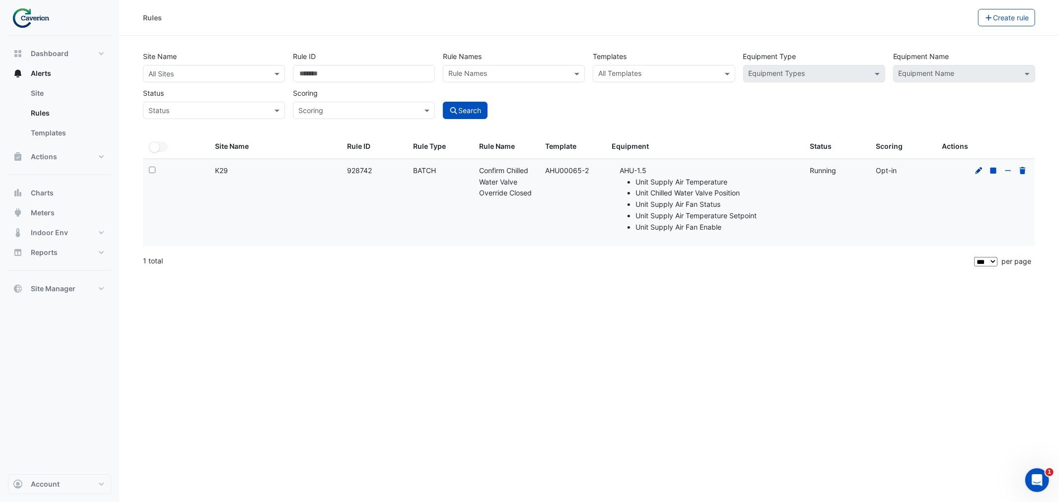
click at [978, 174] on fa-icon at bounding box center [978, 170] width 9 height 8
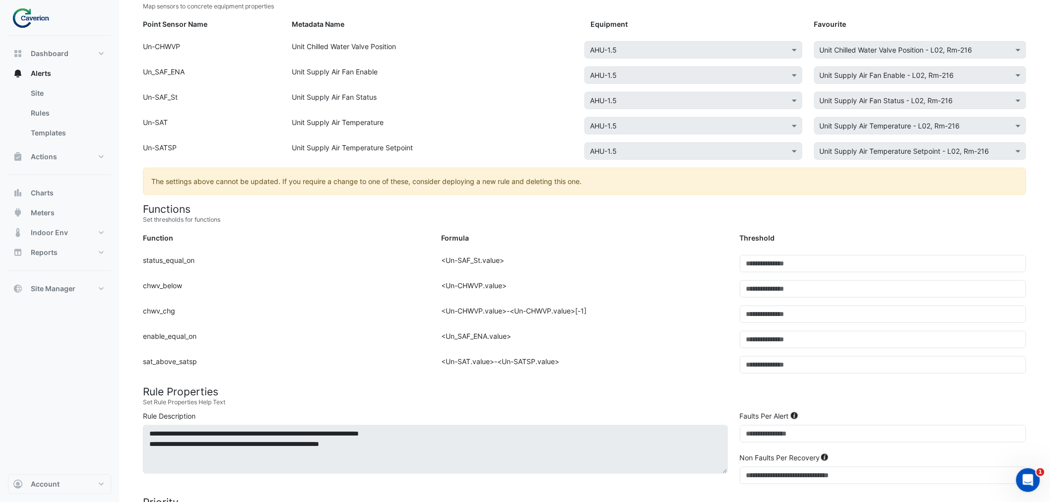
scroll to position [165, 0]
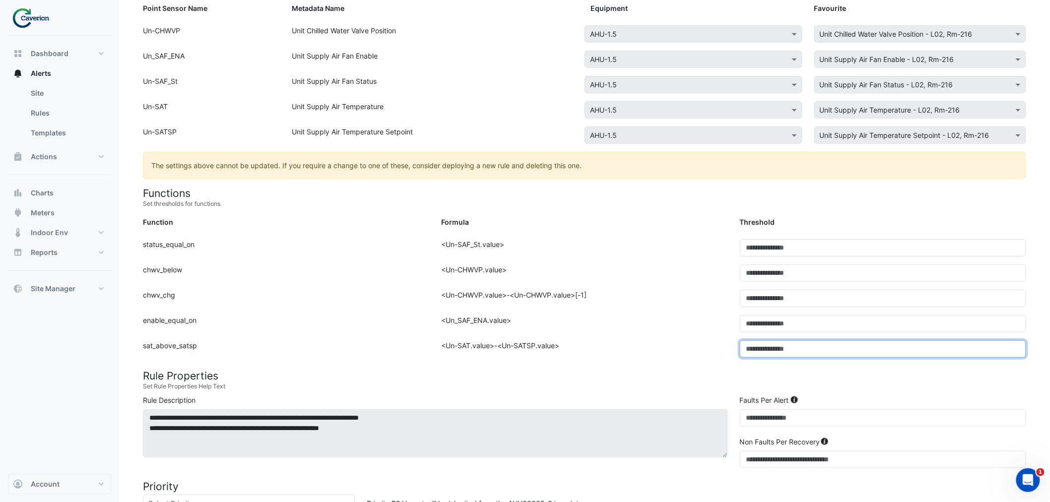
click at [762, 350] on input "*" at bounding box center [883, 348] width 286 height 17
drag, startPoint x: 760, startPoint y: 353, endPoint x: 744, endPoint y: 353, distance: 15.9
click at [744, 353] on input "*" at bounding box center [883, 348] width 286 height 17
click at [775, 356] on input "*" at bounding box center [883, 348] width 286 height 17
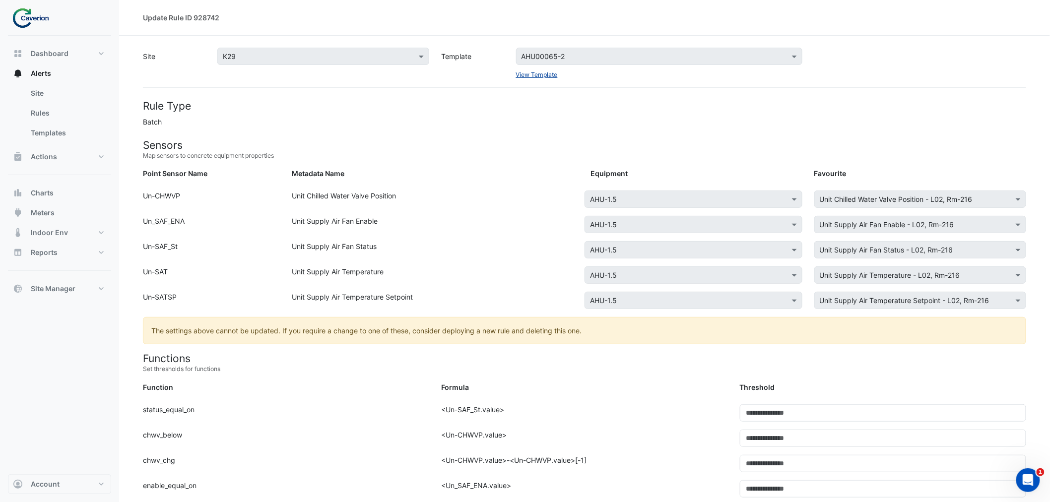
type input "*"
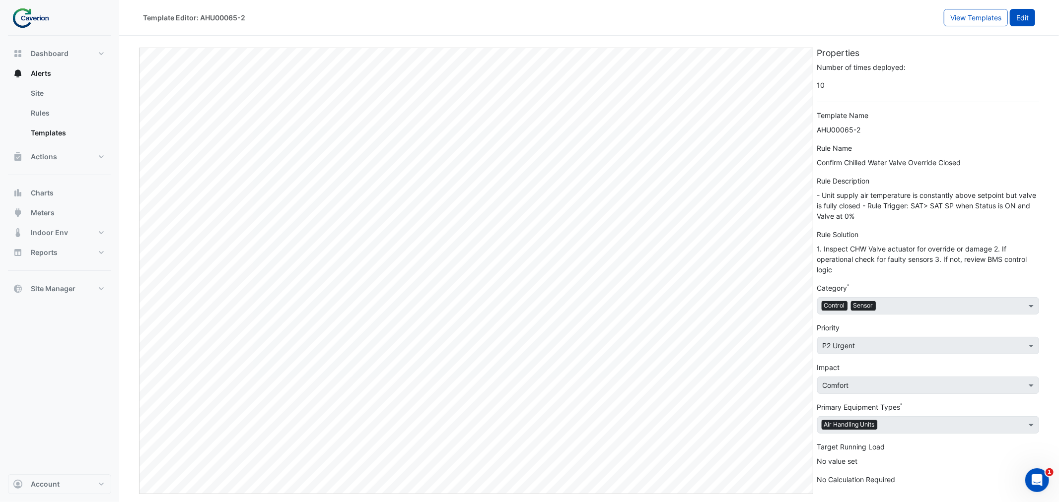
click at [1025, 15] on button "Edit" at bounding box center [1021, 17] width 25 height 17
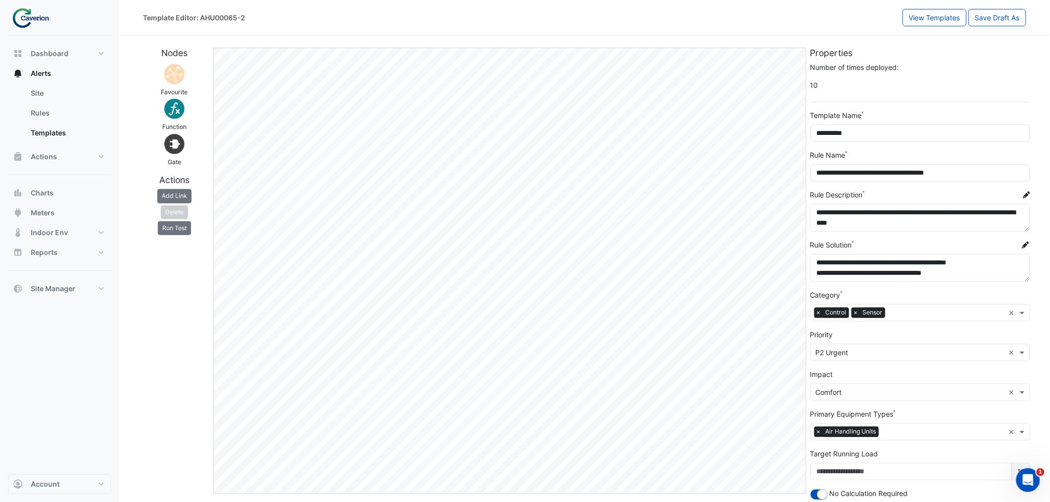
click at [185, 71] on img at bounding box center [174, 74] width 24 height 24
click at [180, 72] on img at bounding box center [174, 74] width 24 height 24
click at [174, 73] on img at bounding box center [174, 74] width 24 height 24
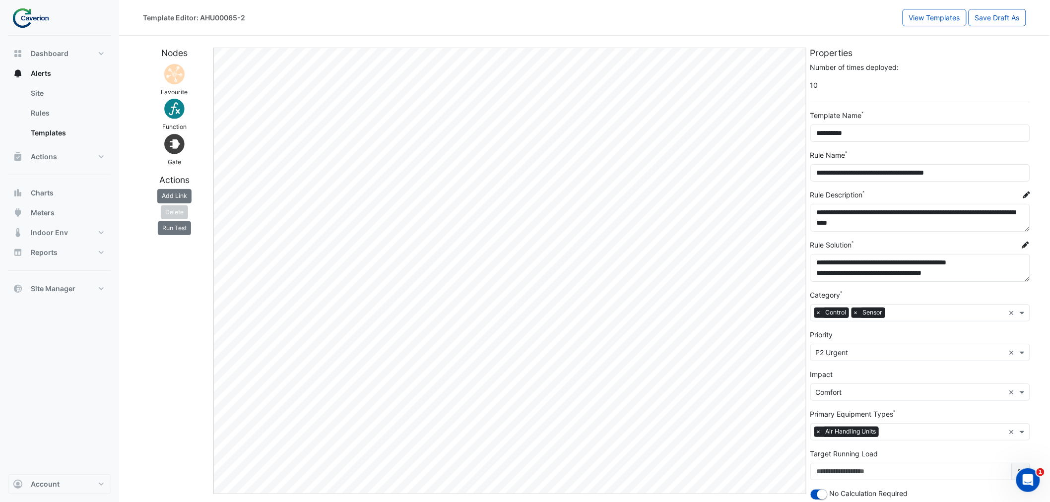
click at [172, 76] on img at bounding box center [174, 74] width 24 height 24
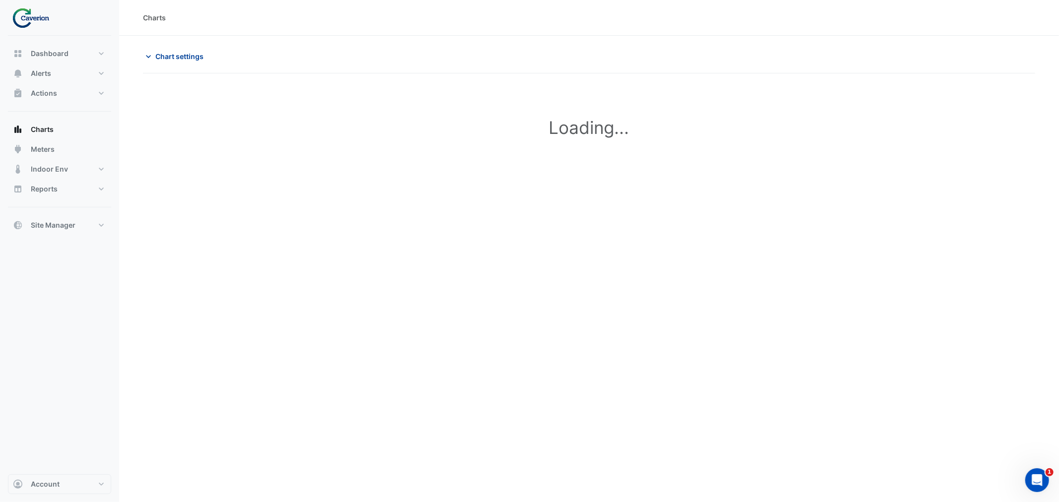
click at [150, 58] on icon "button" at bounding box center [148, 57] width 10 height 10
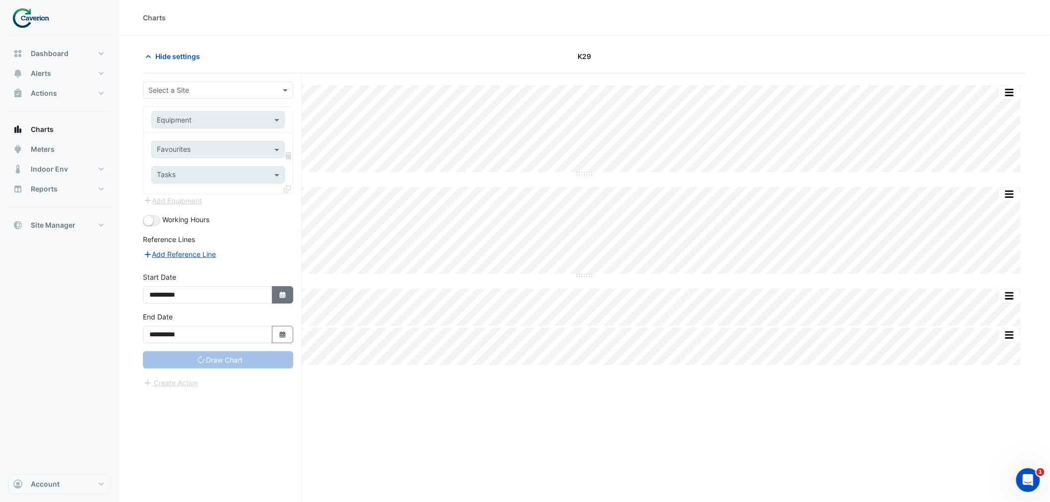
click at [278, 295] on icon "Select Date" at bounding box center [282, 295] width 9 height 7
select select "*"
select select "****"
type input "**********"
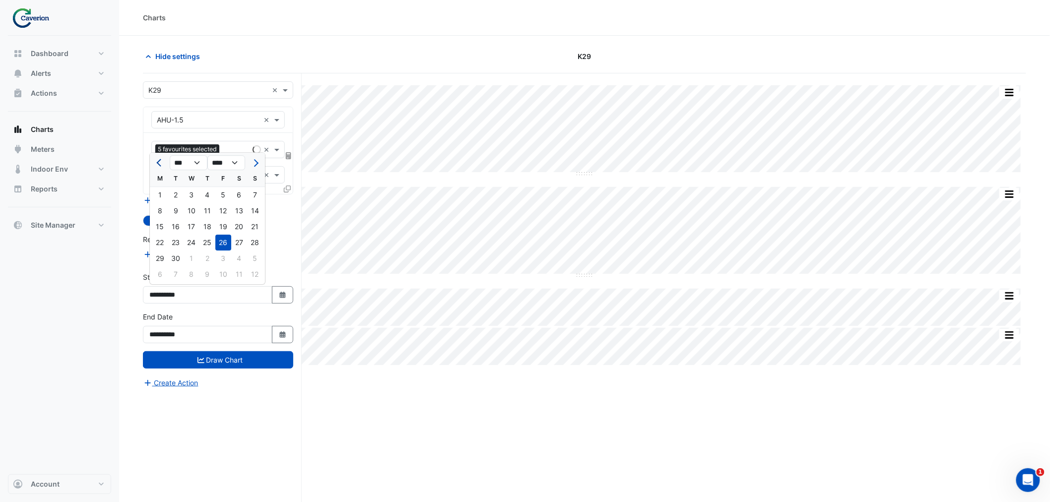
click at [156, 162] on button "Previous month" at bounding box center [160, 163] width 12 height 16
select select "*"
click at [179, 230] on div "12" at bounding box center [176, 227] width 16 height 16
type input "**********"
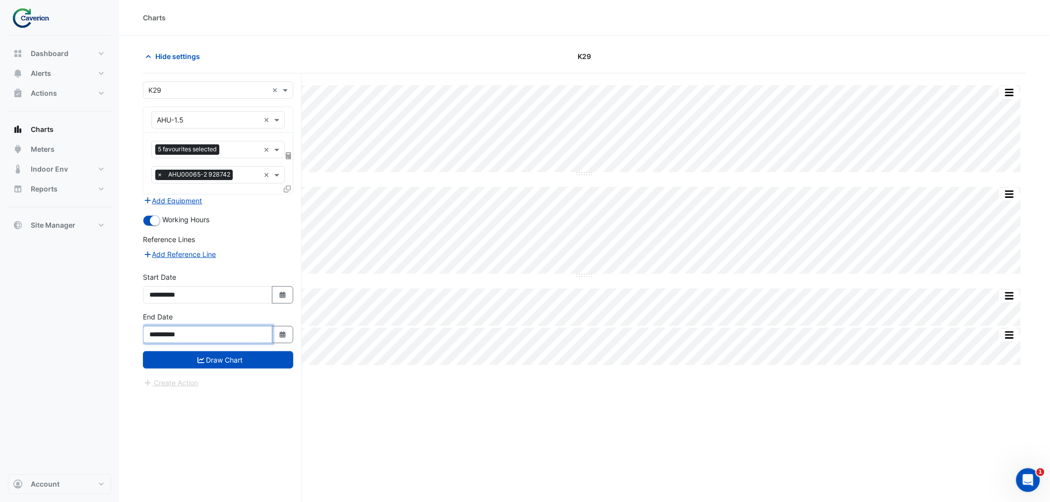
click at [235, 336] on input "**********" at bounding box center [208, 334] width 130 height 17
click at [275, 334] on button "Select Date" at bounding box center [283, 334] width 22 height 17
select select "**"
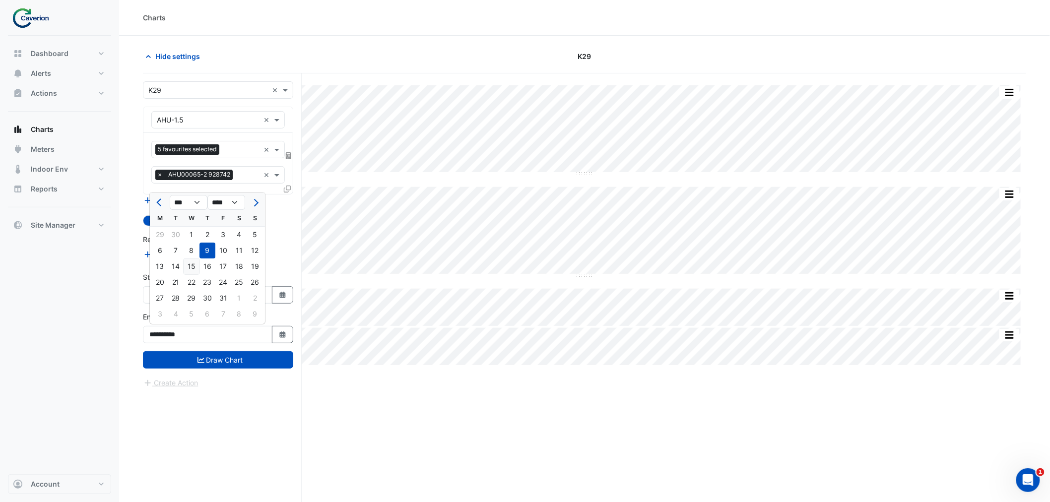
click at [189, 268] on div "15" at bounding box center [192, 267] width 16 height 16
type input "**********"
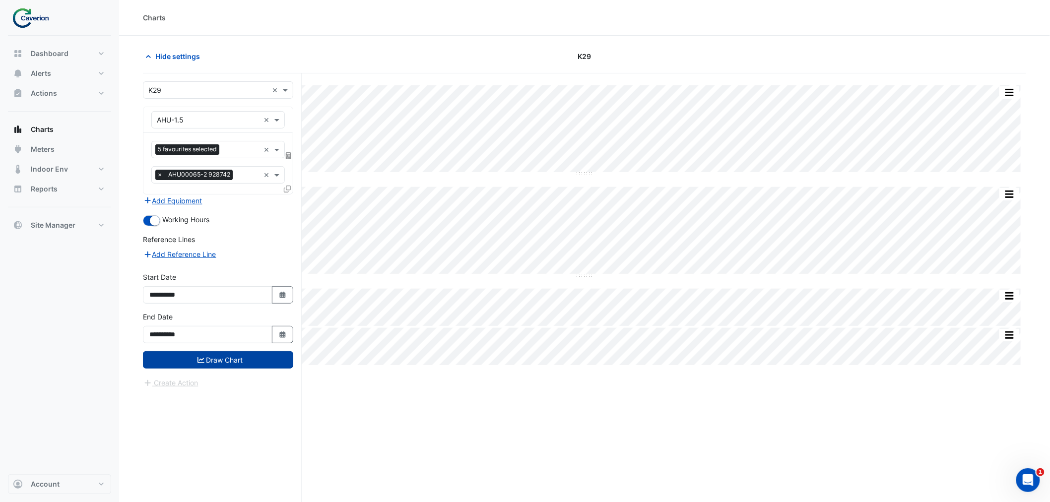
click at [233, 359] on button "Draw Chart" at bounding box center [218, 359] width 150 height 17
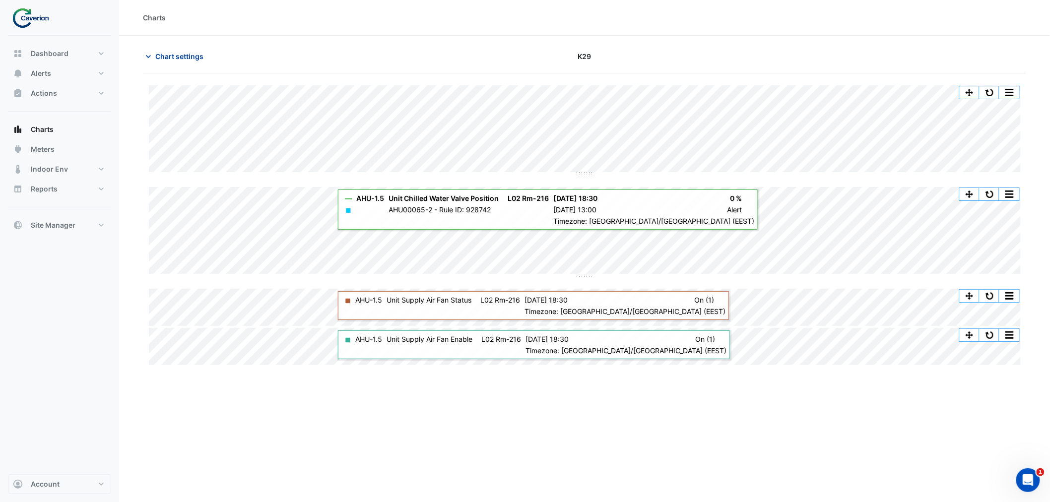
click at [151, 53] on icon "button" at bounding box center [148, 57] width 10 height 10
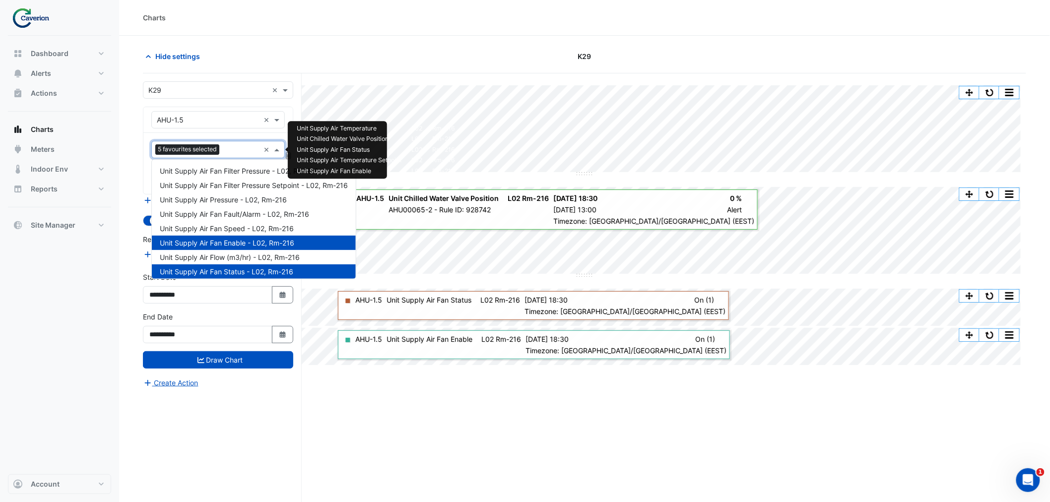
click at [234, 147] on input "text" at bounding box center [241, 150] width 36 height 10
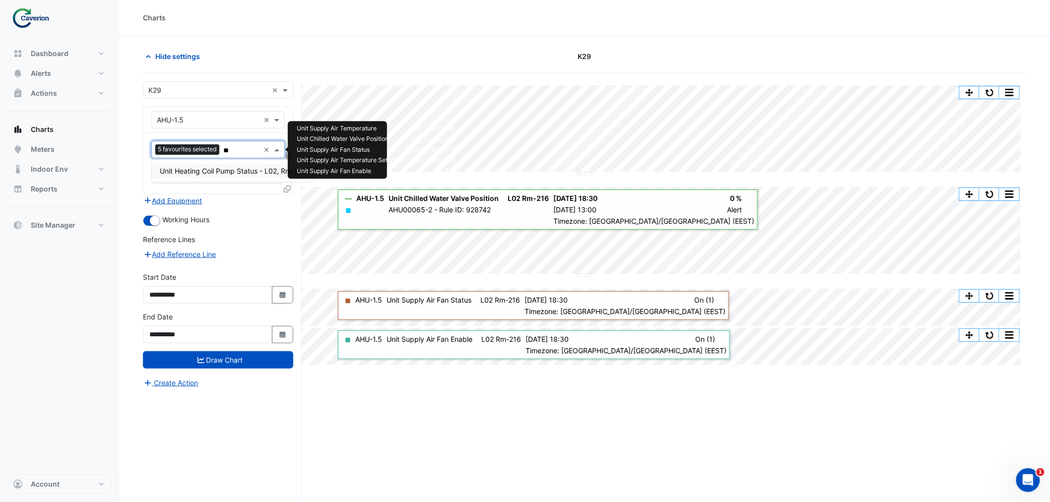
type input "*"
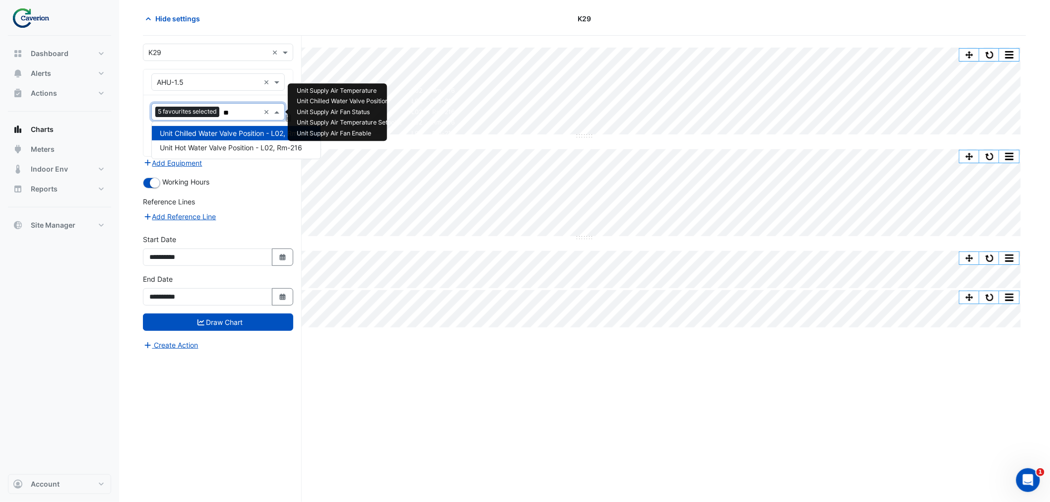
type input "***"
click at [229, 147] on span "Unit Hot Water Valve Position - L02, Rm-216" at bounding box center [231, 147] width 142 height 8
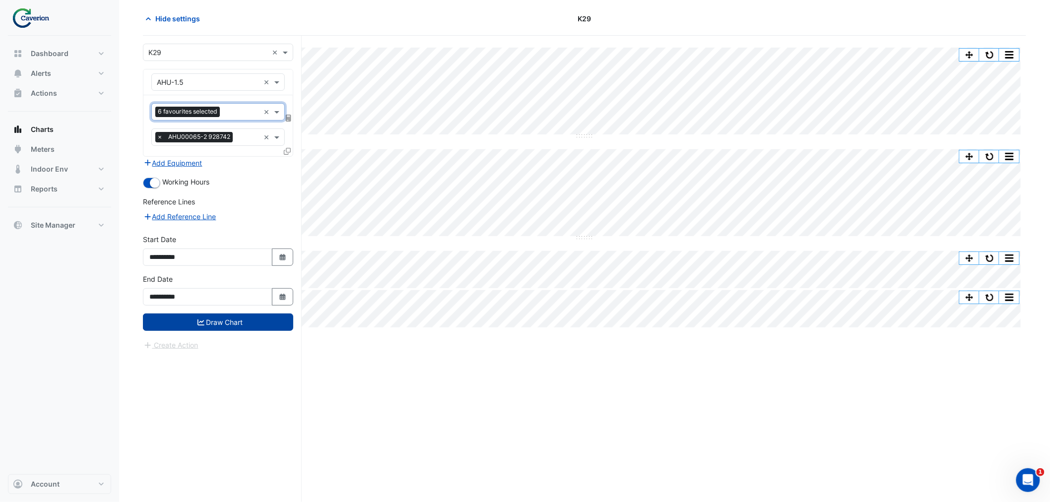
click at [230, 321] on button "Draw Chart" at bounding box center [218, 322] width 150 height 17
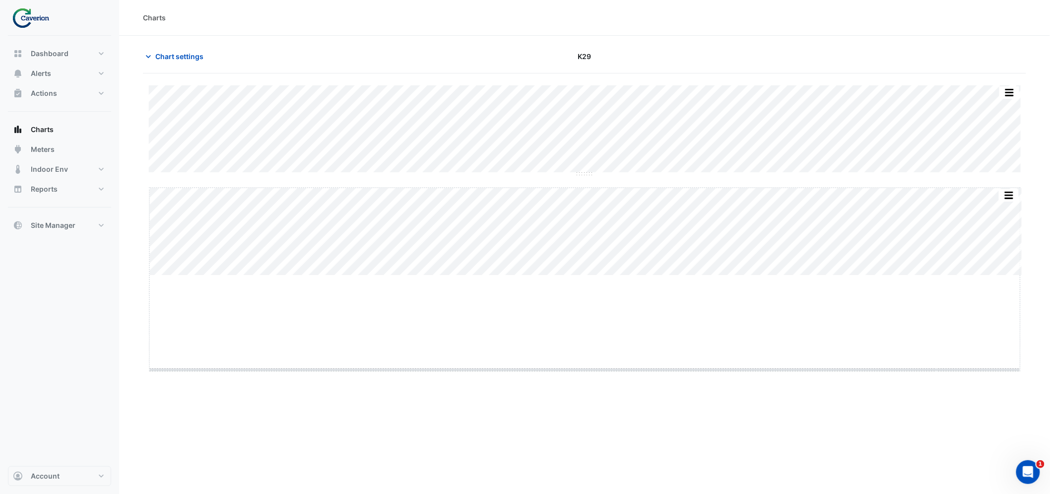
drag, startPoint x: 582, startPoint y: 276, endPoint x: 605, endPoint y: 376, distance: 102.6
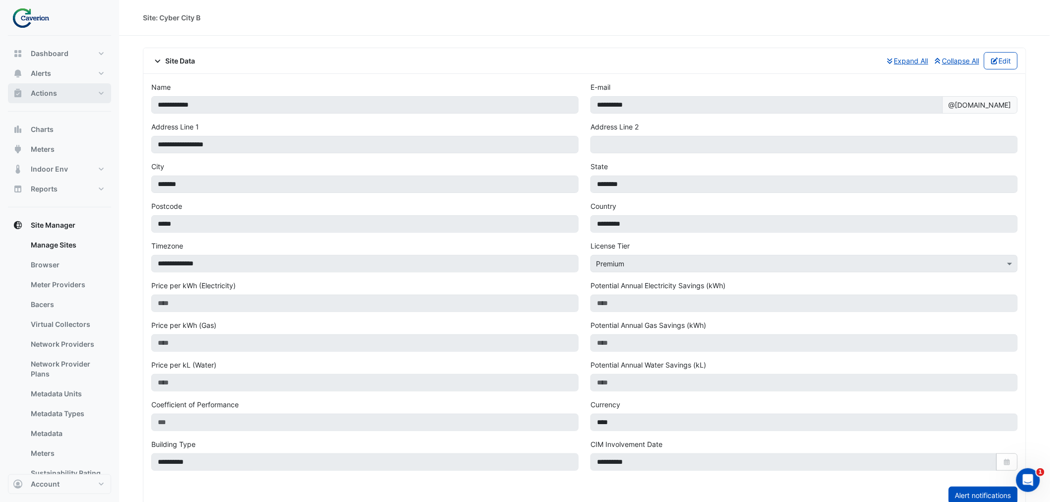
click at [55, 88] on span "Actions" at bounding box center [44, 93] width 26 height 10
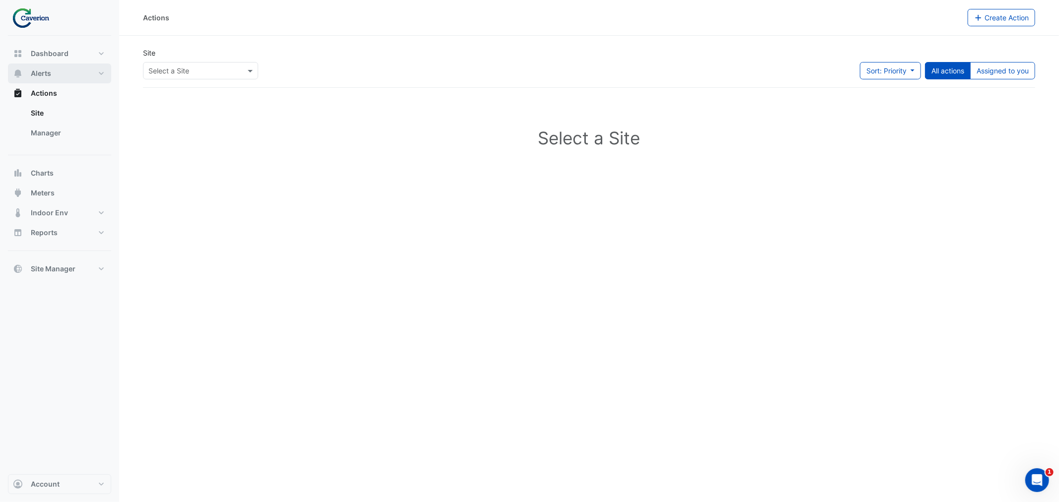
click at [65, 78] on button "Alerts" at bounding box center [59, 74] width 103 height 20
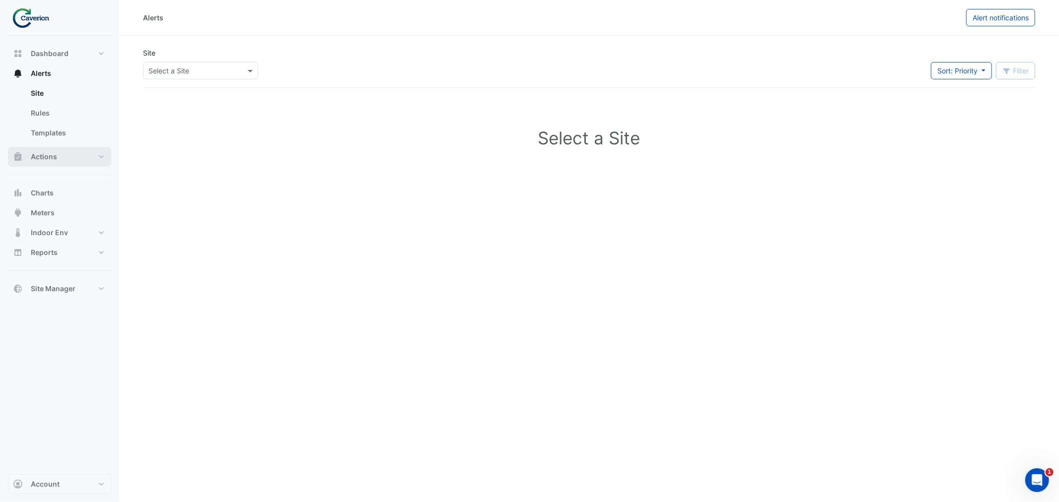
click at [50, 159] on span "Actions" at bounding box center [44, 157] width 26 height 10
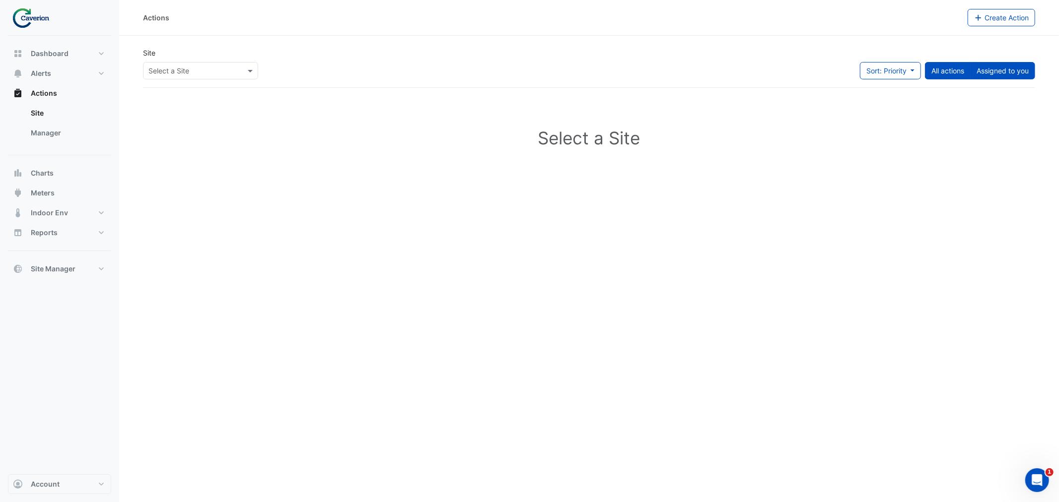
click at [1005, 65] on button "Assigned to you" at bounding box center [1002, 70] width 65 height 17
click at [200, 77] on div "Select a Site" at bounding box center [200, 70] width 115 height 17
click at [171, 113] on div "K29" at bounding box center [171, 106] width 57 height 14
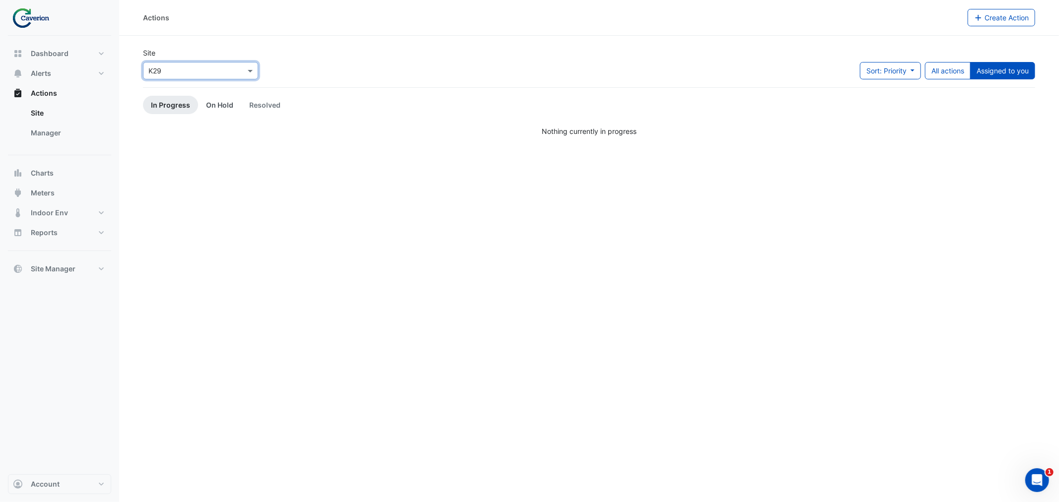
click at [211, 110] on link "On Hold" at bounding box center [219, 105] width 43 height 18
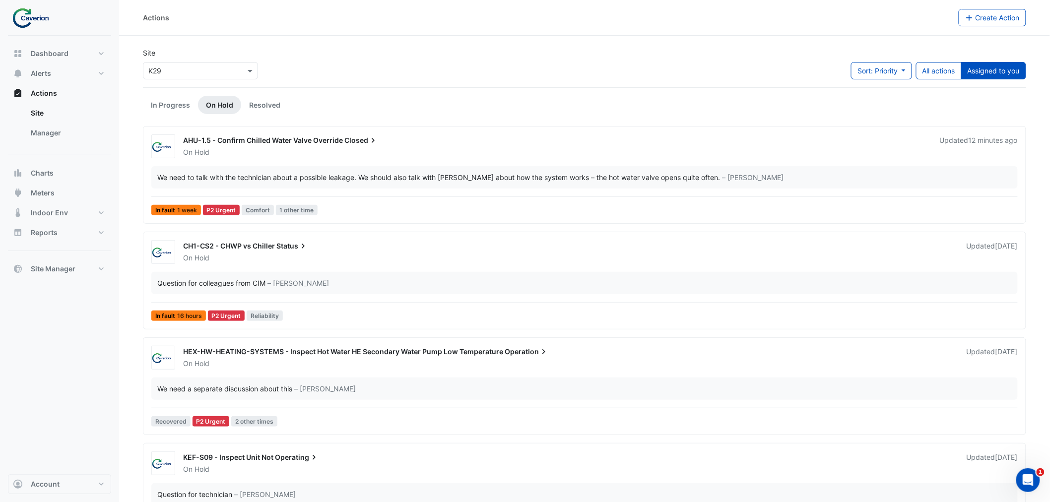
click at [292, 178] on div "We need to talk with the technician about a possible leakage. We should also ta…" at bounding box center [438, 177] width 563 height 10
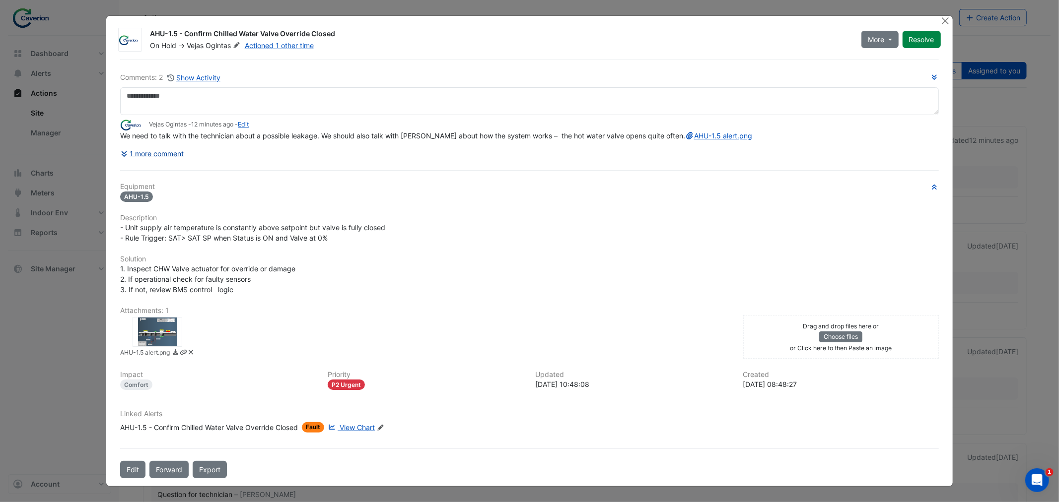
click at [152, 161] on button "1 more comment" at bounding box center [152, 153] width 64 height 17
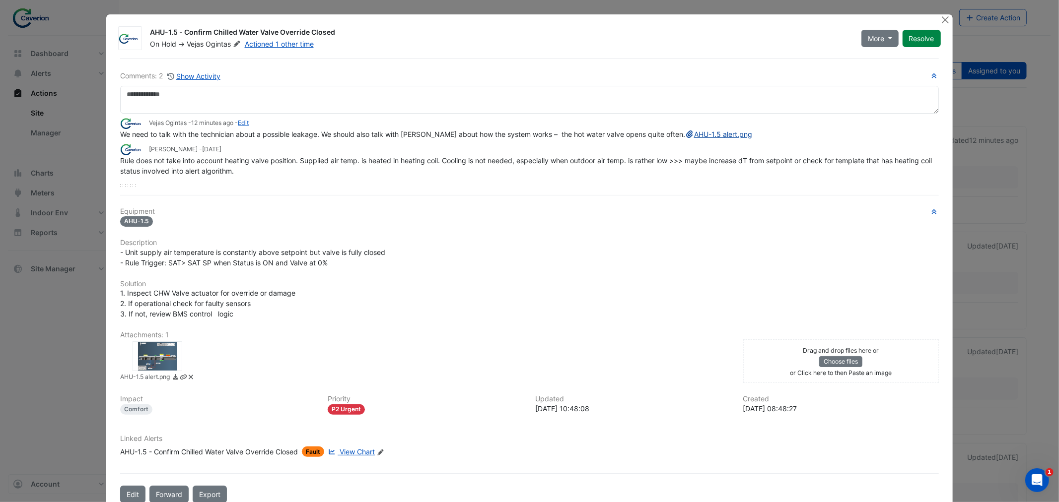
click at [685, 138] on link "AHU-1.5 alert.png" at bounding box center [718, 134] width 67 height 8
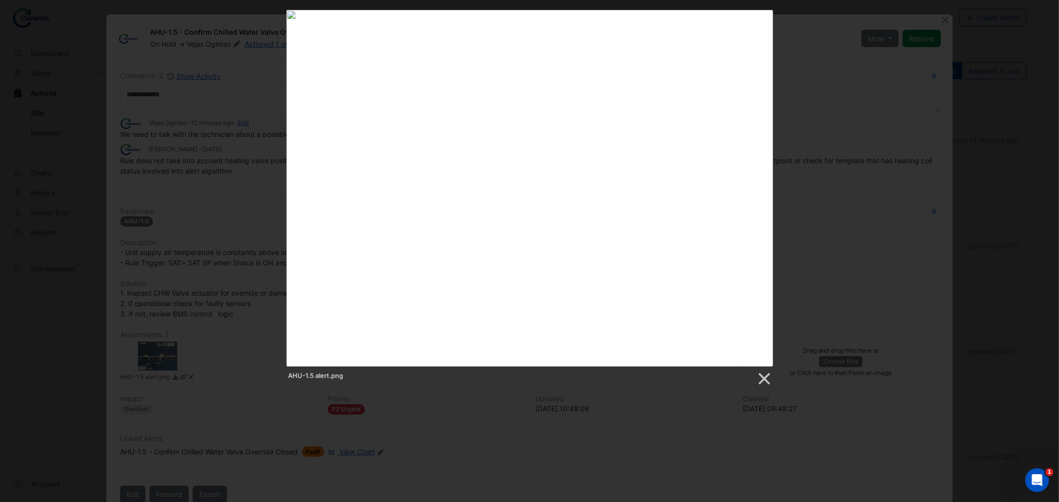
click at [816, 157] on div "AHU-1.5 alert.png" at bounding box center [529, 198] width 1059 height 377
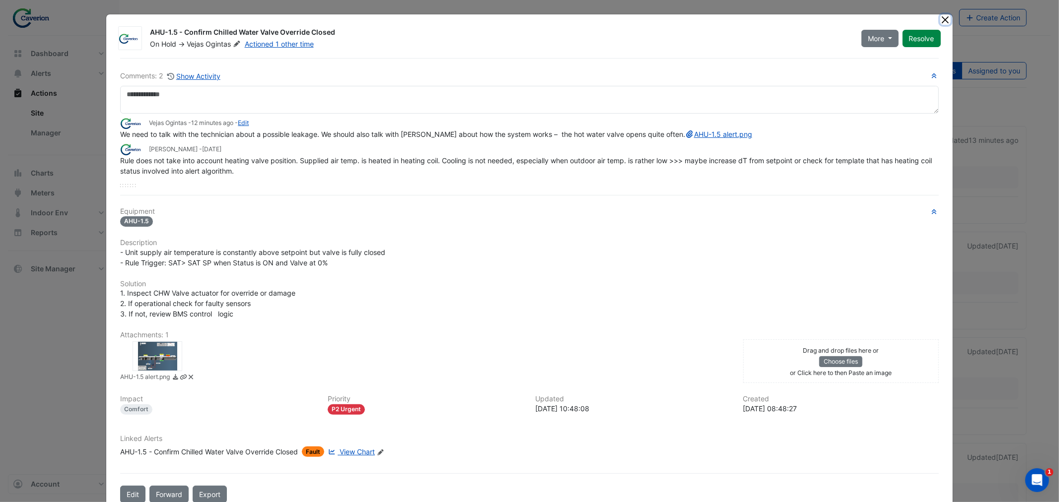
click at [941, 15] on button "Close" at bounding box center [945, 19] width 10 height 10
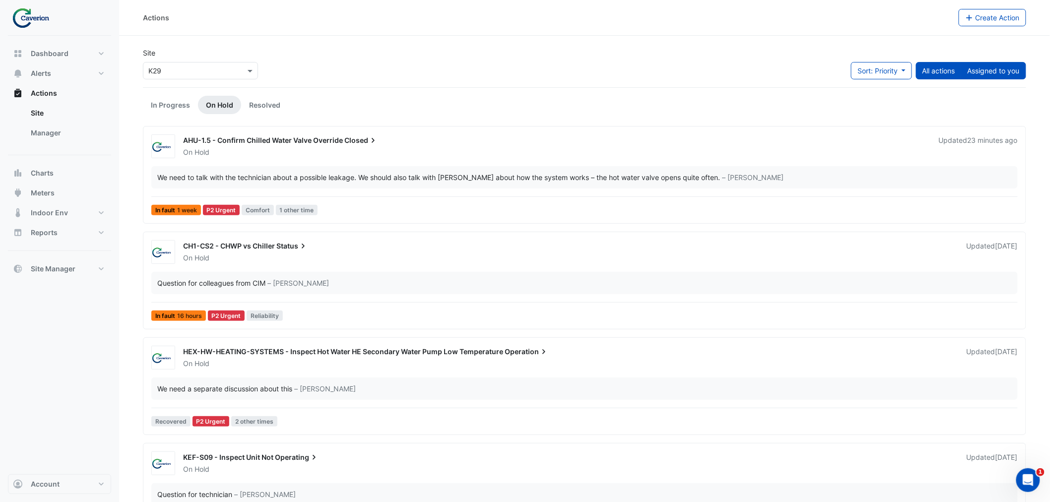
click at [991, 72] on button "Assigned to you" at bounding box center [993, 70] width 65 height 17
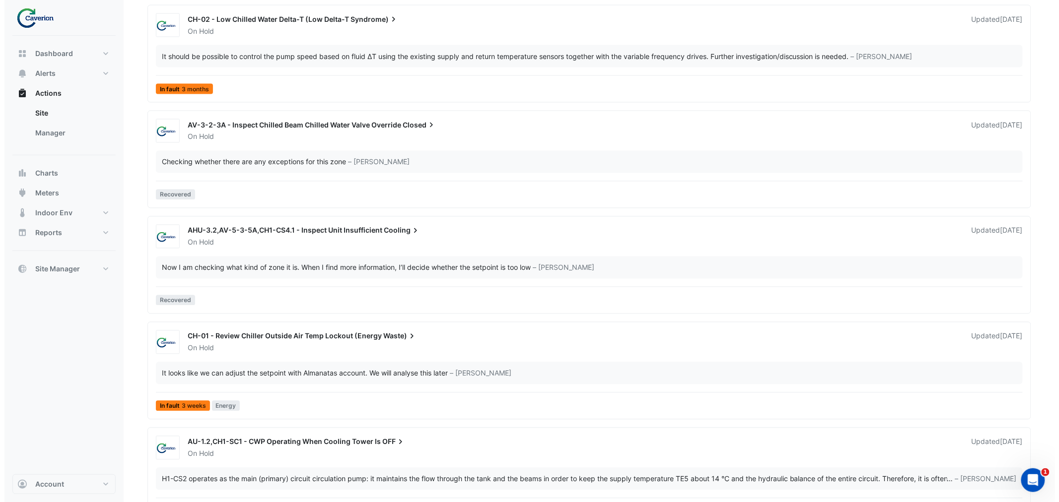
scroll to position [2267, 0]
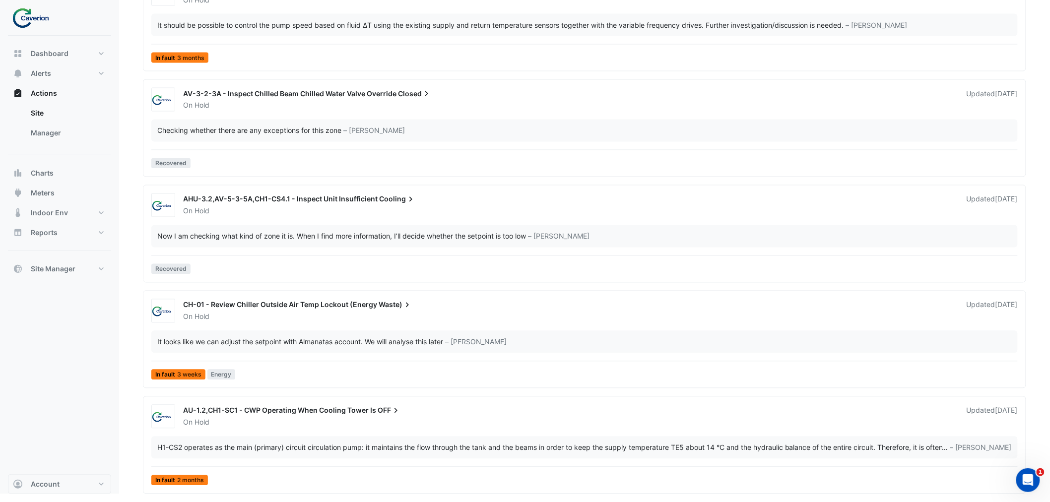
click at [311, 201] on span "AHU-3.2,AV-5-3-5A,CH1-CS4.1 - Inspect Unit Insufficient" at bounding box center [280, 199] width 195 height 8
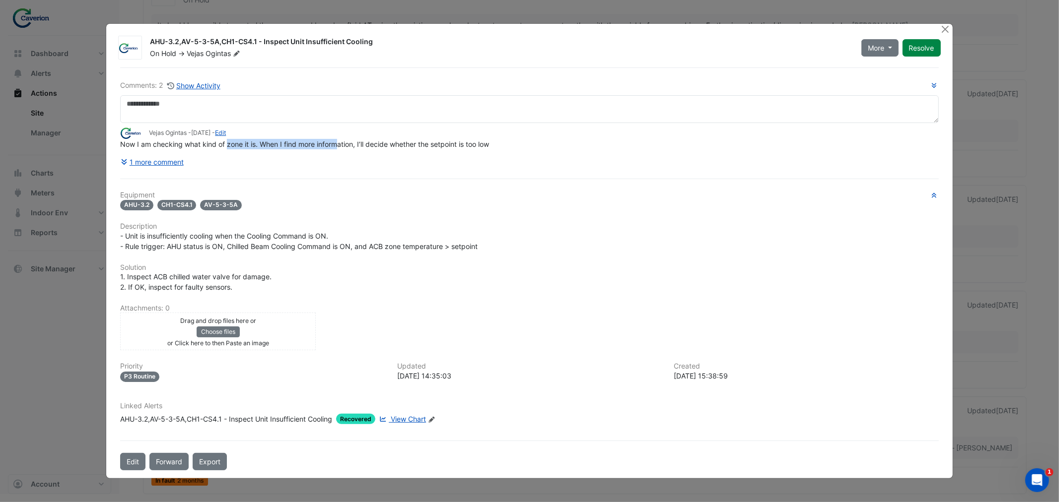
drag, startPoint x: 227, startPoint y: 144, endPoint x: 366, endPoint y: 144, distance: 139.0
click at [364, 144] on span "Now I am checking what kind of zone it is. When I find more information, I’ll d…" at bounding box center [304, 144] width 369 height 8
click at [366, 144] on span "Now I am checking what kind of zone it is. When I find more information, I’ll d…" at bounding box center [304, 144] width 369 height 8
drag, startPoint x: 355, startPoint y: 142, endPoint x: 502, endPoint y: 142, distance: 147.4
click at [501, 142] on div "Now I am checking what kind of zone it is. When I find more information, I’ll d…" at bounding box center [529, 144] width 818 height 10
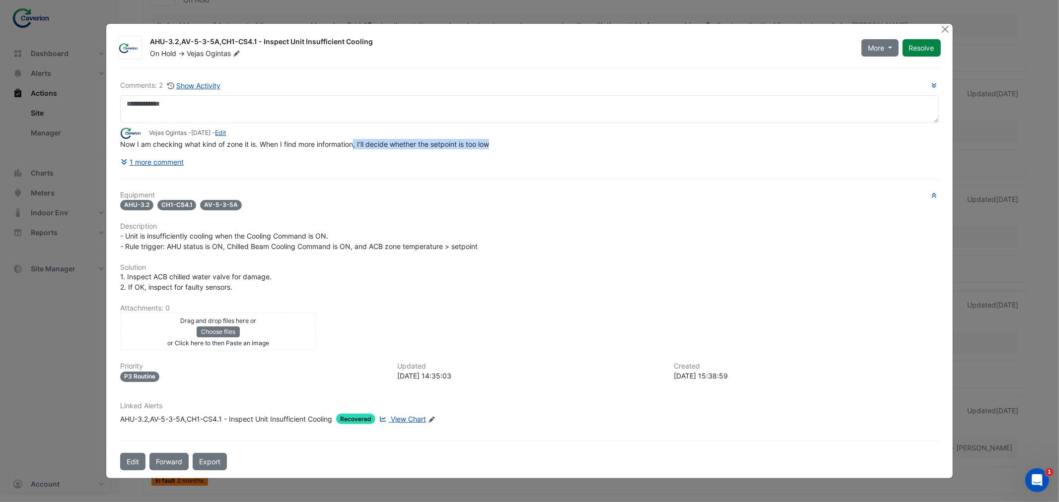
click at [502, 142] on div "Now I am checking what kind of zone it is. When I find more information, I’ll d…" at bounding box center [529, 144] width 818 height 10
drag, startPoint x: 314, startPoint y: 147, endPoint x: 368, endPoint y: 139, distance: 54.7
click at [364, 140] on span "Now I am checking what kind of zone it is. When I find more information, I’ll d…" at bounding box center [304, 144] width 369 height 8
click at [369, 139] on div "Now I am checking what kind of zone it is. When I find more information, I’ll d…" at bounding box center [529, 144] width 818 height 10
click at [168, 162] on button "1 more comment" at bounding box center [152, 161] width 64 height 17
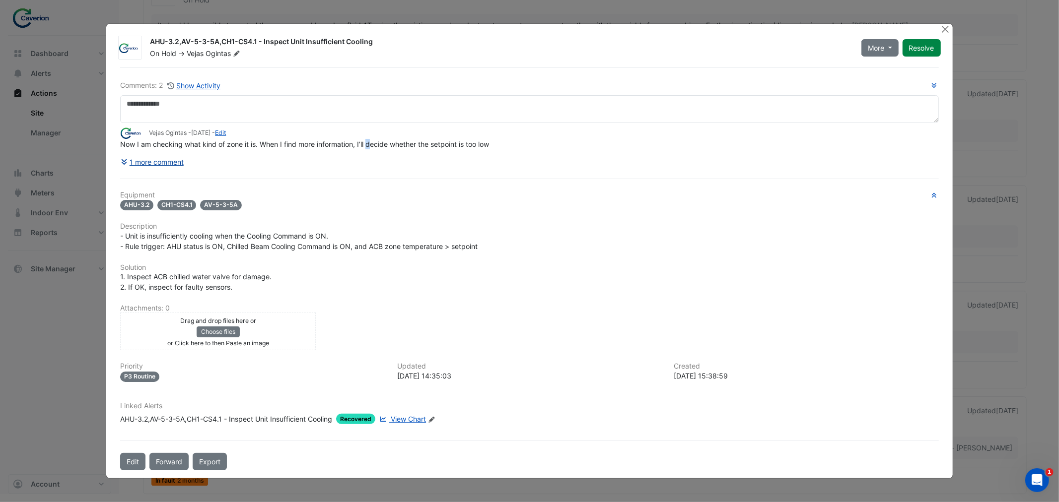
click at [169, 164] on button "1 more comment" at bounding box center [152, 161] width 64 height 17
click at [133, 157] on button "1 more comment" at bounding box center [152, 161] width 64 height 17
click at [136, 158] on button "1 more comment" at bounding box center [152, 161] width 64 height 17
click at [165, 40] on div "AHU-3.2,AV-5-3-5A,CH1-CS4.1 - Inspect Unit Insufficient Cooling" at bounding box center [499, 43] width 699 height 12
drag, startPoint x: 162, startPoint y: 43, endPoint x: 321, endPoint y: 43, distance: 159.3
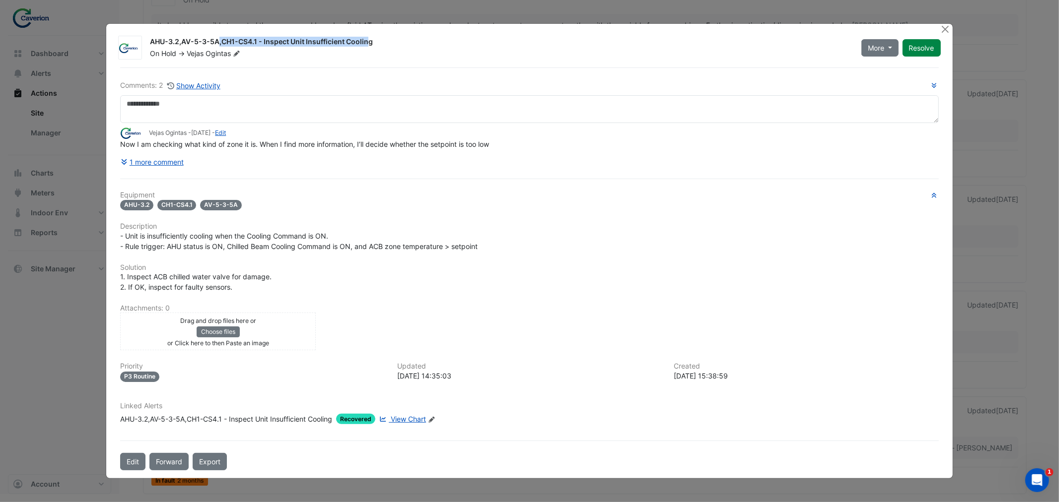
click at [321, 43] on div "AHU-3.2,AV-5-3-5A,CH1-CS4.1 - Inspect Unit Insufficient Cooling" at bounding box center [499, 43] width 699 height 12
drag, startPoint x: 151, startPoint y: 41, endPoint x: 378, endPoint y: 40, distance: 226.3
click at [378, 40] on div "AHU-3.2,AV-5-3-5A,CH1-CS4.1 - Inspect Unit Insufficient Cooling" at bounding box center [499, 43] width 699 height 12
copy div "AHU-3.2,AV-5-3-5A,CH1-CS4.1 - Inspect Unit Insufficient Cooling"
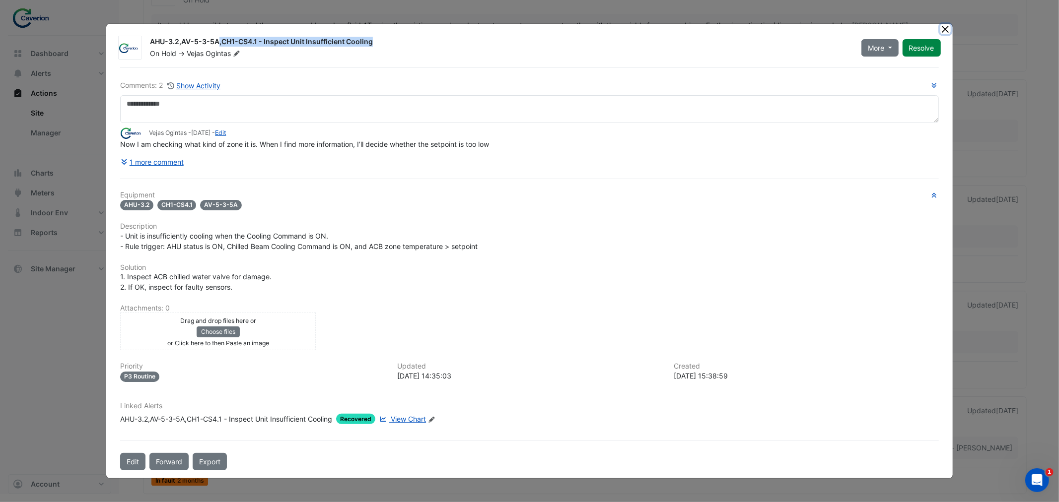
click at [944, 27] on button "Close" at bounding box center [945, 29] width 10 height 10
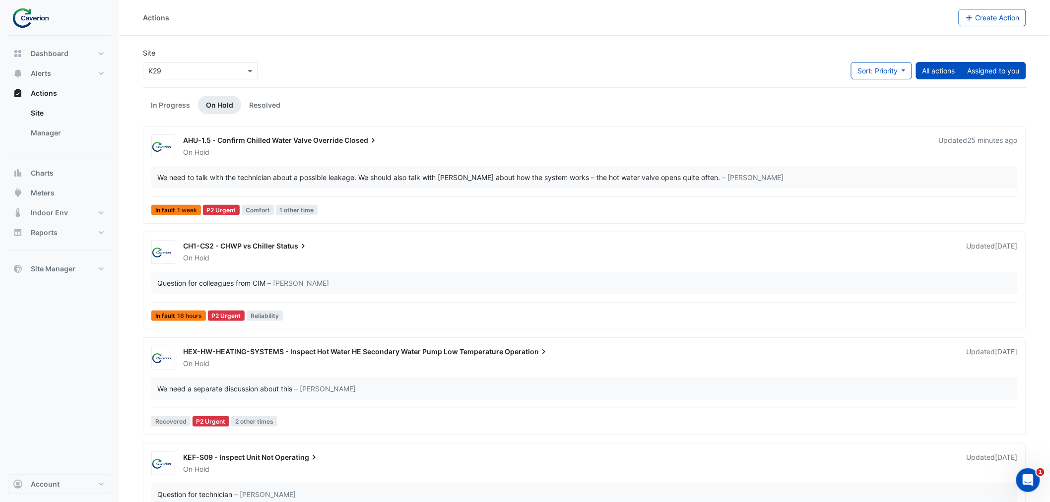
click at [992, 68] on button "Assigned to you" at bounding box center [993, 70] width 65 height 17
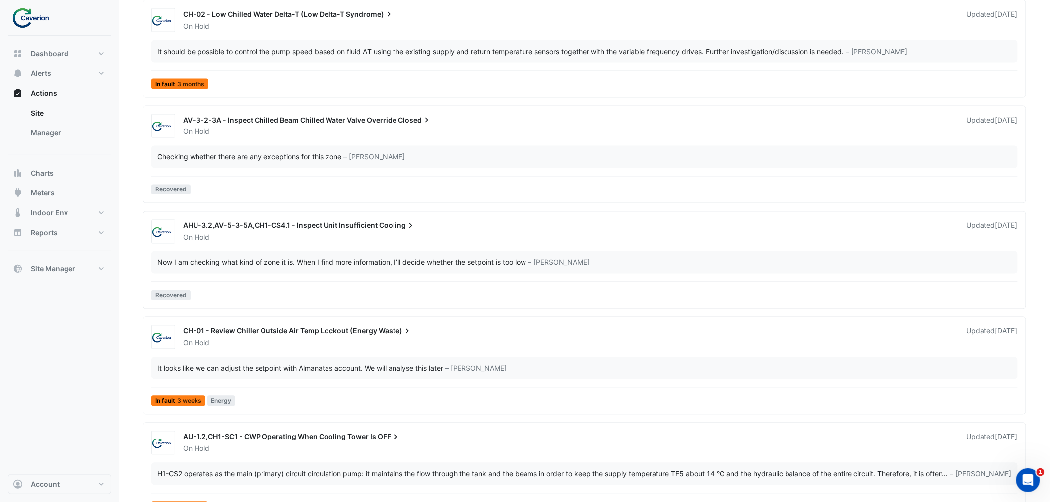
scroll to position [2267, 0]
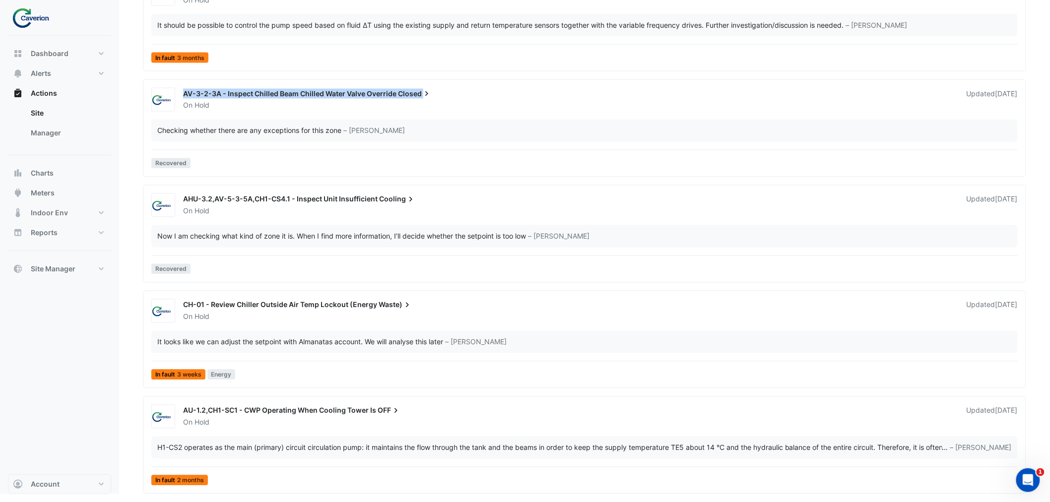
drag, startPoint x: 430, startPoint y: 90, endPoint x: 184, endPoint y: 97, distance: 246.3
click at [184, 97] on div "AV-3-2-3A - Inspect Chilled Beam Chilled Water Valve Override Closed" at bounding box center [569, 95] width 772 height 12
copy div "AV-3-2-3A - Inspect Chilled Beam Chilled Water Valve Override Closed"
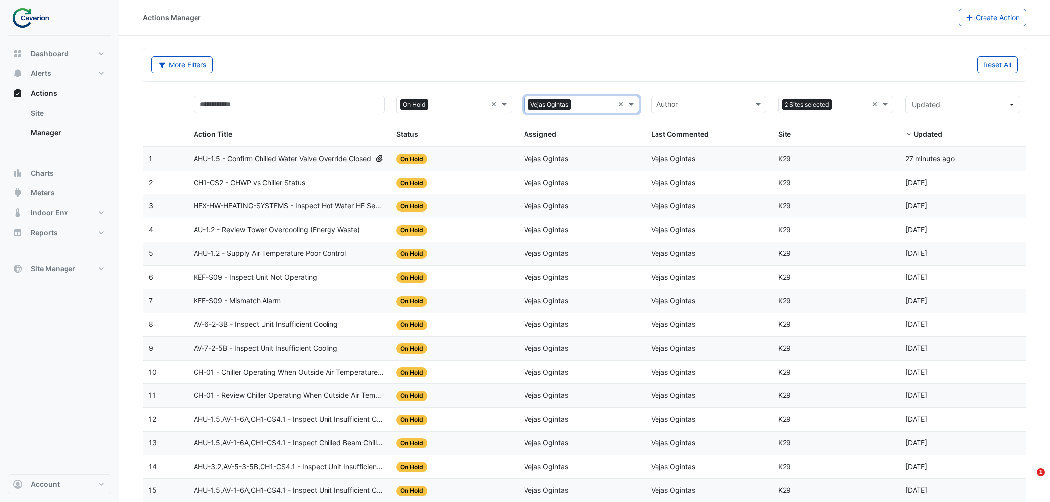
select select "***"
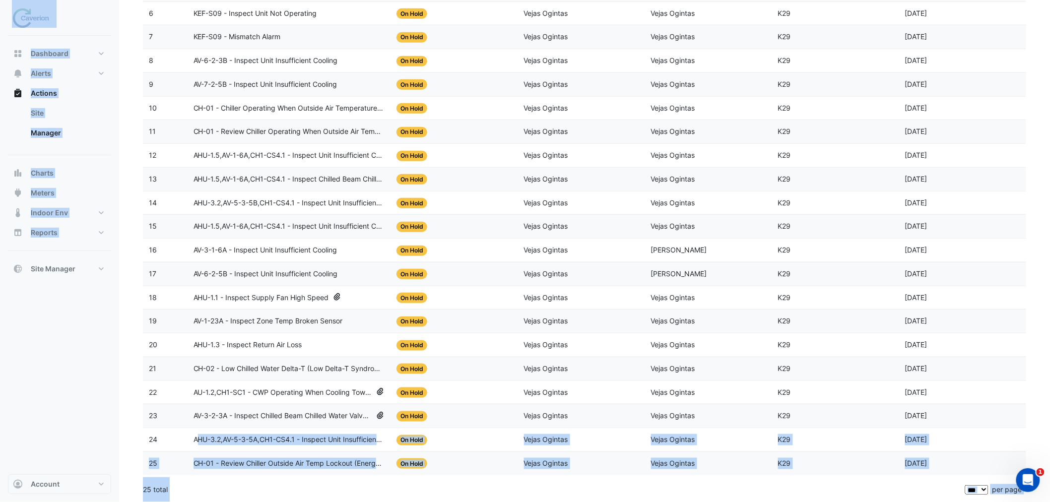
drag, startPoint x: 197, startPoint y: 437, endPoint x: 30, endPoint y: 440, distance: 167.3
click at [30, 440] on div "Actions Manager Create Action More Filters Reset All × On Hold × × Vejas Oginta…" at bounding box center [525, 119] width 1050 height 766
click at [30, 439] on div "Dashboard Portfolio Ratings Performance Alerts Site Rules Templates Actions Sit…" at bounding box center [59, 255] width 103 height 439
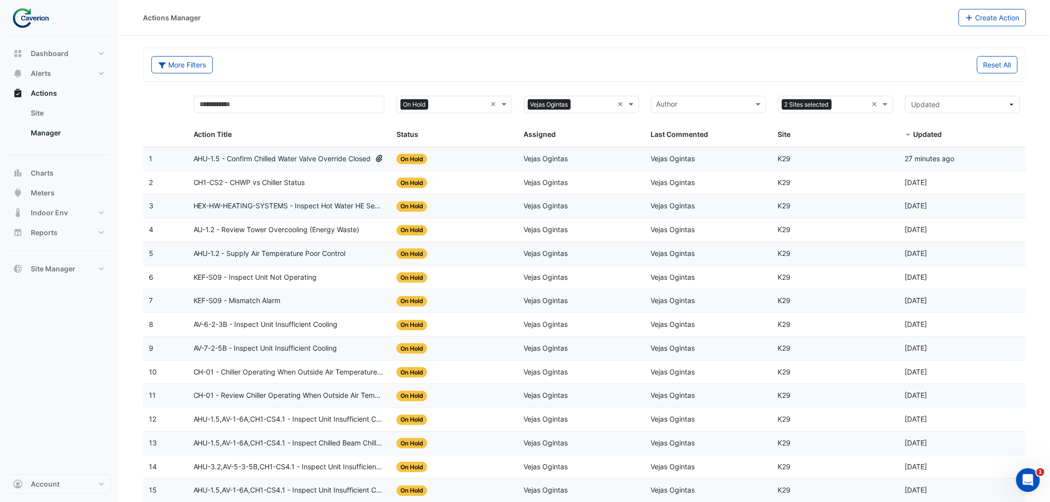
scroll to position [271, 0]
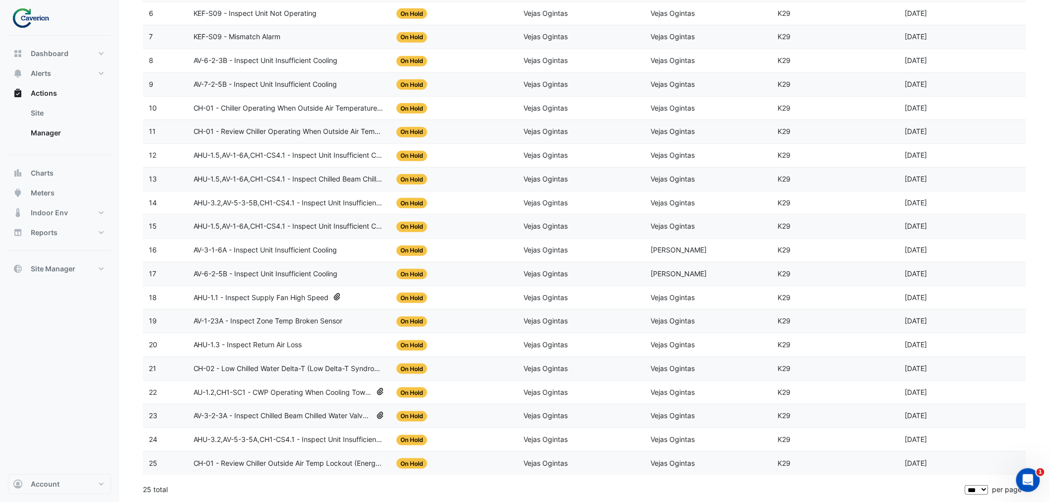
click at [275, 389] on span "AU-1.2,CH1-SC1 - CWP Operating When Cooling Tower Is OFF" at bounding box center [283, 392] width 179 height 11
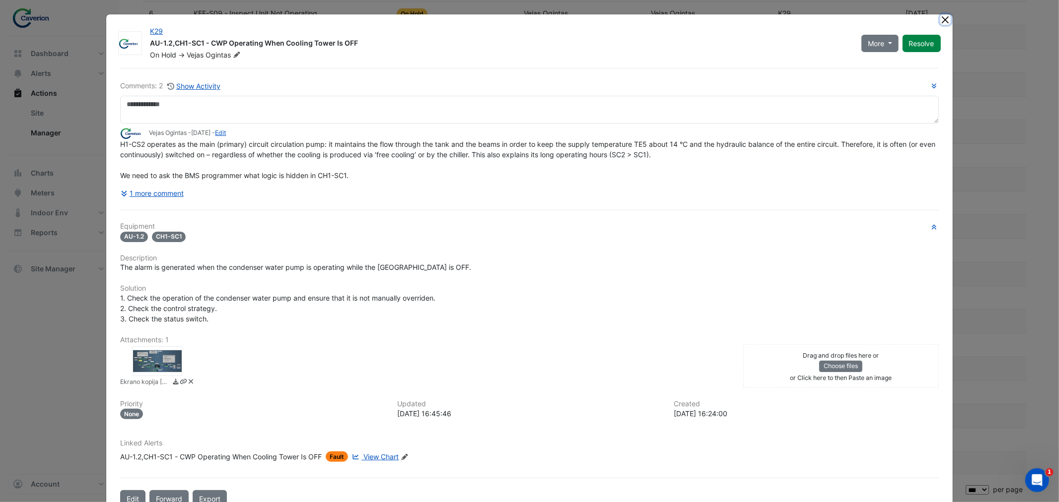
click at [943, 23] on button "Close" at bounding box center [945, 19] width 10 height 10
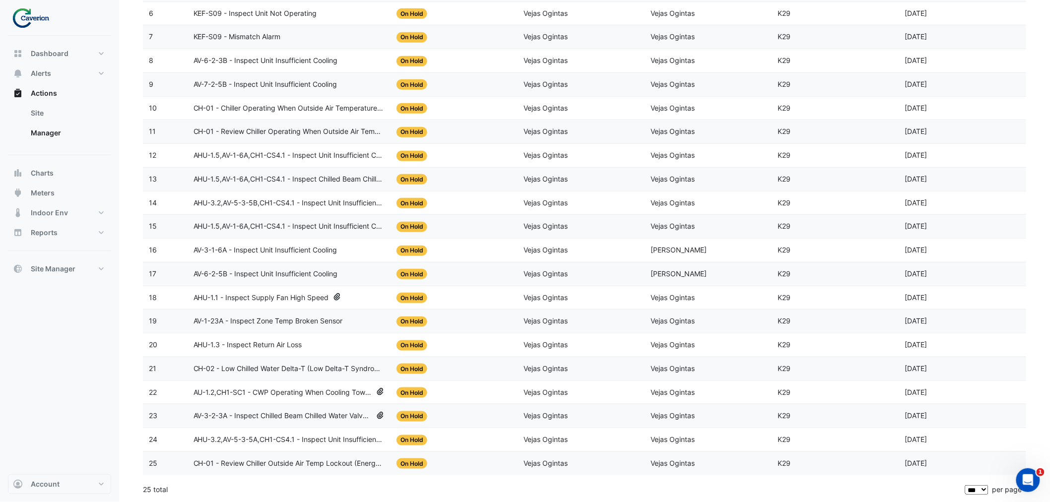
click at [198, 463] on span "CH-01 - Review Chiller Outside Air Temp Lockout (Energy Waste)" at bounding box center [290, 463] width 192 height 11
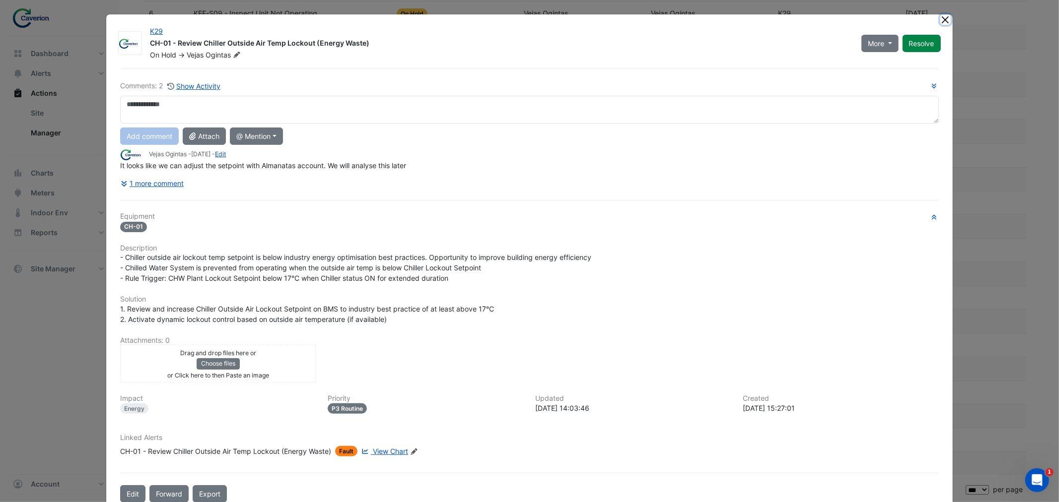
click at [942, 22] on button "Close" at bounding box center [945, 19] width 10 height 10
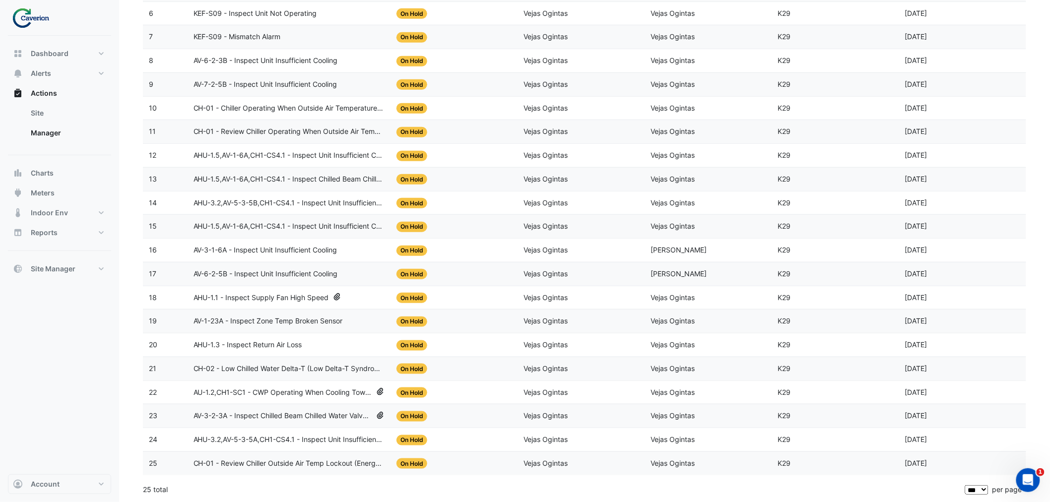
click at [147, 269] on datatable-body-cell "17" at bounding box center [165, 274] width 45 height 23
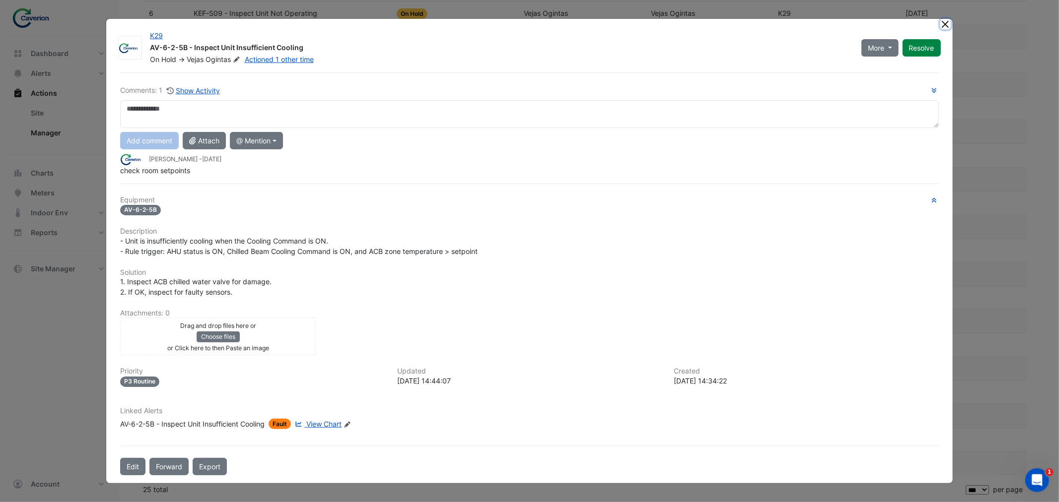
click at [943, 28] on button "Close" at bounding box center [945, 24] width 10 height 10
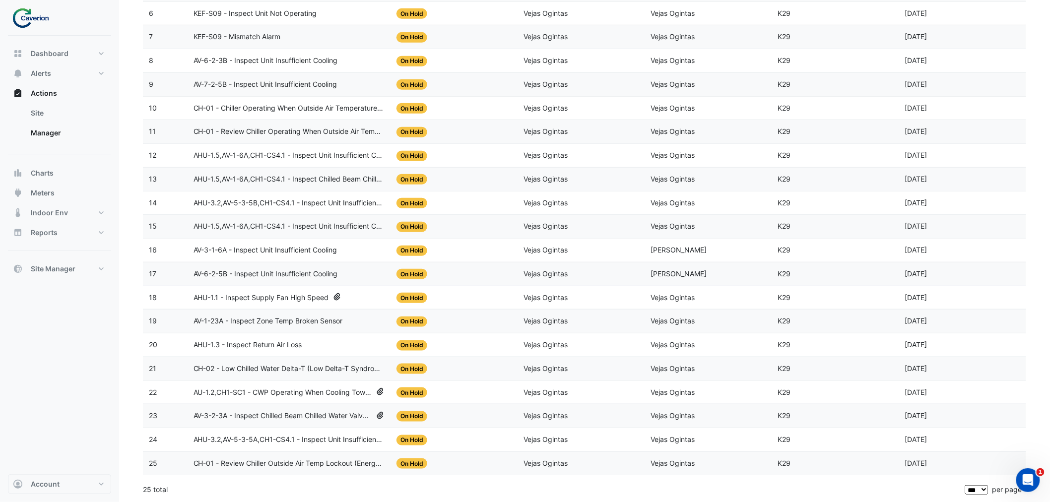
click at [240, 460] on span "CH-01 - Review Chiller Outside Air Temp Lockout (Energy Waste)" at bounding box center [290, 463] width 192 height 11
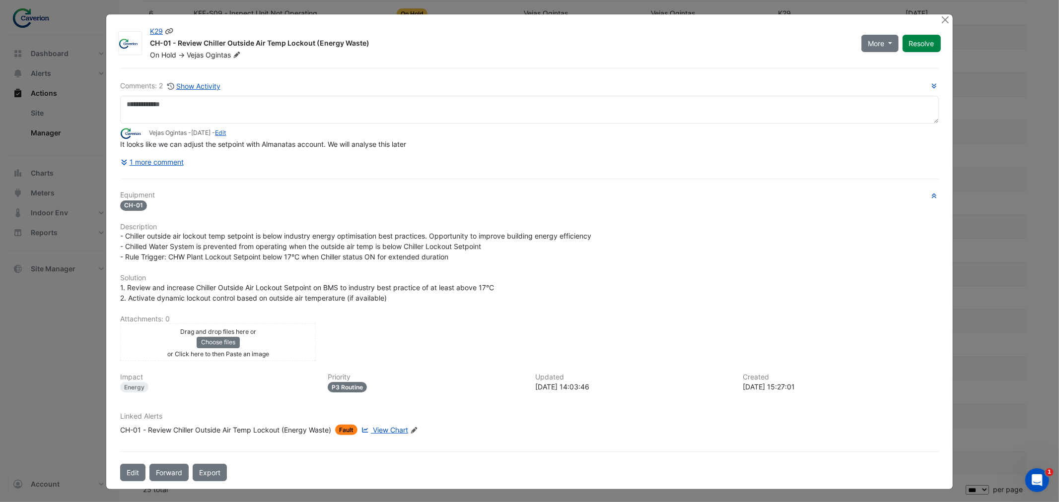
drag, startPoint x: 146, startPoint y: 43, endPoint x: 379, endPoint y: 47, distance: 232.8
click at [379, 47] on div "CH-01 - Review Chiller Outside Air Temp Lockout (Energy Waste)" at bounding box center [499, 44] width 699 height 12
copy div "CH-01 - Review Chiller Outside Air Temp Lockout (Energy Waste)"
drag, startPoint x: 120, startPoint y: 145, endPoint x: 453, endPoint y: 143, distance: 332.5
click at [453, 143] on div "It looks like we can adjust the setpoint with Almanatas account. We will analys…" at bounding box center [529, 144] width 818 height 10
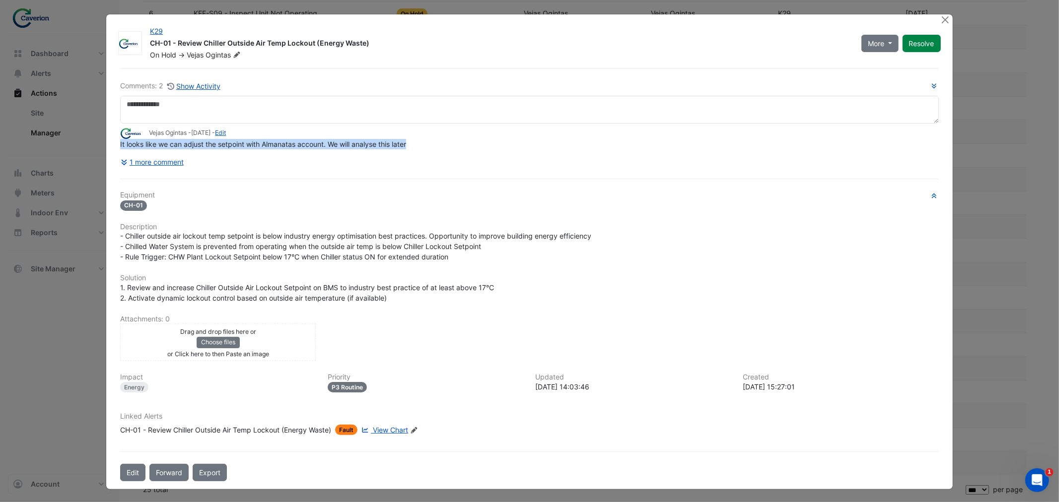
copy span "It looks like we can adjust the setpoint with Almanatas account. We will analys…"
click at [950, 21] on button "Close" at bounding box center [945, 19] width 10 height 10
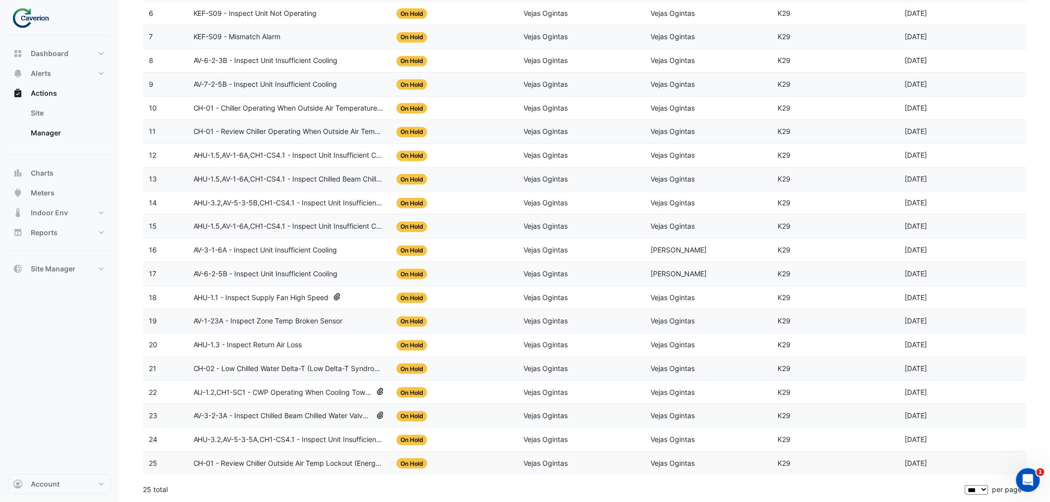
click at [237, 435] on span "AHU-3.2,AV-5-3-5A,CH1-CS4.1 - Inspect Unit Insufficient Cooling" at bounding box center [290, 439] width 192 height 11
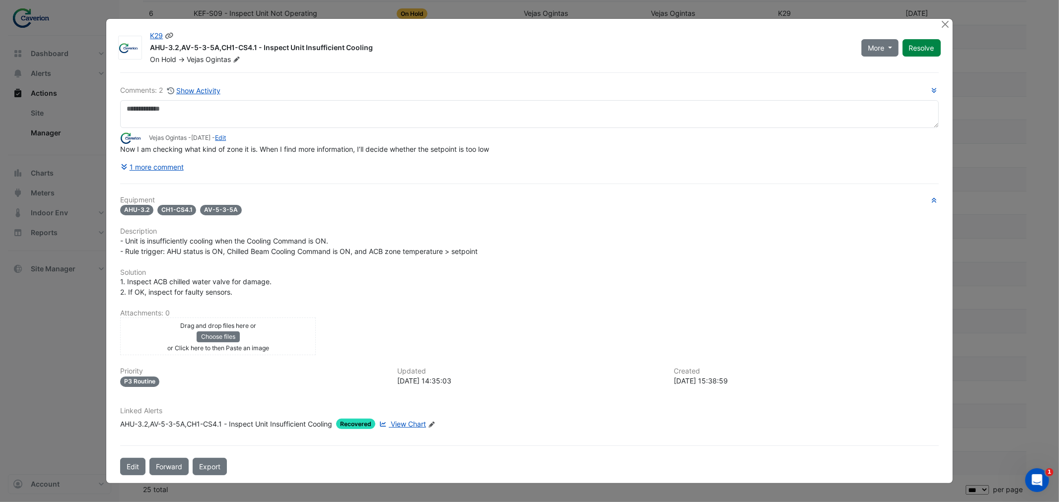
drag, startPoint x: 149, startPoint y: 42, endPoint x: 378, endPoint y: 51, distance: 229.0
click at [378, 51] on div "AHU-3.2,AV-5-3-5A,CH1-CS4.1 - Inspect Unit Insufficient Cooling" at bounding box center [499, 49] width 699 height 12
drag, startPoint x: 370, startPoint y: 50, endPoint x: 151, endPoint y: 45, distance: 219.4
click at [151, 45] on div "AHU-3.2,AV-5-3-5A,CH1-CS4.1 - Inspect Unit Insufficient Cooling" at bounding box center [499, 49] width 699 height 12
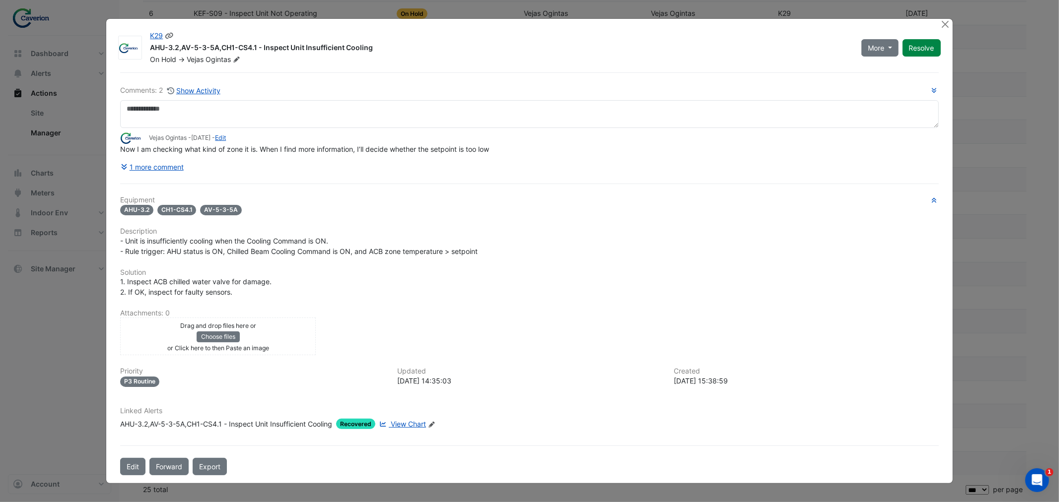
copy div "AHU-3.2,AV-5-3-5A,CH1-CS4.1 - Inspect Unit Insufficient Cooling"
click at [945, 22] on button "Close" at bounding box center [945, 24] width 10 height 10
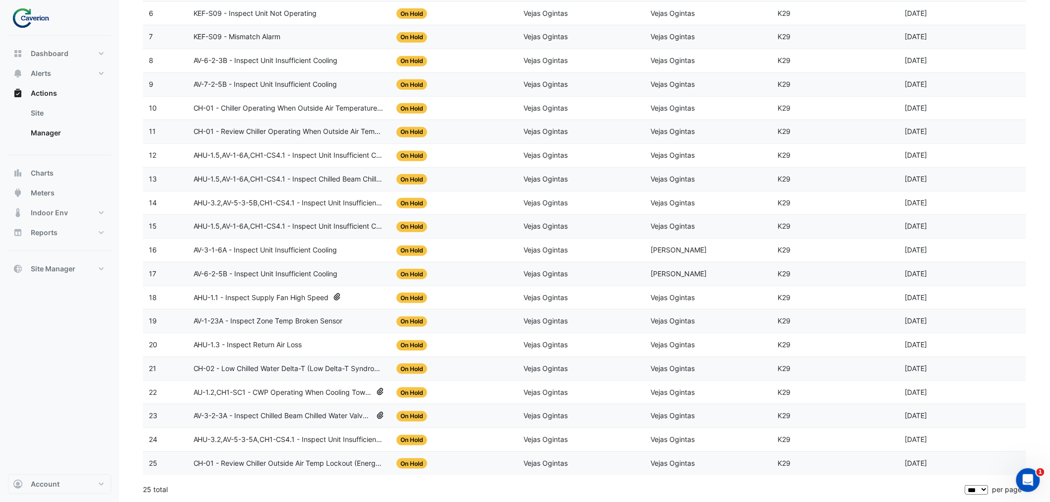
click at [262, 442] on span "AHU-3.2,AV-5-3-5A,CH1-CS4.1 - Inspect Unit Insufficient Cooling" at bounding box center [290, 439] width 192 height 11
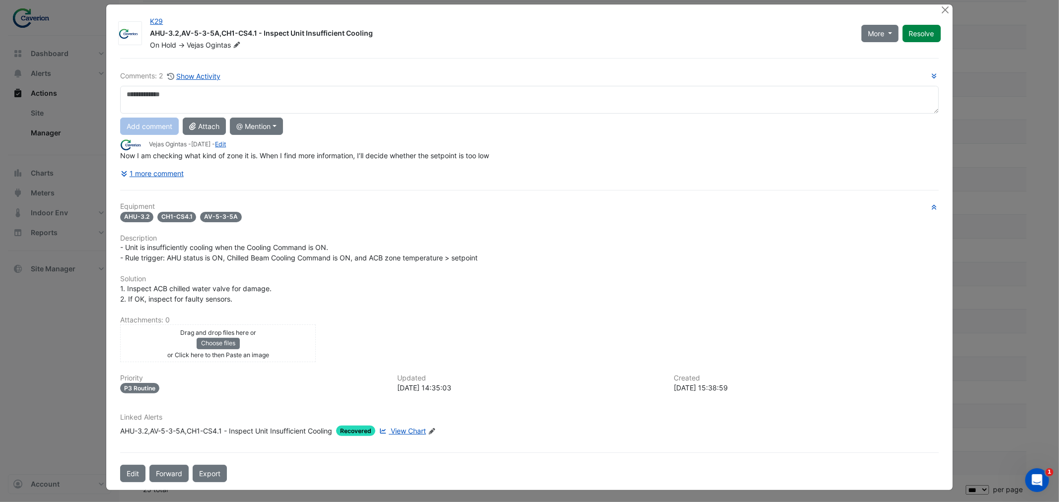
scroll to position [0, 0]
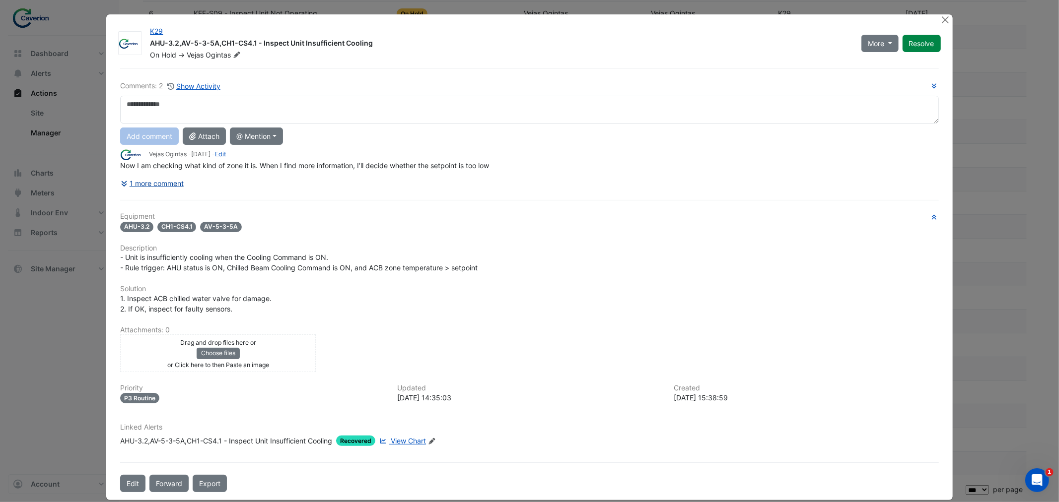
click at [157, 180] on button "1 more comment" at bounding box center [152, 183] width 64 height 17
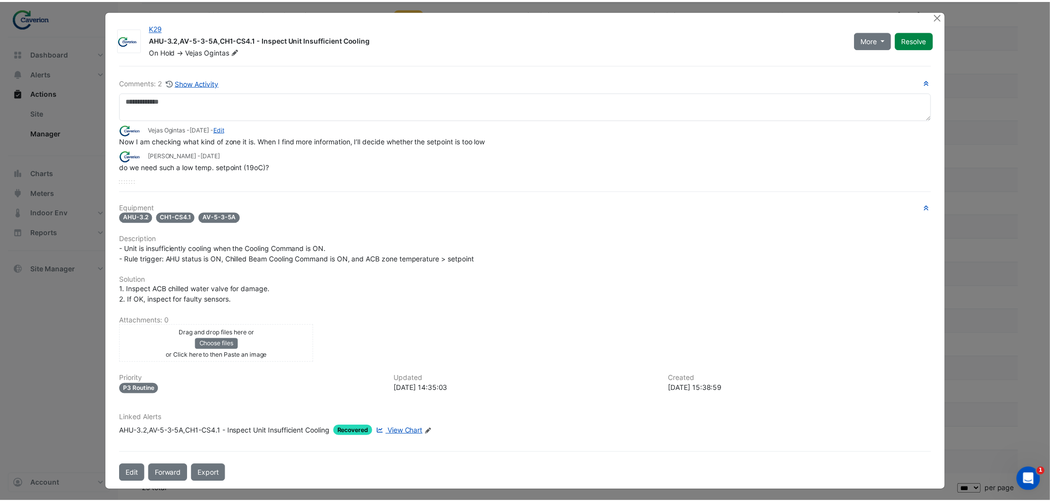
scroll to position [4, 0]
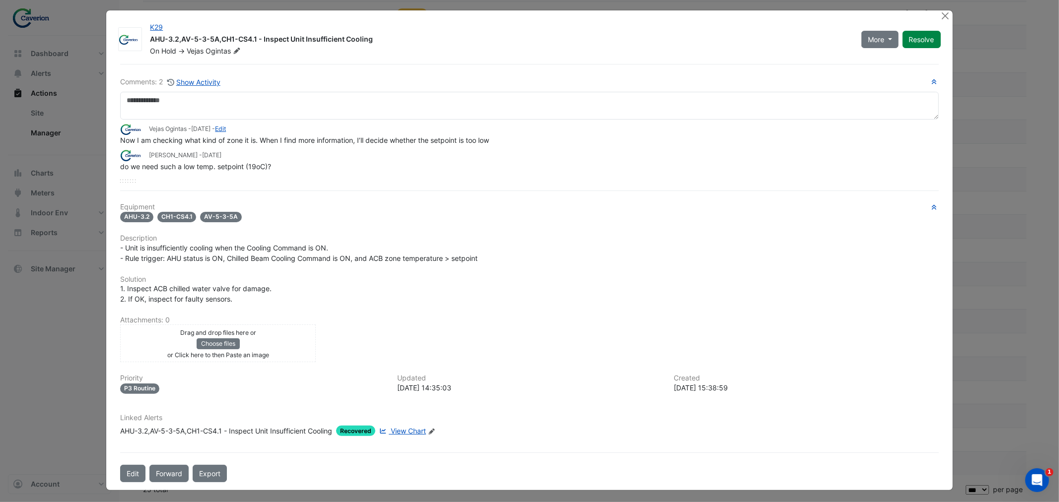
click at [947, 18] on div at bounding box center [946, 15] width 12 height 11
click at [945, 17] on button "Close" at bounding box center [945, 15] width 10 height 10
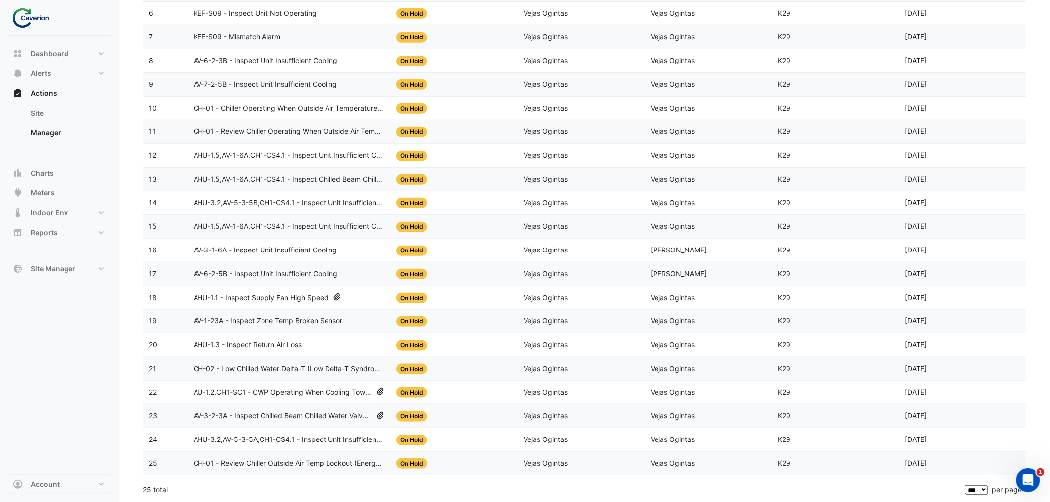
click at [218, 435] on span "AHU-3.2,AV-5-3-5A,CH1-CS4.1 - Inspect Unit Insufficient Cooling" at bounding box center [290, 439] width 192 height 11
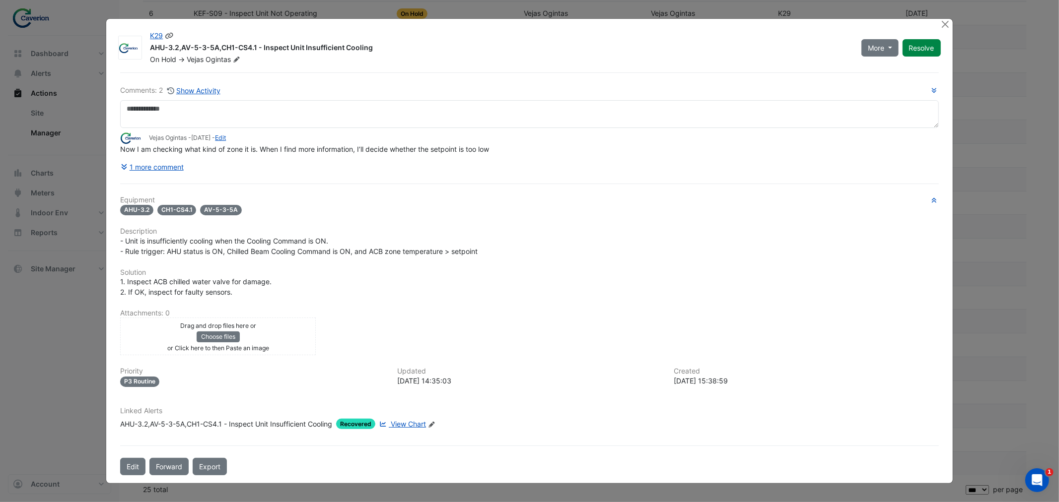
drag, startPoint x: 146, startPoint y: 42, endPoint x: 377, endPoint y: 51, distance: 230.9
click at [377, 51] on div "AHU-3.2,AV-5-3-5A,CH1-CS4.1 - Inspect Unit Insufficient Cooling" at bounding box center [499, 49] width 699 height 12
copy div "AHU-3.2,AV-5-3-5A,CH1-CS4.1 - Inspect Unit Insufficient Cooling"
click at [338, 48] on div "AHU-3.2,AV-5-3-5A,CH1-CS4.1 - Inspect Unit Insufficient Cooling" at bounding box center [499, 49] width 699 height 12
click at [160, 48] on div "AHU-3.2,AV-5-3-5A,CH1-CS4.1 - Inspect Unit Insufficient Cooling" at bounding box center [499, 49] width 699 height 12
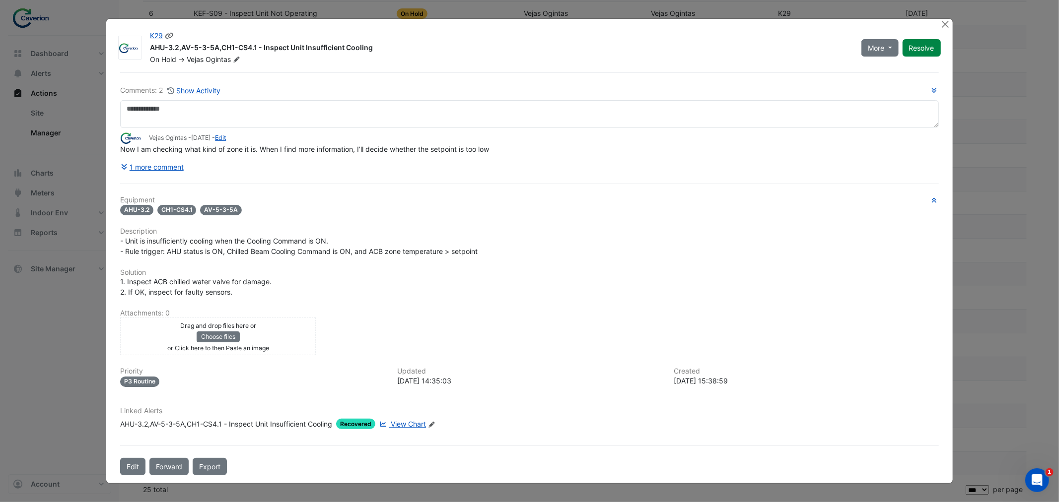
drag, startPoint x: 151, startPoint y: 47, endPoint x: 401, endPoint y: 52, distance: 249.7
click at [401, 52] on div "AHU-3.2,AV-5-3-5A,CH1-CS4.1 - Inspect Unit Insufficient Cooling" at bounding box center [499, 49] width 699 height 12
copy div "AHU-3.2,AV-5-3-5A,CH1-CS4.1 - Inspect Unit Insufficient Cooling"
click at [156, 162] on button "1 more comment" at bounding box center [152, 166] width 64 height 17
click at [151, 170] on button "1 more comment" at bounding box center [152, 166] width 64 height 17
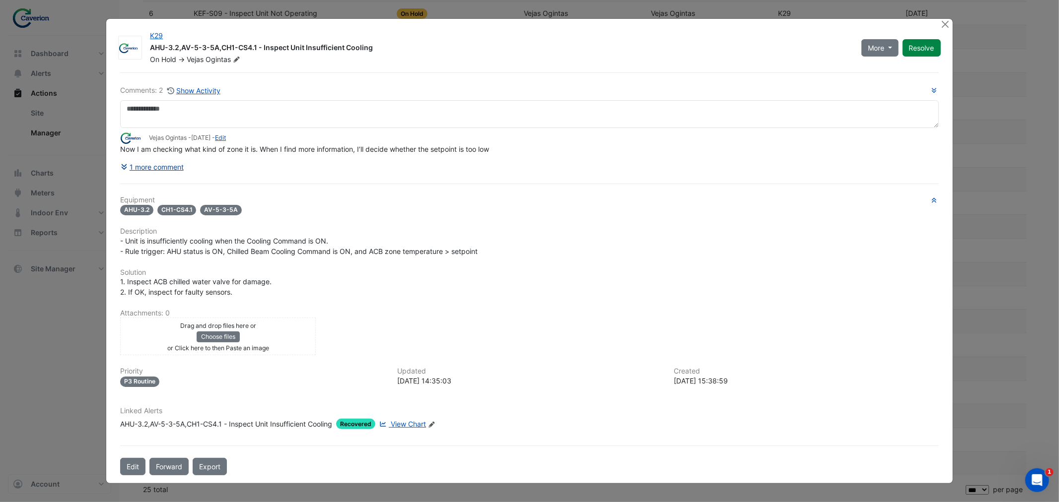
click at [160, 171] on button "1 more comment" at bounding box center [152, 166] width 64 height 17
click at [261, 60] on div "On Hold -> Vejas Ogintas" at bounding box center [499, 60] width 701 height 10
drag, startPoint x: 151, startPoint y: 46, endPoint x: 383, endPoint y: 48, distance: 231.3
click at [383, 48] on div "AHU-3.2,AV-5-3-5A,CH1-CS4.1 - Inspect Unit Insufficient Cooling" at bounding box center [499, 49] width 699 height 12
copy div "AHU-3.2,AV-5-3-5A,CH1-CS4.1 - Inspect Unit Insufficient Cooling"
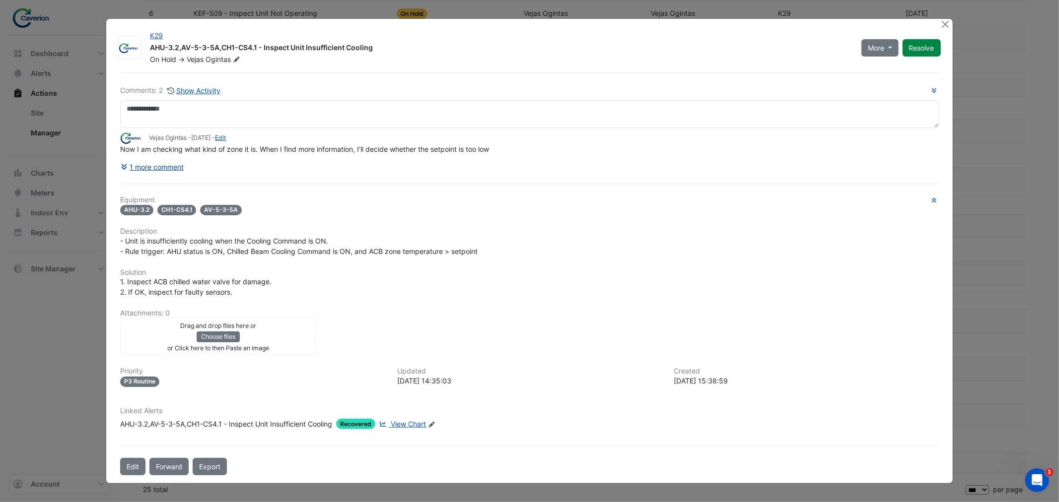
click at [170, 171] on button "1 more comment" at bounding box center [152, 166] width 64 height 17
click at [163, 170] on button "1 more comment" at bounding box center [152, 166] width 64 height 17
click at [152, 166] on button "1 more comment" at bounding box center [152, 166] width 64 height 17
click at [132, 166] on button "1 more comment" at bounding box center [152, 166] width 64 height 17
click at [151, 166] on button "1 more comment" at bounding box center [152, 166] width 64 height 17
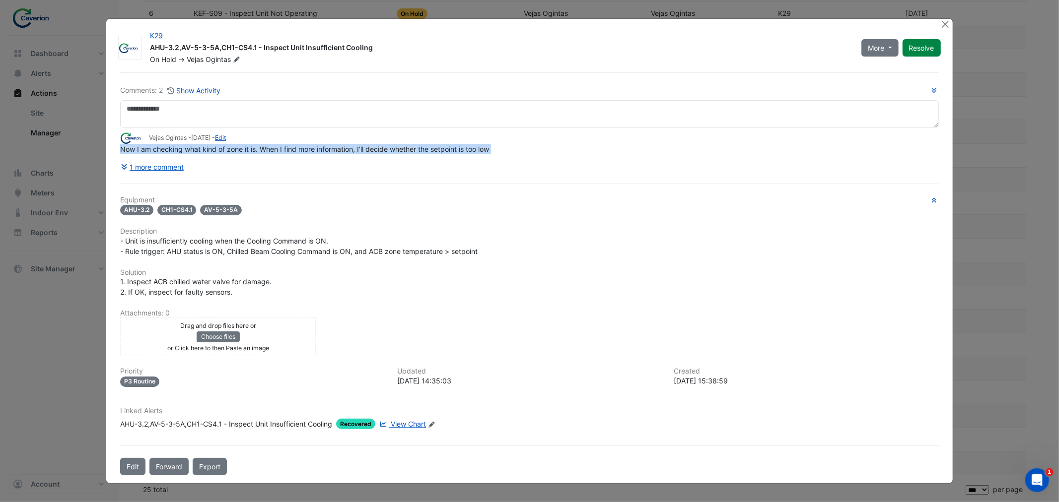
drag, startPoint x: 121, startPoint y: 146, endPoint x: 428, endPoint y: 155, distance: 307.3
click at [434, 155] on div "Comments: 2 Show Activity Vejas Ogintas - 1 week and 4 days ago - Edit Now I am…" at bounding box center [529, 130] width 818 height 90
click at [160, 169] on button "1 more comment" at bounding box center [152, 166] width 64 height 17
click at [245, 147] on span "Now I am checking what kind of zone it is. When I find more information, I’ll d…" at bounding box center [304, 149] width 369 height 8
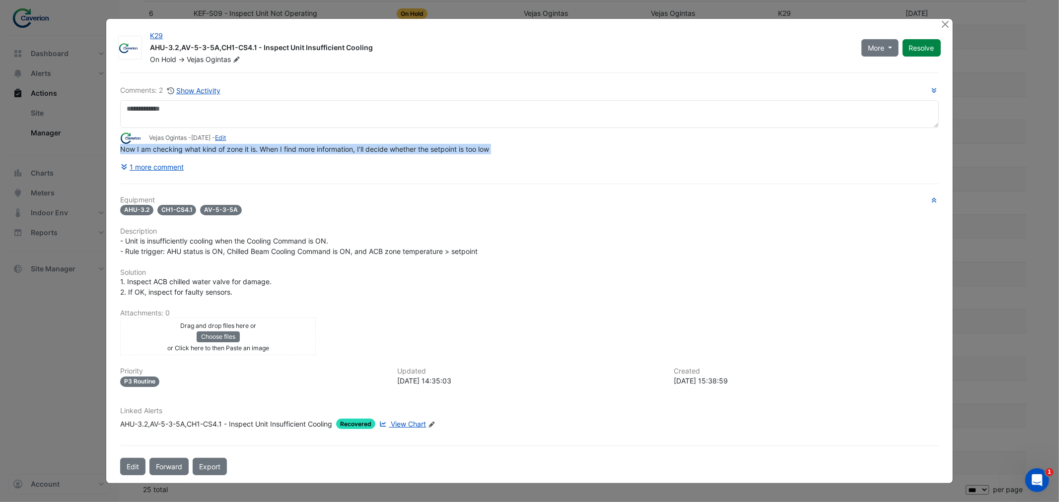
click at [245, 149] on span "Now I am checking what kind of zone it is. When I find more information, I’ll d…" at bounding box center [304, 149] width 369 height 8
drag, startPoint x: 150, startPoint y: 47, endPoint x: 385, endPoint y: 45, distance: 235.3
click at [385, 45] on div "AHU-3.2,AV-5-3-5A,CH1-CS4.1 - Inspect Unit Insufficient Cooling" at bounding box center [499, 49] width 699 height 12
copy div "AHU-3.2,AV-5-3-5A,CH1-CS4.1 - Inspect Unit Insufficient Cooling"
drag, startPoint x: 119, startPoint y: 148, endPoint x: 616, endPoint y: 152, distance: 496.8
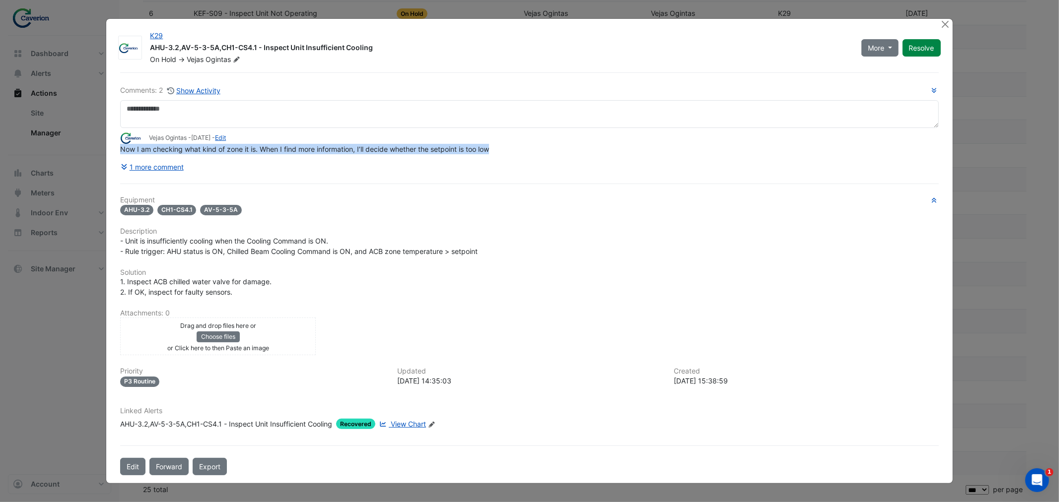
click at [616, 152] on div "Comments: 2 Show Activity Vejas Ogintas - 1 week and 4 days ago - Edit Now I am…" at bounding box center [529, 273] width 830 height 403
copy span "Now I am checking what kind of zone it is. When I find more information, I’ll d…"
click at [948, 26] on button "Close" at bounding box center [945, 24] width 10 height 10
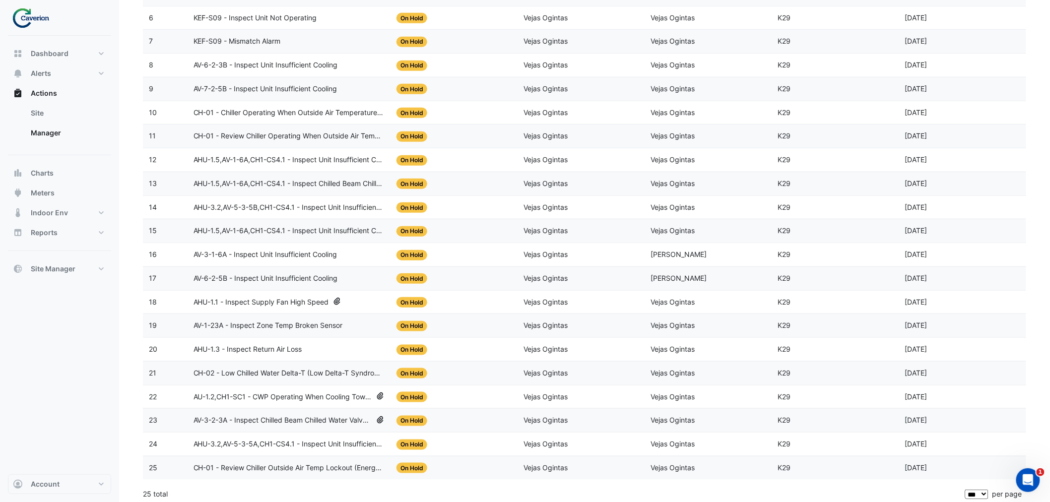
scroll to position [271, 0]
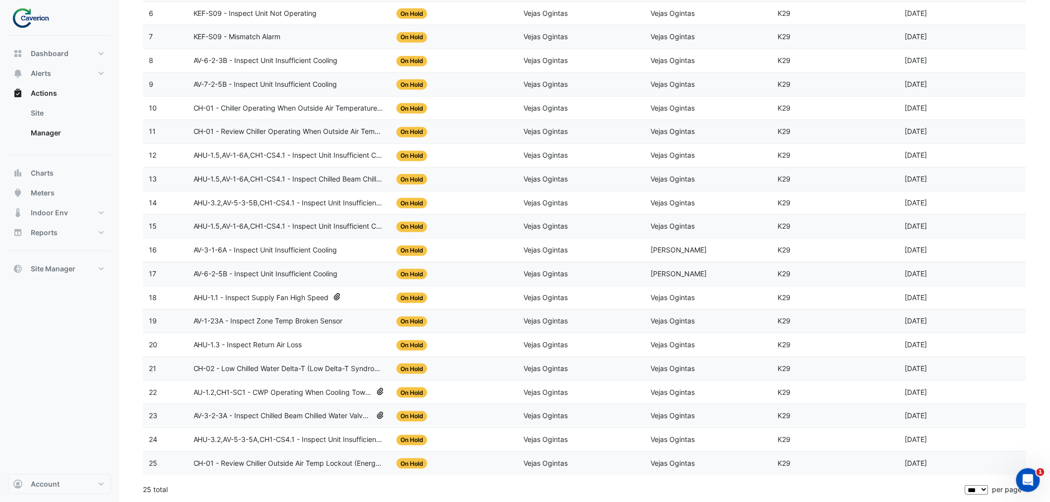
click at [216, 415] on span "AV-3-2-3A - Inspect Chilled Beam Chilled Water Valve Override Closed" at bounding box center [283, 415] width 179 height 11
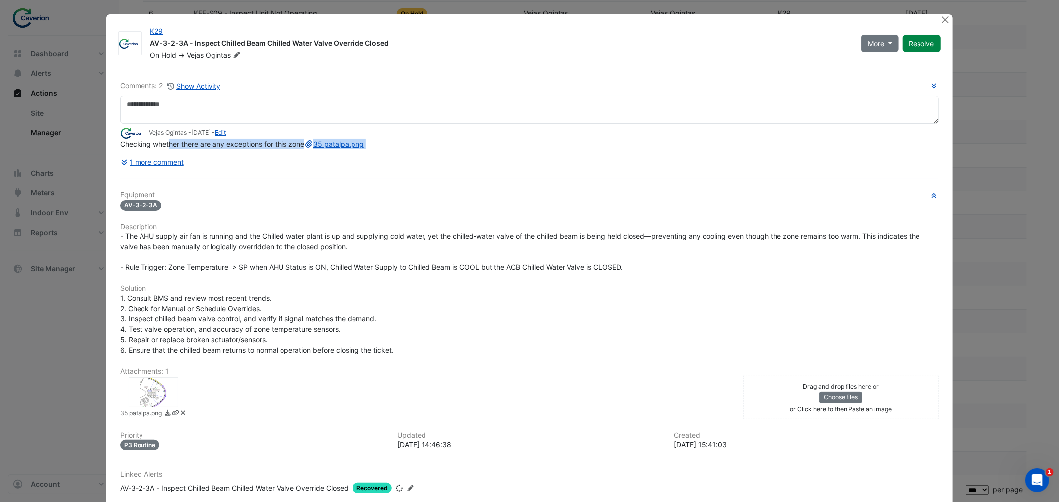
drag, startPoint x: 166, startPoint y: 164, endPoint x: 345, endPoint y: 170, distance: 178.8
click at [345, 170] on div "Comments: 2 Show Activity Vejas Ogintas - 1 week and 4 days ago - Edit Checking…" at bounding box center [529, 125] width 818 height 90
click at [345, 170] on div "1 more comment" at bounding box center [529, 161] width 818 height 17
drag, startPoint x: 169, startPoint y: 48, endPoint x: 404, endPoint y: 40, distance: 235.4
click at [404, 40] on div "AV-3-2-3A - Inspect Chilled Beam Chilled Water Valve Override Closed" at bounding box center [499, 44] width 699 height 12
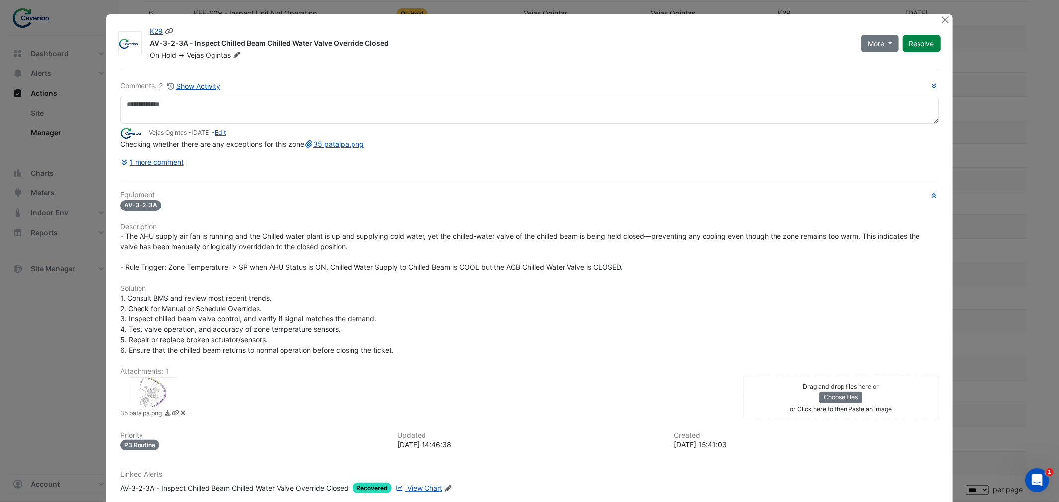
copy div "AV-3-2-3A - Inspect Chilled Beam Chilled Water Valve Override Closed"
click at [372, 149] on div "Checking whether there are any exceptions for this zone 35 patalpa.png" at bounding box center [529, 144] width 818 height 10
drag, startPoint x: 116, startPoint y: 144, endPoint x: 318, endPoint y: 143, distance: 202.0
click at [318, 143] on div "Checking whether there are any exceptions for this zone 35 patalpa.png" at bounding box center [529, 144] width 818 height 10
copy span "Checking whether there are any exceptions for this zone"
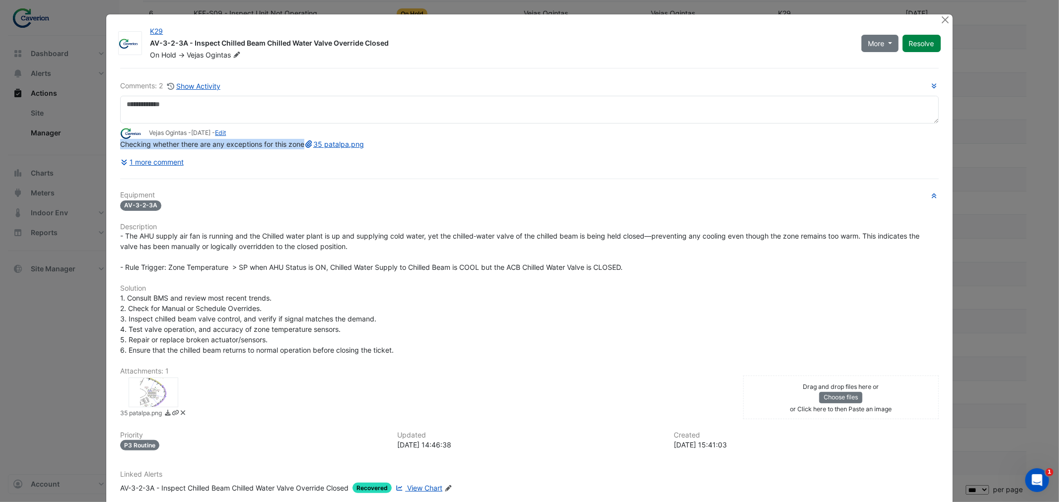
click at [934, 20] on div "K29 AV-3-2-3A - Inspect Chilled Beam Chilled Water Valve Override Closed On Hol…" at bounding box center [529, 280] width 846 height 533
click at [940, 20] on button "Close" at bounding box center [945, 19] width 10 height 10
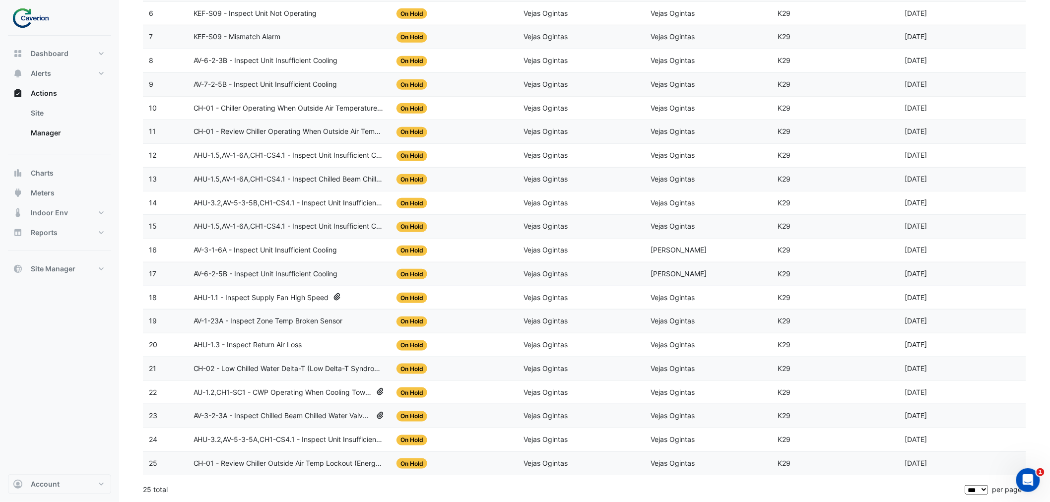
click at [234, 393] on span "AU-1.2,CH1-SC1 - CWP Operating When Cooling Tower Is OFF" at bounding box center [283, 392] width 179 height 11
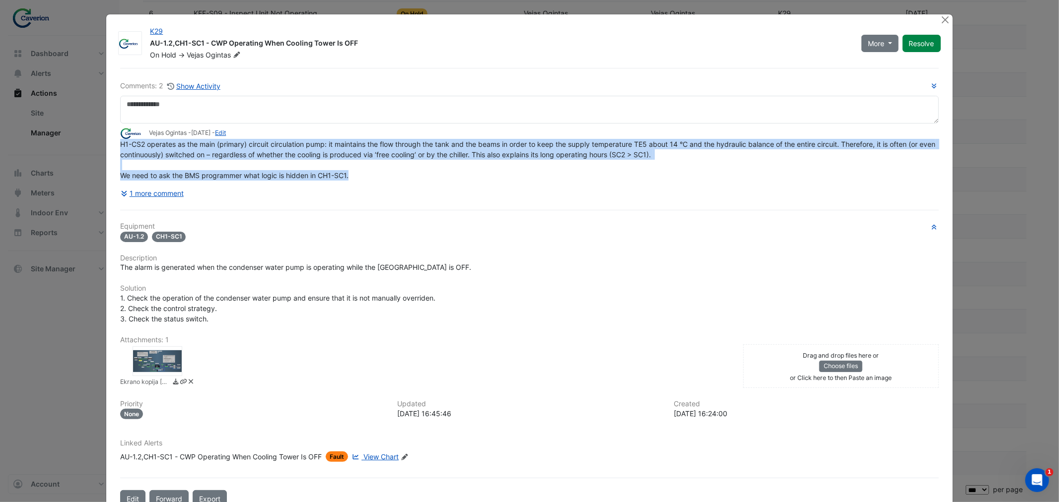
drag, startPoint x: 117, startPoint y: 166, endPoint x: 381, endPoint y: 177, distance: 264.3
click at [381, 177] on div "H1-CS2 operates as the main (primary) circuit circulation pump: it maintains th…" at bounding box center [529, 160] width 818 height 42
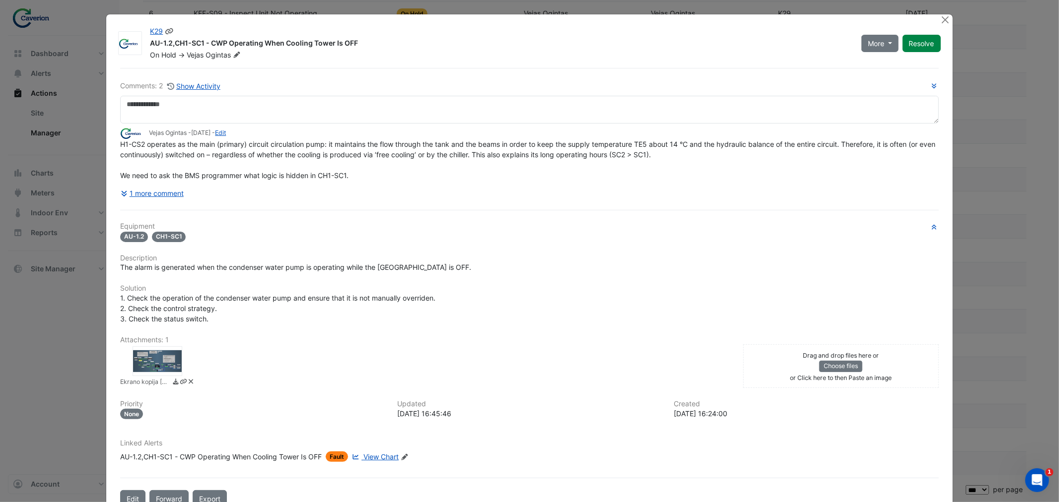
drag, startPoint x: 146, startPoint y: 42, endPoint x: 369, endPoint y: 44, distance: 222.8
click at [369, 44] on div "AU-1.2,CH1-SC1 - CWP Operating When Cooling Tower Is OFF" at bounding box center [499, 44] width 699 height 12
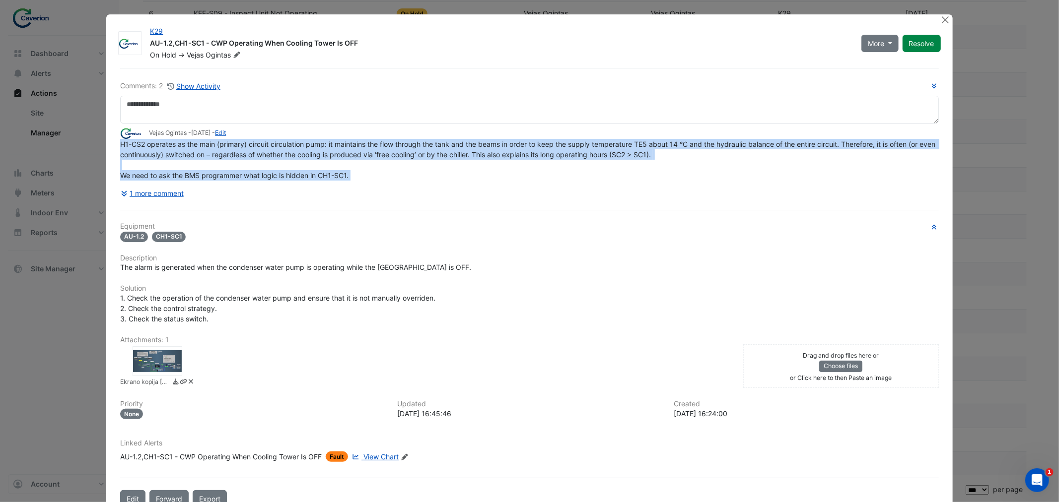
drag, startPoint x: 116, startPoint y: 145, endPoint x: 390, endPoint y: 182, distance: 276.4
click at [390, 182] on div "Comments: 2 Show Activity Vejas Ogintas - 1 week and 4 days ago - Edit H1-CS2 o…" at bounding box center [529, 141] width 818 height 122
click at [427, 225] on h6 "Equipment" at bounding box center [529, 226] width 818 height 8
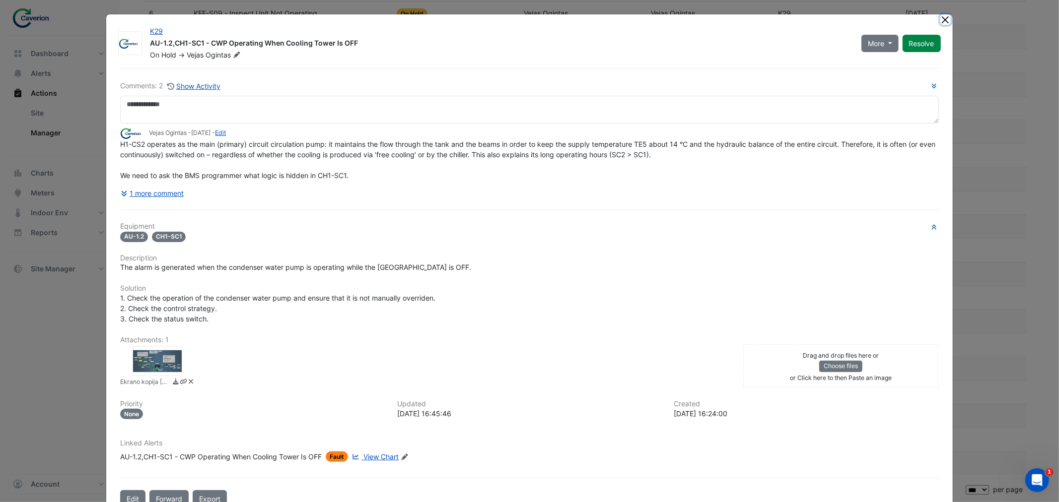
click at [940, 21] on button "Close" at bounding box center [945, 19] width 10 height 10
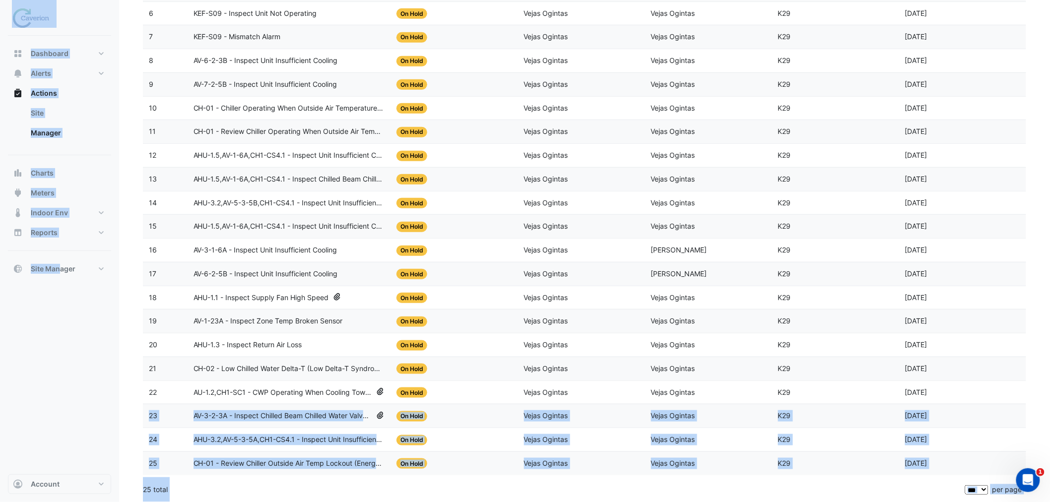
drag, startPoint x: 144, startPoint y: 415, endPoint x: 57, endPoint y: 424, distance: 88.2
click at [57, 424] on div "Actions Manager Create Action More Filters Reset All × On Hold × × Vejas Oginta…" at bounding box center [525, 119] width 1050 height 766
click at [57, 424] on div "Dashboard Portfolio Ratings Performance Alerts Site Rules Templates Actions Sit…" at bounding box center [59, 255] width 103 height 439
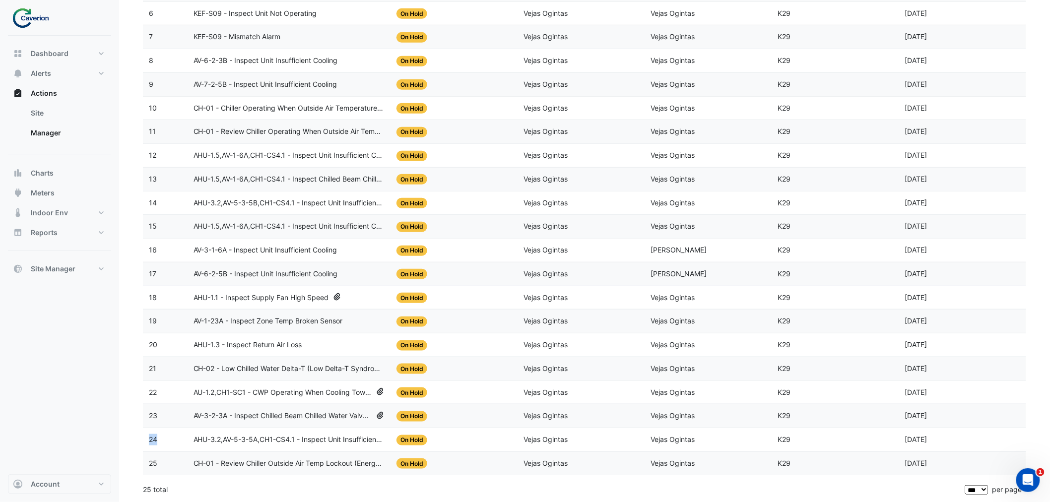
drag, startPoint x: 147, startPoint y: 439, endPoint x: 156, endPoint y: 438, distance: 8.5
click at [156, 438] on datatable-body-cell "24" at bounding box center [165, 439] width 45 height 23
drag, startPoint x: 150, startPoint y: 455, endPoint x: 160, endPoint y: 466, distance: 14.8
click at [160, 466] on datatable-body-cell "25" at bounding box center [165, 463] width 45 height 23
drag, startPoint x: 195, startPoint y: 416, endPoint x: 149, endPoint y: 420, distance: 46.3
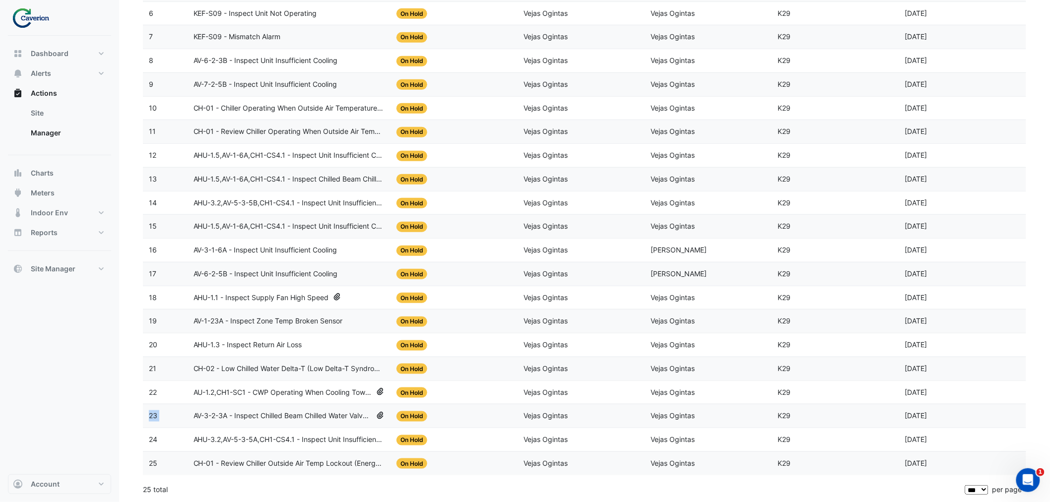
click at [149, 420] on div "23 Action Title: AV-3-2-3A - Inspect Chilled Beam Chilled Water Valve Override …" at bounding box center [584, 415] width 883 height 23
click at [137, 419] on section "More Filters Reset All × On Hold × × Vejas Ogintas × 2 Sites selected × Action …" at bounding box center [584, 137] width 931 height 731
drag, startPoint x: 149, startPoint y: 417, endPoint x: 157, endPoint y: 418, distance: 8.0
click at [157, 418] on div "23" at bounding box center [165, 415] width 33 height 11
drag, startPoint x: 193, startPoint y: 395, endPoint x: 357, endPoint y: 389, distance: 164.9
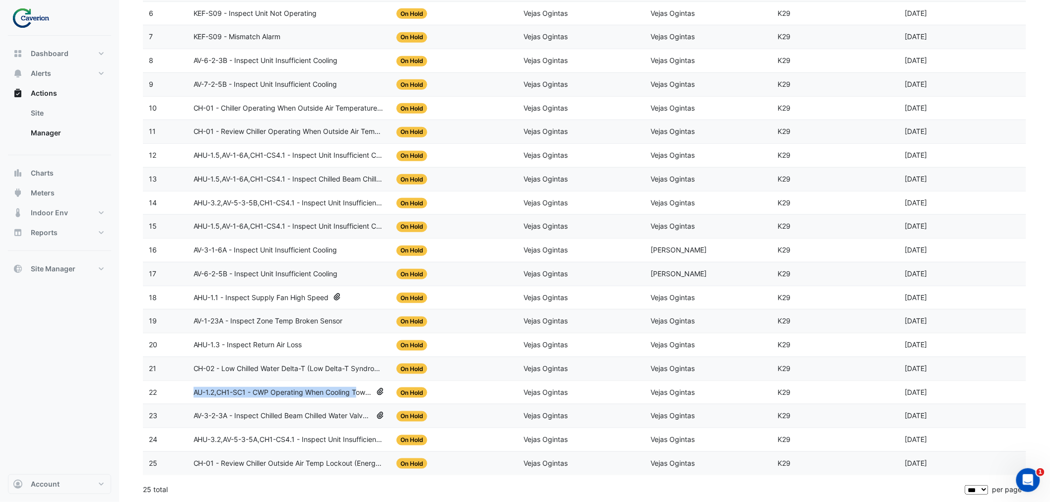
click at [357, 389] on span "AU-1.2,CH1-SC1 - CWP Operating When Cooling Tower Is OFF" at bounding box center [283, 392] width 179 height 11
click at [131, 380] on section "More Filters Reset All × On Hold × × Vejas Ogintas × 2 Sites selected × Action …" at bounding box center [584, 137] width 931 height 731
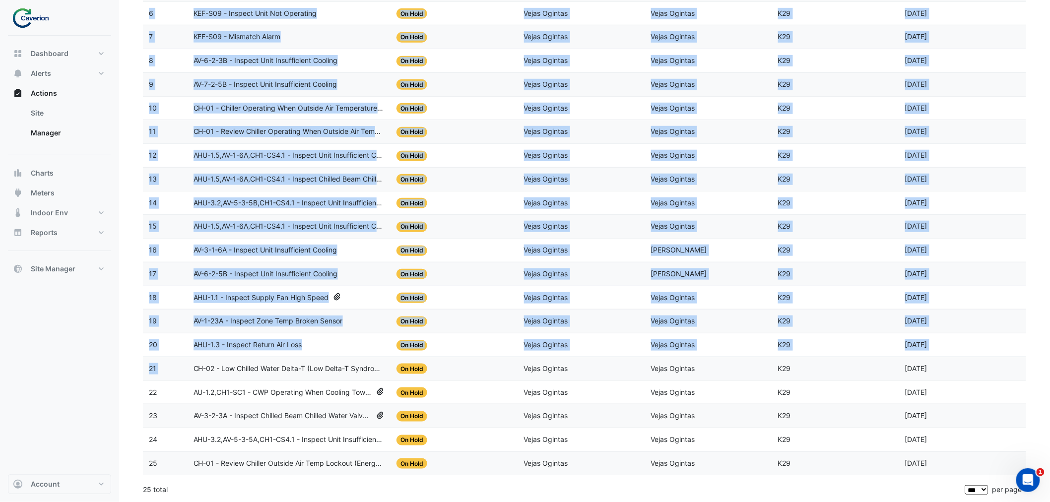
drag, startPoint x: 192, startPoint y: 362, endPoint x: 128, endPoint y: 366, distance: 64.1
click at [128, 366] on section "More Filters Reset All × On Hold × × Vejas Ogintas × 2 Sites selected × Action …" at bounding box center [584, 137] width 931 height 731
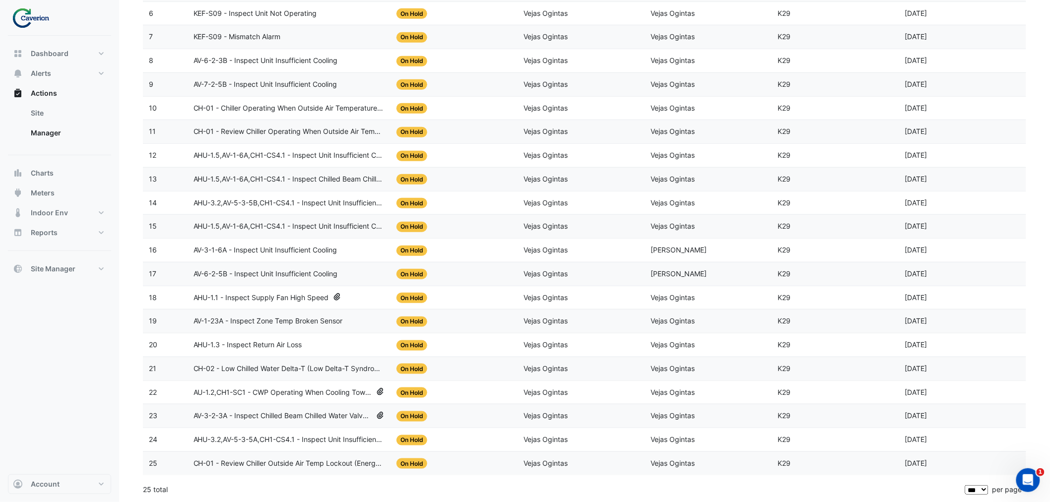
click at [214, 364] on span "CH-02 - Low Chilled Water Delta-T (Low Delta-T Syndrome)" at bounding box center [290, 368] width 192 height 11
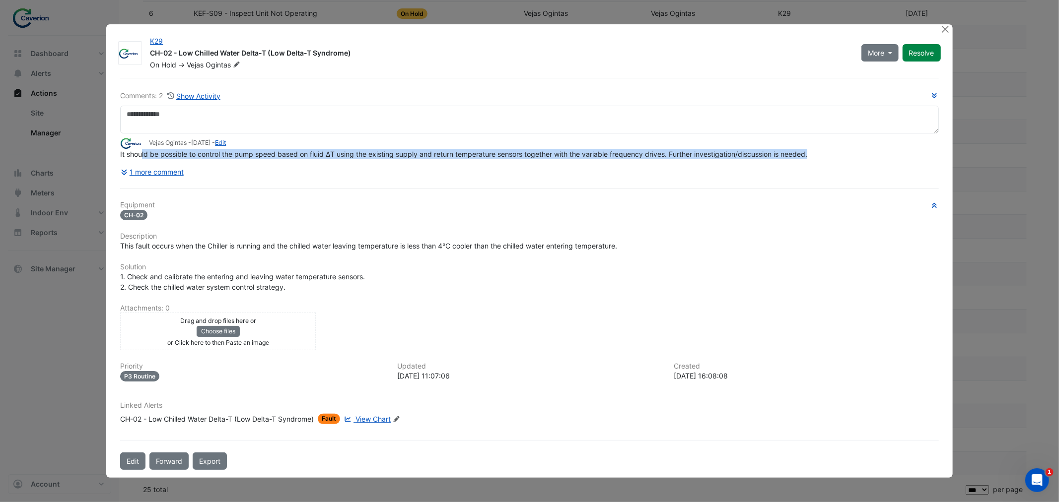
drag, startPoint x: 136, startPoint y: 165, endPoint x: 816, endPoint y: 155, distance: 679.5
click at [816, 155] on div "It should be possible to control the pump speed based on fluid ΔT using the exi…" at bounding box center [529, 154] width 818 height 10
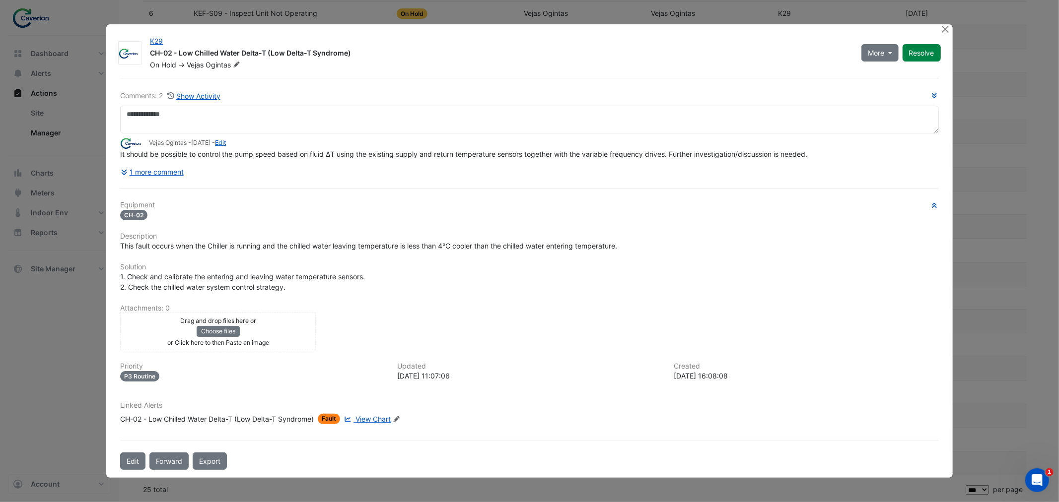
click at [835, 164] on div "1 more comment" at bounding box center [529, 171] width 818 height 17
drag, startPoint x: 152, startPoint y: 52, endPoint x: 384, endPoint y: 55, distance: 232.3
click at [384, 55] on div "CH-02 - Low Chilled Water Delta-T (Low Delta-T Syndrome)" at bounding box center [499, 54] width 699 height 12
click at [167, 55] on div "CH-02 - Low Chilled Water Delta-T (Low Delta-T Syndrome)" at bounding box center [499, 54] width 699 height 12
drag, startPoint x: 152, startPoint y: 53, endPoint x: 385, endPoint y: 53, distance: 232.8
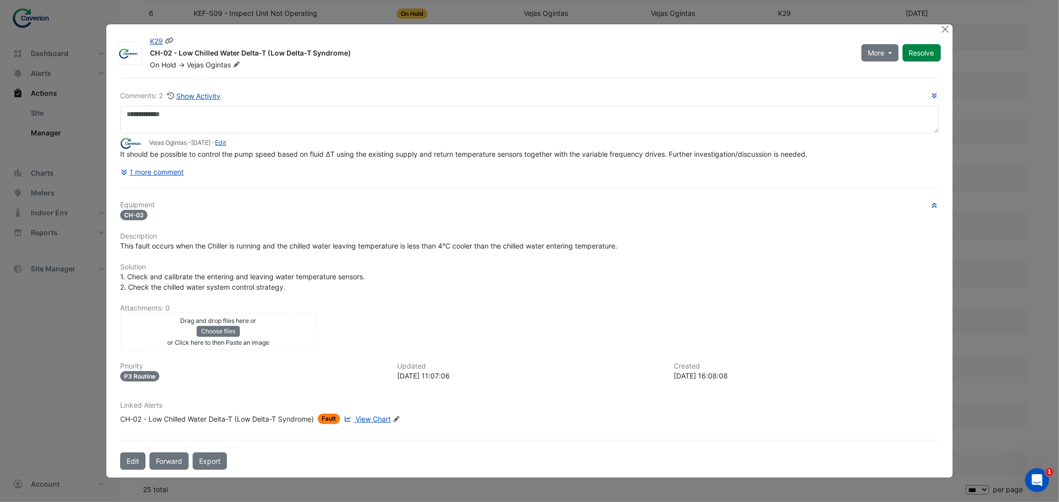
click at [385, 53] on div "CH-02 - Low Chilled Water Delta-T (Low Delta-T Syndrome)" at bounding box center [499, 54] width 699 height 12
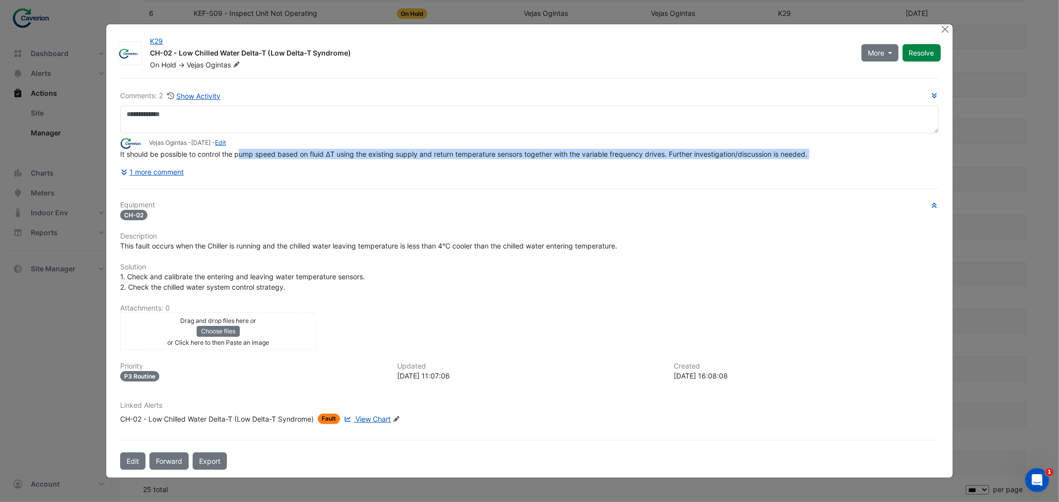
drag, startPoint x: 240, startPoint y: 156, endPoint x: 366, endPoint y: 166, distance: 125.9
click at [366, 166] on div "Comments: 2 Show Activity Vejas Ogintas - 1 week ago - Edit It should be possib…" at bounding box center [529, 135] width 818 height 90
click at [366, 166] on div "1 more comment" at bounding box center [529, 171] width 818 height 17
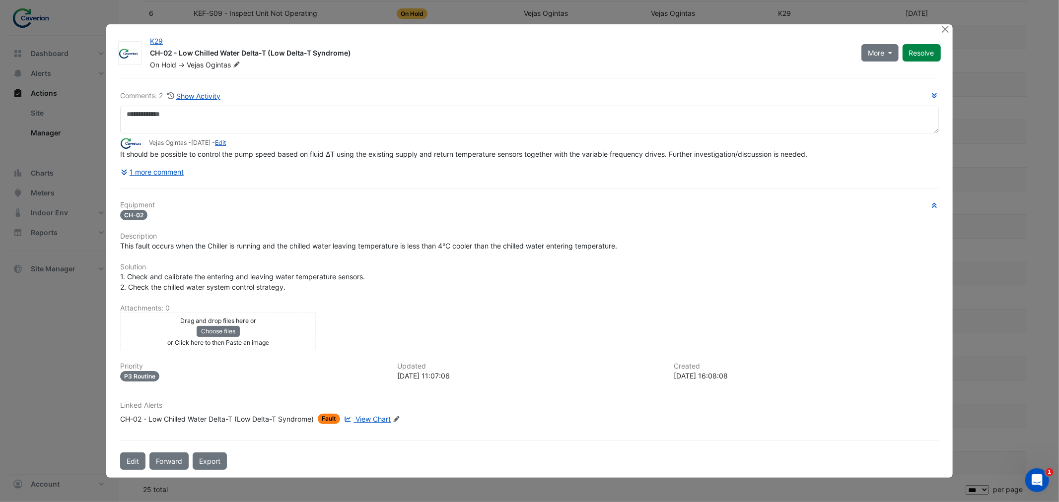
click at [366, 166] on div "1 more comment" at bounding box center [529, 171] width 818 height 17
drag, startPoint x: 225, startPoint y: 159, endPoint x: 371, endPoint y: 156, distance: 145.9
click at [371, 156] on div "It should be possible to control the pump speed based on fluid ΔT using the exi…" at bounding box center [529, 154] width 818 height 10
click at [371, 156] on span "It should be possible to control the pump speed based on fluid ΔT using the exi…" at bounding box center [463, 154] width 687 height 8
drag, startPoint x: 368, startPoint y: 156, endPoint x: 522, endPoint y: 156, distance: 153.9
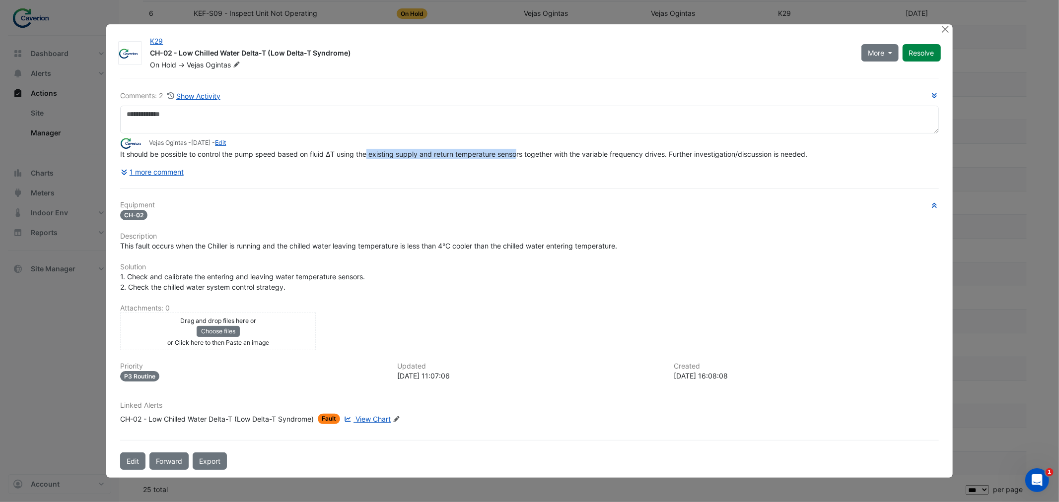
click at [522, 156] on span "It should be possible to control the pump speed based on fluid ΔT using the exi…" at bounding box center [463, 154] width 687 height 8
drag, startPoint x: 478, startPoint y: 155, endPoint x: 587, endPoint y: 156, distance: 109.2
click at [587, 156] on span "It should be possible to control the pump speed based on fluid ΔT using the exi…" at bounding box center [463, 154] width 687 height 8
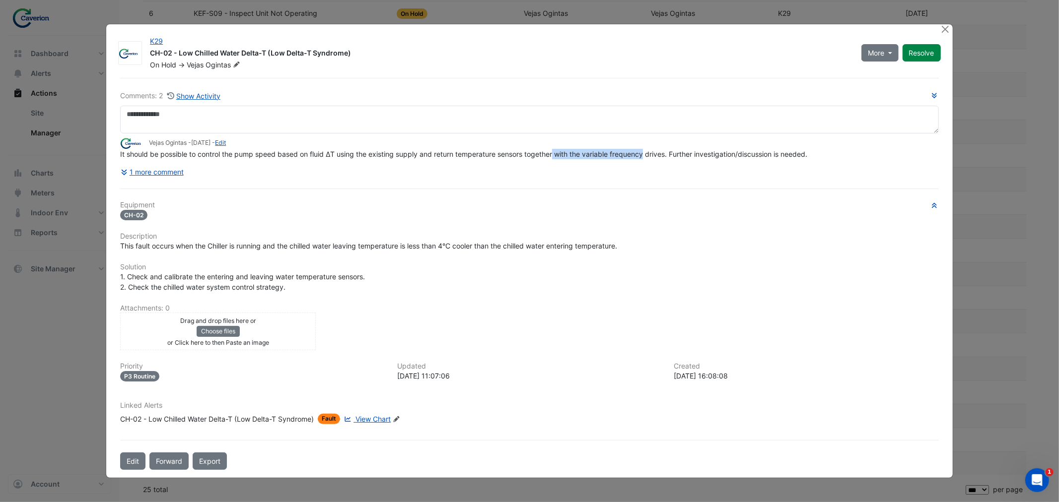
drag, startPoint x: 555, startPoint y: 156, endPoint x: 653, endPoint y: 156, distance: 97.8
click at [653, 156] on span "It should be possible to control the pump speed based on fluid ΔT using the exi…" at bounding box center [463, 154] width 687 height 8
click at [654, 156] on span "It should be possible to control the pump speed based on fluid ΔT using the exi…" at bounding box center [463, 154] width 687 height 8
click at [678, 157] on span "It should be possible to control the pump speed based on fluid ΔT using the exi…" at bounding box center [463, 154] width 687 height 8
click at [161, 171] on button "1 more comment" at bounding box center [152, 171] width 64 height 17
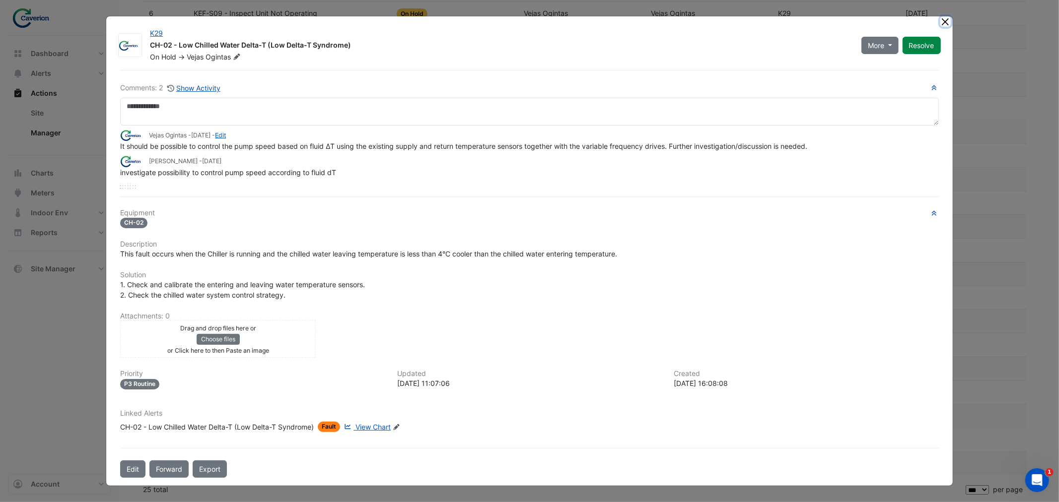
click at [944, 23] on button "Close" at bounding box center [945, 21] width 10 height 10
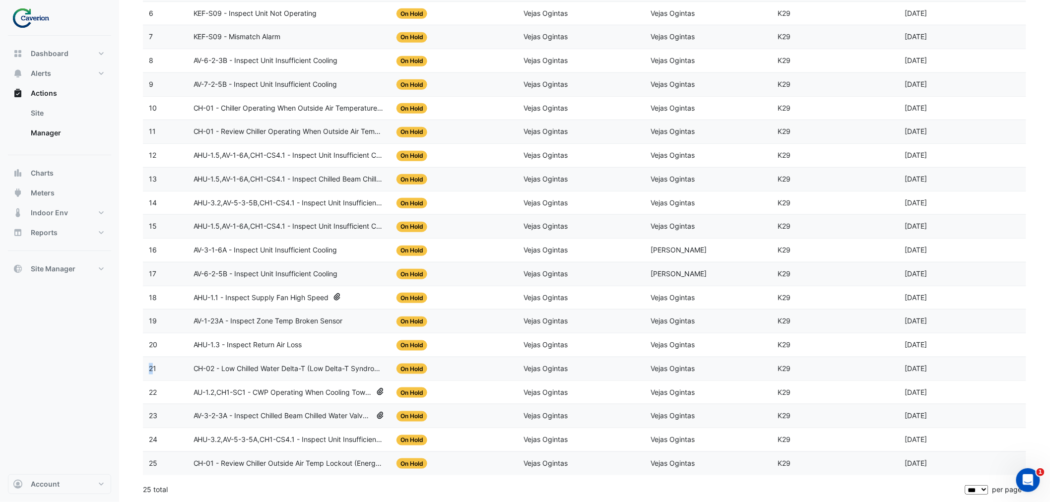
drag, startPoint x: 152, startPoint y: 364, endPoint x: 147, endPoint y: 369, distance: 7.0
click at [147, 369] on datatable-body-cell "21" at bounding box center [165, 368] width 45 height 23
click at [128, 368] on section "More Filters Reset All × On Hold × × Vejas Ogintas × 2 Sites selected × Action …" at bounding box center [584, 137] width 931 height 731
drag, startPoint x: 146, startPoint y: 368, endPoint x: 156, endPoint y: 368, distance: 9.9
click at [156, 368] on datatable-body-cell "21" at bounding box center [165, 368] width 45 height 23
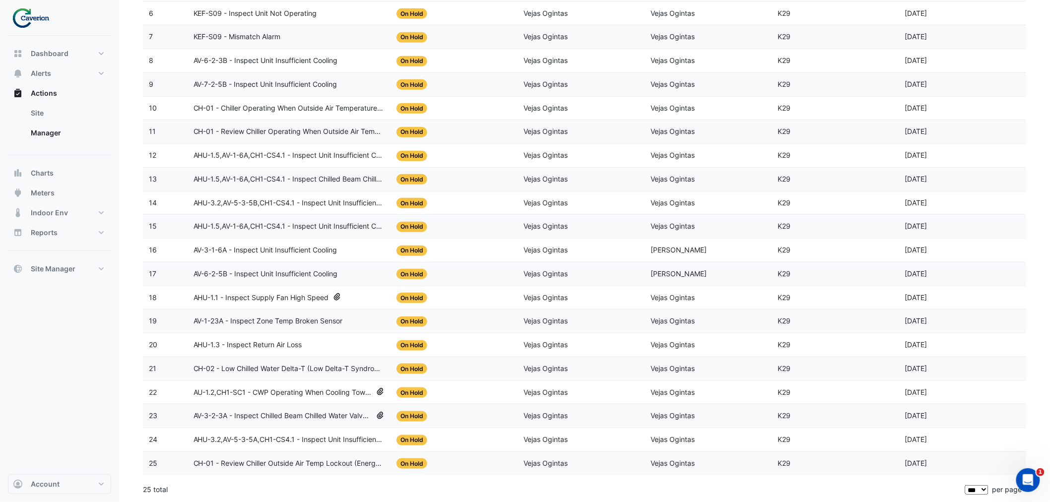
click at [1008, 263] on datatable-body-cell "Updated: 7 days ago" at bounding box center [962, 274] width 127 height 23
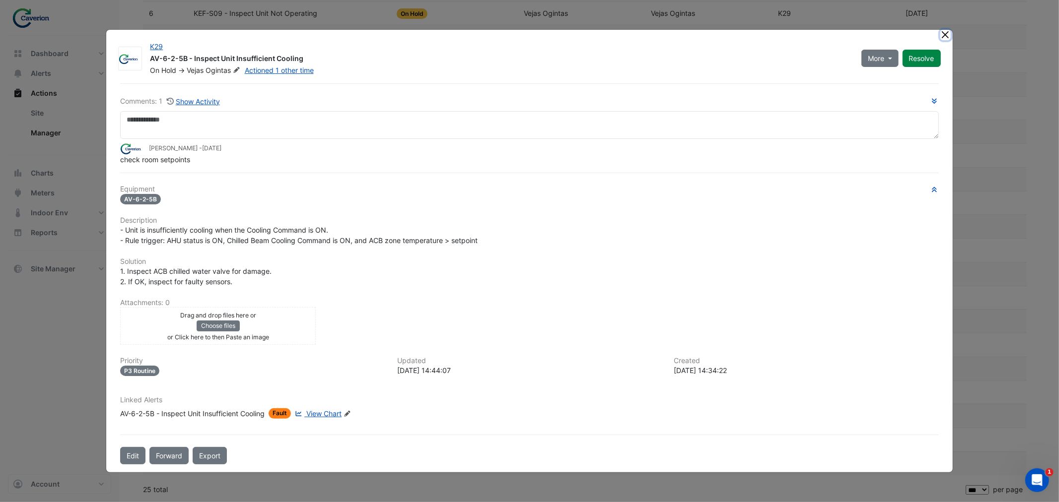
click at [943, 34] on button "Close" at bounding box center [945, 35] width 10 height 10
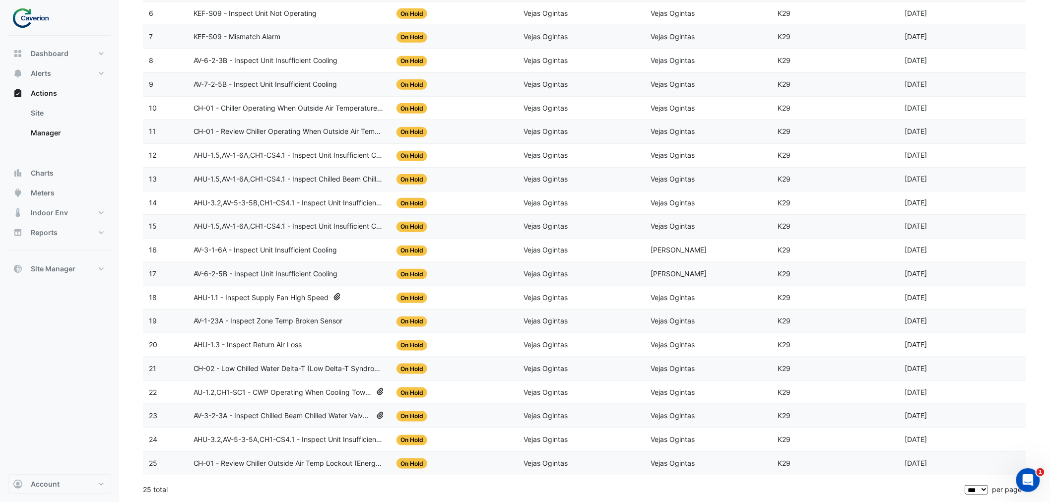
click at [249, 345] on span "AHU-1.3 - Inspect Return Air Loss" at bounding box center [248, 344] width 109 height 11
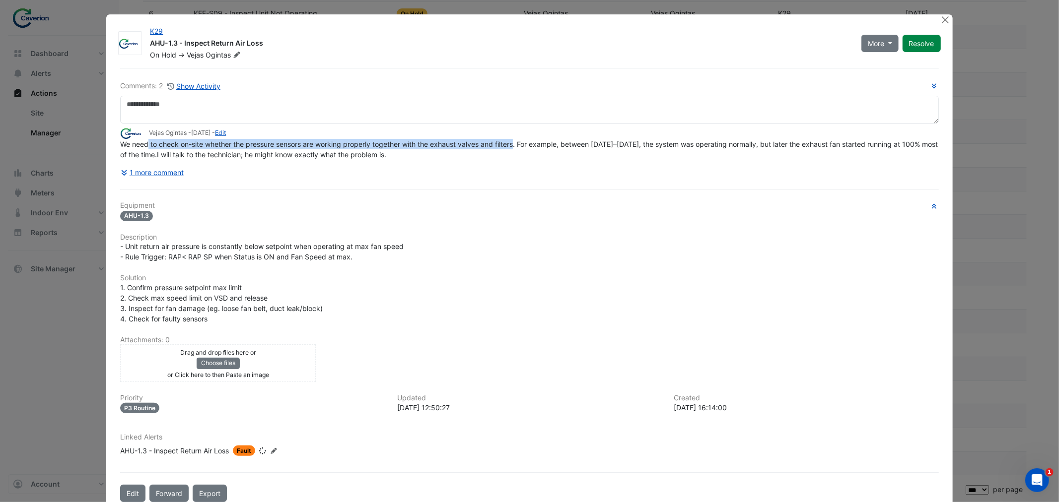
drag, startPoint x: 144, startPoint y: 166, endPoint x: 515, endPoint y: 144, distance: 370.8
click at [515, 144] on span "We need to check on-site whether the pressure sensors are working properly toge…" at bounding box center [529, 149] width 819 height 19
drag, startPoint x: 439, startPoint y: 135, endPoint x: 636, endPoint y: 150, distance: 197.6
click at [636, 150] on app-ticket-comment "Vejas Ogintas - 7 days ago - Edit We need to check on-site whether the pressure…" at bounding box center [529, 144] width 818 height 32
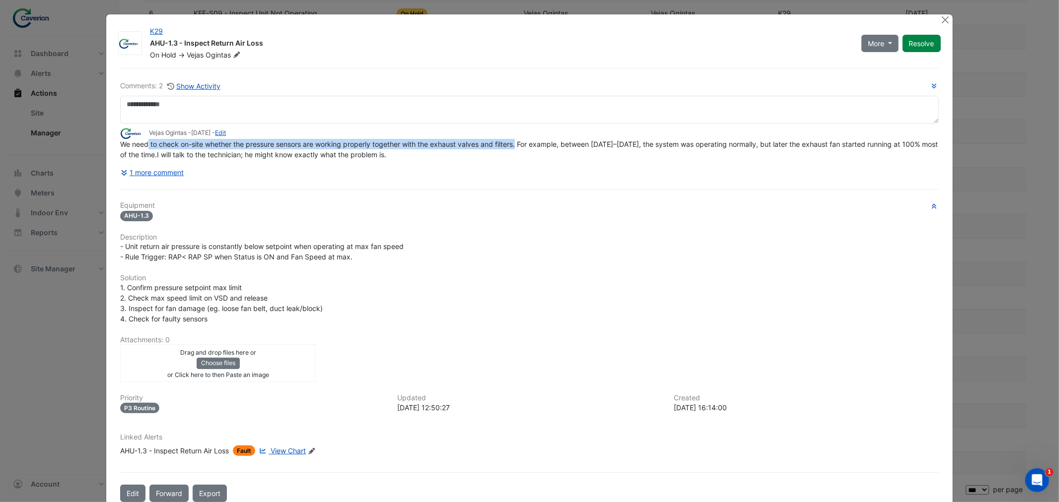
click at [636, 150] on div "We need to check on-site whether the pressure sensors are working properly toge…" at bounding box center [529, 149] width 818 height 21
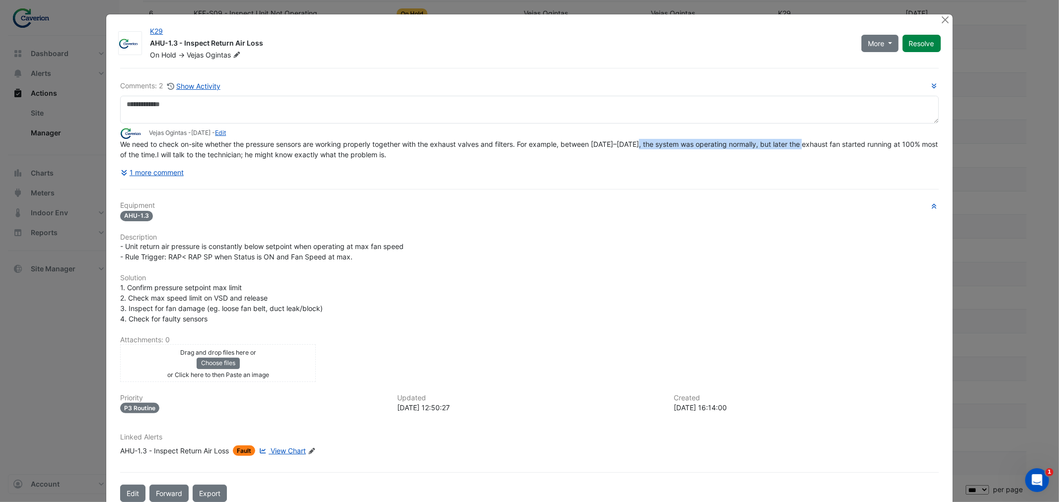
drag, startPoint x: 651, startPoint y: 146, endPoint x: 807, endPoint y: 146, distance: 155.8
click at [807, 146] on span "We need to check on-site whether the pressure sensors are working properly toge…" at bounding box center [529, 149] width 819 height 19
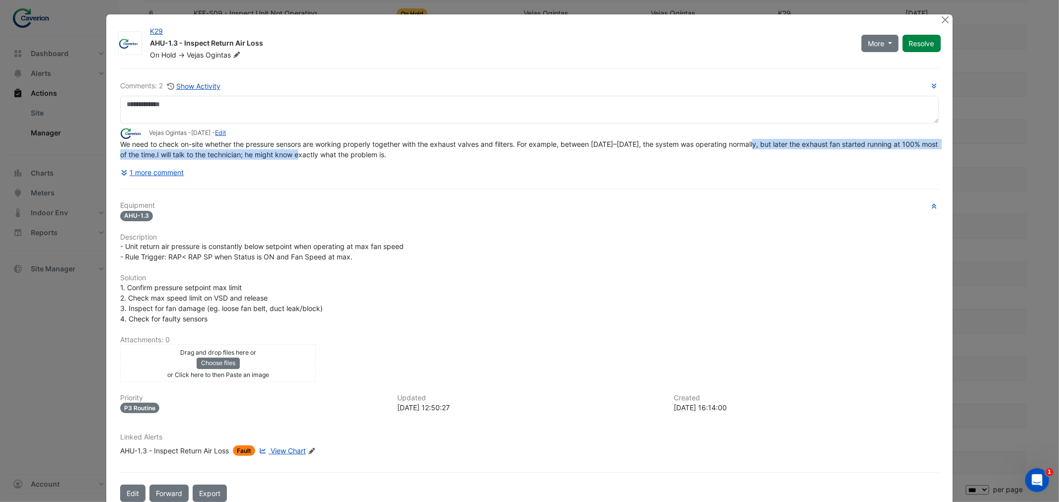
drag, startPoint x: 754, startPoint y: 139, endPoint x: 310, endPoint y: 153, distance: 444.9
click at [310, 153] on span "We need to check on-site whether the pressure sensors are working properly toge…" at bounding box center [529, 149] width 819 height 19
drag, startPoint x: 229, startPoint y: 156, endPoint x: 376, endPoint y: 152, distance: 147.4
click at [376, 152] on span "We need to check on-site whether the pressure sensors are working properly toge…" at bounding box center [529, 149] width 819 height 19
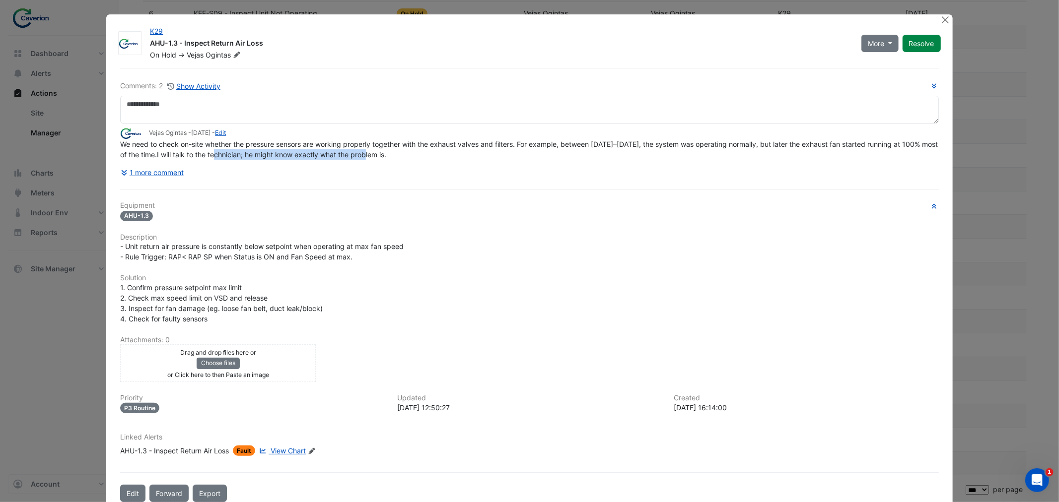
click at [376, 152] on span "We need to check on-site whether the pressure sensors are working properly toge…" at bounding box center [529, 149] width 819 height 19
drag, startPoint x: 295, startPoint y: 155, endPoint x: 427, endPoint y: 155, distance: 132.5
click at [426, 155] on div "We need to check on-site whether the pressure sensors are working properly toge…" at bounding box center [529, 149] width 818 height 21
click at [427, 155] on div "We need to check on-site whether the pressure sensors are working properly toge…" at bounding box center [529, 149] width 818 height 21
drag, startPoint x: 146, startPoint y: 42, endPoint x: 270, endPoint y: 46, distance: 124.1
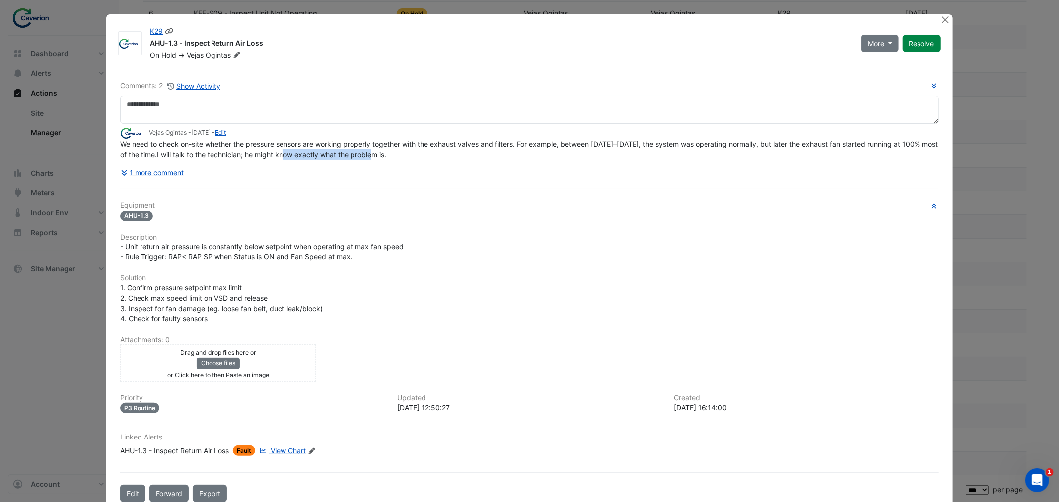
click at [270, 46] on div "AHU-1.3 - Inspect Return Air Loss" at bounding box center [499, 44] width 699 height 12
drag, startPoint x: 117, startPoint y: 143, endPoint x: 430, endPoint y: 155, distance: 312.9
click at [430, 155] on div "We need to check on-site whether the pressure sensors are working properly toge…" at bounding box center [529, 149] width 818 height 21
click at [940, 18] on button "Close" at bounding box center [945, 19] width 10 height 10
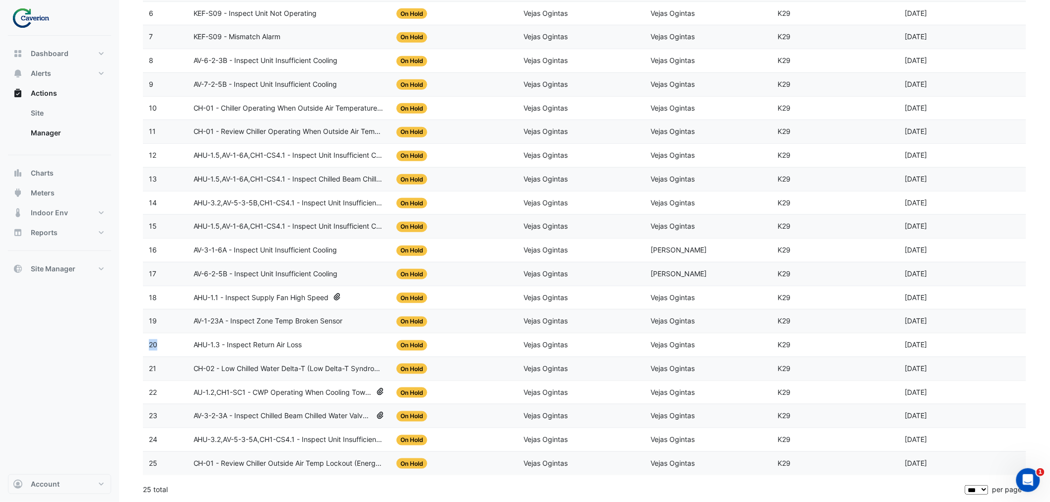
drag, startPoint x: 158, startPoint y: 341, endPoint x: 145, endPoint y: 343, distance: 12.6
click at [145, 343] on datatable-body-cell "20" at bounding box center [165, 345] width 45 height 23
click at [278, 319] on span "AV-1-23A - Inspect Zone Temp Broken Sensor" at bounding box center [268, 321] width 149 height 11
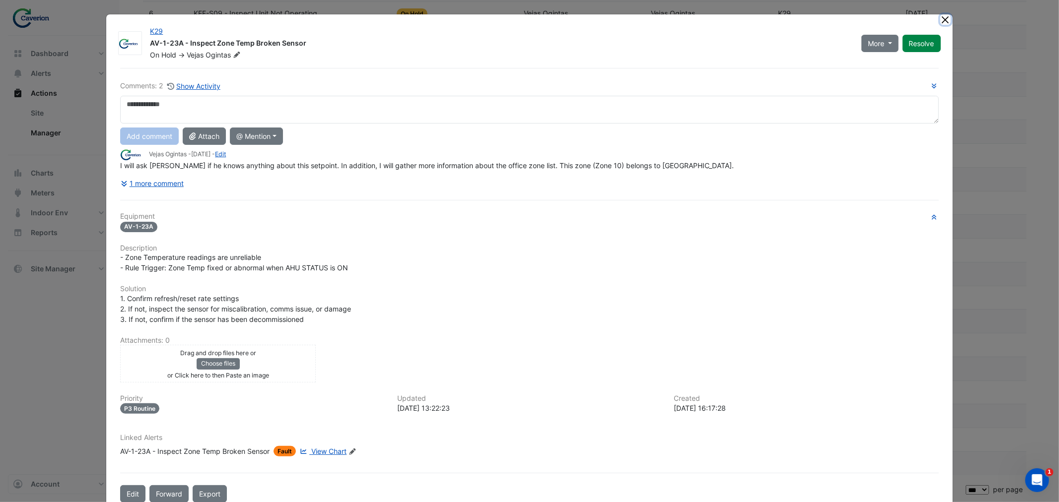
click at [941, 21] on button "Close" at bounding box center [945, 19] width 10 height 10
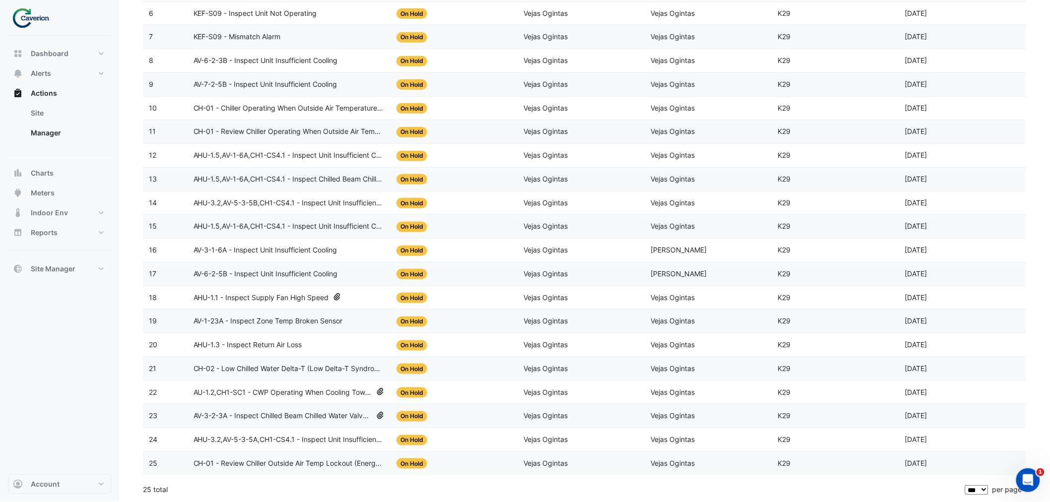
click at [229, 348] on span "AHU-1.3 - Inspect Return Air Loss" at bounding box center [248, 344] width 109 height 11
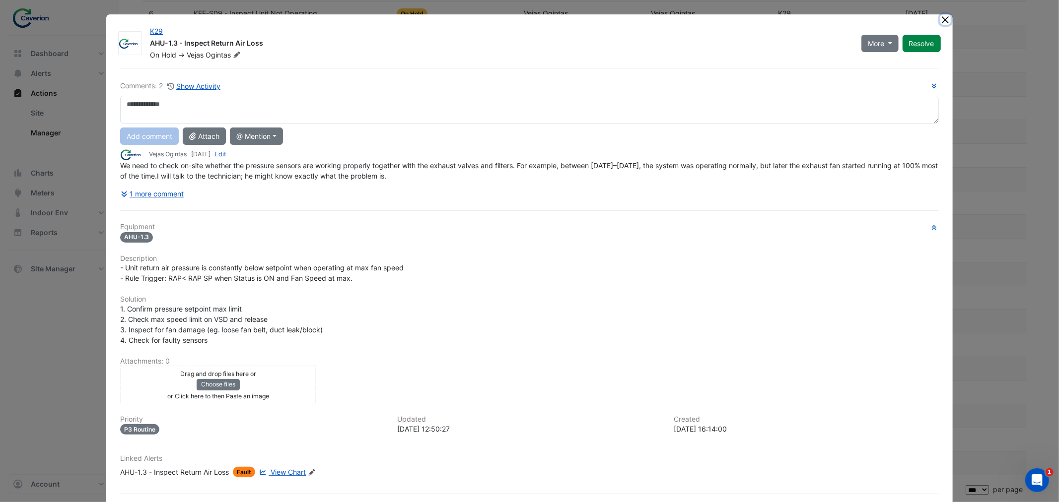
click at [941, 19] on button "Close" at bounding box center [945, 19] width 10 height 10
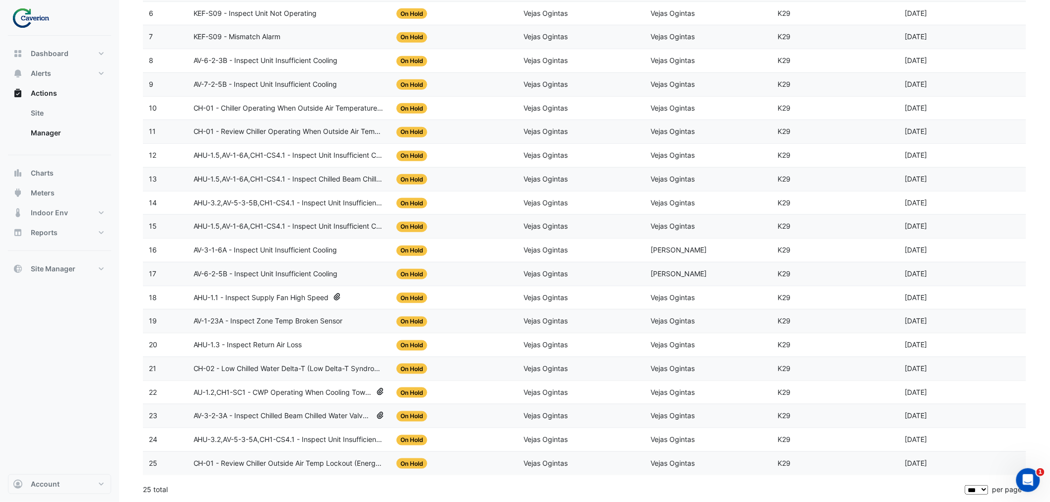
click at [248, 322] on span "AV-1-23A - Inspect Zone Temp Broken Sensor" at bounding box center [268, 321] width 149 height 11
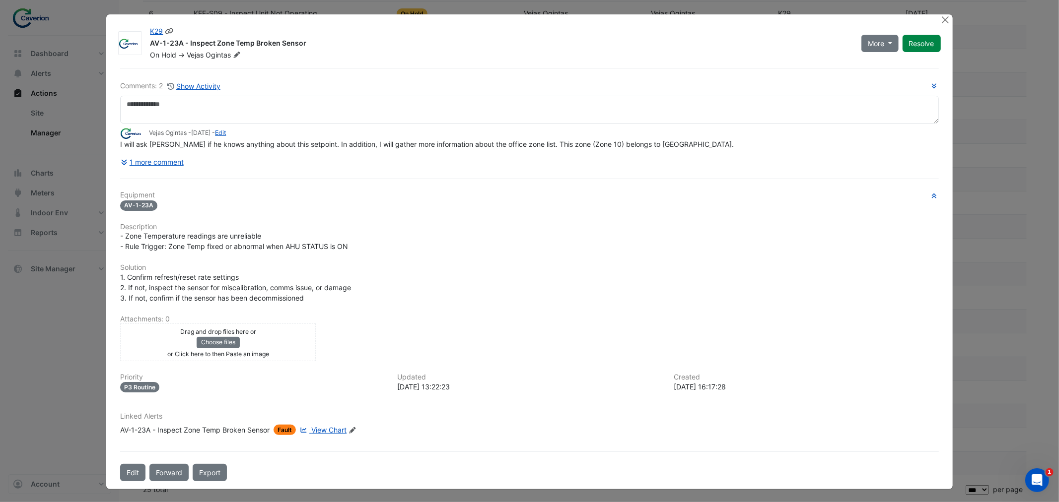
drag, startPoint x: 146, startPoint y: 42, endPoint x: 310, endPoint y: 42, distance: 163.3
click at [310, 42] on div "AV-1-23A - Inspect Zone Temp Broken Sensor" at bounding box center [499, 44] width 699 height 12
click at [939, 18] on div "K29 AV-1-23A - Inspect Zone Temp Broken Sensor On Hold -> Vejas Ogintas More No…" at bounding box center [529, 251] width 846 height 475
click at [944, 18] on button "Close" at bounding box center [945, 19] width 10 height 10
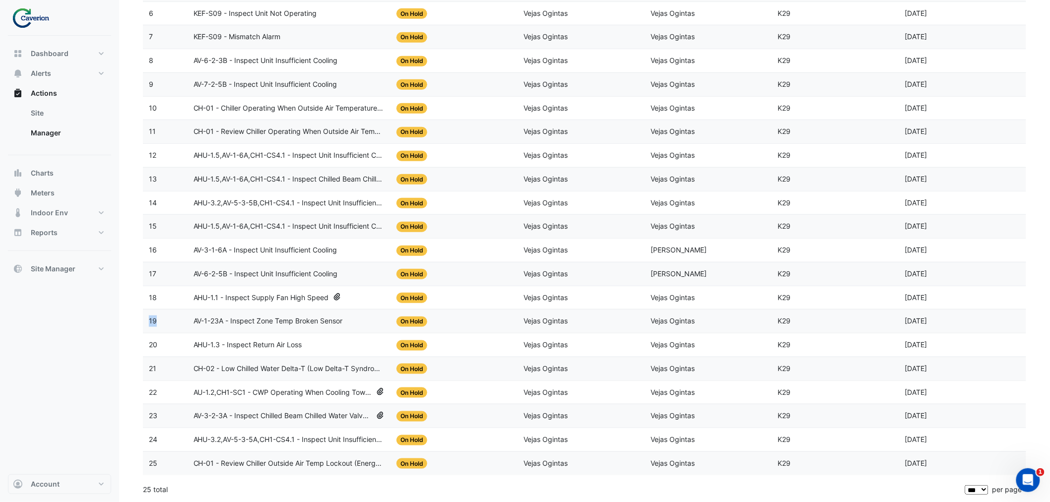
drag, startPoint x: 148, startPoint y: 315, endPoint x: 157, endPoint y: 316, distance: 9.4
click at [157, 316] on div "19" at bounding box center [165, 321] width 33 height 11
click at [147, 322] on datatable-body-cell "19" at bounding box center [165, 321] width 45 height 23
drag, startPoint x: 147, startPoint y: 322, endPoint x: 156, endPoint y: 319, distance: 9.3
click at [156, 319] on datatable-body-cell "19" at bounding box center [165, 321] width 45 height 23
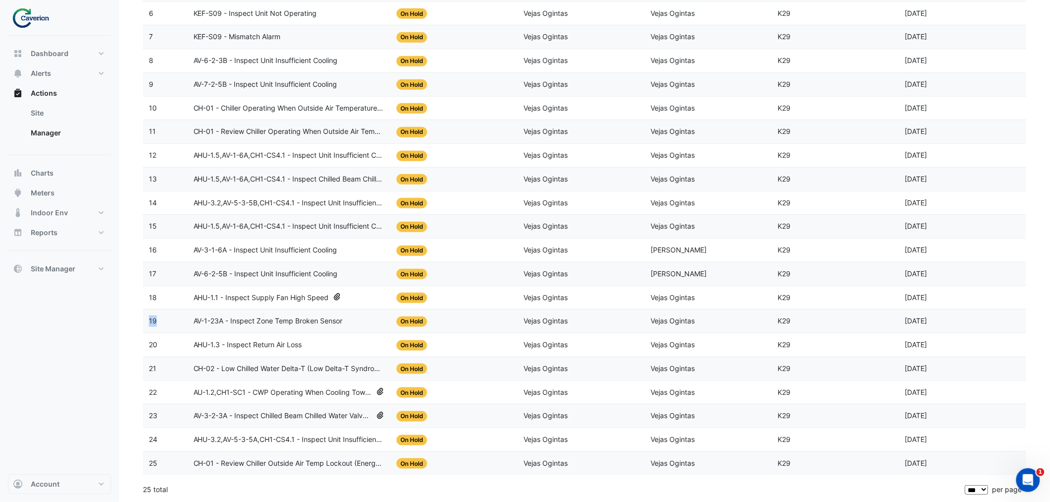
click at [229, 294] on span "AHU-1.1 - Inspect Supply Fan High Speed" at bounding box center [261, 297] width 135 height 11
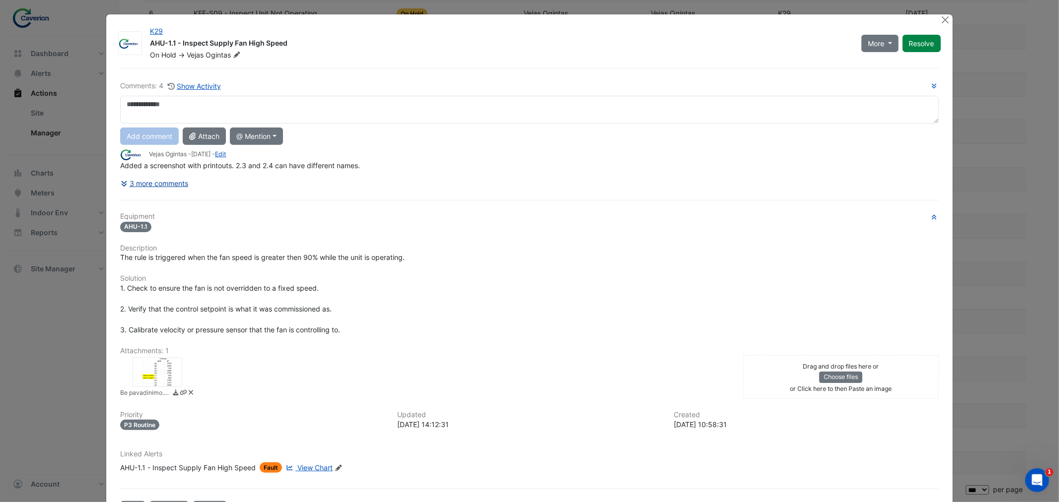
click at [174, 184] on button "3 more comments" at bounding box center [154, 183] width 68 height 17
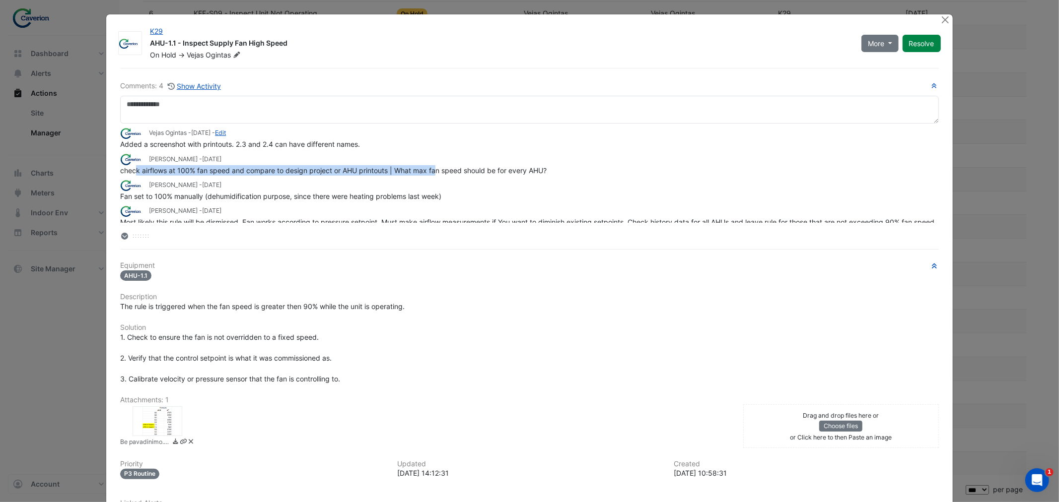
drag, startPoint x: 132, startPoint y: 173, endPoint x: 433, endPoint y: 167, distance: 301.3
click at [433, 167] on div "check airflows at 100% fan speed and compare to design project or AHU printouts…" at bounding box center [529, 170] width 818 height 10
click at [433, 167] on span "check airflows at 100% fan speed and compare to design project or AHU printouts…" at bounding box center [333, 170] width 426 height 8
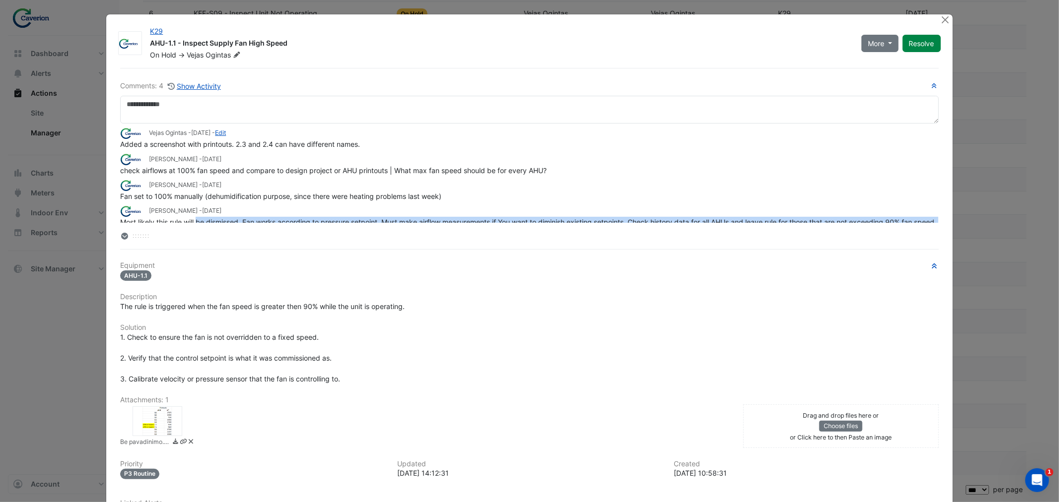
scroll to position [12, 0]
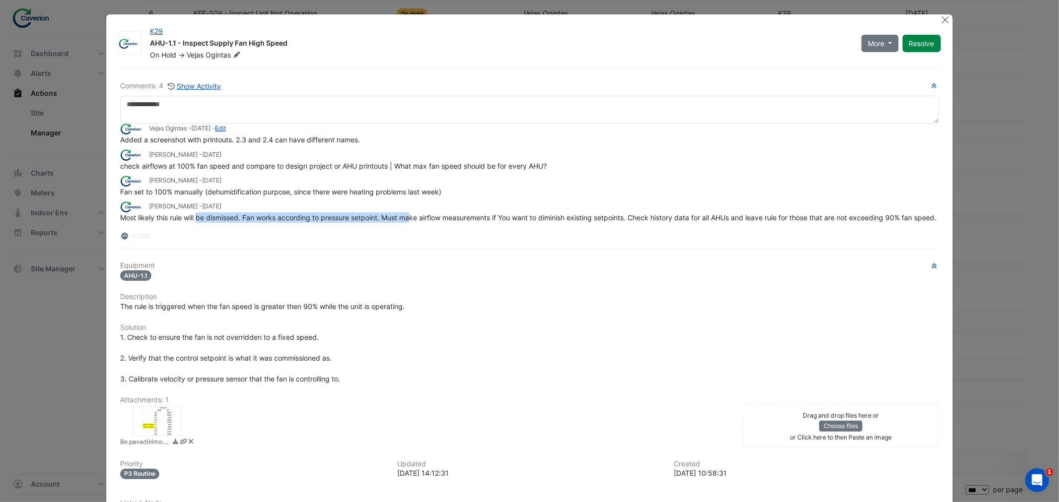
drag, startPoint x: 196, startPoint y: 222, endPoint x: 408, endPoint y: 204, distance: 213.7
click at [408, 213] on span "Most likely this rule will be dismissed. Fan works according to pressure setpoi…" at bounding box center [528, 217] width 816 height 8
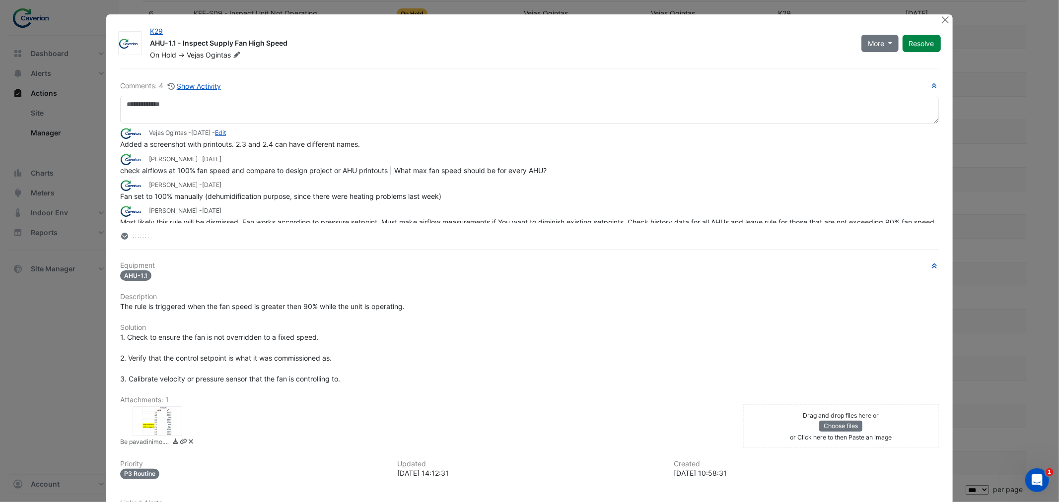
click at [262, 194] on span "Fan set to 100% manually (dehumidification purpose, since there were heating pr…" at bounding box center [280, 196] width 321 height 8
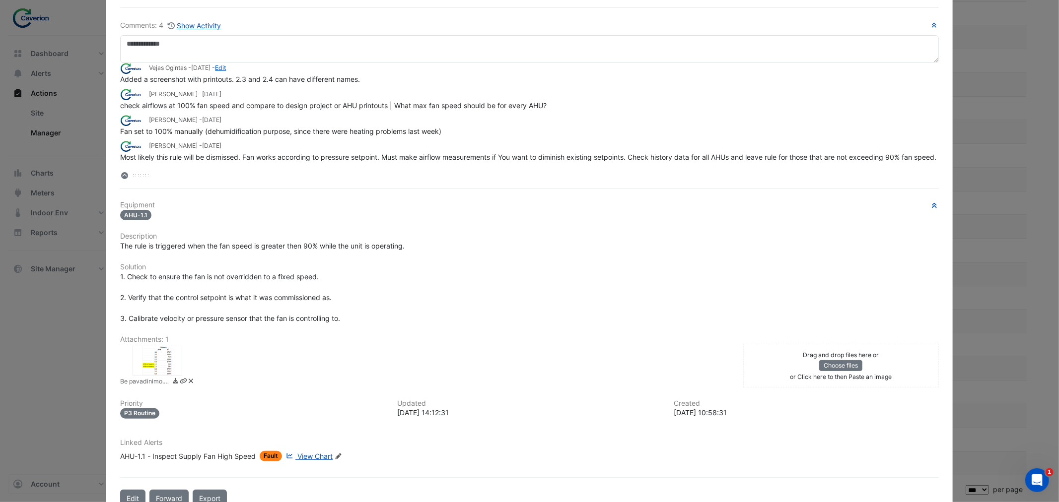
scroll to position [86, 0]
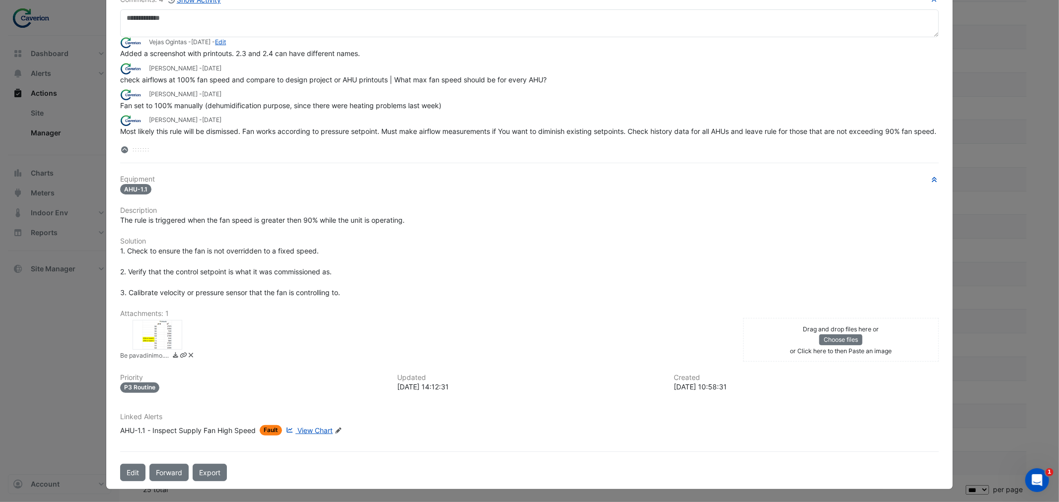
click at [122, 148] on icon at bounding box center [124, 149] width 4 height 2
click at [122, 148] on icon at bounding box center [125, 149] width 6 height 7
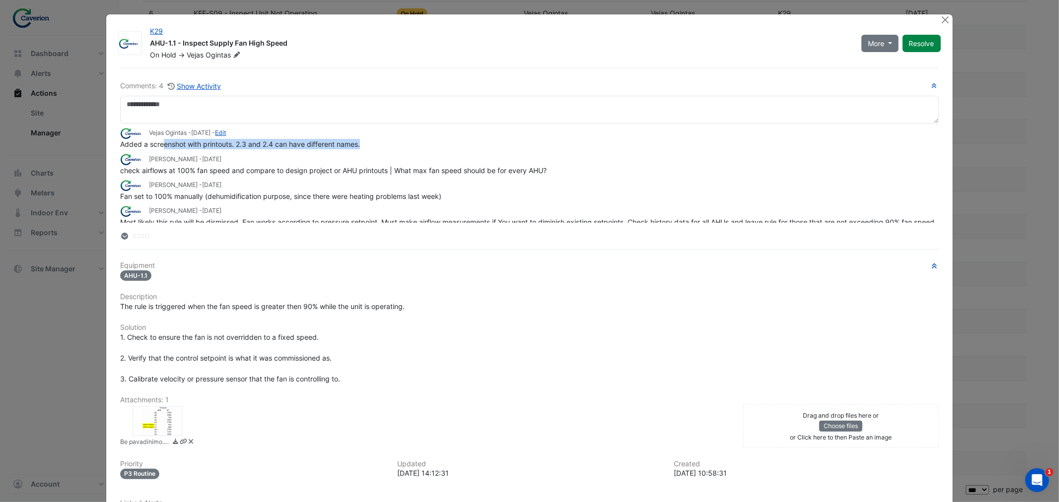
drag, startPoint x: 157, startPoint y: 145, endPoint x: 399, endPoint y: 144, distance: 241.2
click at [399, 144] on div "Added a screenshot with printouts. 2.3 and 2.4 can have different names." at bounding box center [529, 144] width 818 height 10
drag, startPoint x: 144, startPoint y: 170, endPoint x: 578, endPoint y: 169, distance: 433.3
click at [578, 169] on div "check airflows at 100% fan speed and compare to design project or AHU printouts…" at bounding box center [529, 170] width 818 height 10
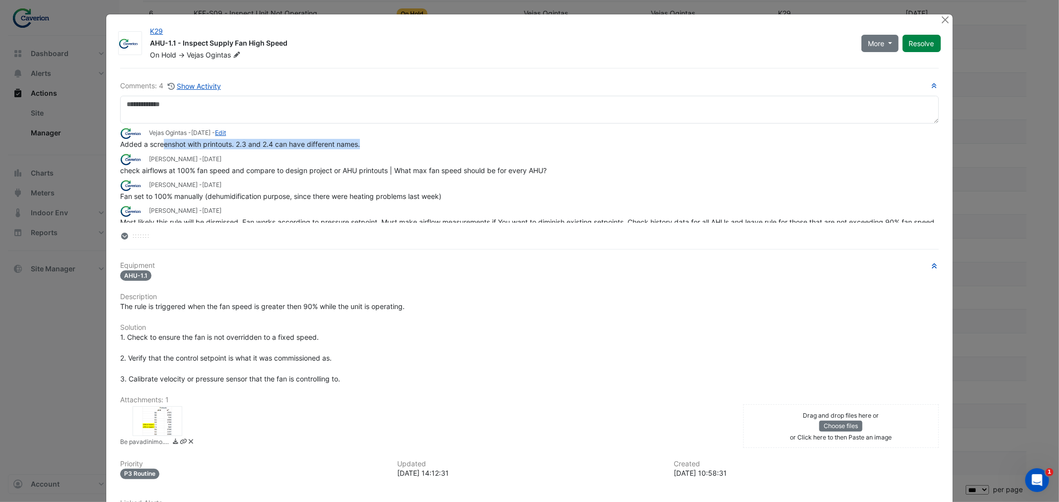
click at [578, 169] on div "check airflows at 100% fan speed and compare to design project or AHU printouts…" at bounding box center [529, 170] width 818 height 10
drag, startPoint x: 577, startPoint y: 169, endPoint x: 115, endPoint y: 165, distance: 462.1
click at [115, 165] on div "Comments: 4 Show Activity Vejas Ogintas - 7 days ago - Edit Added a screenshot …" at bounding box center [529, 318] width 830 height 500
click at [164, 402] on h6 "Attachments: 1" at bounding box center [529, 400] width 818 height 8
click at [166, 414] on div at bounding box center [158, 421] width 50 height 30
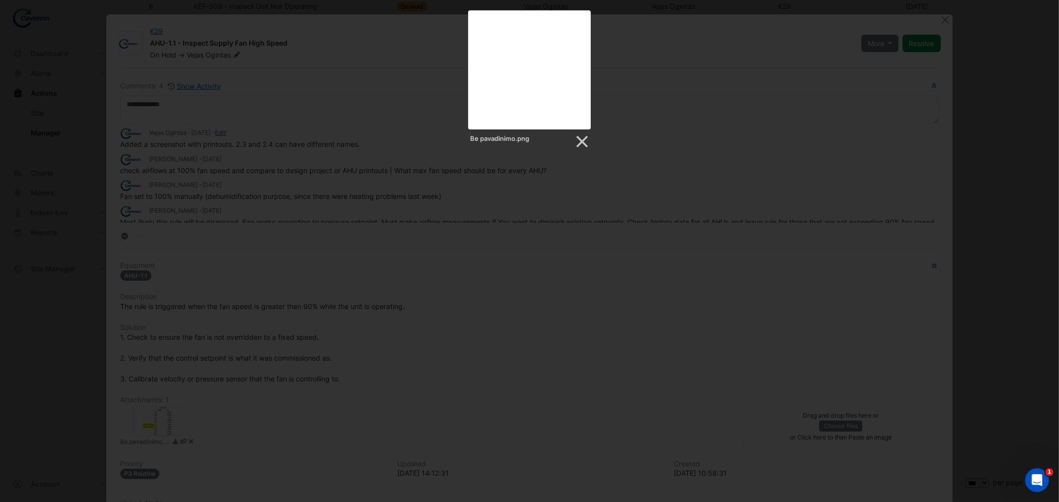
click at [584, 133] on div "Be pavadinimo.png" at bounding box center [529, 140] width 123 height 20
click at [584, 137] on link at bounding box center [581, 141] width 15 height 15
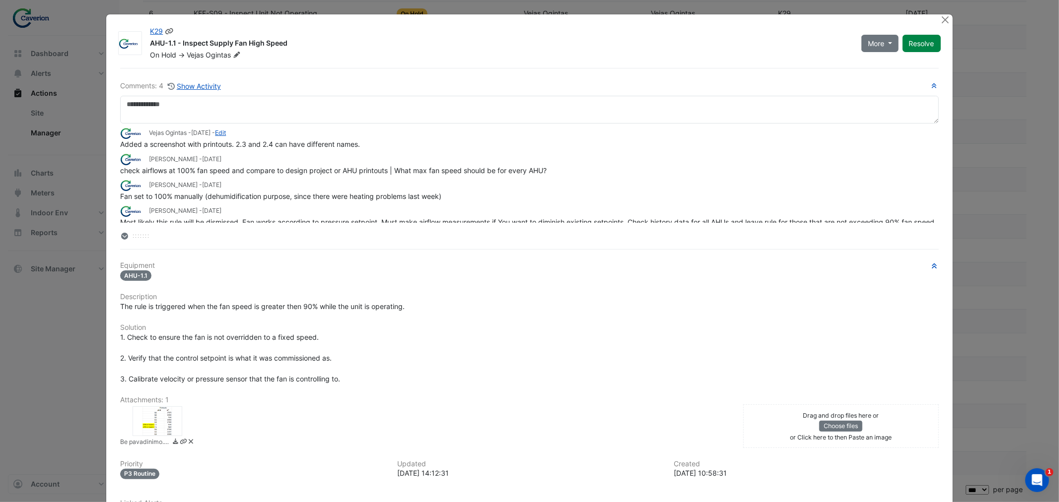
drag, startPoint x: 146, startPoint y: 47, endPoint x: 304, endPoint y: 38, distance: 157.6
click at [304, 38] on div "AHU-1.1 - Inspect Supply Fan High Speed" at bounding box center [499, 44] width 699 height 12
click at [940, 22] on button "Close" at bounding box center [945, 19] width 10 height 10
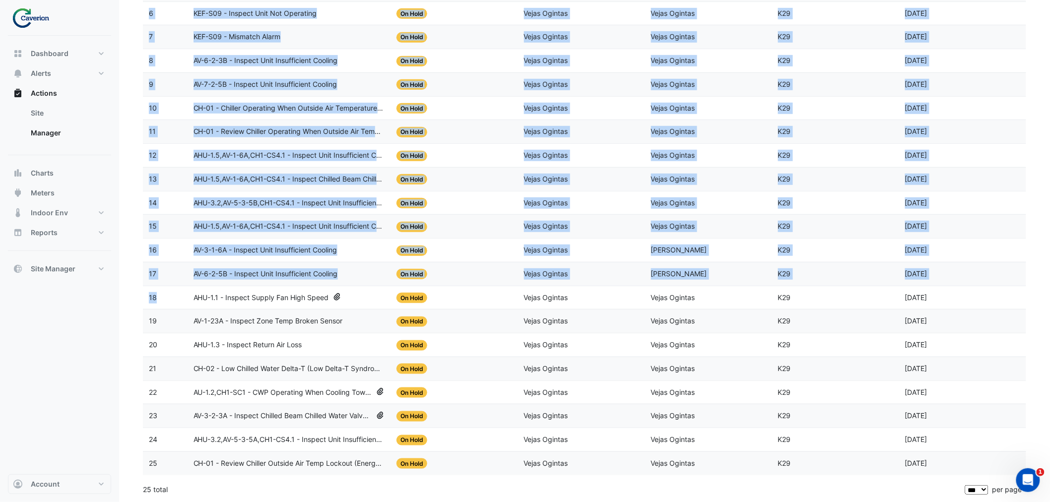
drag, startPoint x: 156, startPoint y: 294, endPoint x: 141, endPoint y: 296, distance: 15.5
click at [141, 296] on section "More Filters Reset All × On Hold × × Vejas Ogintas × 2 Sites selected × Action …" at bounding box center [584, 137] width 931 height 731
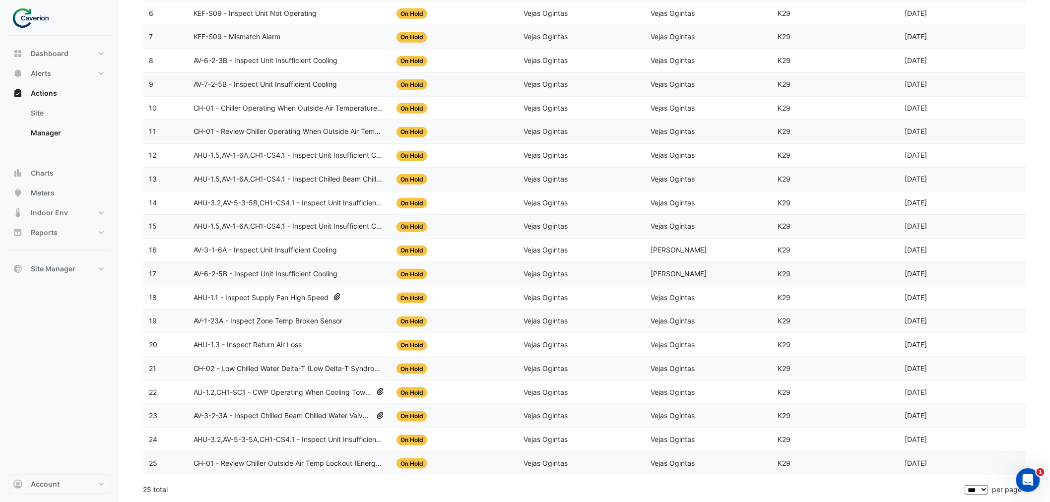
click at [139, 300] on section "More Filters Reset All × On Hold × × Vejas Ogintas × 2 Sites selected × Action …" at bounding box center [584, 137] width 931 height 731
drag, startPoint x: 146, startPoint y: 298, endPoint x: 157, endPoint y: 294, distance: 11.5
click at [157, 294] on datatable-body-cell "18" at bounding box center [165, 297] width 45 height 23
click at [241, 292] on span "AHU-1.1 - Inspect Supply Fan High Speed" at bounding box center [261, 297] width 135 height 11
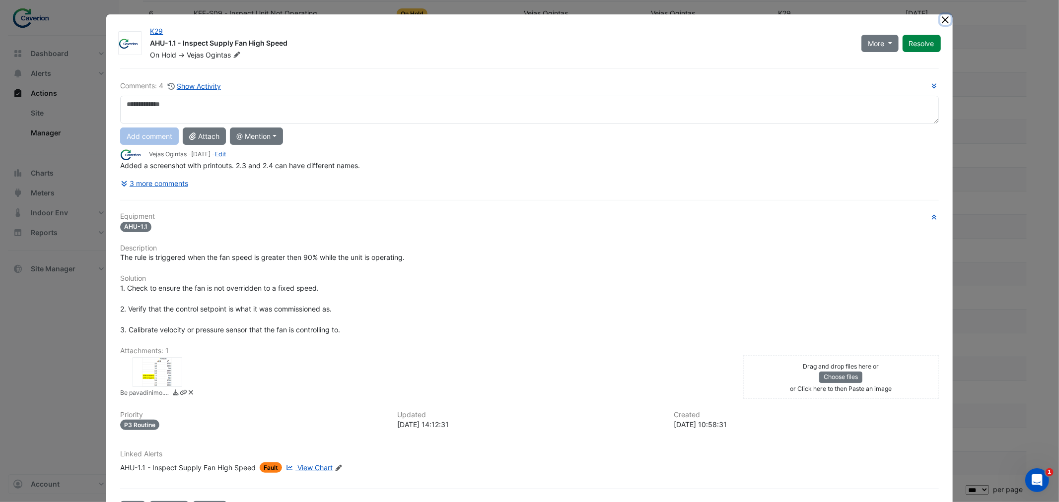
click at [943, 21] on button "Close" at bounding box center [945, 19] width 10 height 10
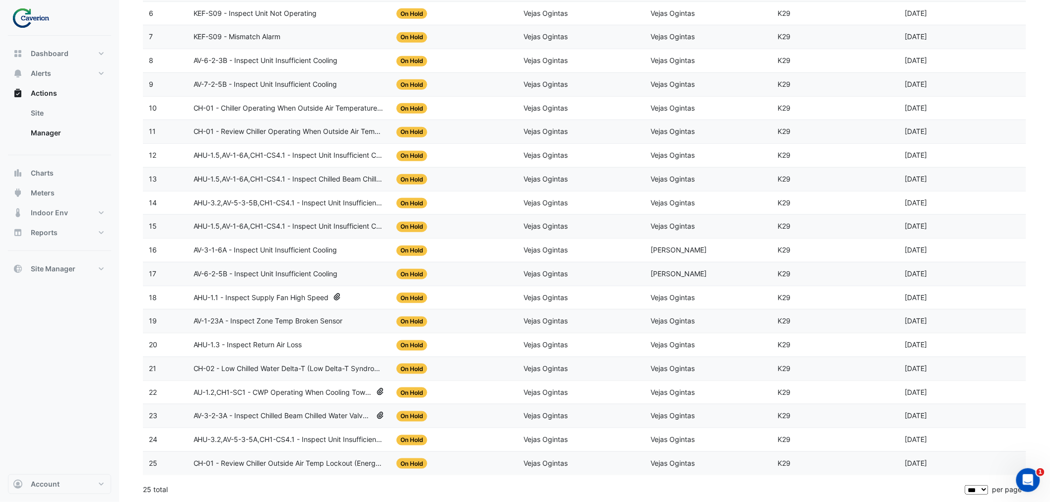
click at [252, 270] on span "AV-6-2-5B - Inspect Unit Insufficient Cooling" at bounding box center [266, 273] width 144 height 11
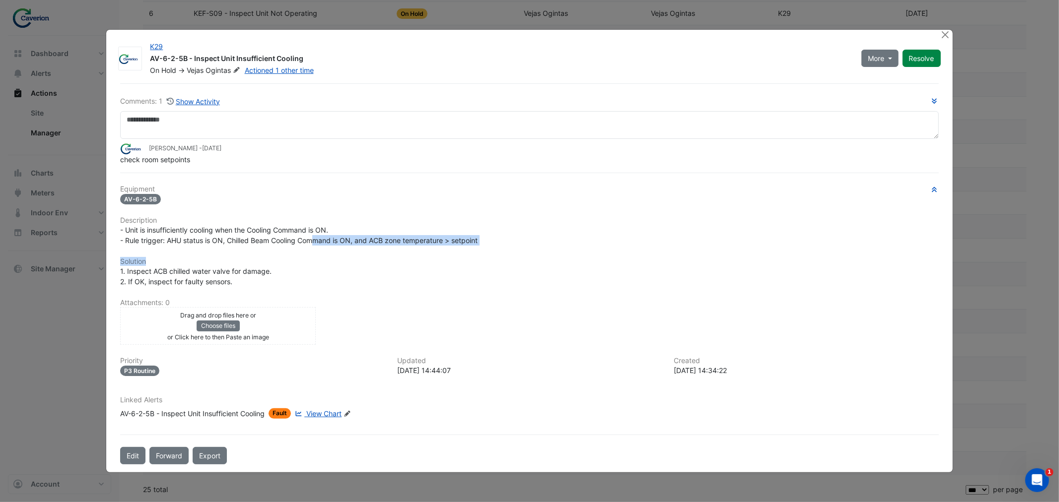
drag, startPoint x: 156, startPoint y: 259, endPoint x: 316, endPoint y: 239, distance: 161.0
click at [316, 239] on div "Equipment AV-6-2-5B Description - Unit is insufficiently cooling when the Cooli…" at bounding box center [529, 306] width 818 height 242
click at [316, 239] on span "- Unit is insufficiently cooling when the Cooling Command is ON. - Rule trigger…" at bounding box center [298, 235] width 357 height 19
drag, startPoint x: 247, startPoint y: 235, endPoint x: 384, endPoint y: 230, distance: 137.0
click at [379, 230] on div "- Unit is insufficiently cooling when the Cooling Command is ON. - Rule trigger…" at bounding box center [529, 235] width 818 height 21
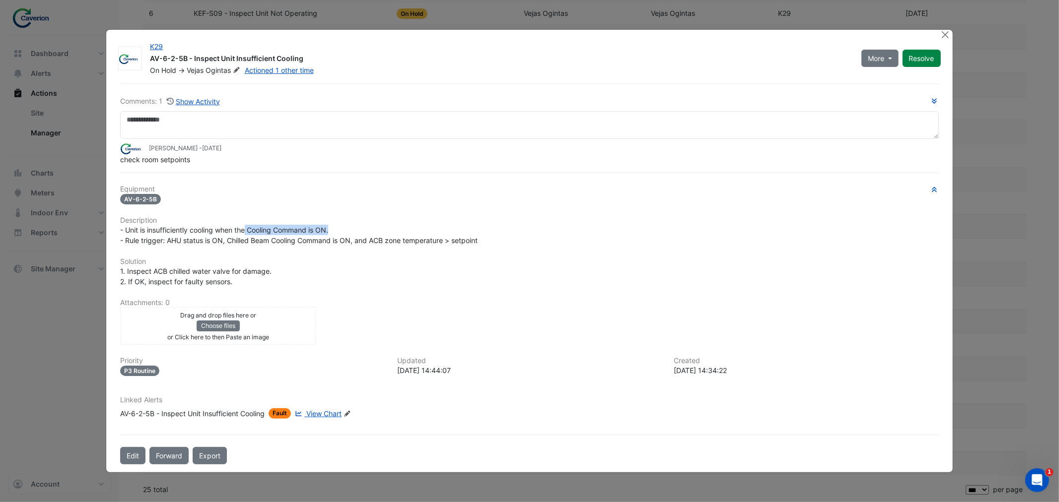
click at [384, 230] on div "- Unit is insufficiently cooling when the Cooling Command is ON. - Rule trigger…" at bounding box center [529, 235] width 818 height 21
drag, startPoint x: 256, startPoint y: 233, endPoint x: 435, endPoint y: 228, distance: 179.2
click at [430, 229] on div "- Unit is insufficiently cooling when the Cooling Command is ON. - Rule trigger…" at bounding box center [529, 235] width 818 height 21
click at [435, 228] on div "- Unit is insufficiently cooling when the Cooling Command is ON. - Rule trigger…" at bounding box center [529, 235] width 818 height 21
click at [329, 415] on span "View Chart" at bounding box center [323, 413] width 35 height 8
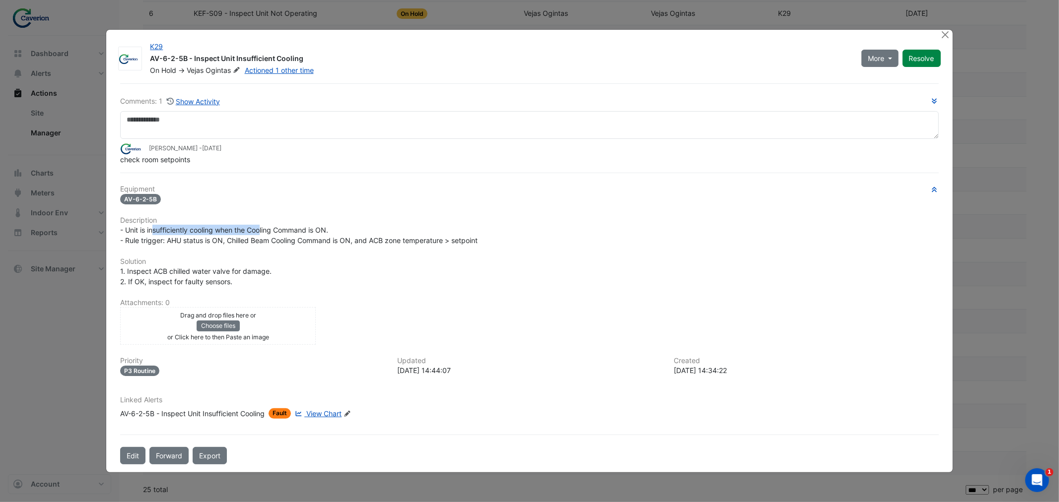
drag, startPoint x: 153, startPoint y: 228, endPoint x: 291, endPoint y: 232, distance: 138.0
click at [291, 232] on span "- Unit is insufficiently cooling when the Cooling Command is ON. - Rule trigger…" at bounding box center [298, 235] width 357 height 19
drag, startPoint x: 239, startPoint y: 232, endPoint x: 332, endPoint y: 236, distance: 92.9
click at [331, 236] on span "- Unit is insufficiently cooling when the Cooling Command is ON. - Rule trigger…" at bounding box center [298, 235] width 357 height 19
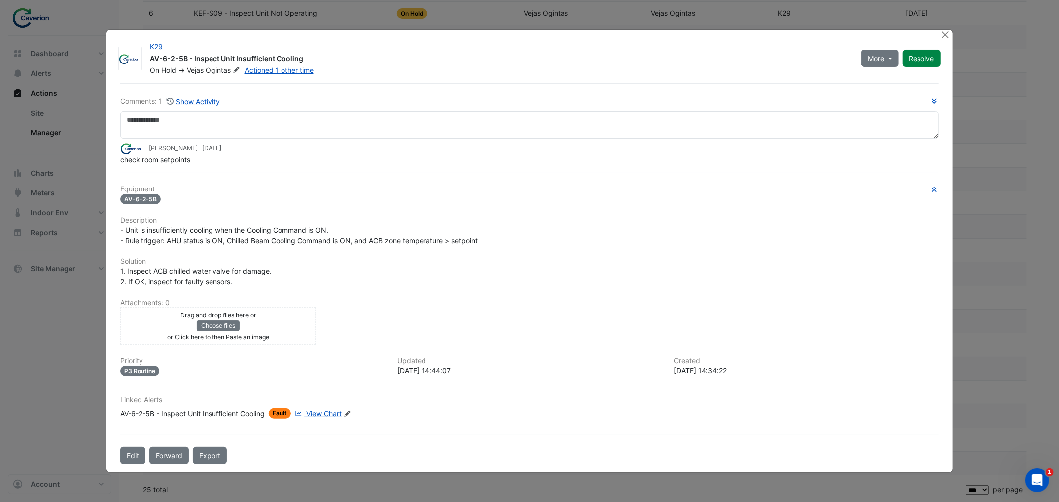
click at [333, 236] on span "- Unit is insufficiently cooling when the Cooling Command is ON. - Rule trigger…" at bounding box center [298, 235] width 357 height 19
drag, startPoint x: 174, startPoint y: 240, endPoint x: 211, endPoint y: 242, distance: 37.3
click at [211, 242] on span "- Unit is insufficiently cooling when the Cooling Command is ON. - Rule trigger…" at bounding box center [298, 235] width 357 height 19
click at [217, 242] on span "- Unit is insufficiently cooling when the Cooling Command is ON. - Rule trigger…" at bounding box center [298, 235] width 357 height 19
click at [215, 251] on div "Equipment AV-6-2-5B Description - Unit is insufficiently cooling when the Cooli…" at bounding box center [529, 306] width 818 height 242
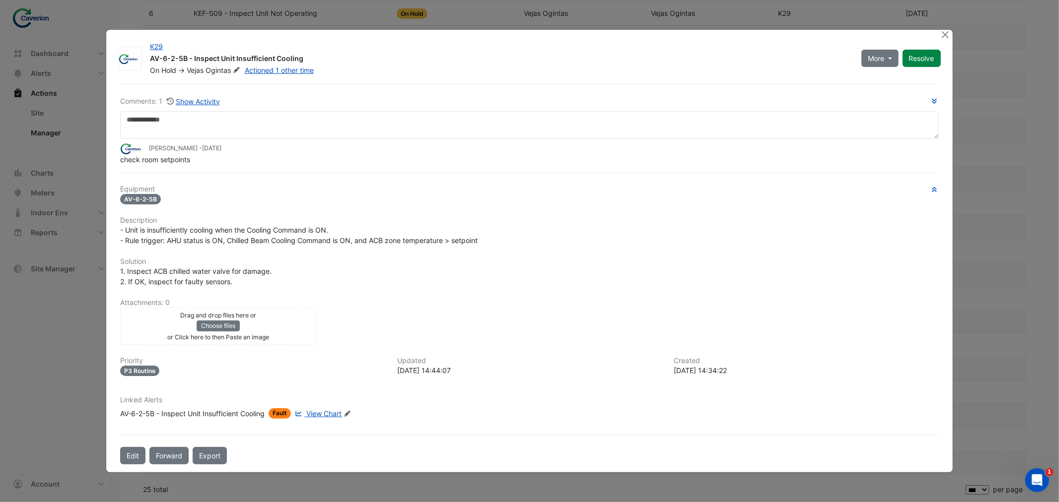
click at [245, 270] on span "1. Inspect ACB chilled water valve for damage. 2. If OK, inspect for faulty sen…" at bounding box center [195, 276] width 151 height 19
click at [310, 182] on div "Comments: 1 Show Activity Tomas Jonkaitis - 2 months and 5 days ago check room …" at bounding box center [529, 274] width 830 height 382
click at [197, 178] on div "Comments: 1 Show Activity Tomas Jonkaitis - 2 months and 5 days ago check room …" at bounding box center [529, 274] width 830 height 382
click at [946, 40] on button "Close" at bounding box center [945, 35] width 10 height 10
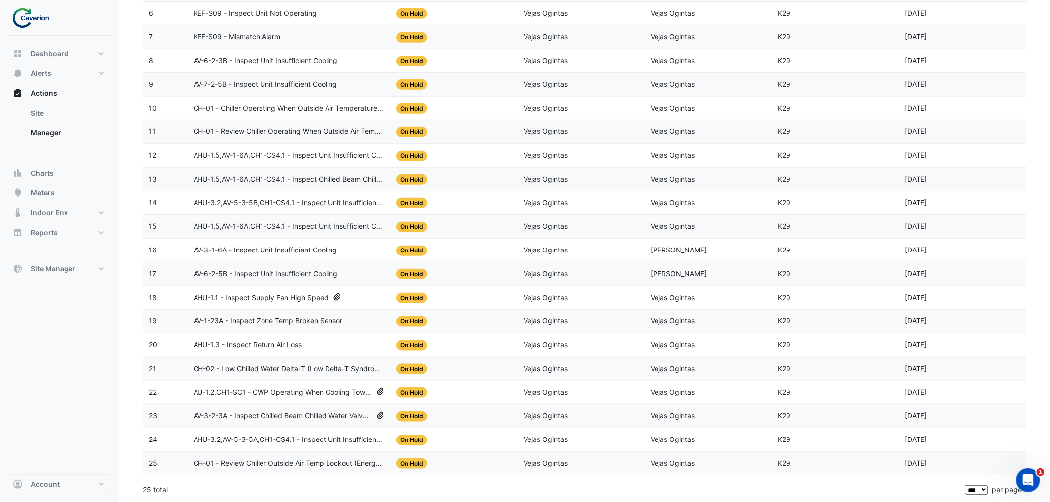
click at [260, 270] on span "AV-6-2-5B - Inspect Unit Insufficient Cooling" at bounding box center [266, 273] width 144 height 11
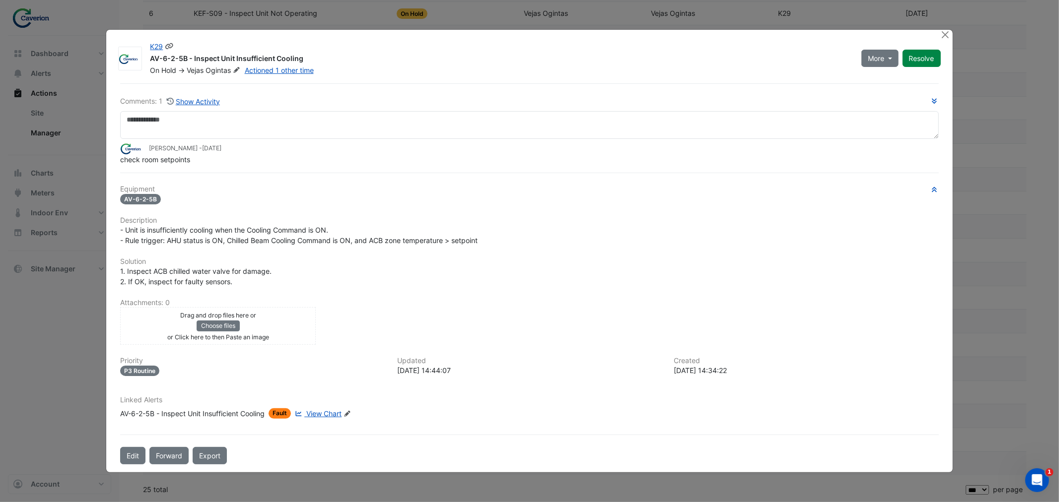
drag, startPoint x: 151, startPoint y: 48, endPoint x: 314, endPoint y: 58, distance: 163.1
click at [314, 58] on div "AV-6-2-5B - Inspect Unit Insufficient Cooling" at bounding box center [499, 60] width 699 height 12
click at [942, 33] on button "Close" at bounding box center [945, 35] width 10 height 10
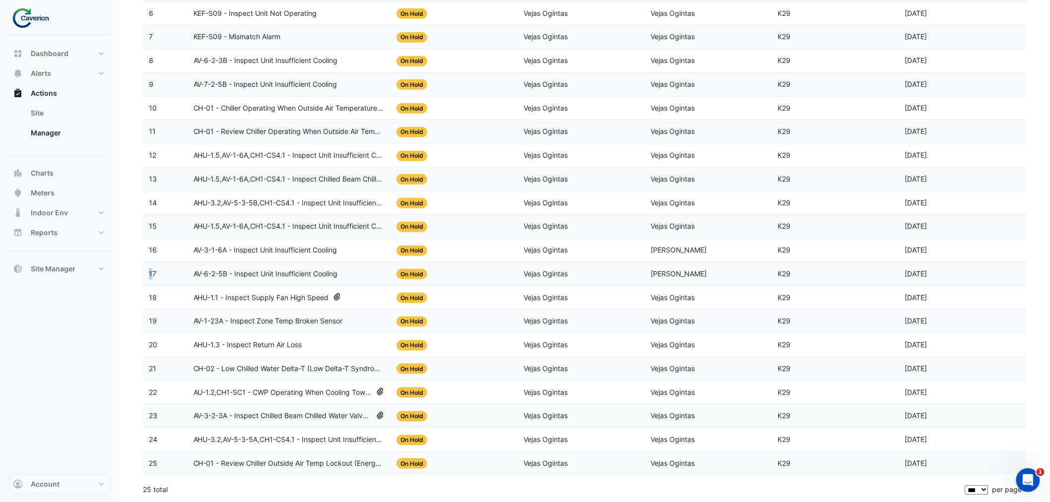
drag, startPoint x: 153, startPoint y: 268, endPoint x: 147, endPoint y: 268, distance: 5.5
click at [147, 268] on datatable-body-cell "17" at bounding box center [165, 274] width 45 height 23
drag, startPoint x: 156, startPoint y: 269, endPoint x: 148, endPoint y: 269, distance: 8.4
click at [149, 269] on div "17" at bounding box center [165, 273] width 33 height 11
click at [298, 250] on span "AV-3-1-6A - Inspect Unit Insufficient Cooling" at bounding box center [266, 250] width 144 height 11
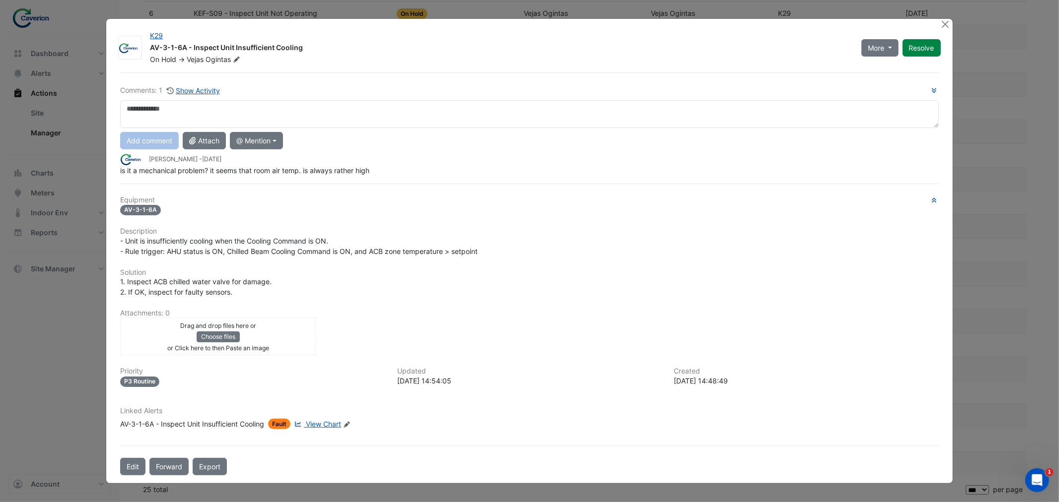
click at [336, 423] on span "View Chart" at bounding box center [323, 424] width 35 height 8
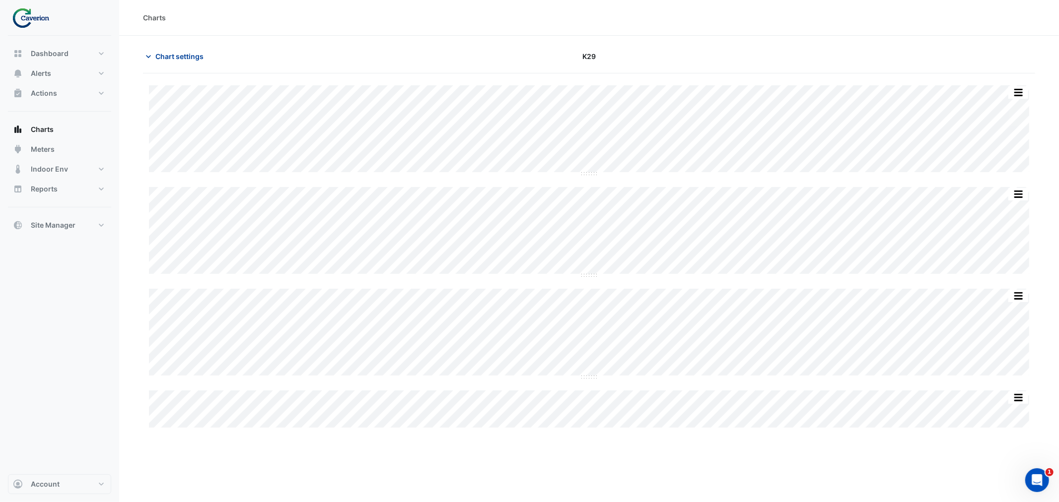
type input "**********"
click at [179, 46] on section "Chart settings K29 Split by Equip Split All Split None Print Save as JPEG Save …" at bounding box center [588, 233] width 939 height 394
click at [175, 50] on button "Chart settings" at bounding box center [176, 56] width 67 height 17
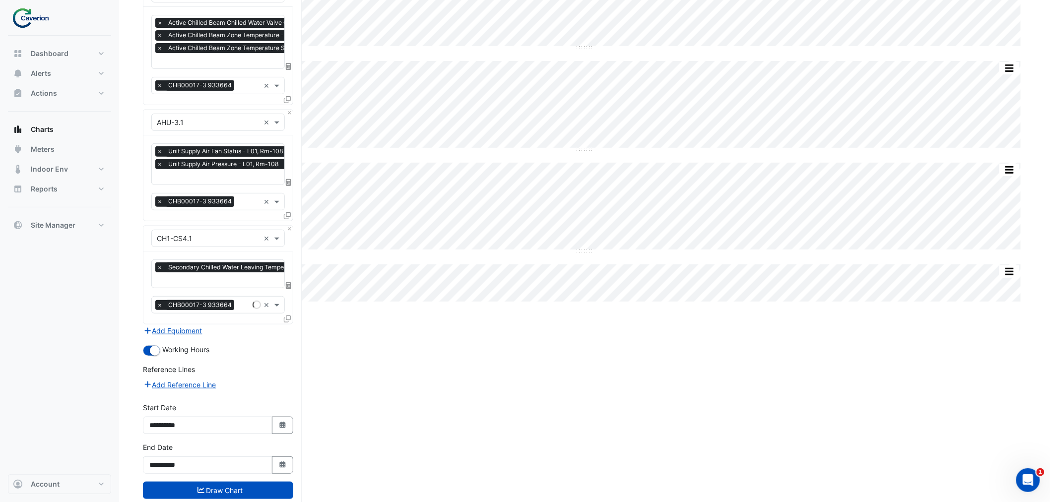
scroll to position [147, 0]
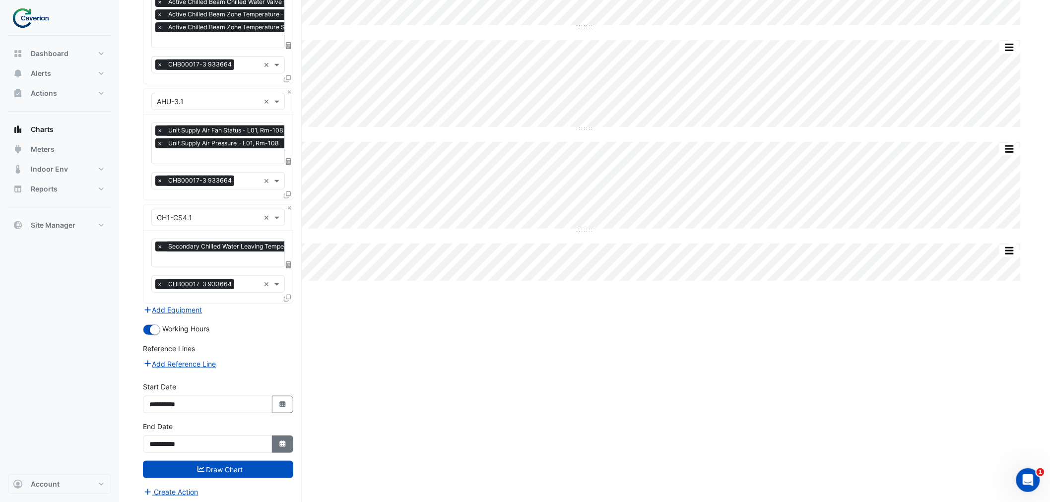
click at [278, 442] on icon "Select Date" at bounding box center [282, 444] width 9 height 7
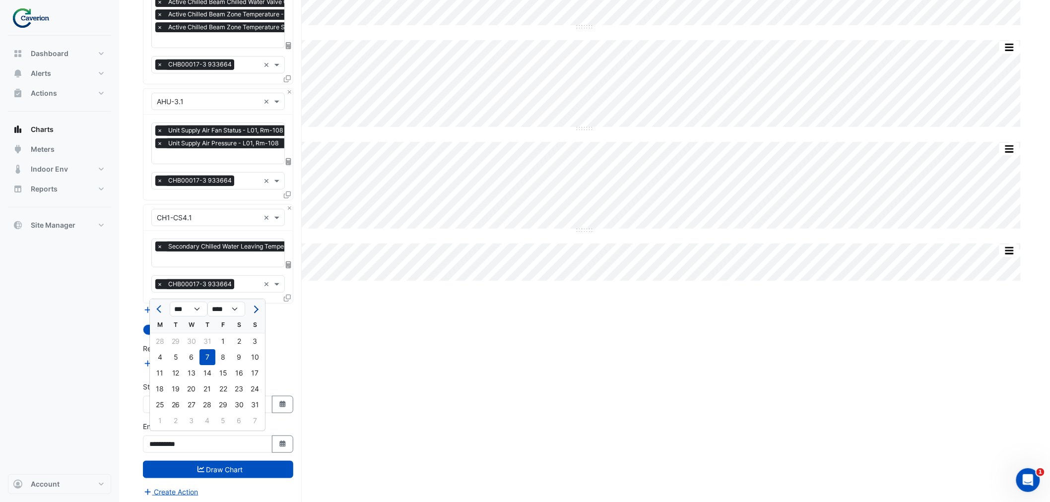
click at [251, 308] on span "Next month" at bounding box center [254, 309] width 7 height 7
click at [259, 305] on button "Next month" at bounding box center [255, 309] width 12 height 16
select select "**"
click at [217, 406] on div "31" at bounding box center [223, 405] width 16 height 16
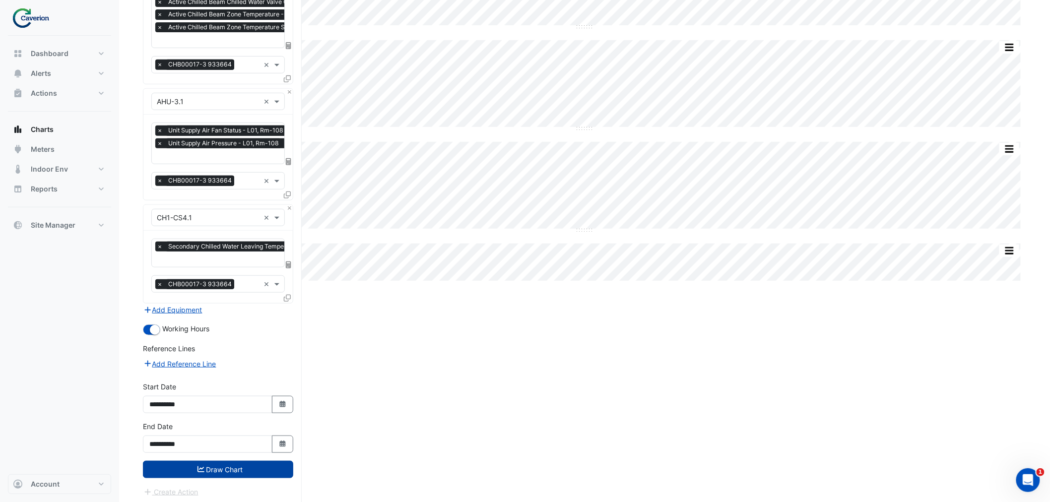
click at [213, 472] on button "Draw Chart" at bounding box center [218, 469] width 150 height 17
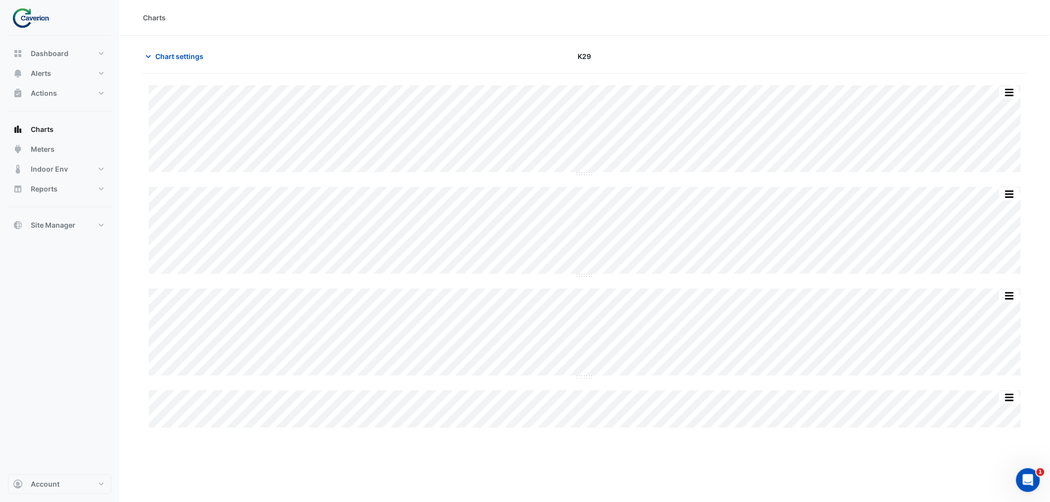
click at [547, 189] on div "Split by Equip Split All Split None Print Save as JPEG Save as PNG Pivot Data T…" at bounding box center [584, 256] width 883 height 342
drag, startPoint x: 596, startPoint y: 172, endPoint x: 589, endPoint y: 180, distance: 9.9
drag, startPoint x: 589, startPoint y: 180, endPoint x: 966, endPoint y: 94, distance: 386.2
click at [966, 94] on button "button" at bounding box center [970, 92] width 20 height 12
drag, startPoint x: 967, startPoint y: 93, endPoint x: 959, endPoint y: 68, distance: 25.6
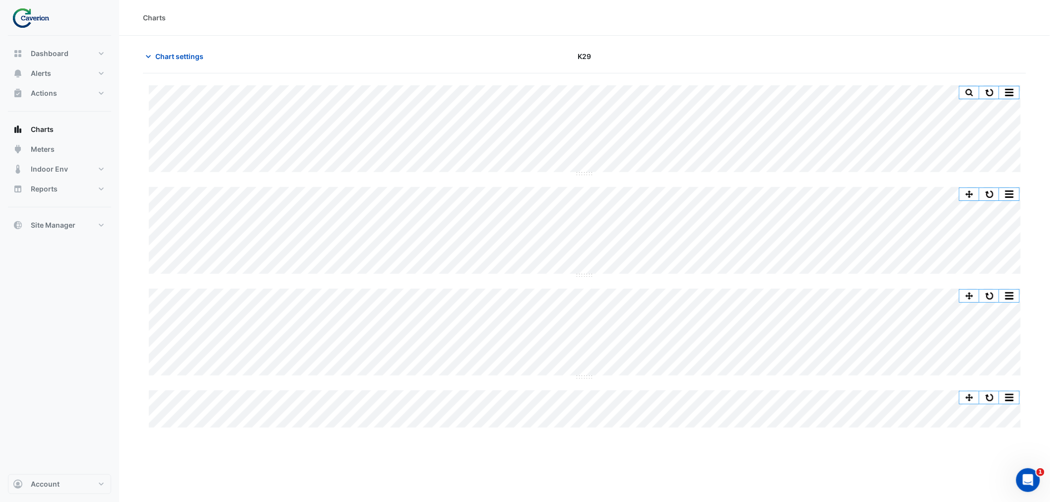
click at [959, 68] on app-charts "Chart settings K29 Split by Equip Split All Split None Print Save as JPEG Save …" at bounding box center [584, 350] width 883 height 605
click at [966, 90] on button "button" at bounding box center [970, 92] width 20 height 12
click at [581, 276] on div "Split by Equip Split All Split None Print Save as JPEG Save as PNG Pivot Data T…" at bounding box center [584, 232] width 871 height 90
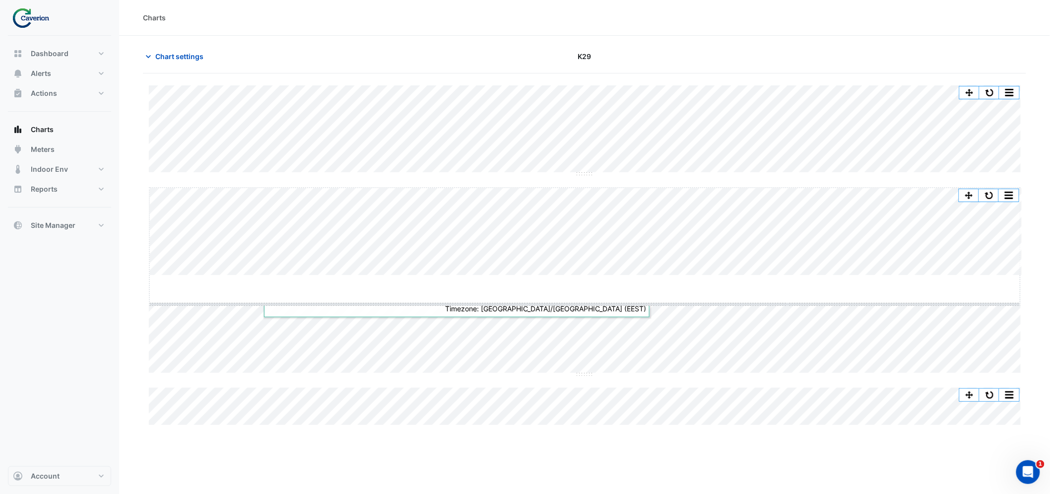
drag, startPoint x: 581, startPoint y: 275, endPoint x: 579, endPoint y: 350, distance: 75.0
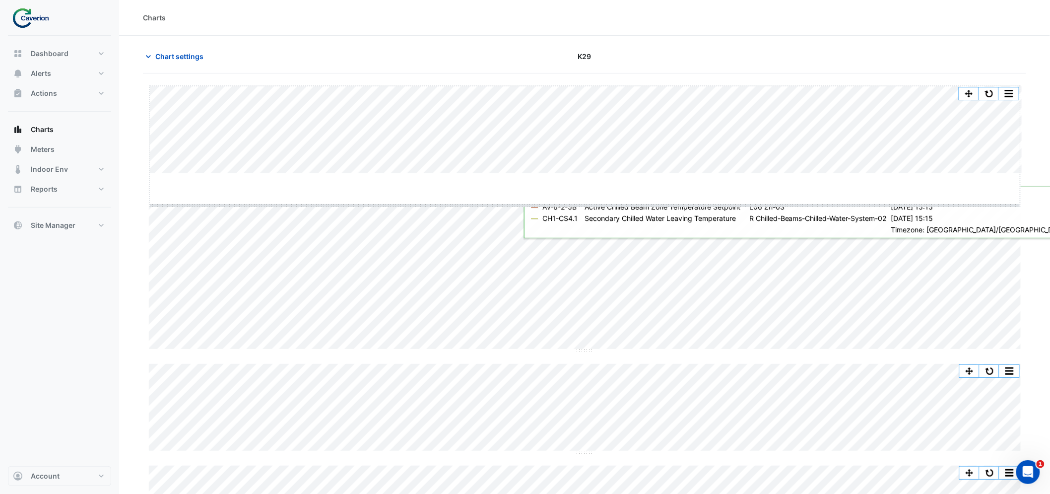
drag, startPoint x: 583, startPoint y: 173, endPoint x: 581, endPoint y: 221, distance: 48.7
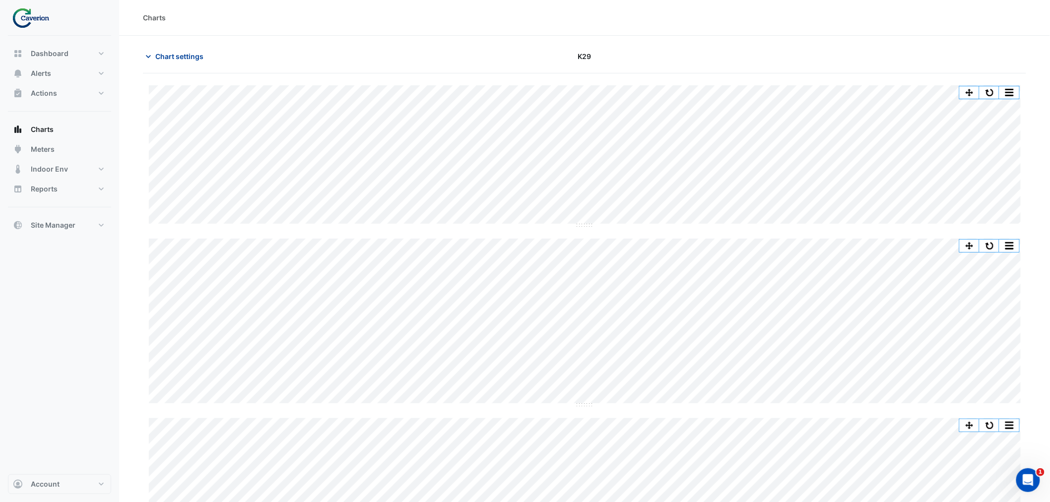
click at [165, 54] on span "Chart settings" at bounding box center [179, 56] width 48 height 10
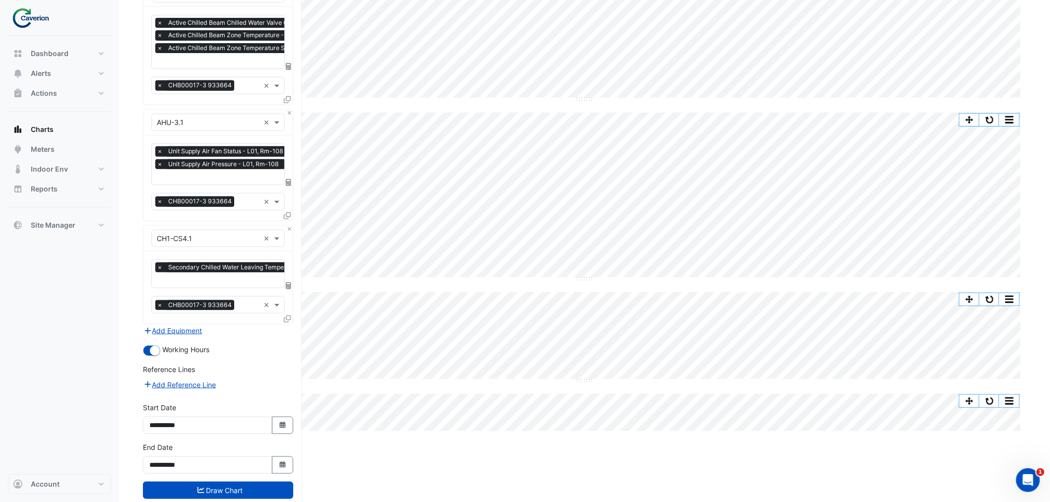
scroll to position [147, 0]
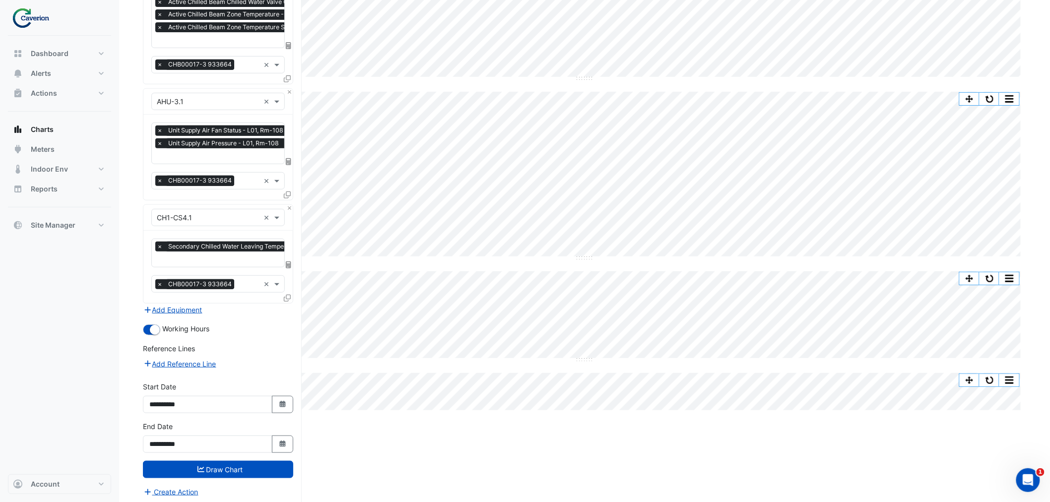
click at [795, 492] on div "Split by Equip Split All Split None Print Save as JPEG Save as PNG Pivot Data T…" at bounding box center [584, 216] width 883 height 579
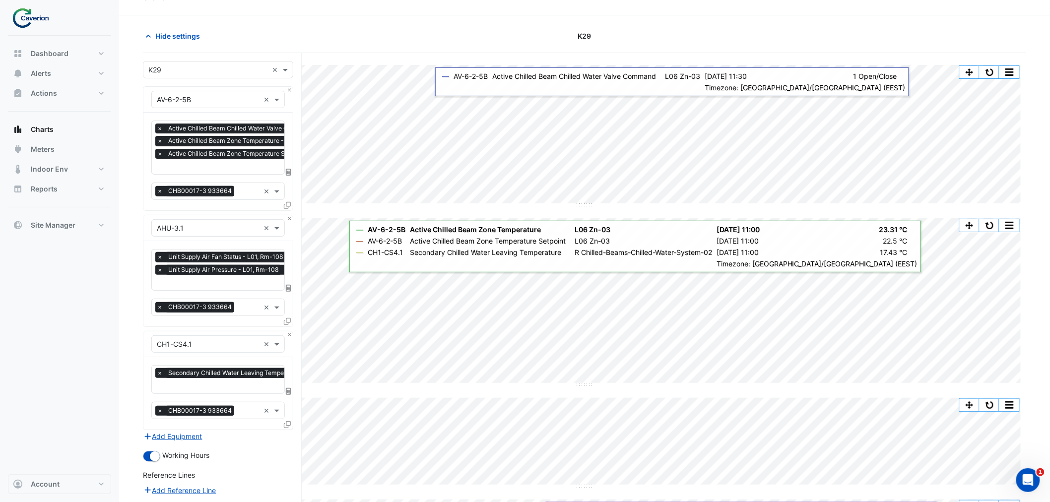
scroll to position [0, 0]
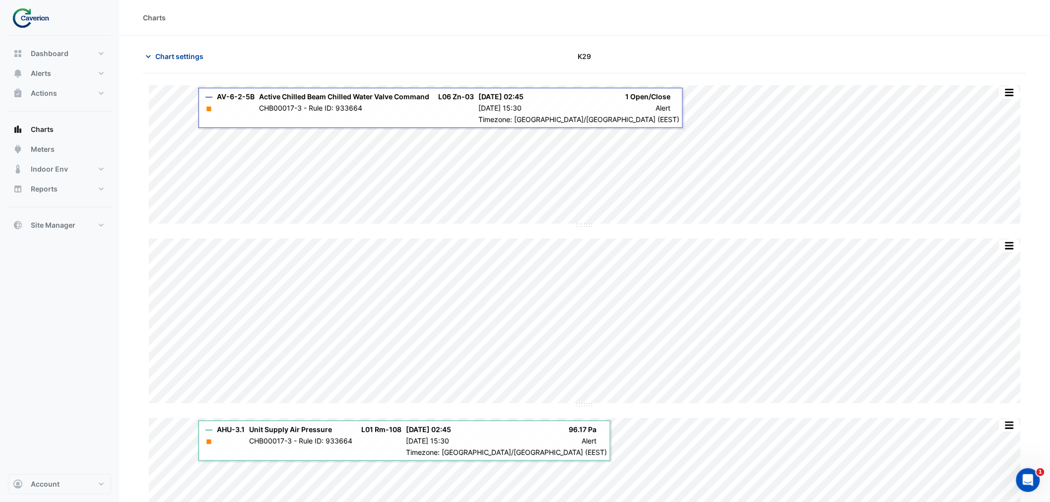
click at [164, 60] on span "Chart settings" at bounding box center [179, 56] width 48 height 10
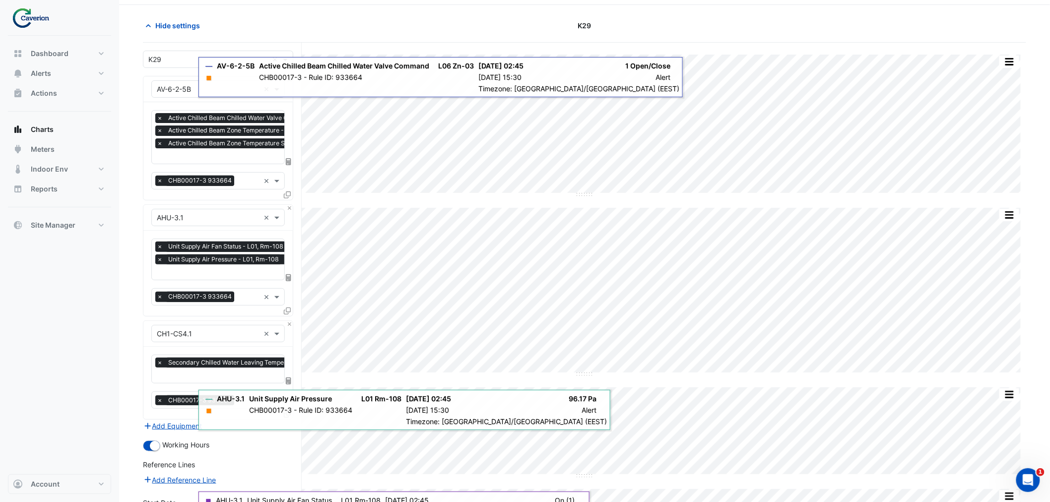
scroll to position [147, 0]
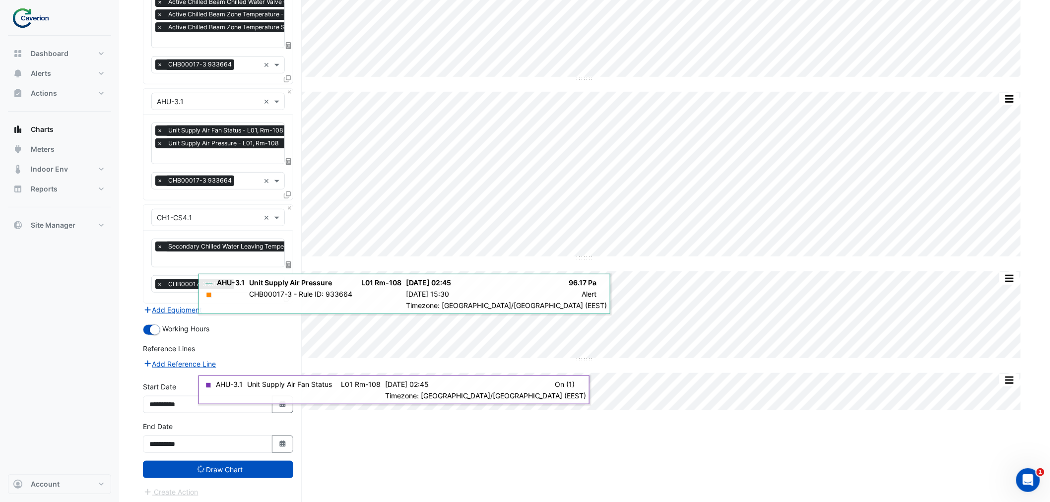
type input "**********"
click at [286, 447] on button "Select Date" at bounding box center [283, 444] width 22 height 17
select select "*"
click at [259, 357] on div "10" at bounding box center [255, 357] width 16 height 16
type input "**********"
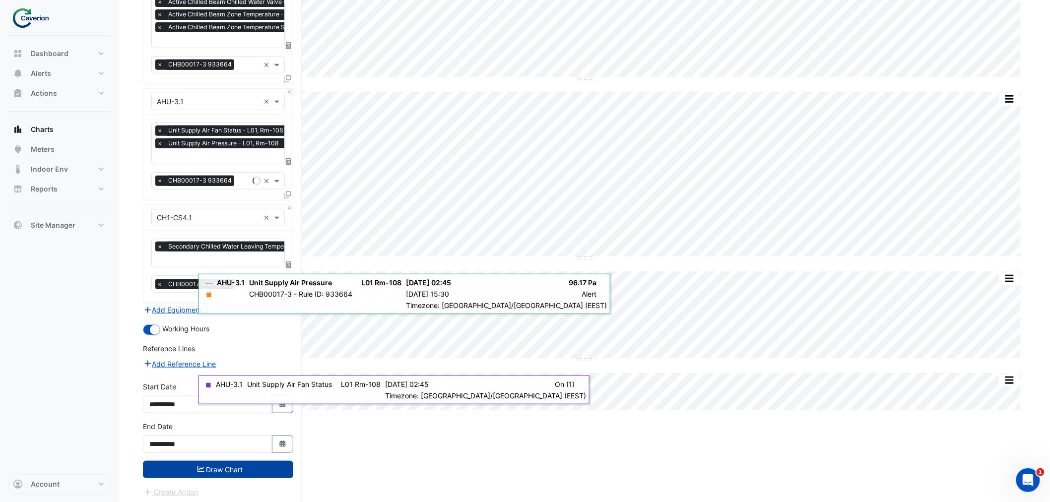
click at [241, 461] on button "Draw Chart" at bounding box center [218, 469] width 150 height 17
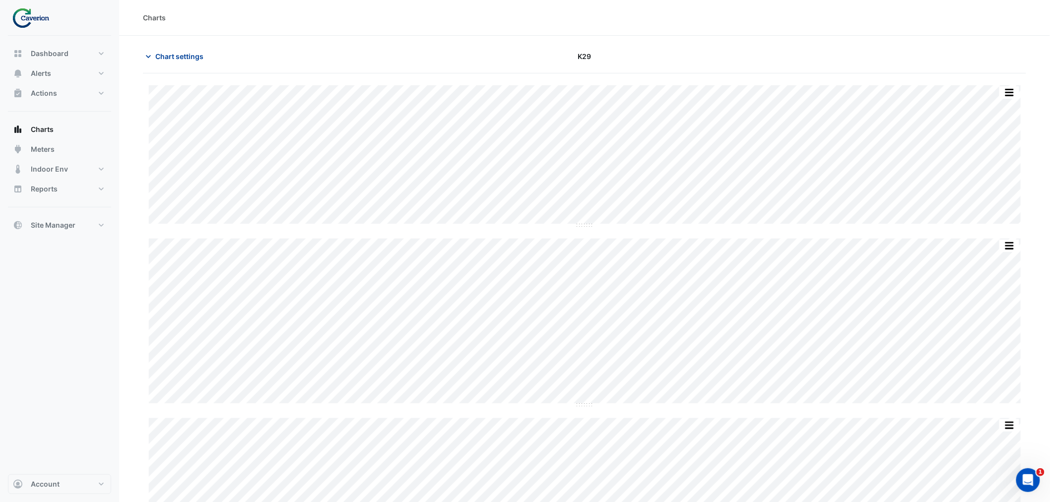
click at [190, 63] on button "Chart settings" at bounding box center [176, 56] width 67 height 17
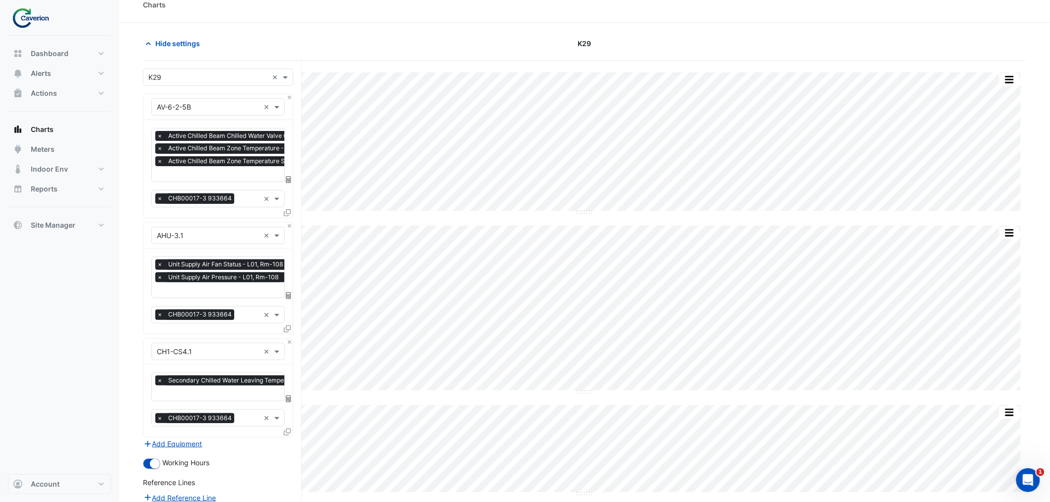
scroll to position [147, 0]
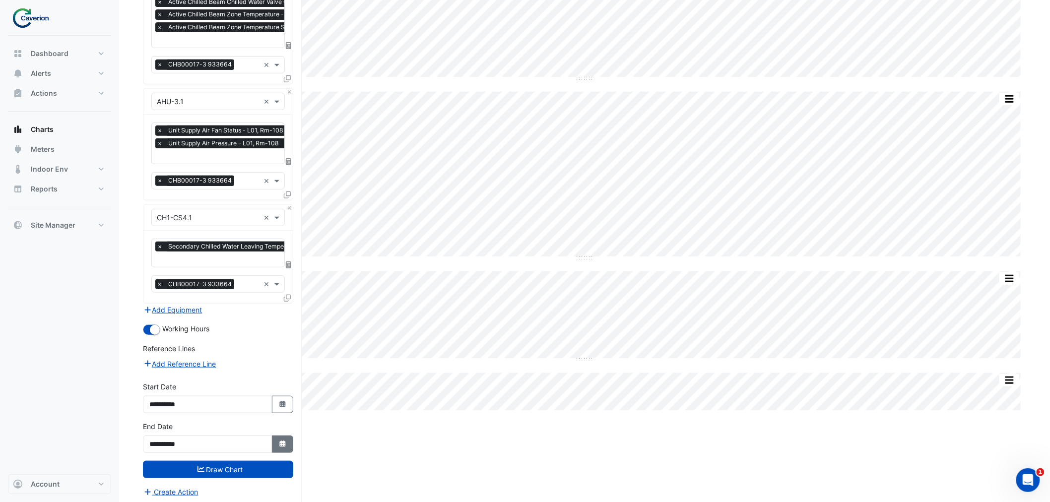
click at [286, 441] on icon "Select Date" at bounding box center [282, 444] width 9 height 7
select select "*"
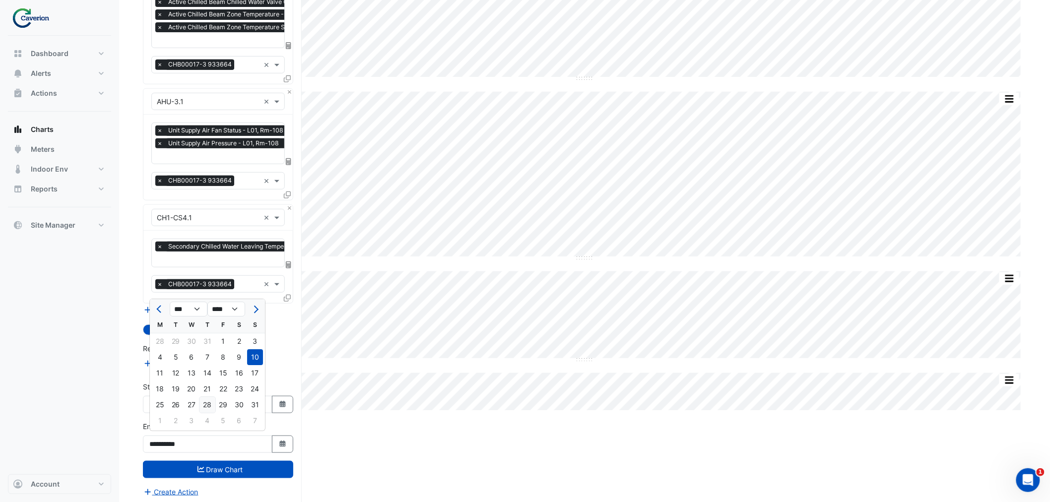
click at [207, 402] on div "28" at bounding box center [208, 405] width 16 height 16
type input "**********"
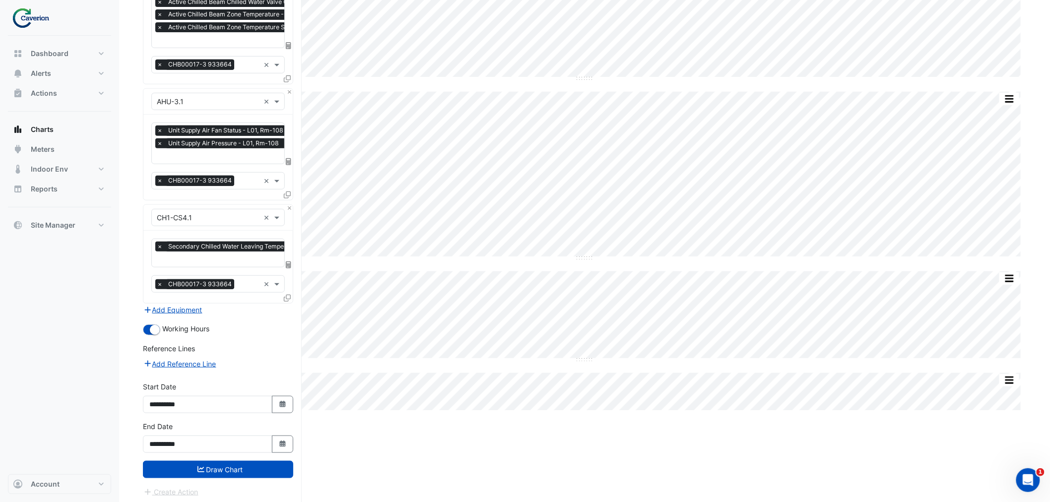
click at [225, 472] on button "Draw Chart" at bounding box center [218, 469] width 150 height 17
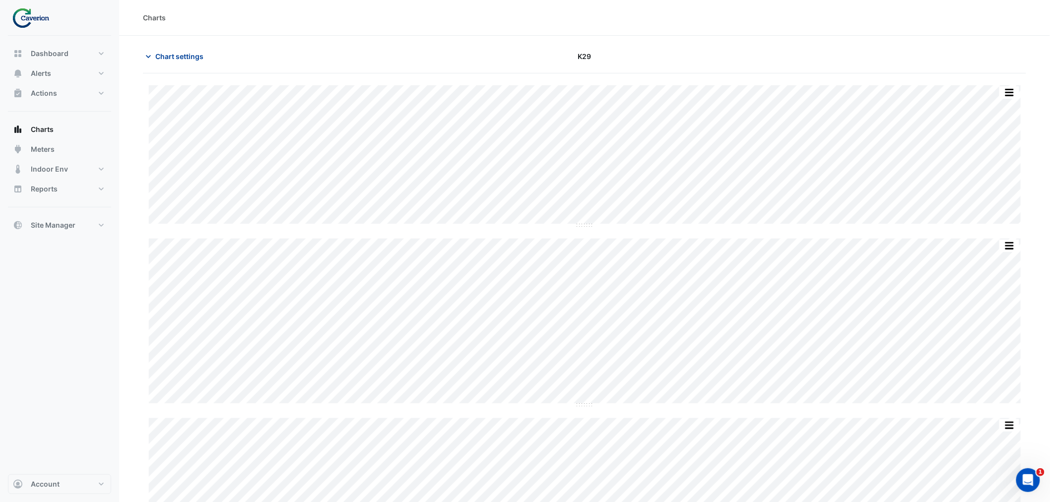
click at [177, 50] on button "Chart settings" at bounding box center [176, 56] width 67 height 17
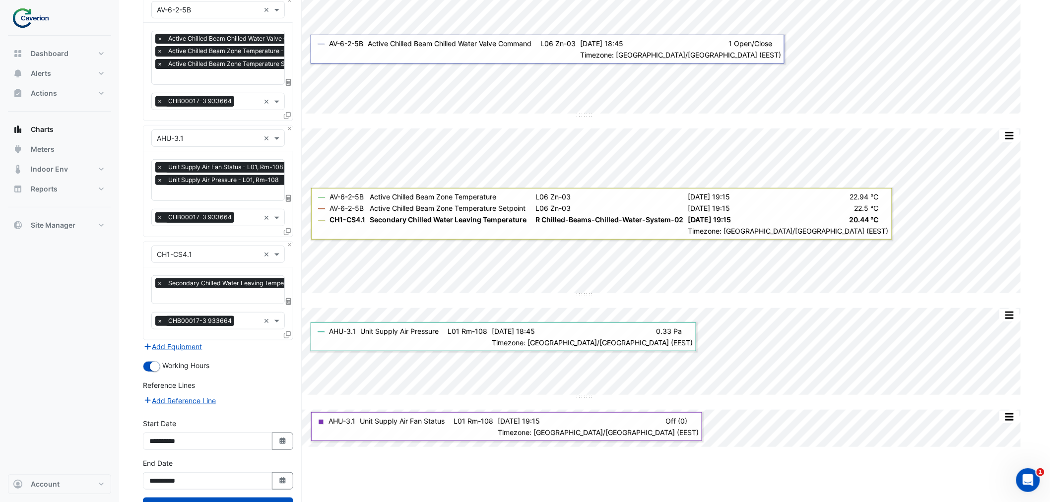
scroll to position [147, 0]
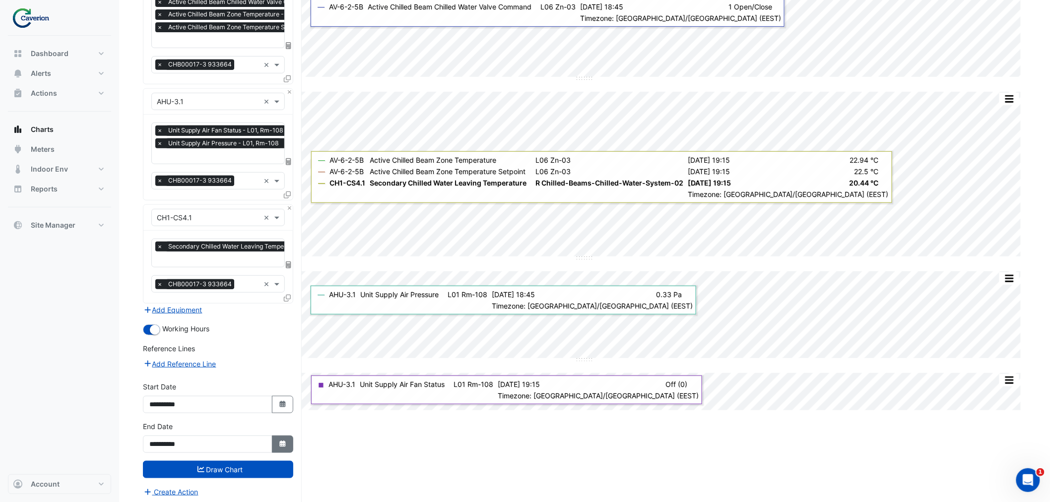
click at [275, 442] on button "Select Date" at bounding box center [283, 444] width 22 height 17
select select "*"
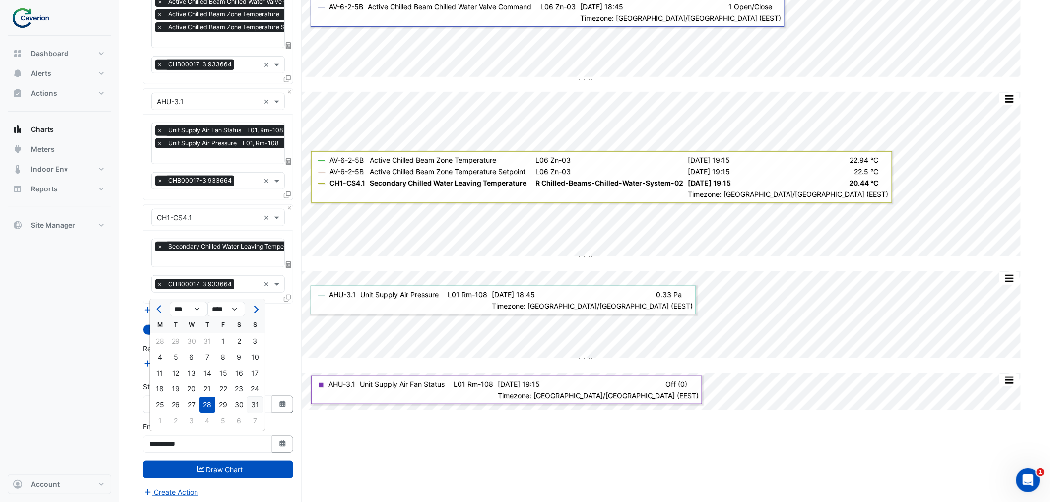
click at [257, 405] on div "31" at bounding box center [255, 405] width 16 height 16
type input "**********"
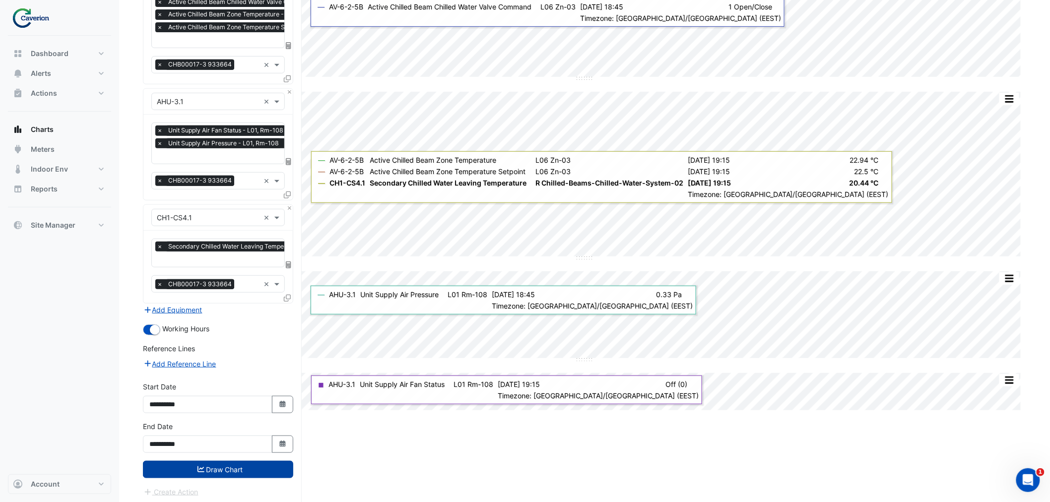
click at [236, 467] on button "Draw Chart" at bounding box center [218, 469] width 150 height 17
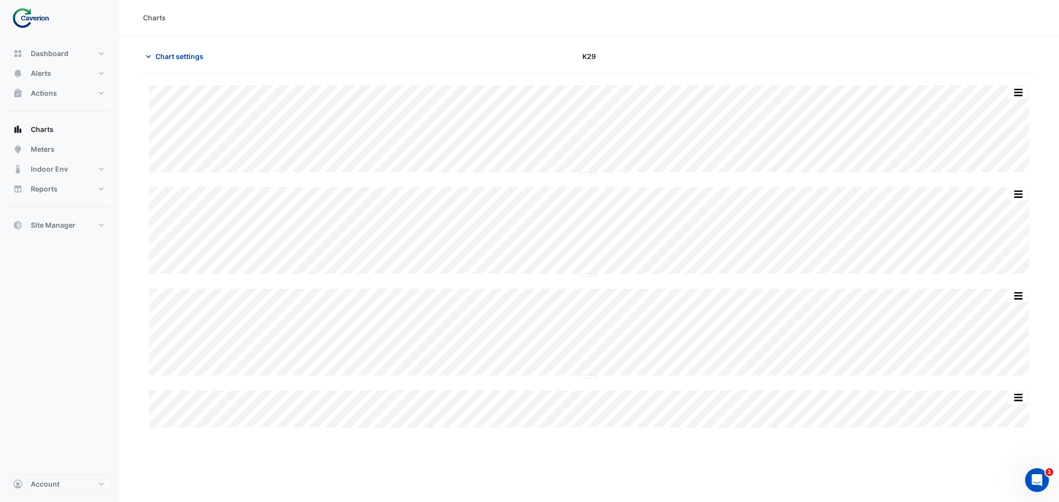
click at [195, 55] on span "Chart settings" at bounding box center [179, 56] width 48 height 10
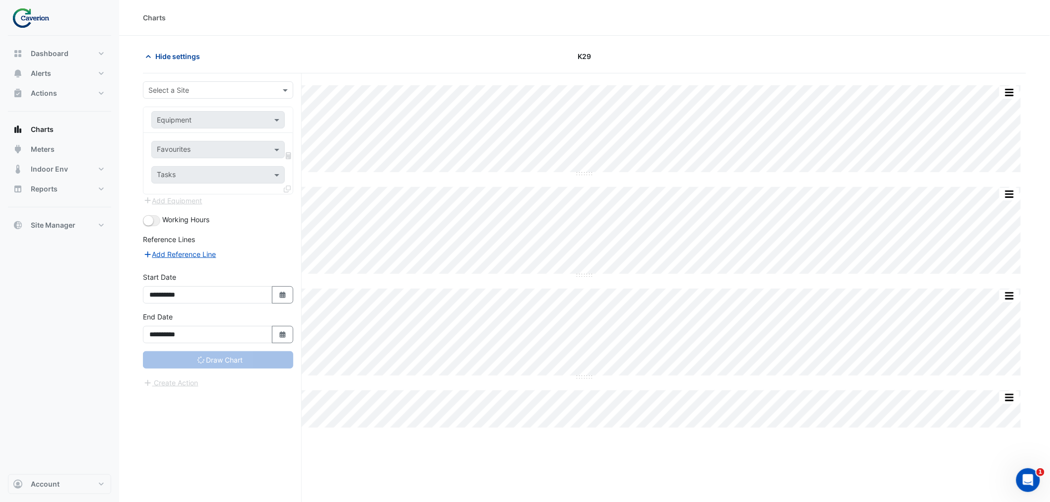
type input "**********"
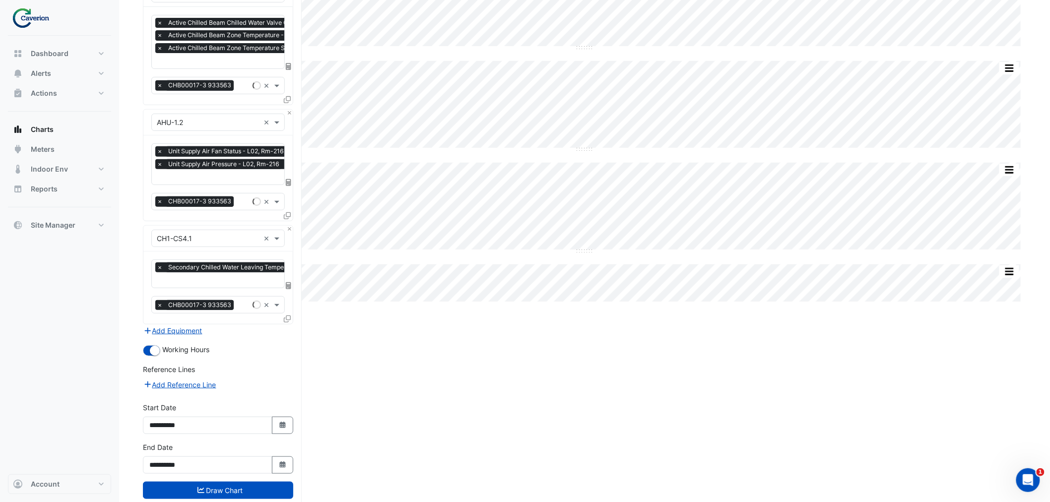
scroll to position [147, 0]
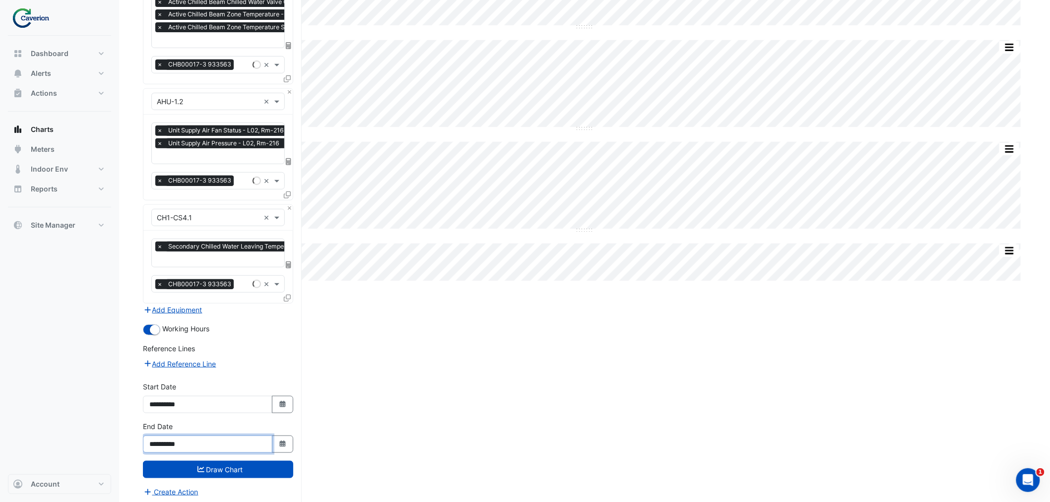
click at [267, 443] on input "**********" at bounding box center [208, 444] width 130 height 17
click at [280, 441] on icon "button" at bounding box center [282, 444] width 6 height 6
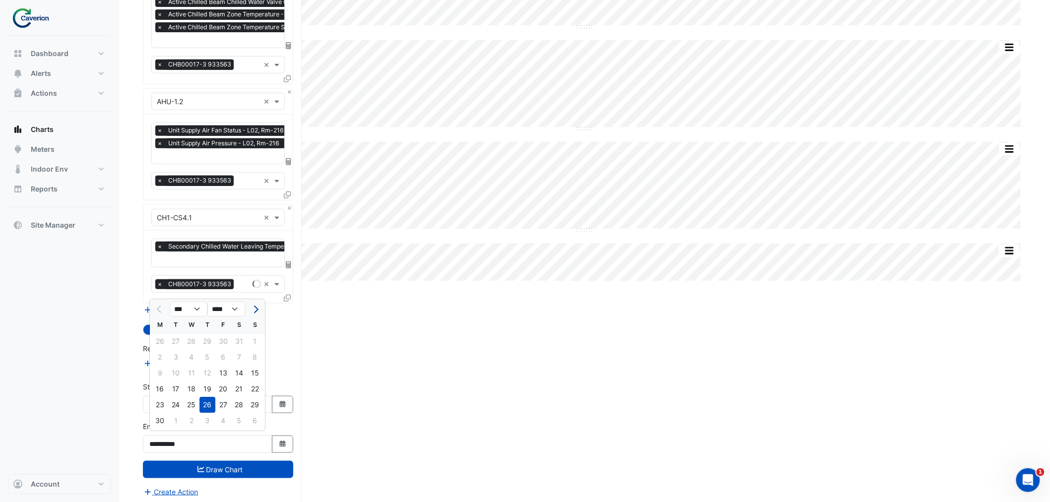
click at [254, 303] on button "Next month" at bounding box center [255, 309] width 12 height 16
click at [255, 303] on button "Next month" at bounding box center [255, 309] width 12 height 16
select select "*"
click at [255, 404] on div "31" at bounding box center [255, 405] width 16 height 16
type input "**********"
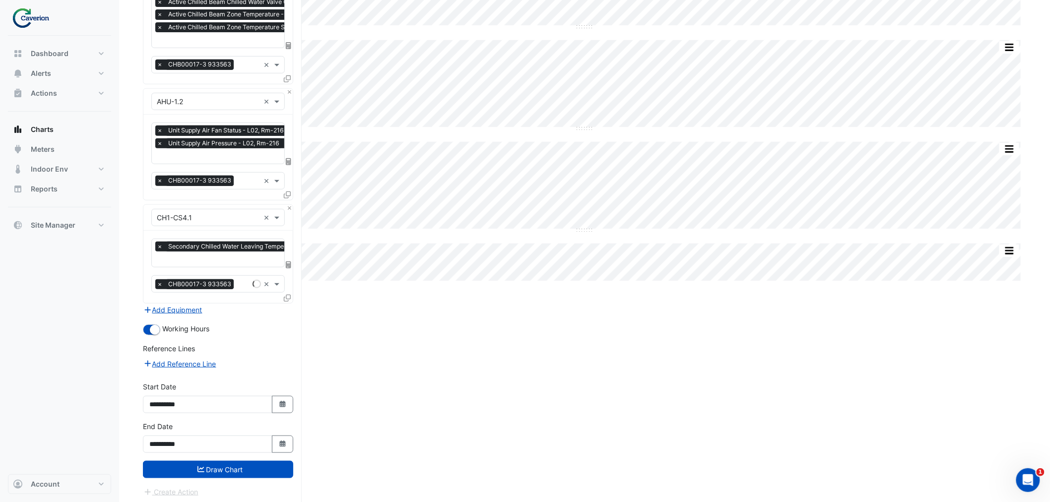
click at [239, 461] on button "Draw Chart" at bounding box center [218, 469] width 150 height 17
